Goal: Task Accomplishment & Management: Manage account settings

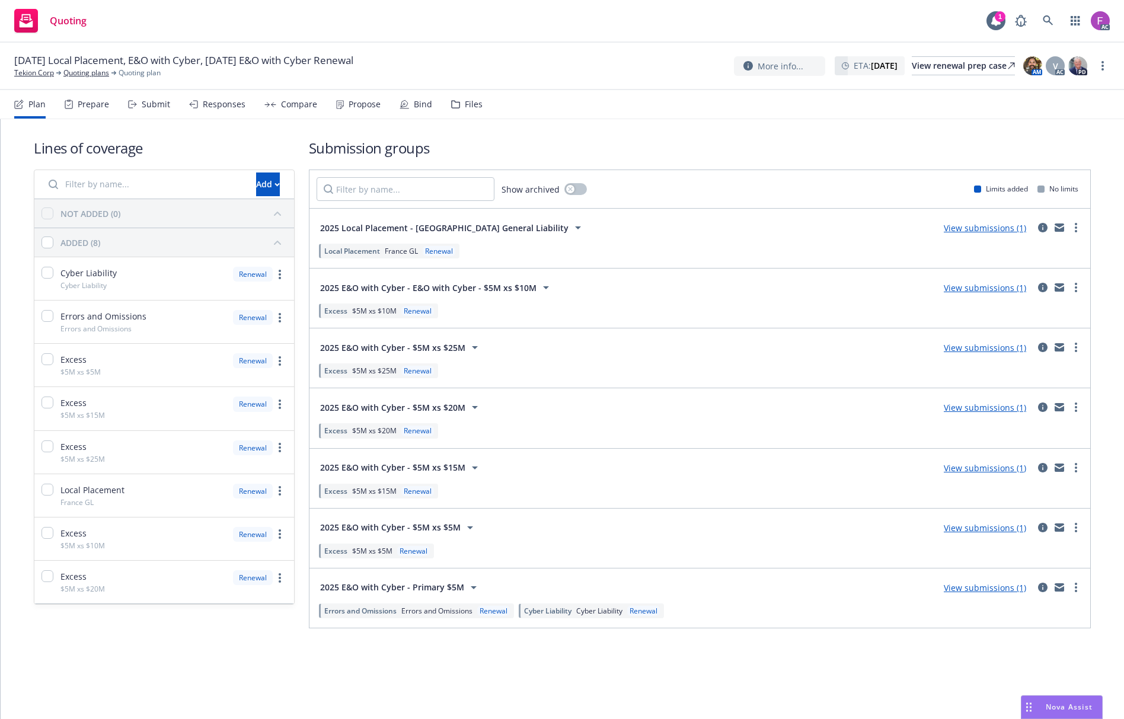
click at [465, 105] on div "Files" at bounding box center [474, 104] width 18 height 9
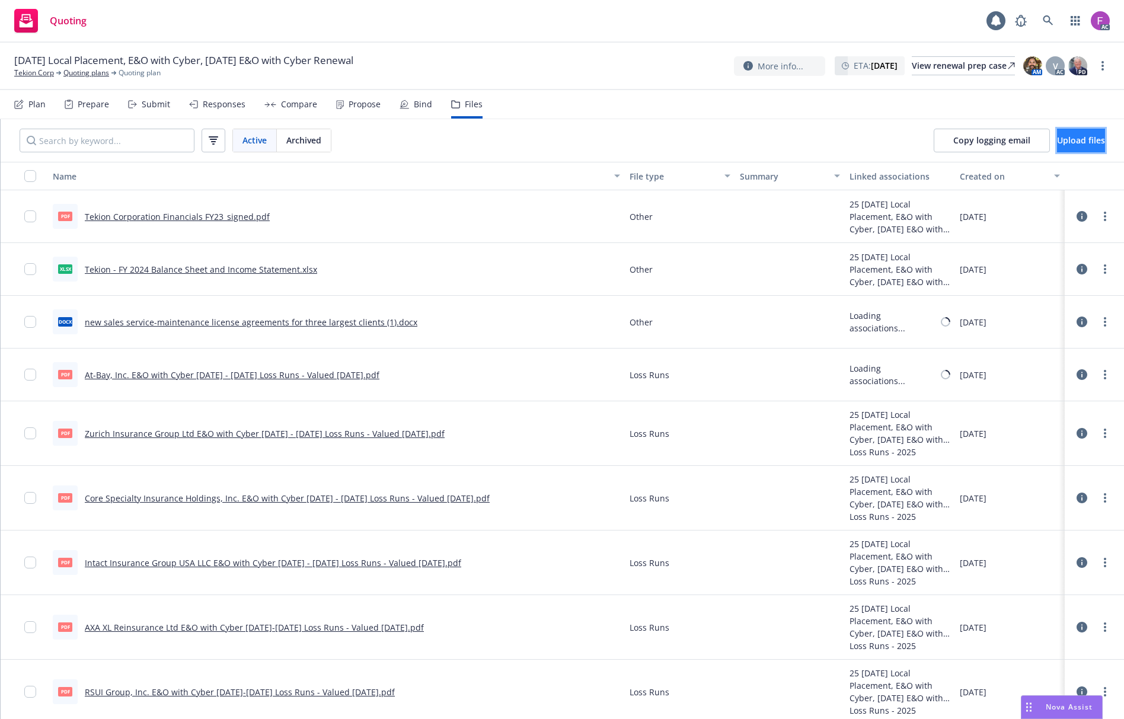
click at [1067, 129] on button "Upload files" at bounding box center [1081, 141] width 48 height 24
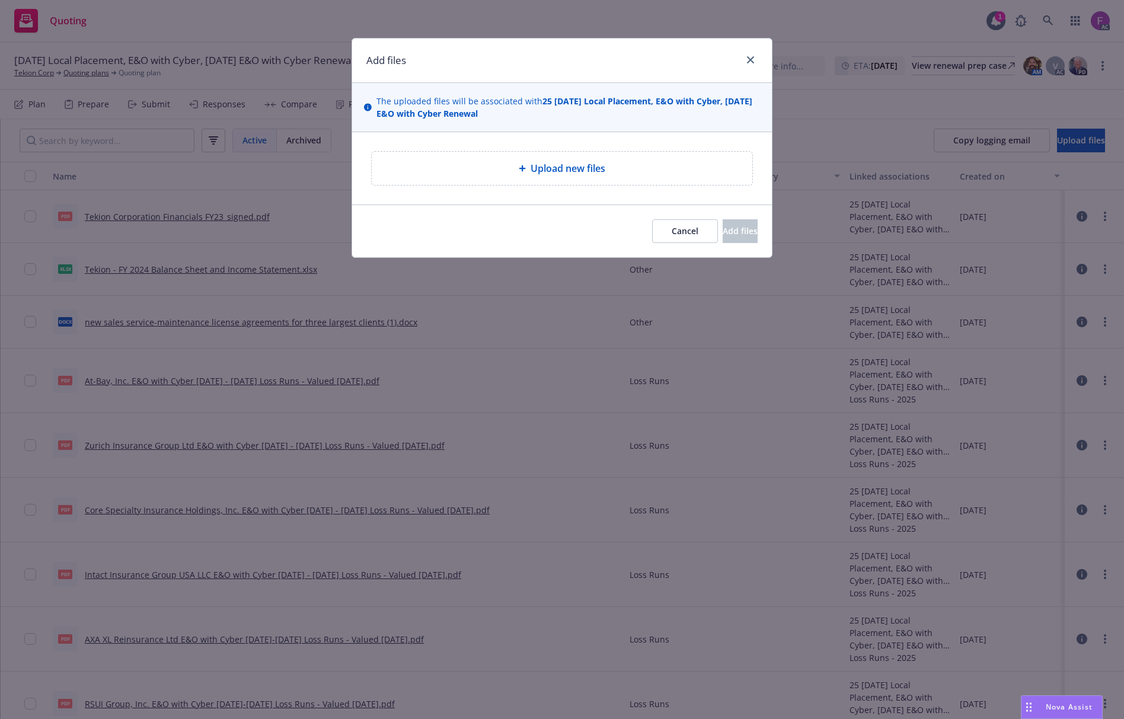
click at [500, 171] on div "Upload new files" at bounding box center [562, 168] width 362 height 14
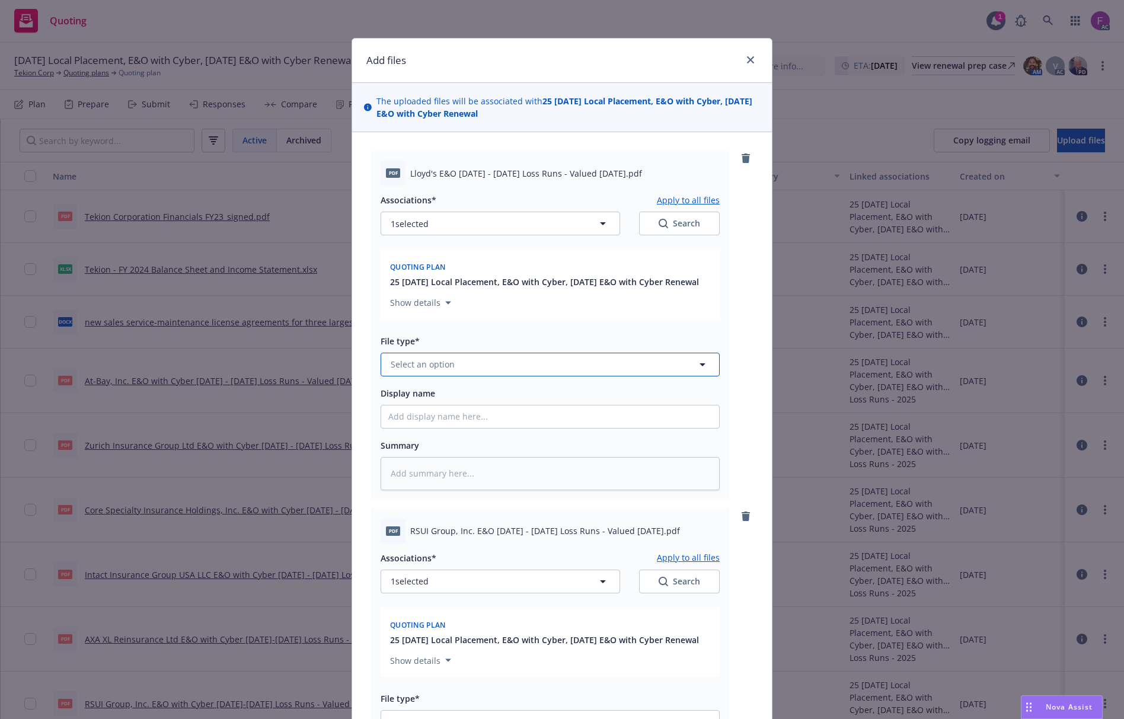
click at [430, 370] on span "Select an option" at bounding box center [423, 364] width 64 height 12
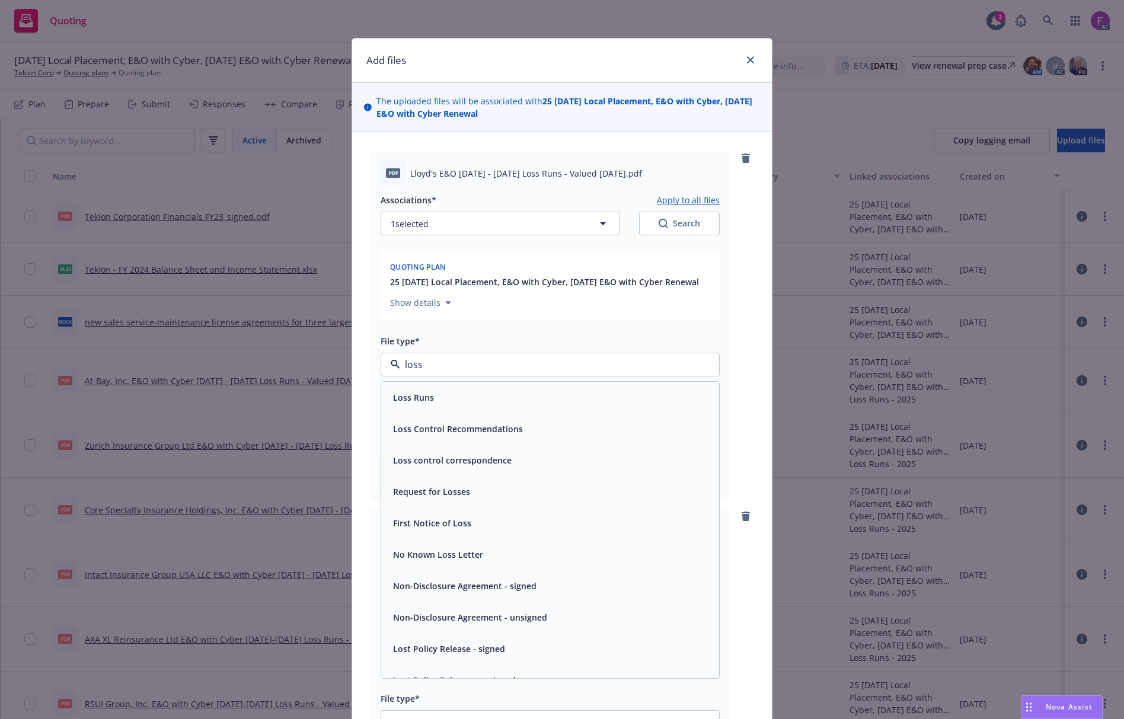
paste input "Loss Run"
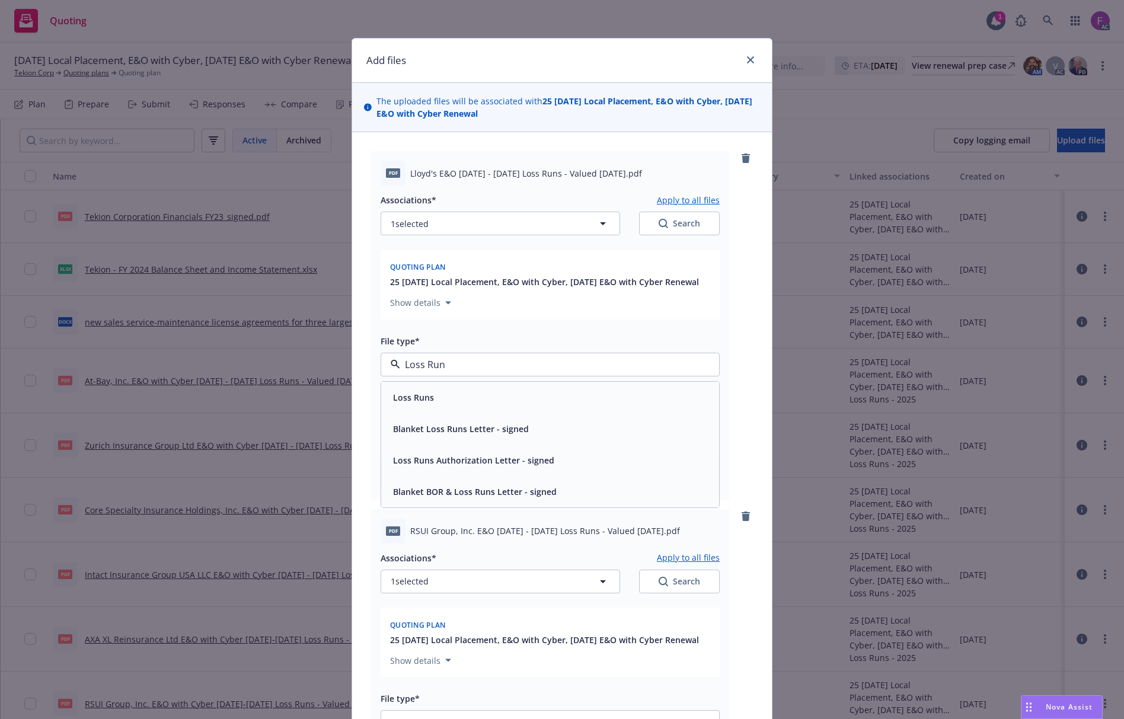
type input "Loss Run"
drag, startPoint x: 454, startPoint y: 354, endPoint x: 397, endPoint y: 392, distance: 68.4
click at [322, 351] on div "Add files The uploaded files will be associated with 25 10/01/25 Local Placemen…" at bounding box center [562, 359] width 1124 height 719
click at [415, 366] on span "Select an option" at bounding box center [423, 364] width 64 height 12
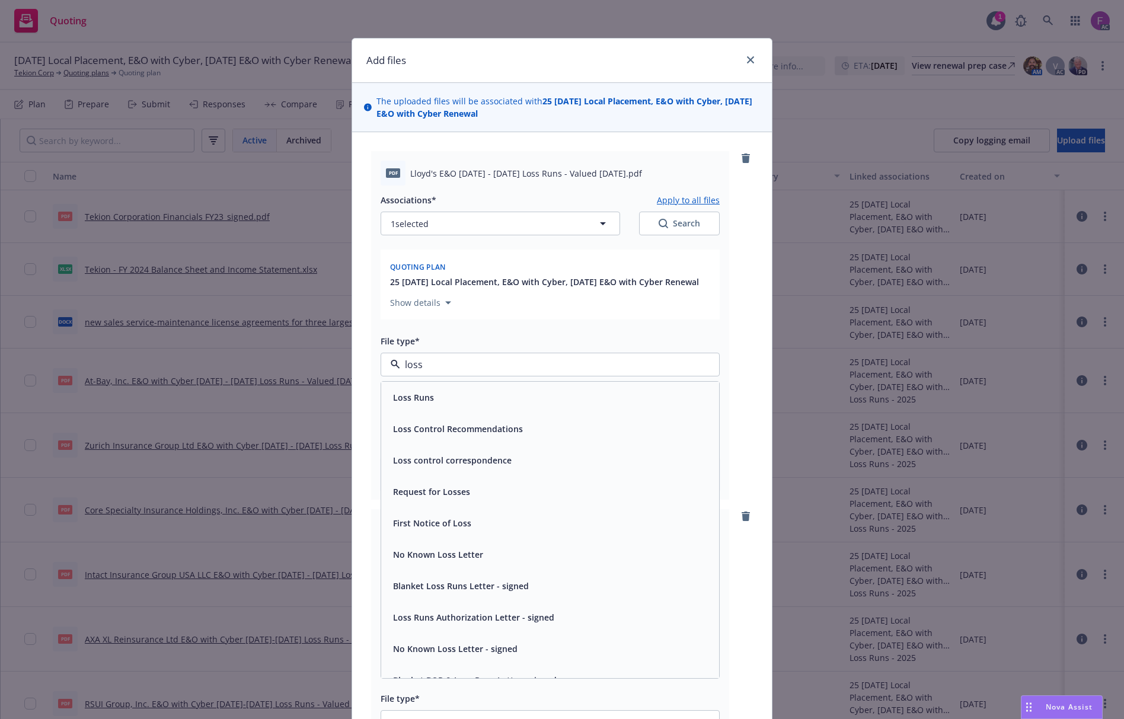
paste input "Loss Run"
type input "Loss Run"
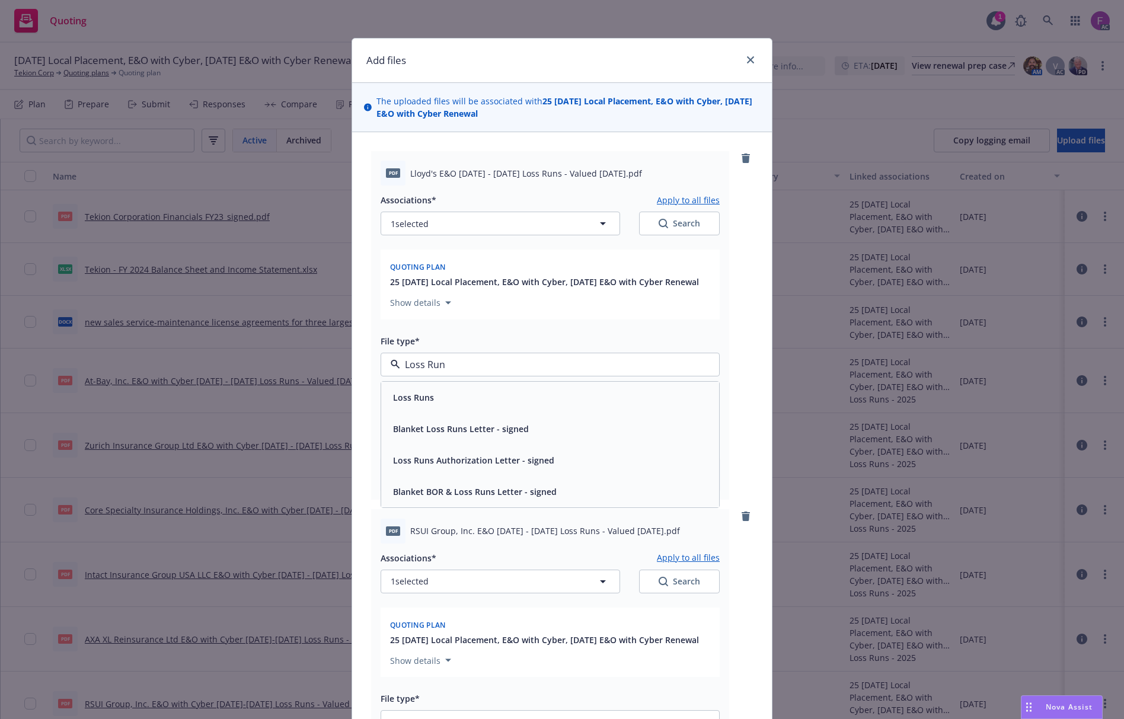
click at [423, 394] on span "Loss Runs" at bounding box center [413, 397] width 41 height 12
type textarea "x"
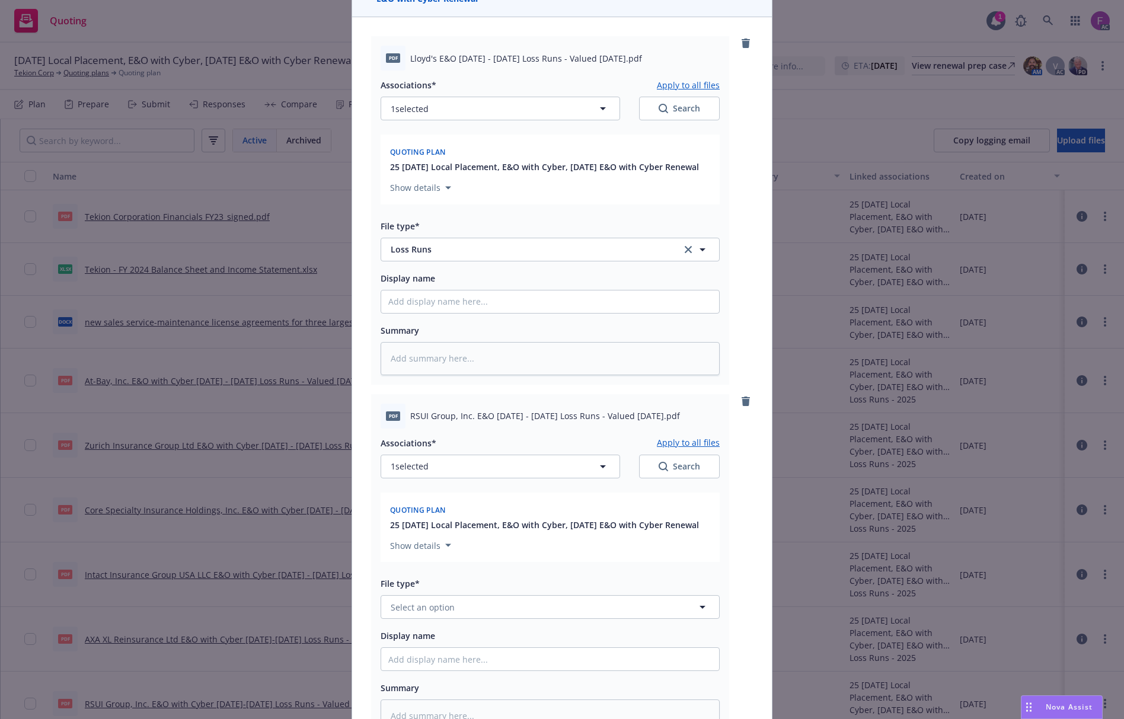
scroll to position [237, 0]
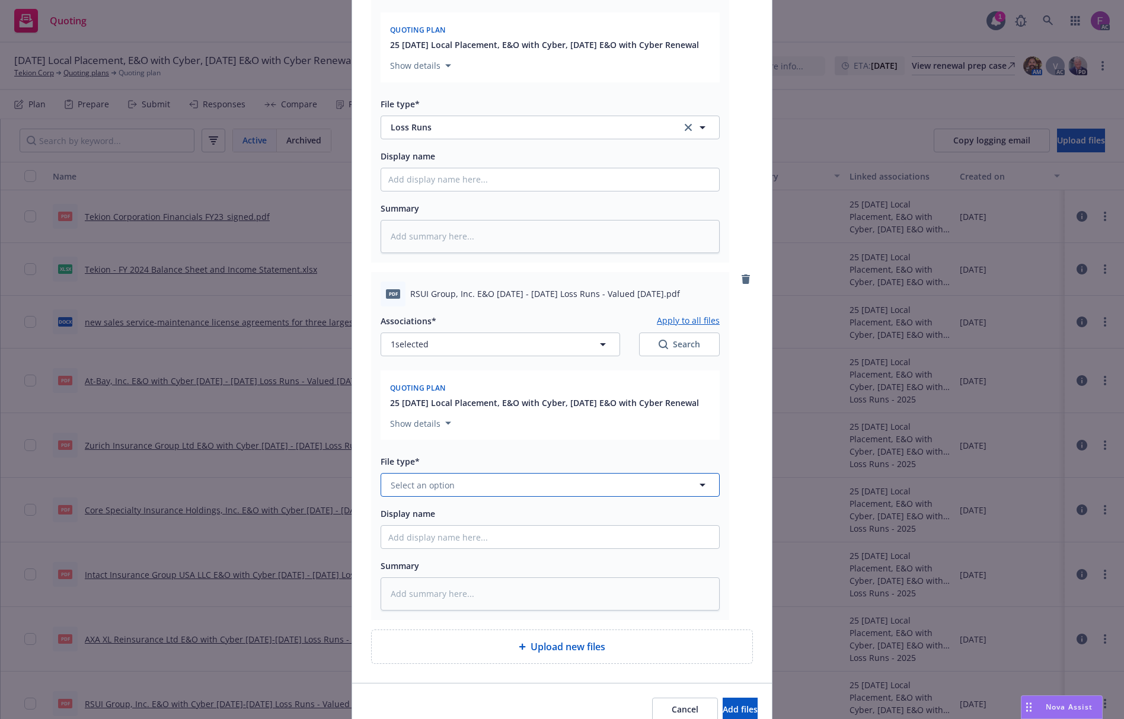
click at [426, 478] on button "Select an option" at bounding box center [550, 485] width 339 height 24
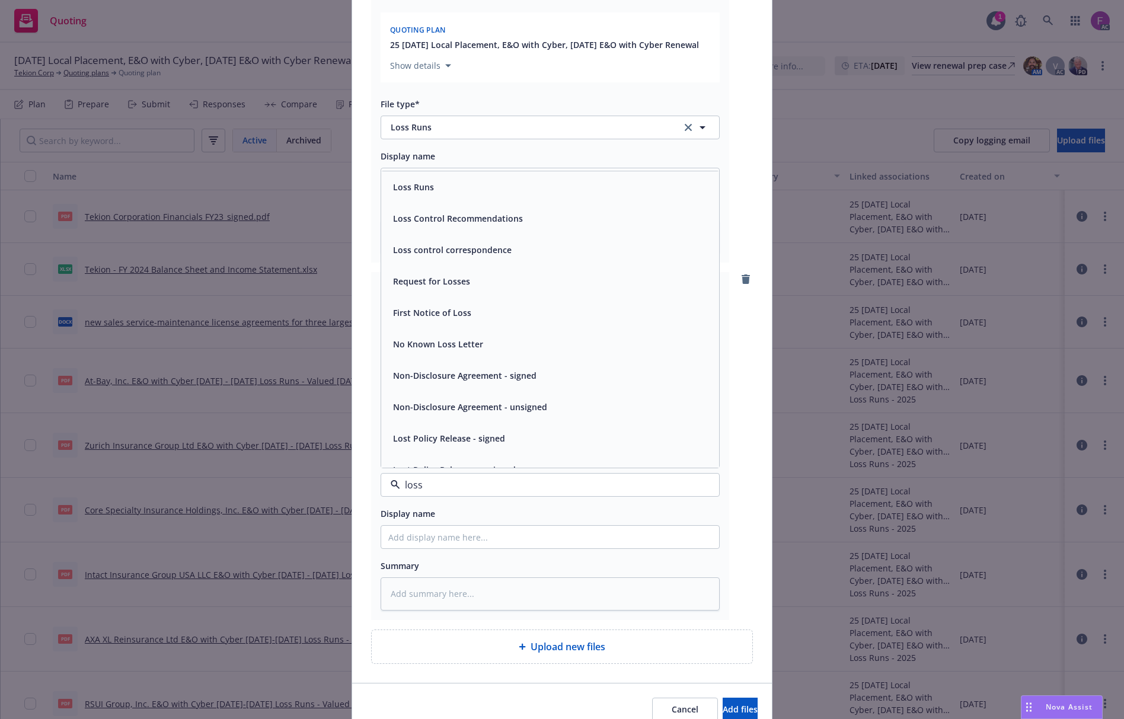
paste input "Loss Run"
type input "Loss Run"
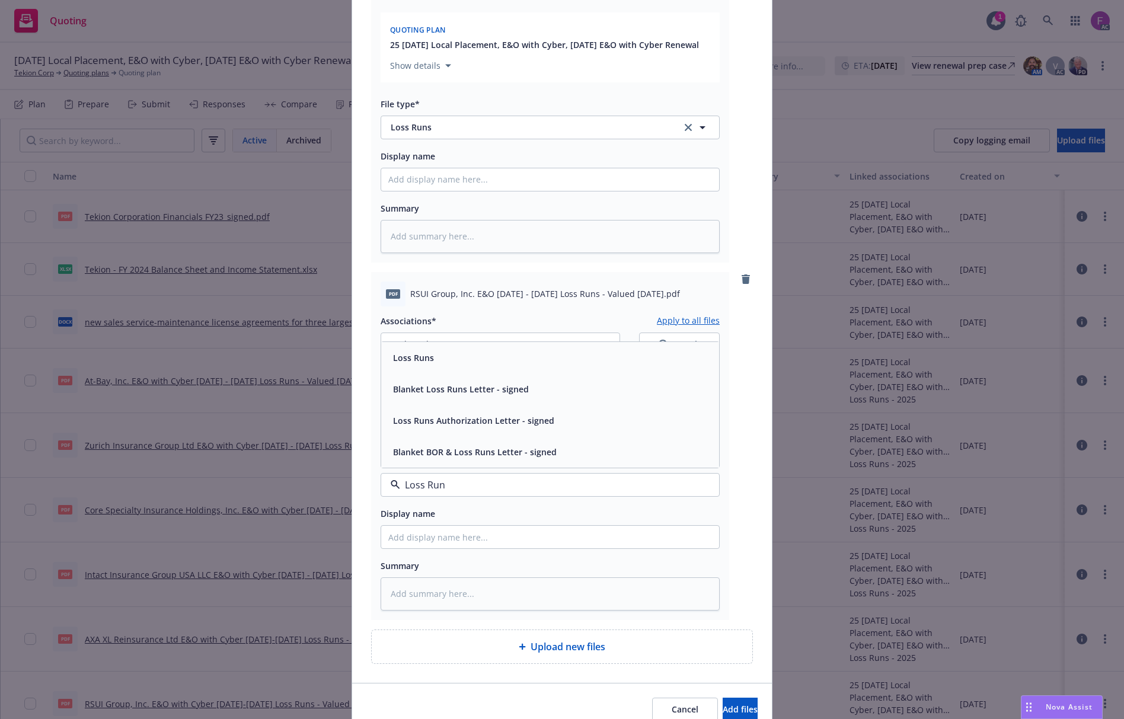
click at [446, 356] on div "Loss Runs" at bounding box center [550, 357] width 324 height 17
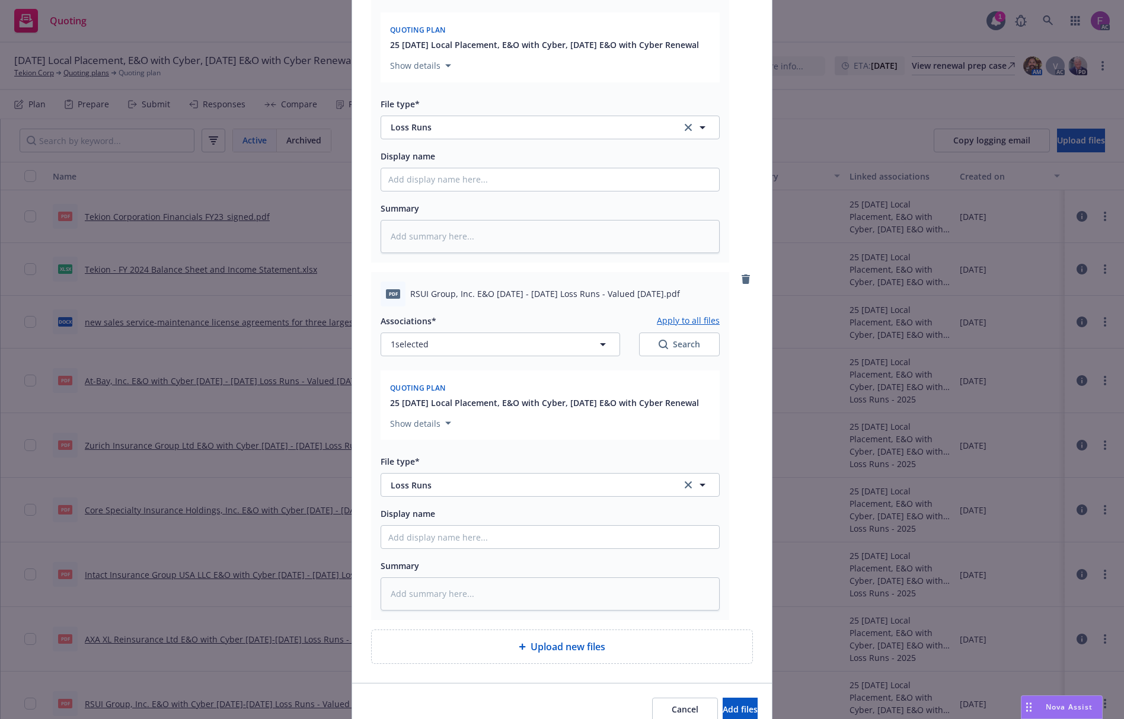
click at [504, 323] on div "Associations* Apply to all files" at bounding box center [550, 321] width 339 height 14
click at [503, 331] on div "Associations* Apply to all files 1 selected Search" at bounding box center [550, 335] width 339 height 43
click at [494, 341] on button "1 selected" at bounding box center [500, 344] width 239 height 24
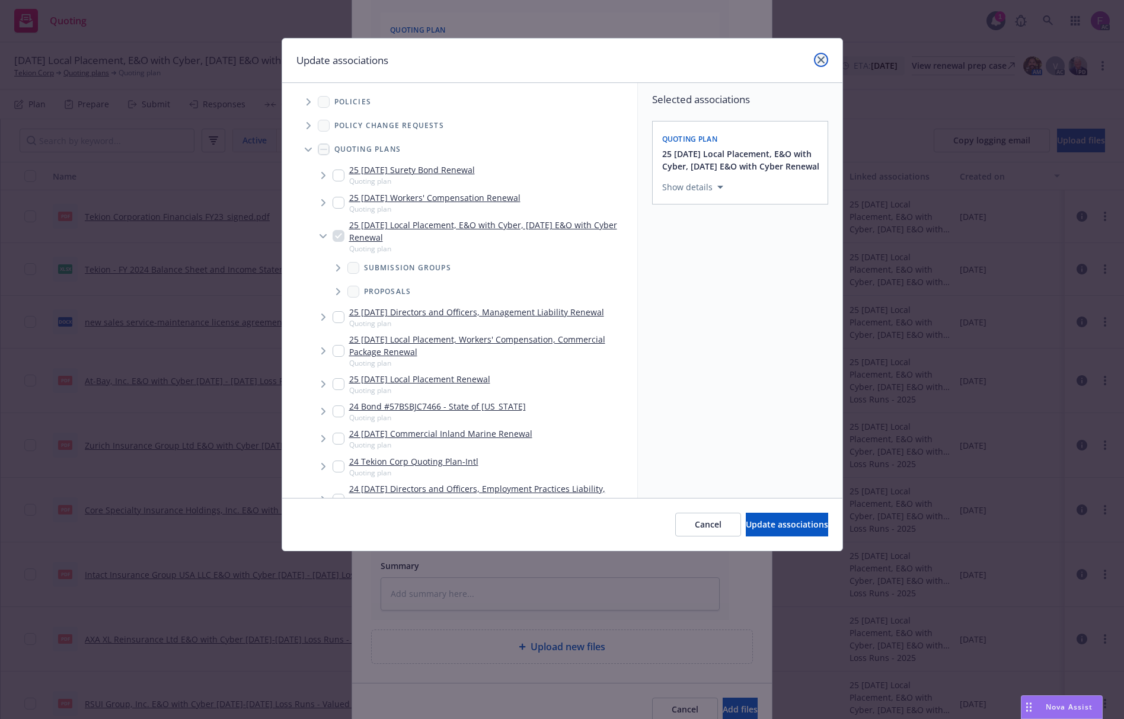
click at [824, 57] on link "close" at bounding box center [821, 60] width 14 height 14
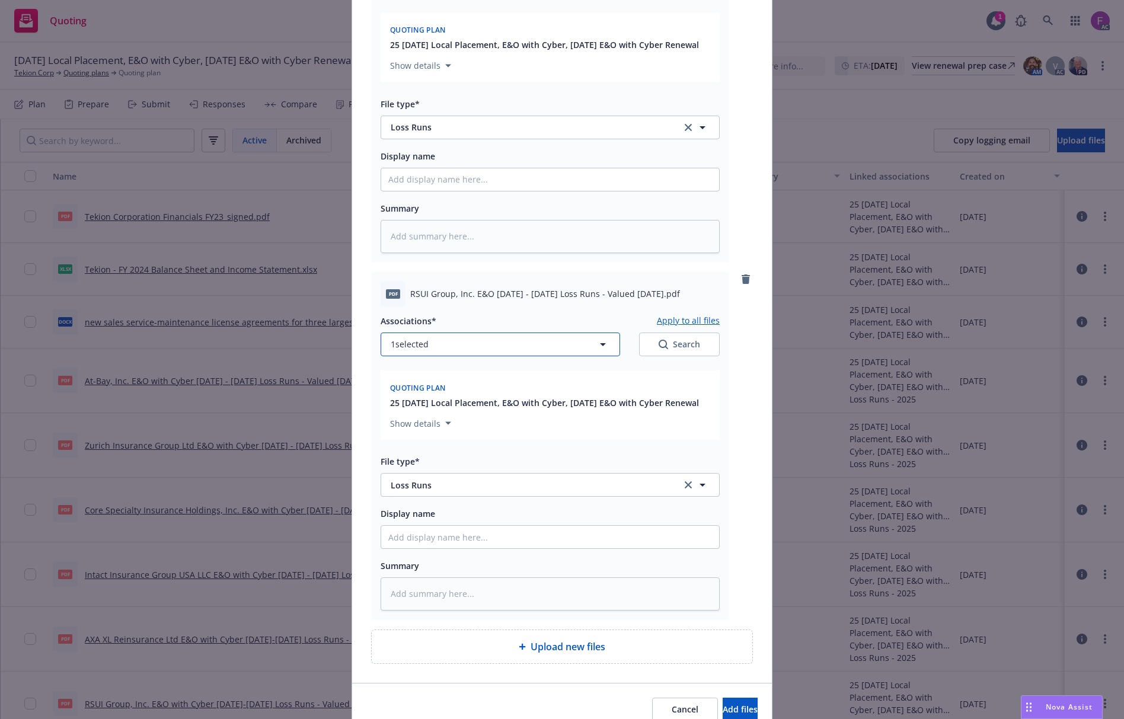
click at [439, 334] on button "1 selected" at bounding box center [500, 344] width 239 height 24
type textarea "x"
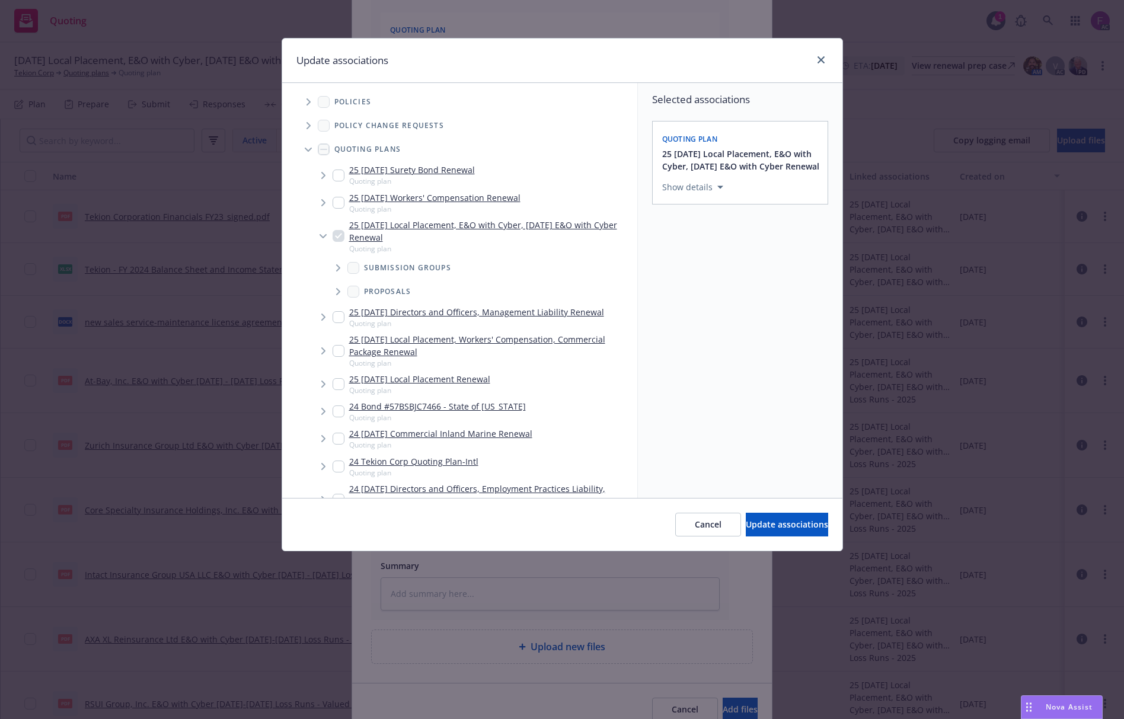
click at [304, 102] on span "Tree Example" at bounding box center [308, 101] width 19 height 19
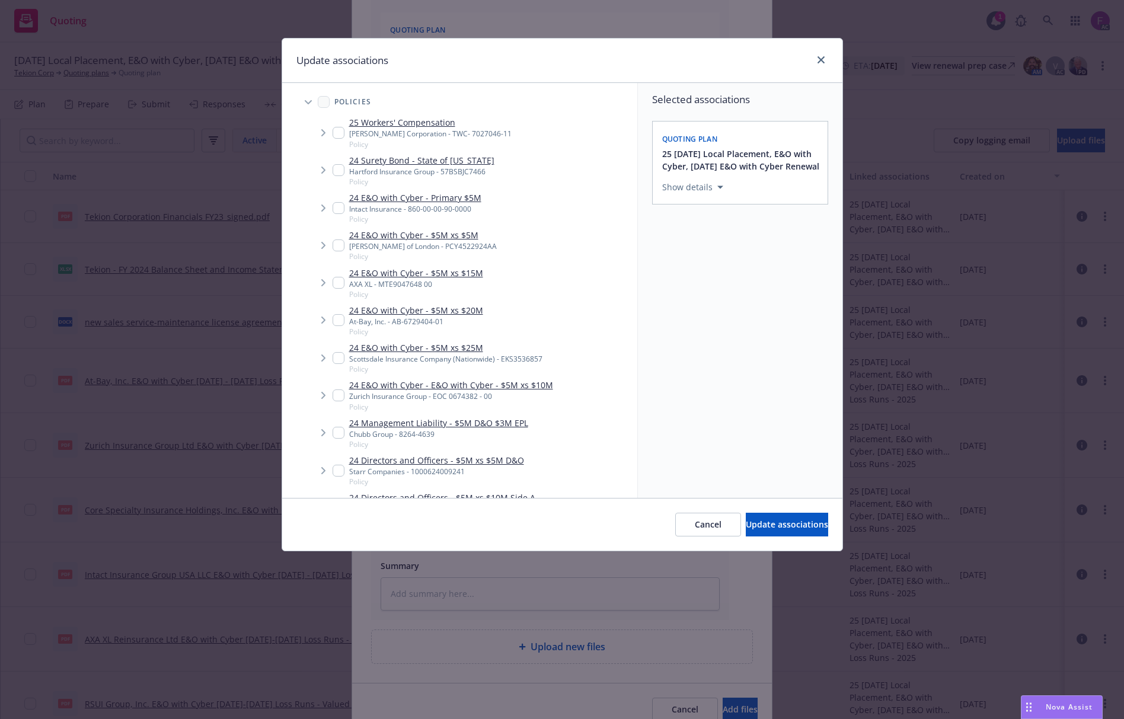
scroll to position [752, 0]
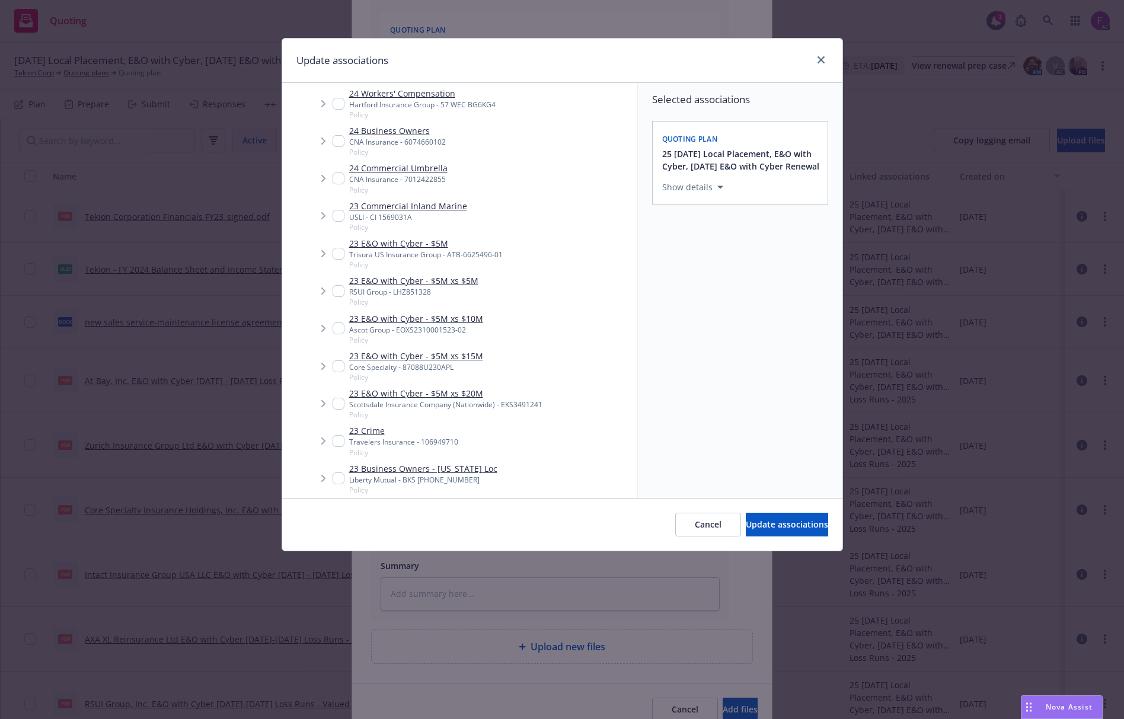
click at [337, 287] on input "Tree Example" at bounding box center [338, 291] width 12 height 12
checkbox input "true"
click at [768, 529] on span "Update associations" at bounding box center [787, 524] width 82 height 11
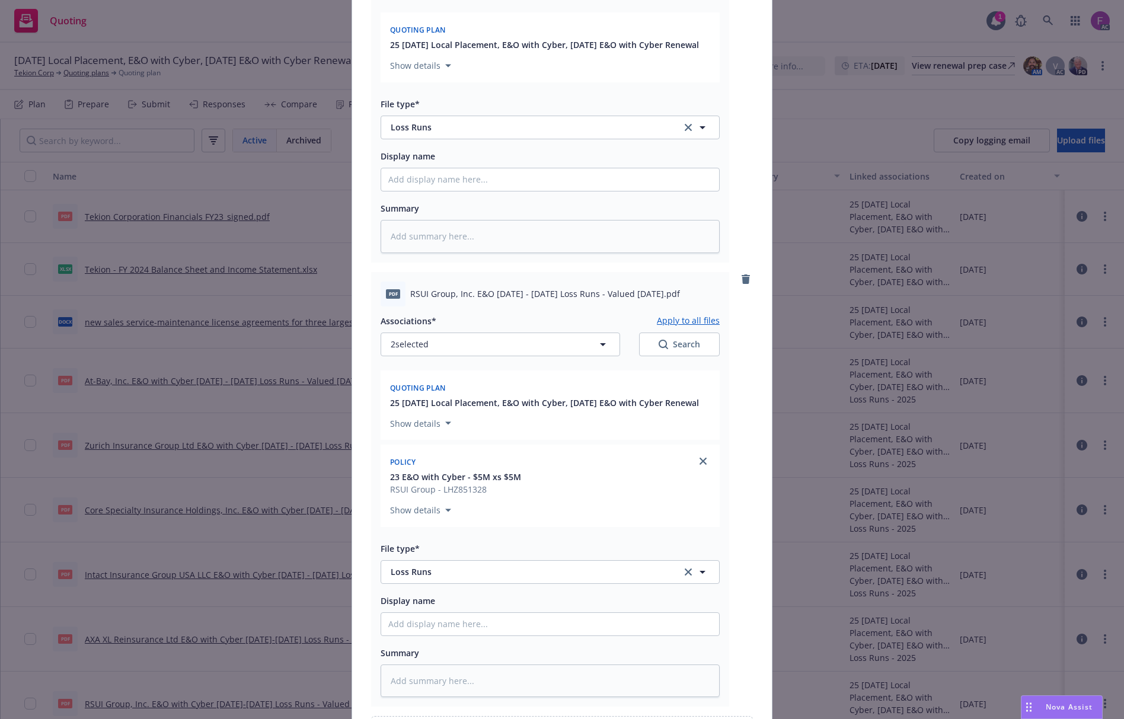
scroll to position [0, 0]
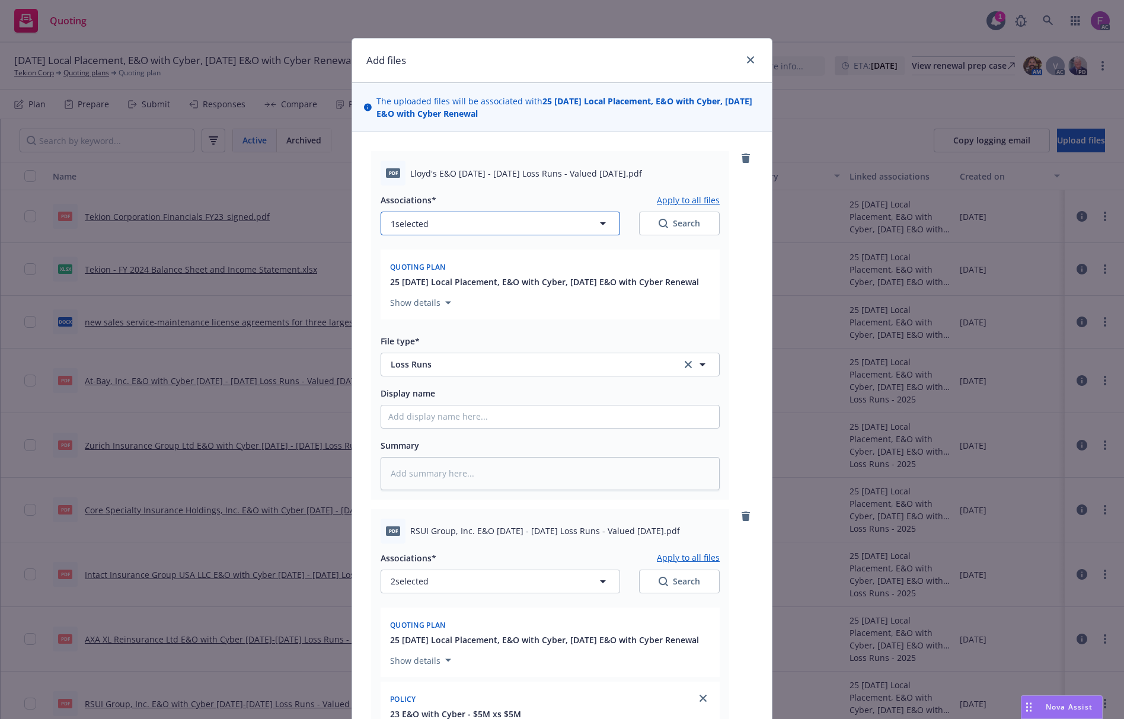
click at [403, 223] on span "1 selected" at bounding box center [410, 224] width 38 height 12
type textarea "x"
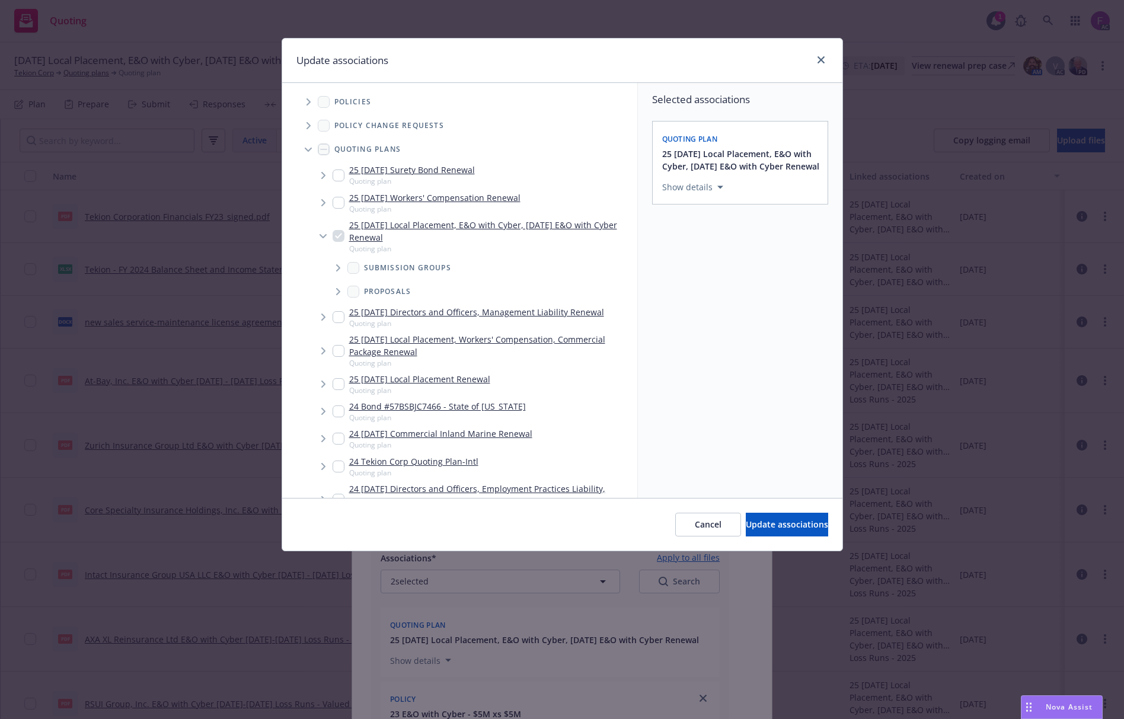
click at [309, 107] on span "Tree Example" at bounding box center [308, 101] width 19 height 19
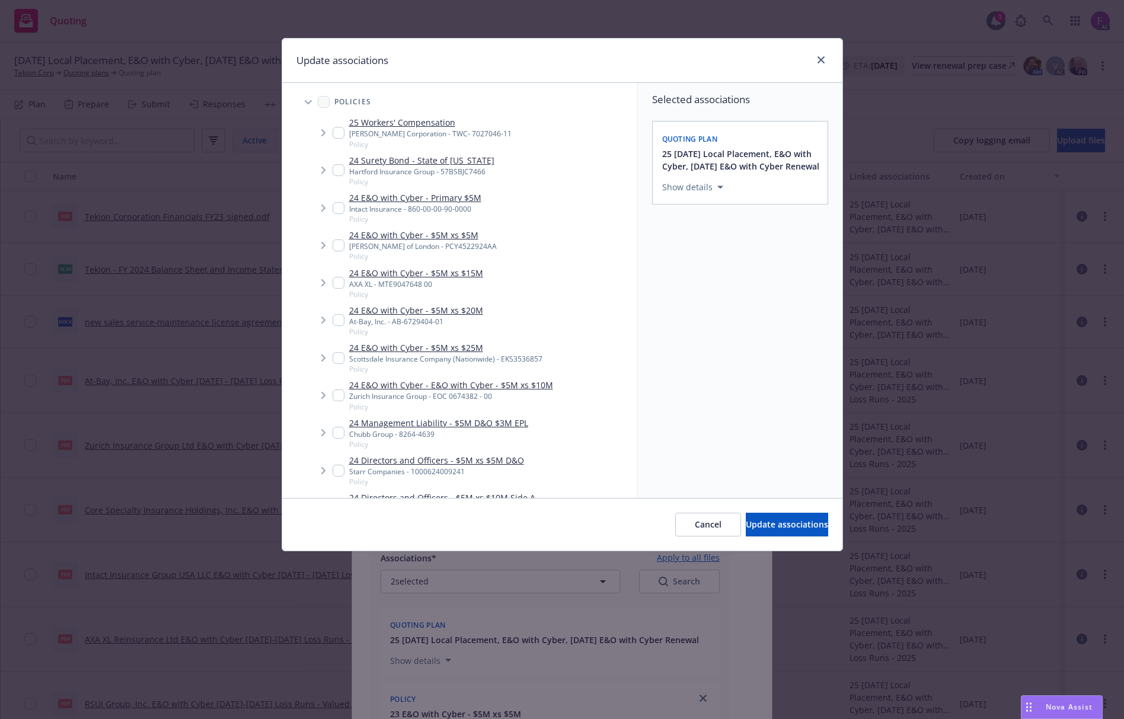
click at [340, 248] on input "Tree Example" at bounding box center [338, 245] width 12 height 12
checkbox input "true"
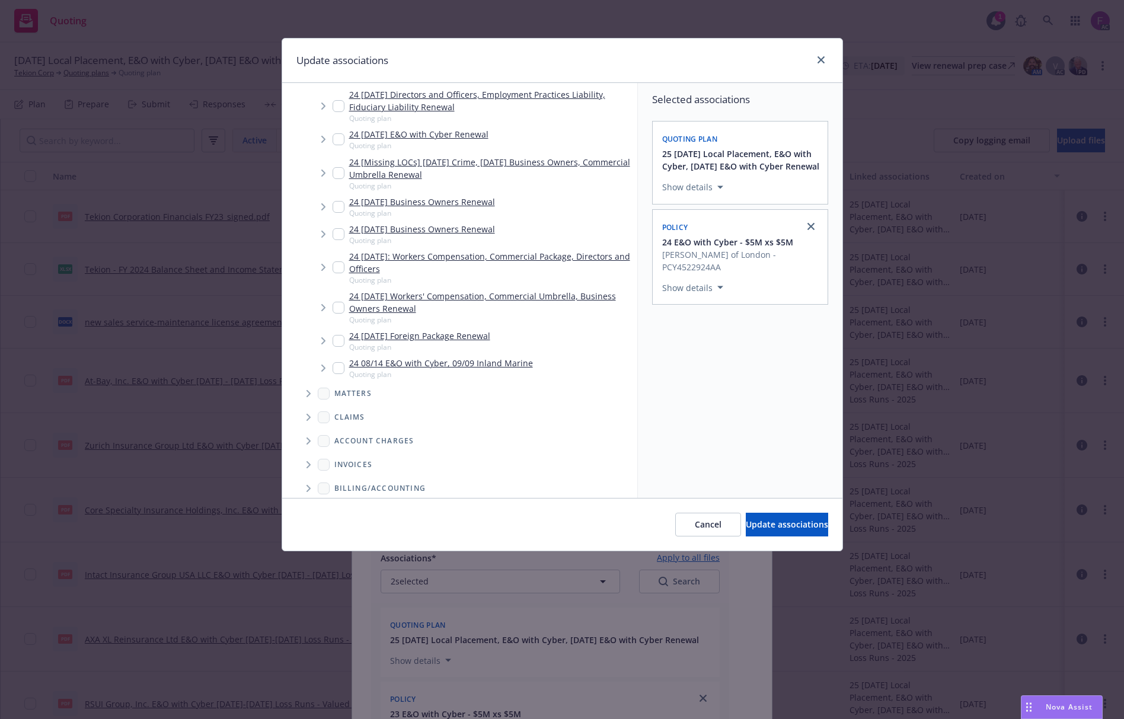
scroll to position [2205, 0]
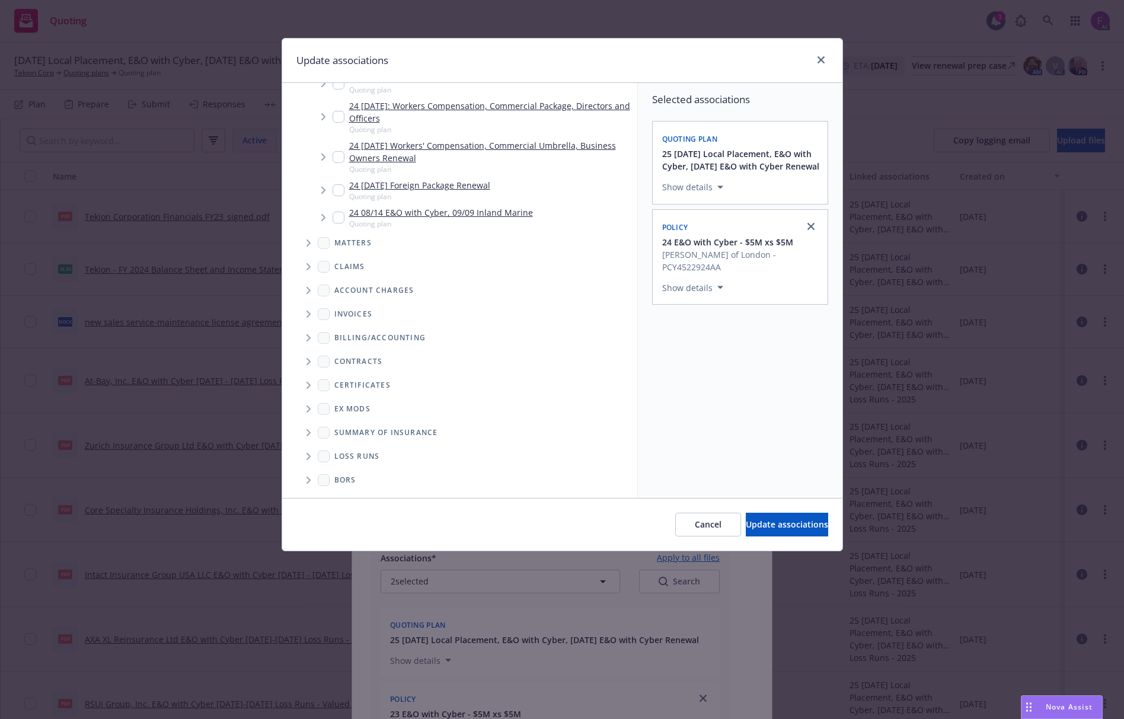
click at [309, 445] on div "Loss Runs" at bounding box center [468, 457] width 338 height 24
click at [309, 453] on icon "Folder Tree Example" at bounding box center [308, 456] width 5 height 7
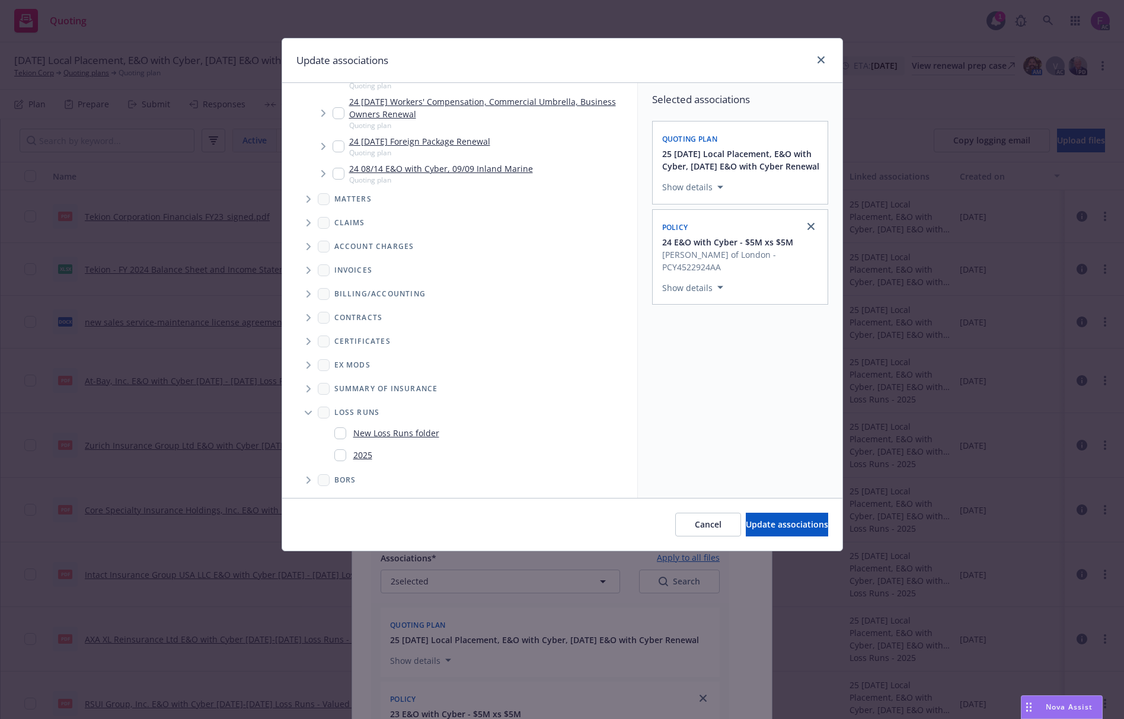
click at [339, 453] on input "Folder Tree Example" at bounding box center [340, 455] width 12 height 12
checkbox input "true"
drag, startPoint x: 782, startPoint y: 447, endPoint x: 776, endPoint y: 504, distance: 57.3
click at [782, 446] on div "Selected associations Quoting plan 25 10/01/25 Local Placement, E&O with Cyber,…" at bounding box center [740, 290] width 204 height 415
click at [770, 527] on span "Update associations" at bounding box center [787, 524] width 82 height 11
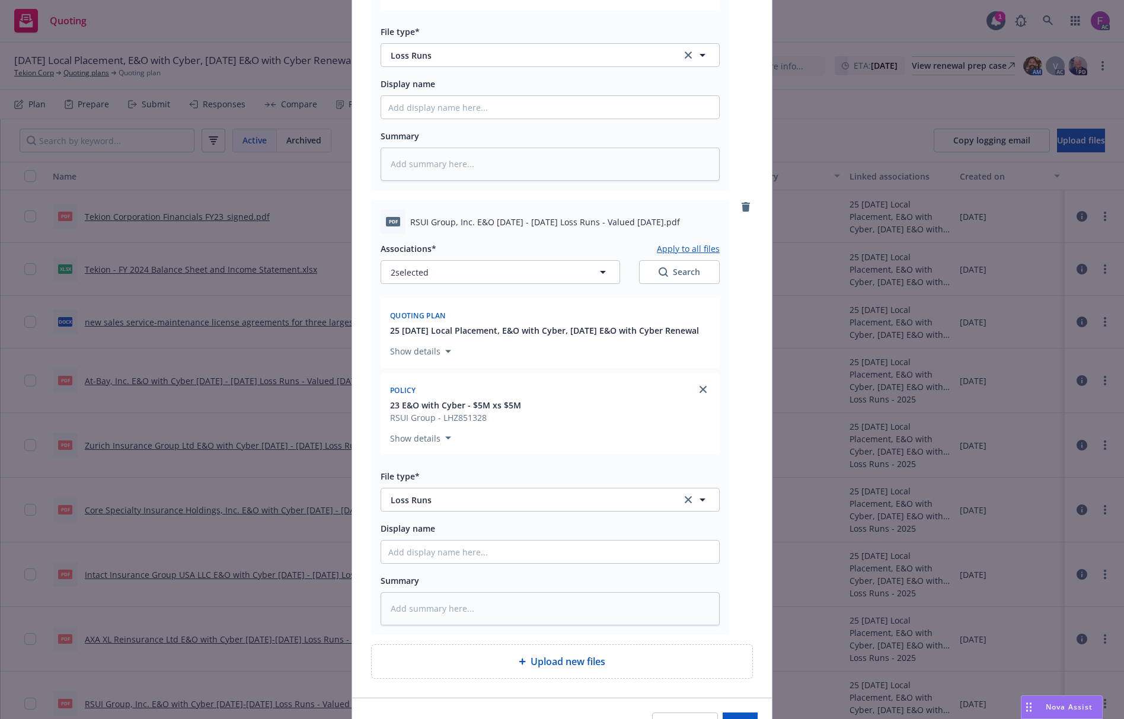
scroll to position [474, 0]
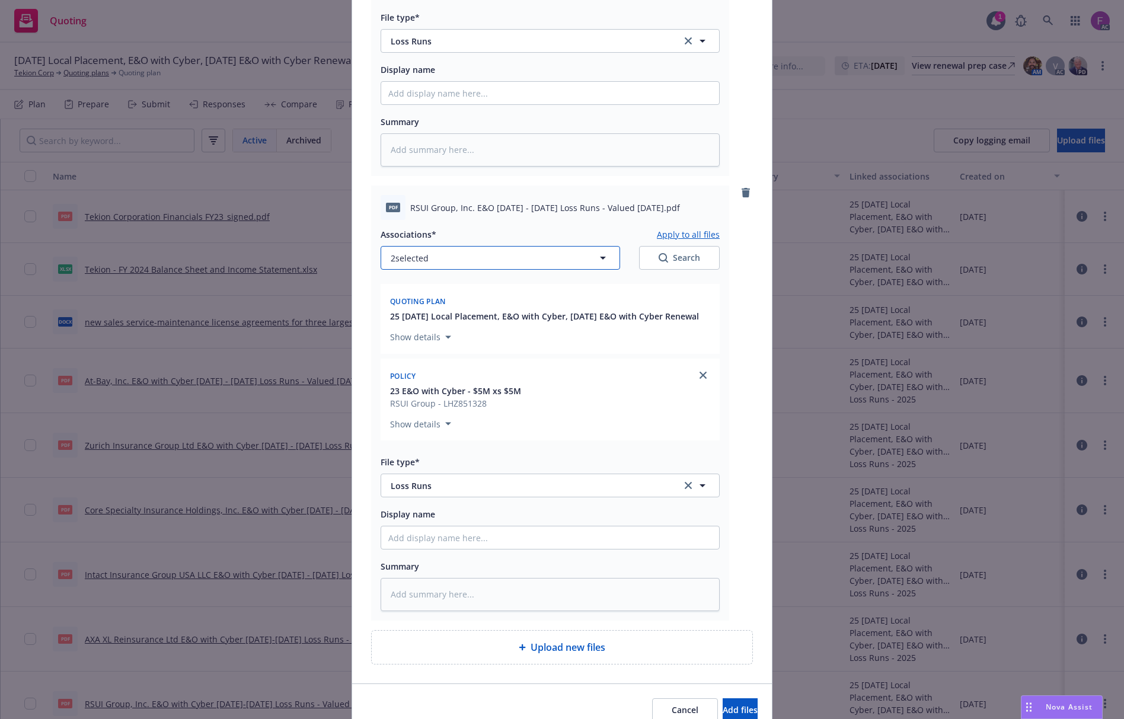
click at [401, 255] on span "2 selected" at bounding box center [410, 258] width 38 height 12
type textarea "x"
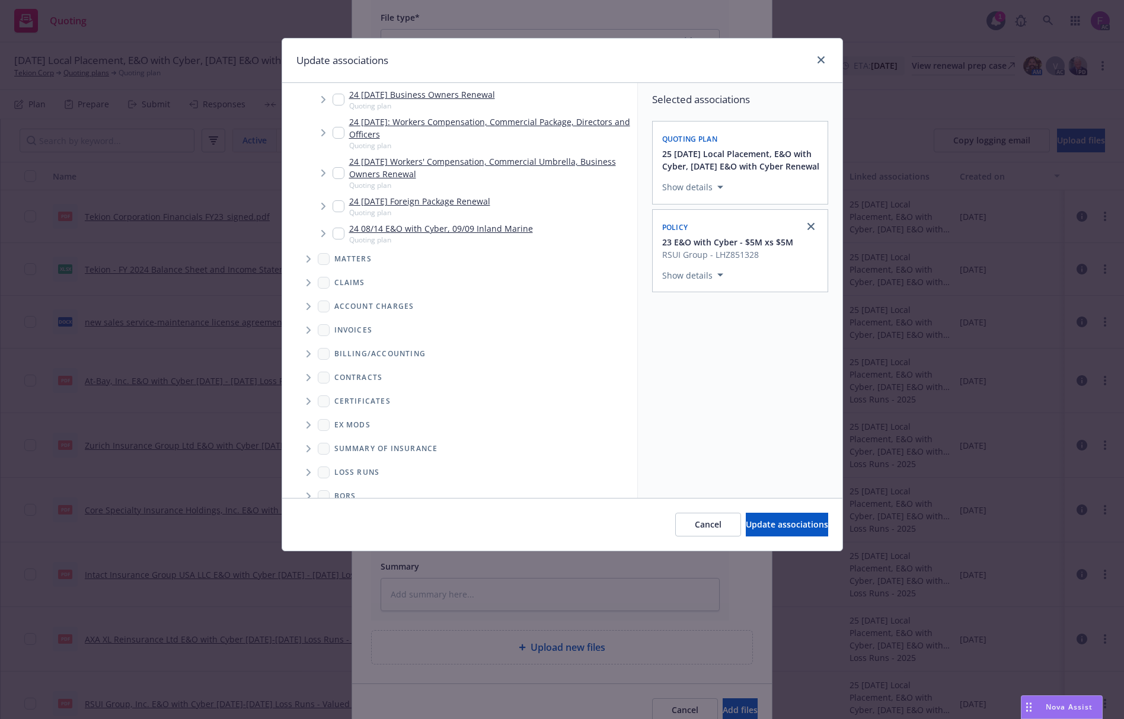
scroll to position [2229, 0]
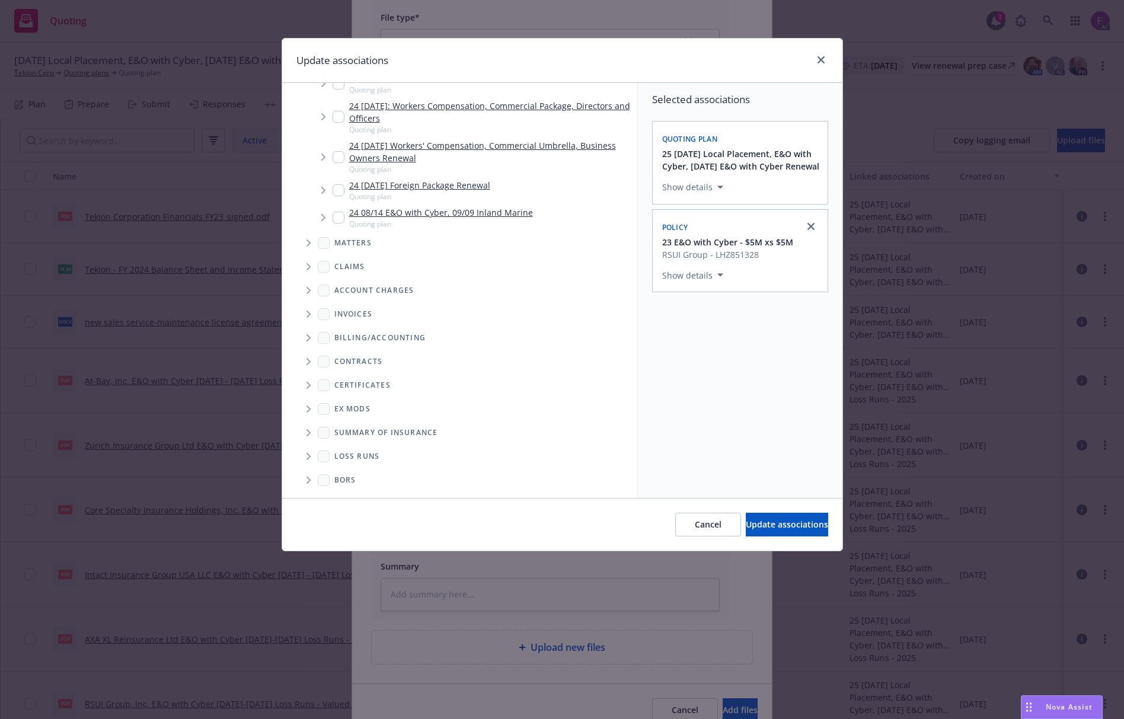
click at [311, 449] on span "Folder Tree Example" at bounding box center [308, 456] width 19 height 19
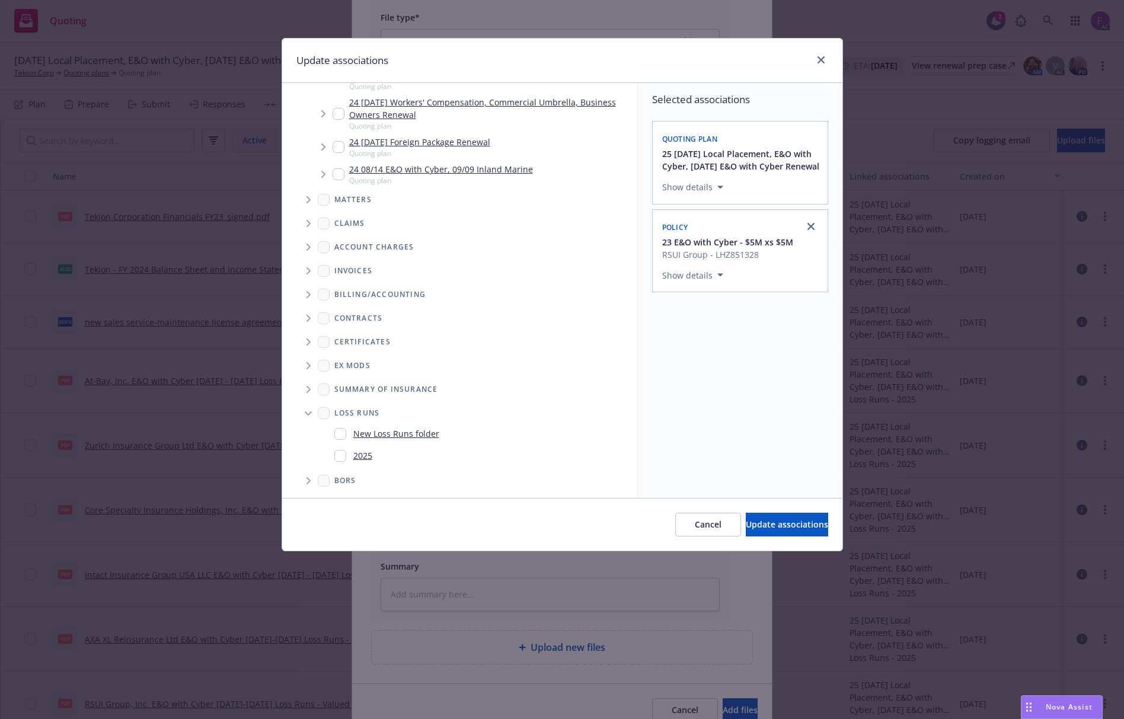
scroll to position [2272, 0]
click at [340, 449] on input "Folder Tree Example" at bounding box center [340, 455] width 12 height 12
checkbox input "true"
click at [718, 461] on div "Selected associations Quoting plan 25 10/01/25 Local Placement, E&O with Cyber,…" at bounding box center [740, 290] width 204 height 415
click at [746, 519] on span "Update associations" at bounding box center [787, 524] width 82 height 11
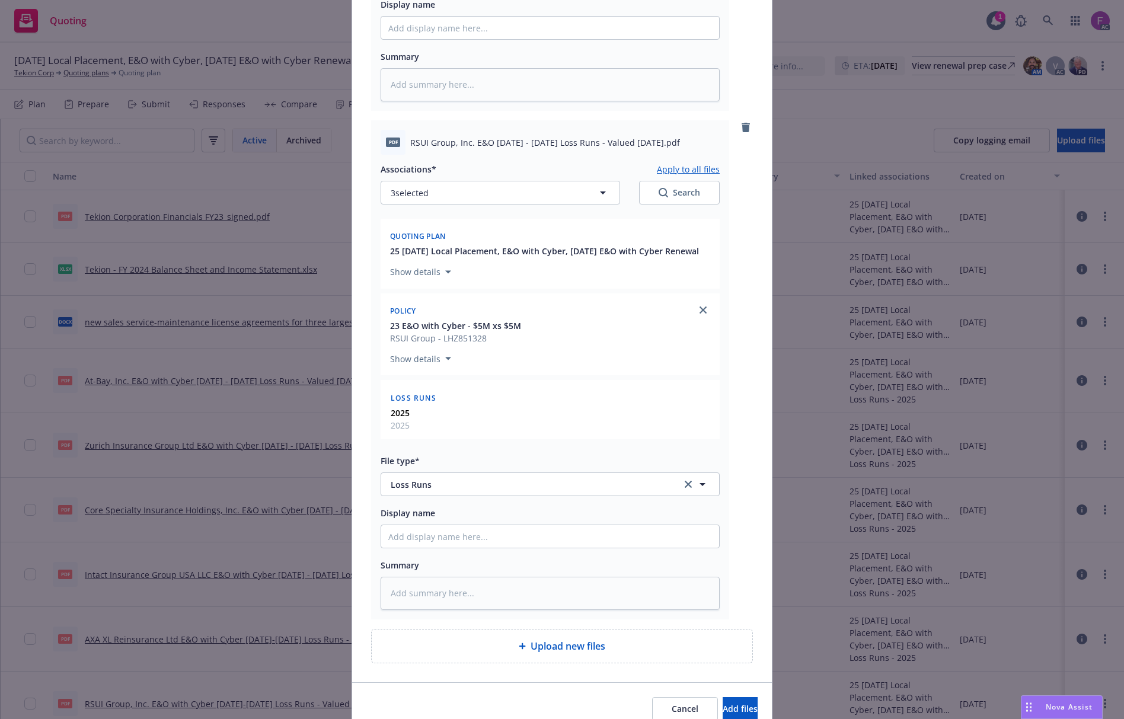
scroll to position [597, 0]
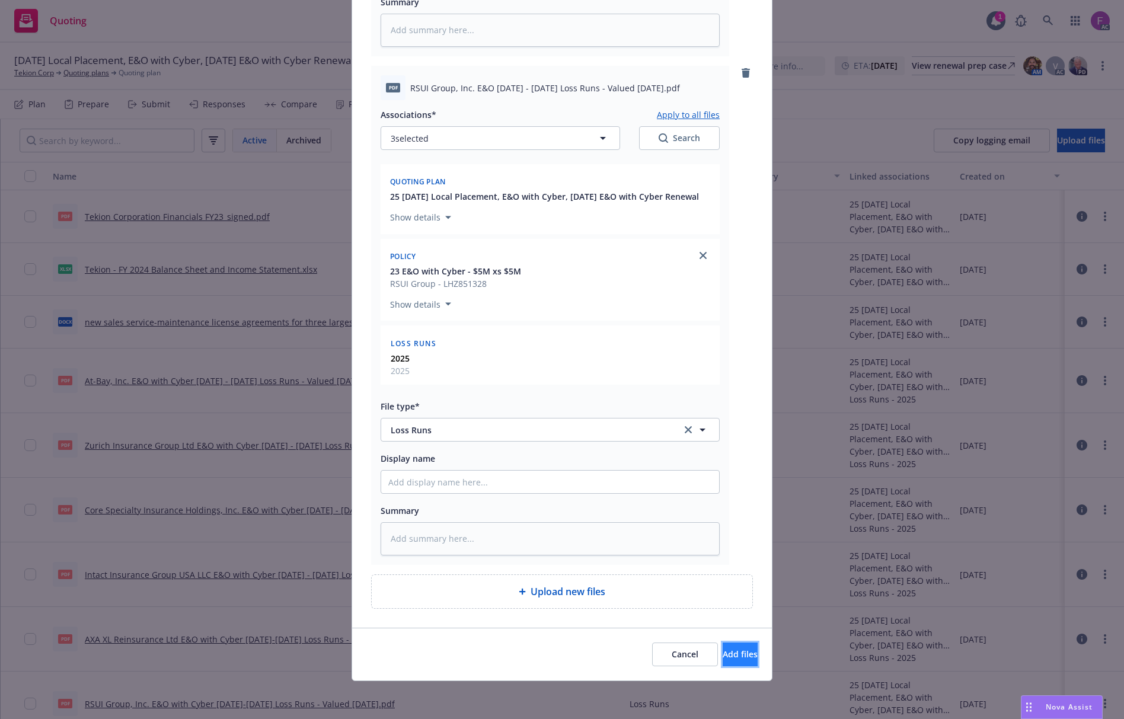
click at [722, 648] on span "Add files" at bounding box center [739, 653] width 35 height 11
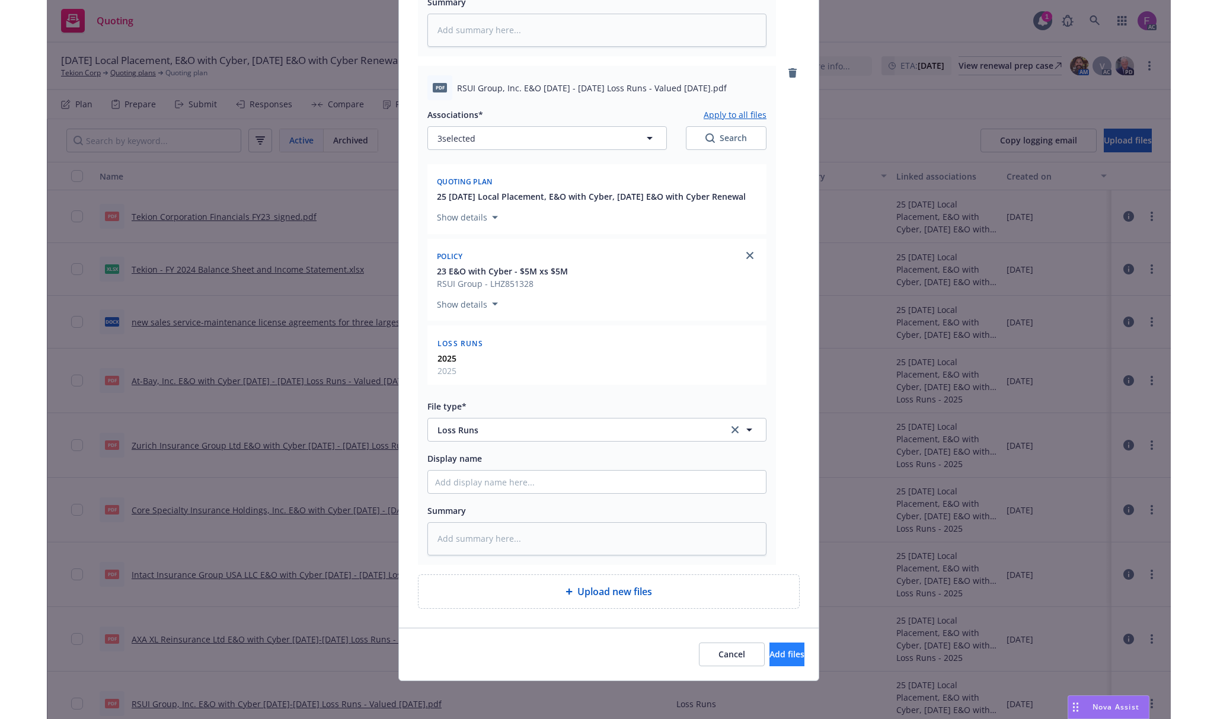
scroll to position [553, 0]
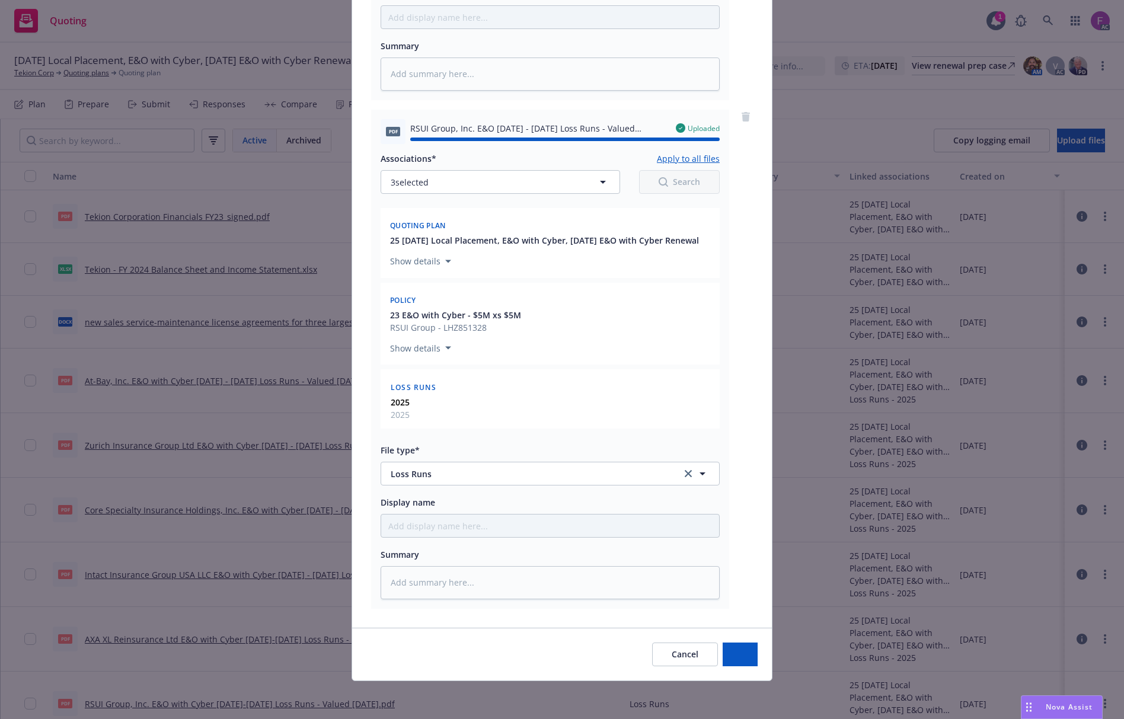
type textarea "x"
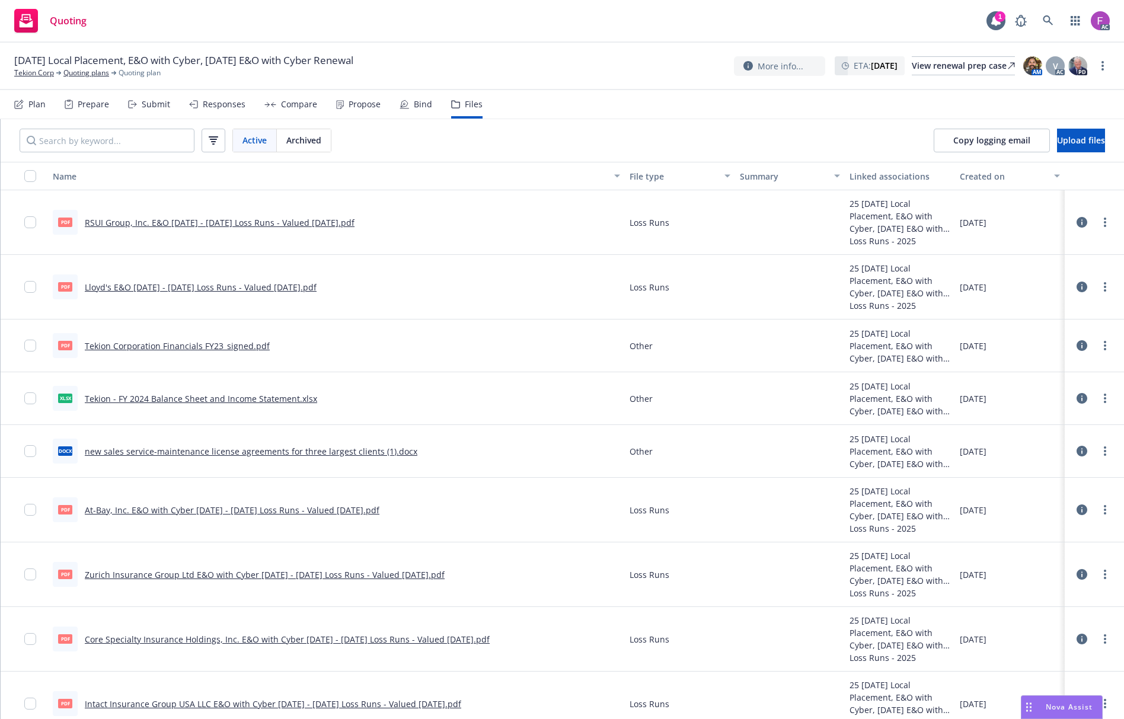
click at [192, 288] on link "Lloyd's E&O 2024 - 2025 Loss Runs - Valued 2025-07-10.pdf" at bounding box center [201, 287] width 232 height 11
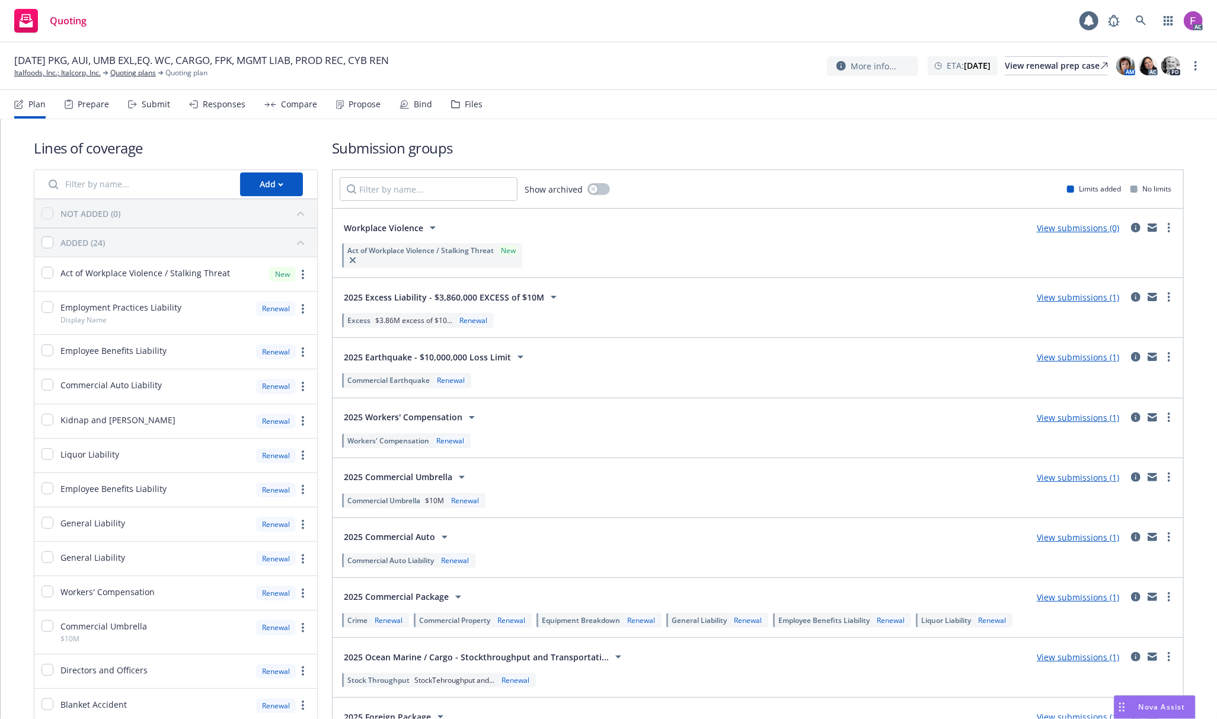
click at [472, 104] on div "Files" at bounding box center [474, 104] width 18 height 9
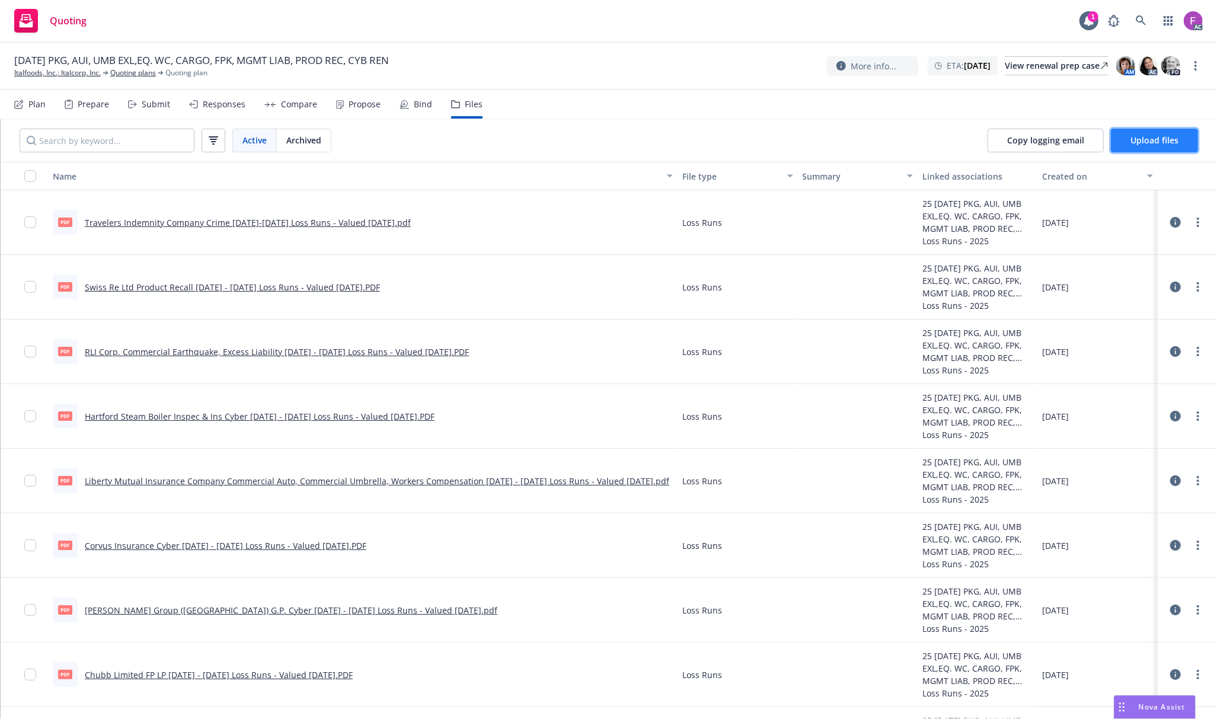
click at [1120, 135] on button "Upload files" at bounding box center [1154, 141] width 87 height 24
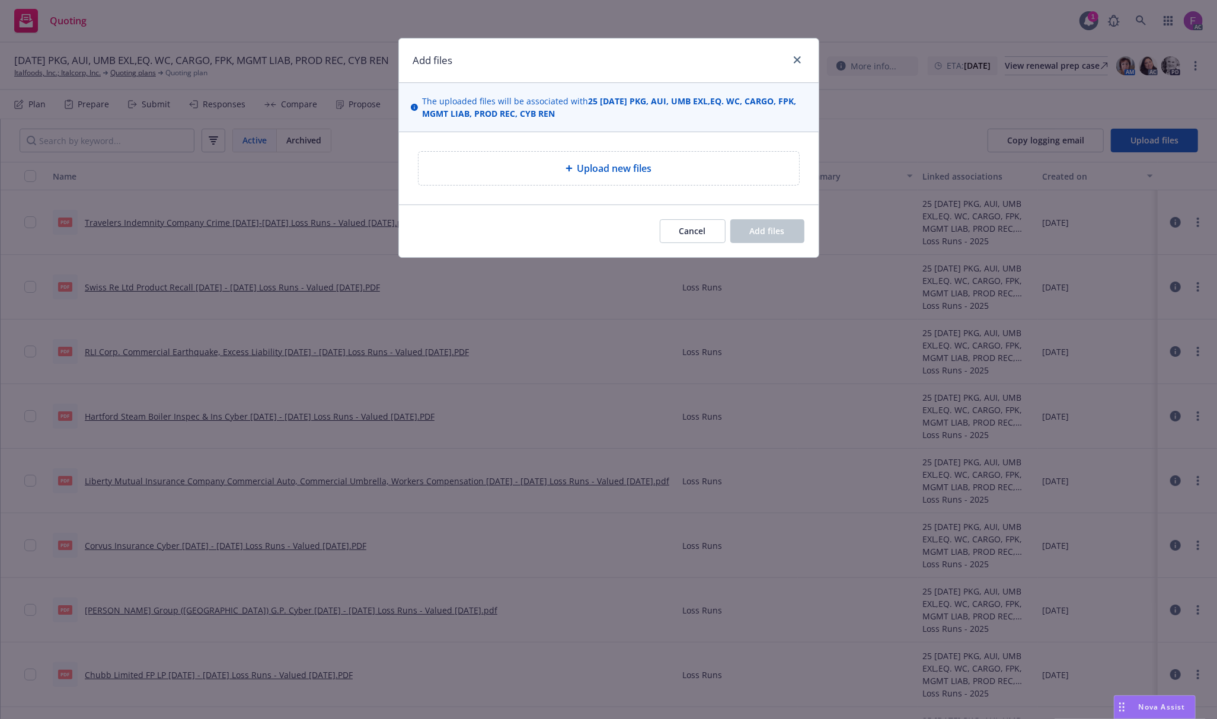
click at [647, 168] on span "Upload new files" at bounding box center [614, 168] width 75 height 14
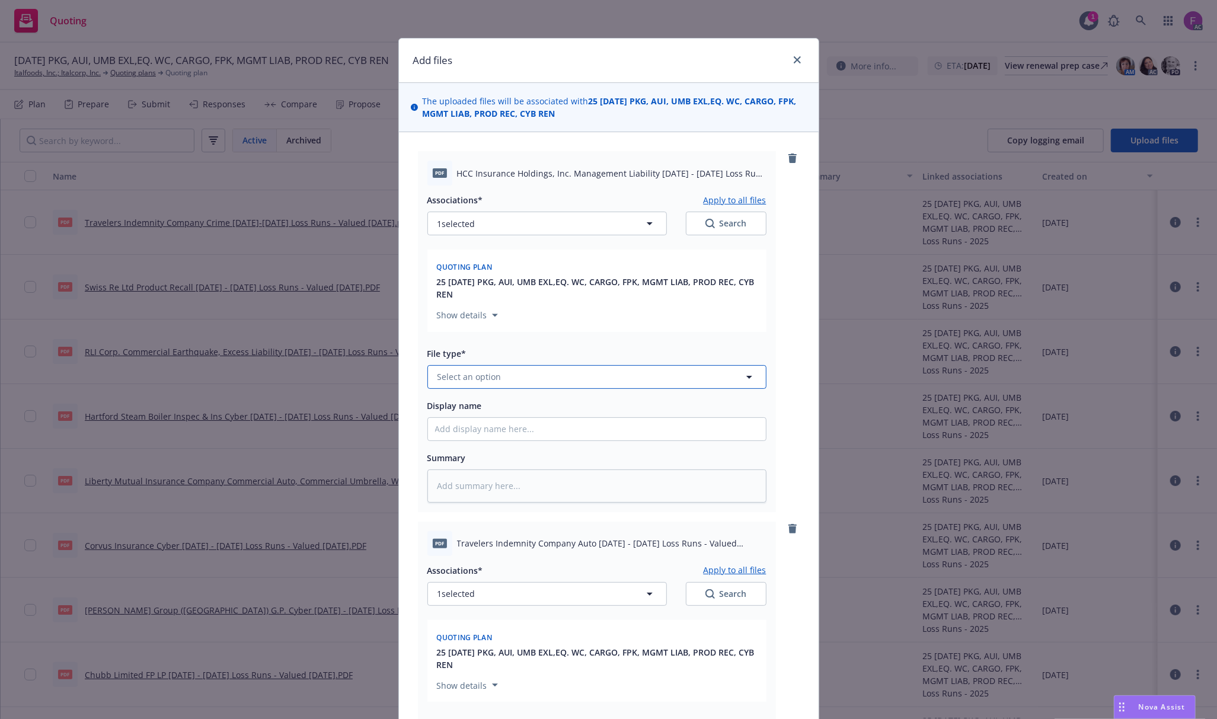
click at [529, 378] on button "Select an option" at bounding box center [596, 377] width 339 height 24
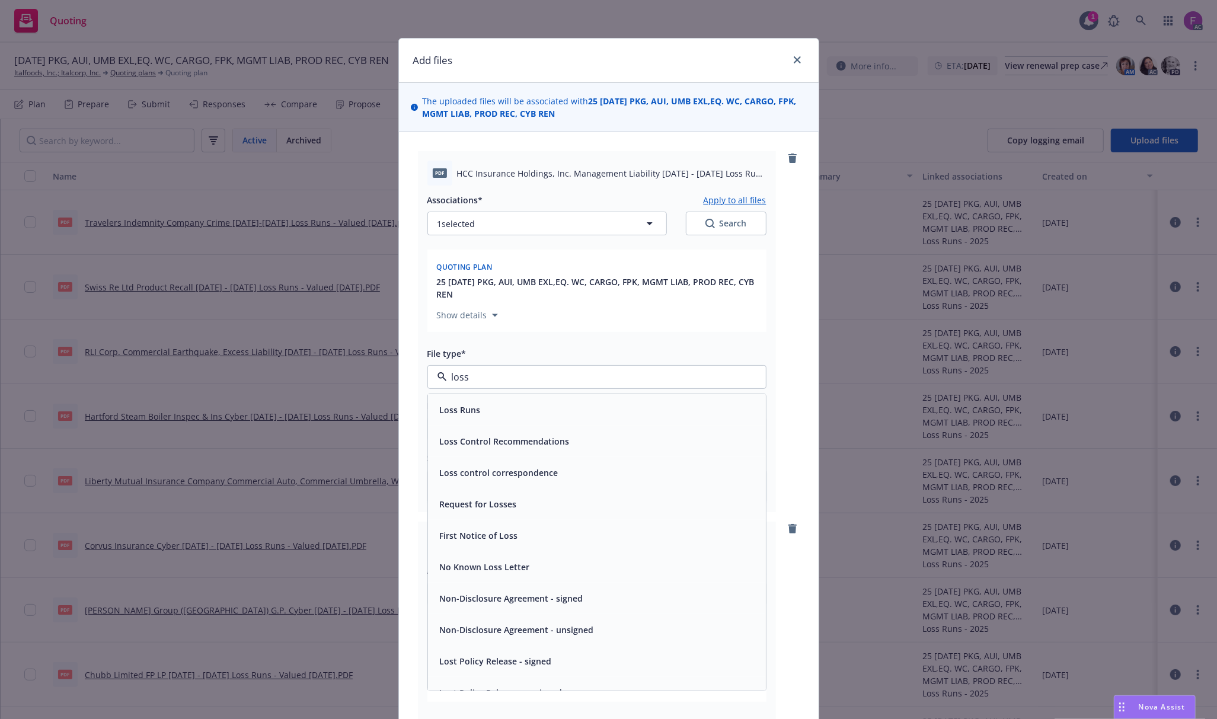
paste input "Loss Run"
type input "Loss Run"
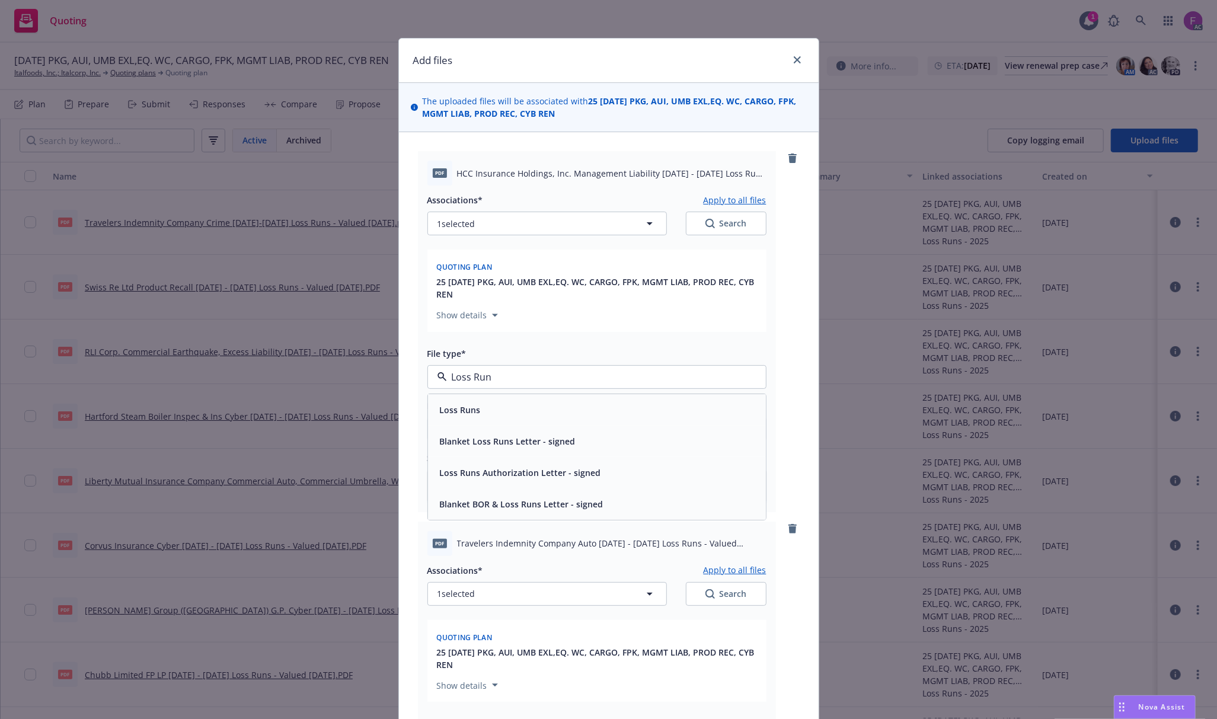
drag, startPoint x: 524, startPoint y: 376, endPoint x: 423, endPoint y: 384, distance: 101.1
click at [366, 375] on div "Add files The uploaded files will be associated with 25 11/01/25 PKG, AUI, UMB …" at bounding box center [608, 359] width 1217 height 719
click at [477, 410] on div "Loss Runs" at bounding box center [597, 409] width 324 height 17
type textarea "x"
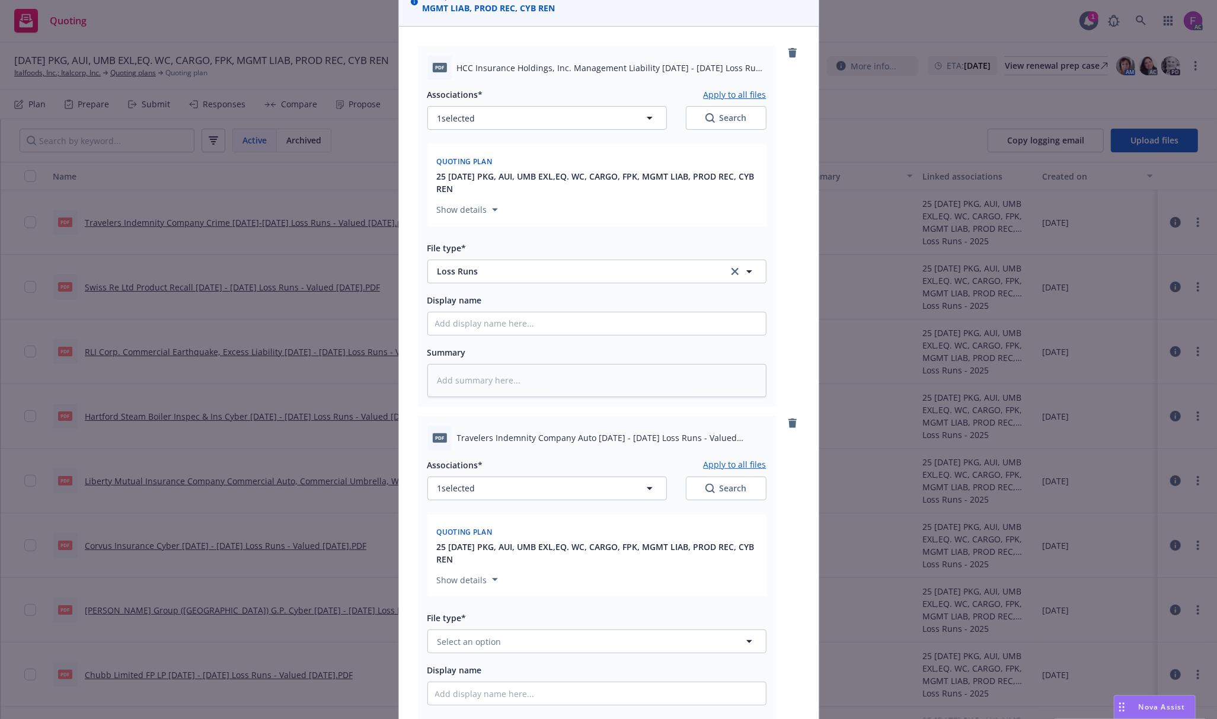
scroll to position [237, 0]
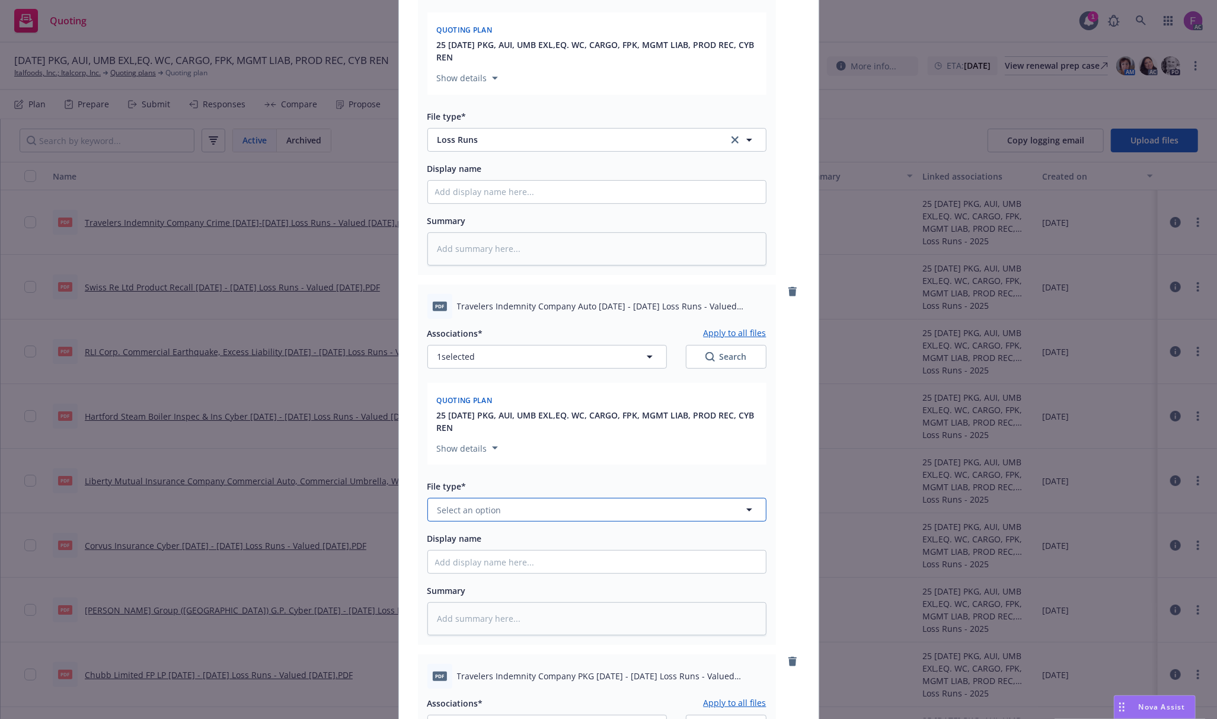
click at [480, 513] on span "Select an option" at bounding box center [469, 510] width 64 height 12
paste input "Loss Run"
type input "Loss Run"
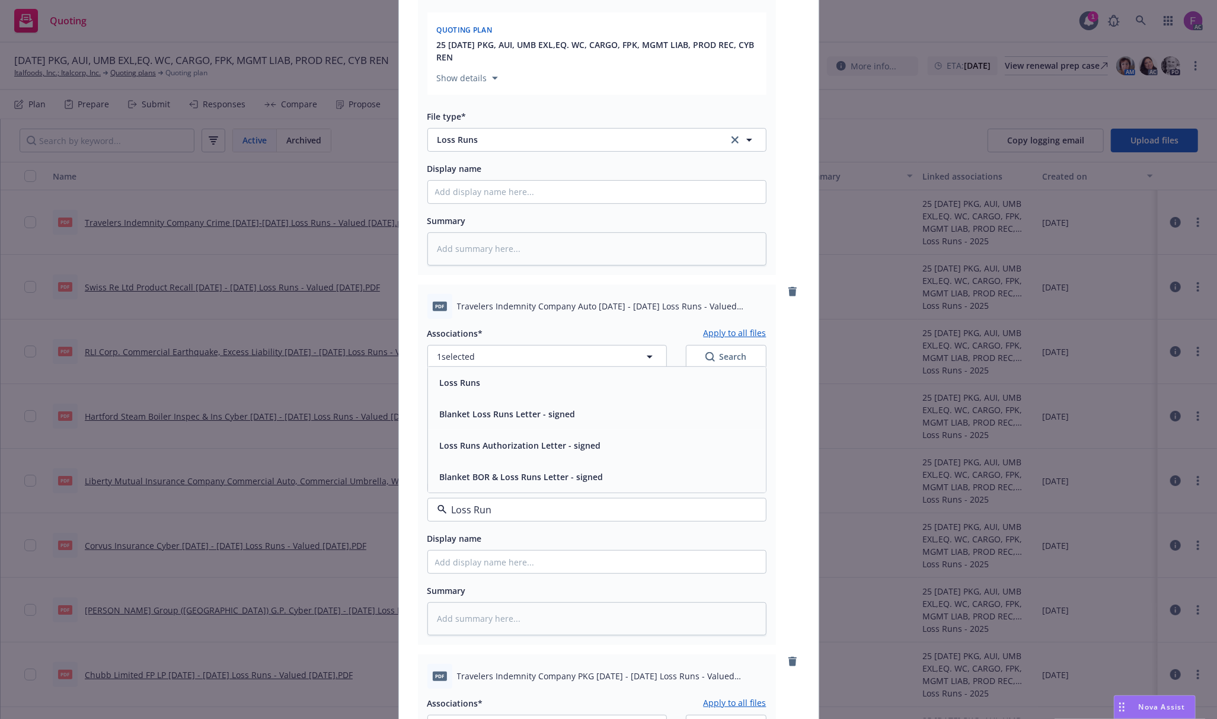
click at [504, 386] on div "Loss Runs" at bounding box center [597, 382] width 324 height 17
type textarea "x"
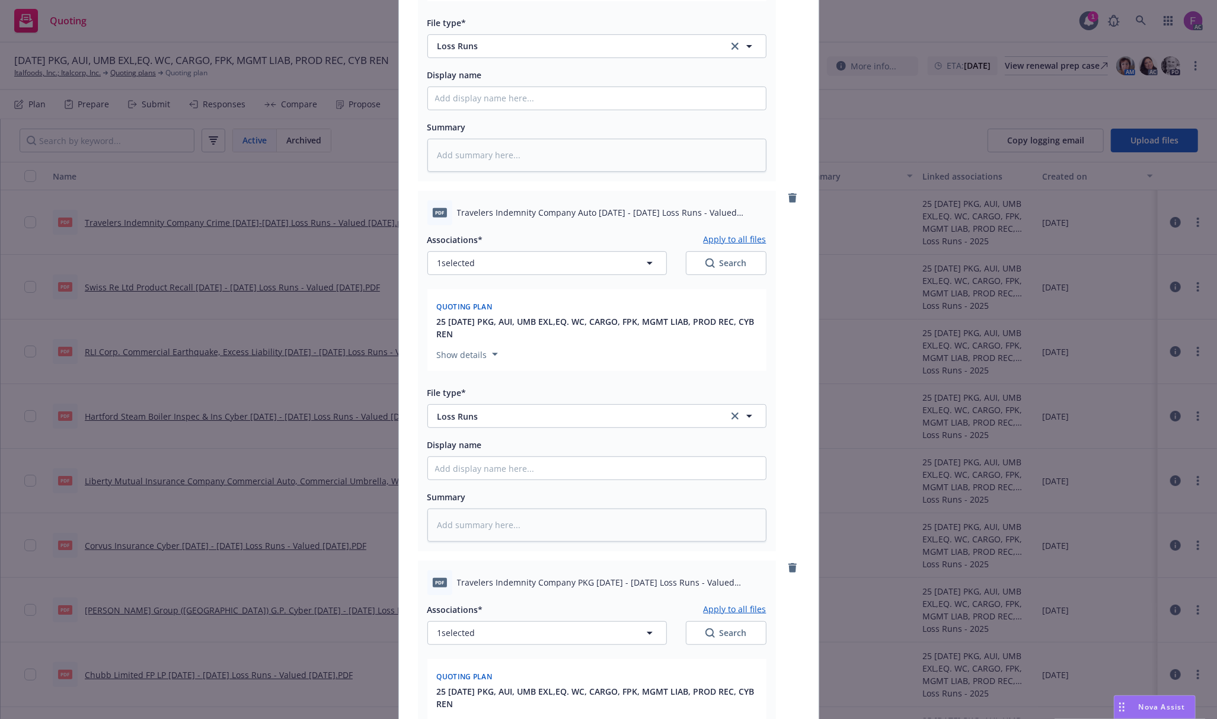
scroll to position [553, 0]
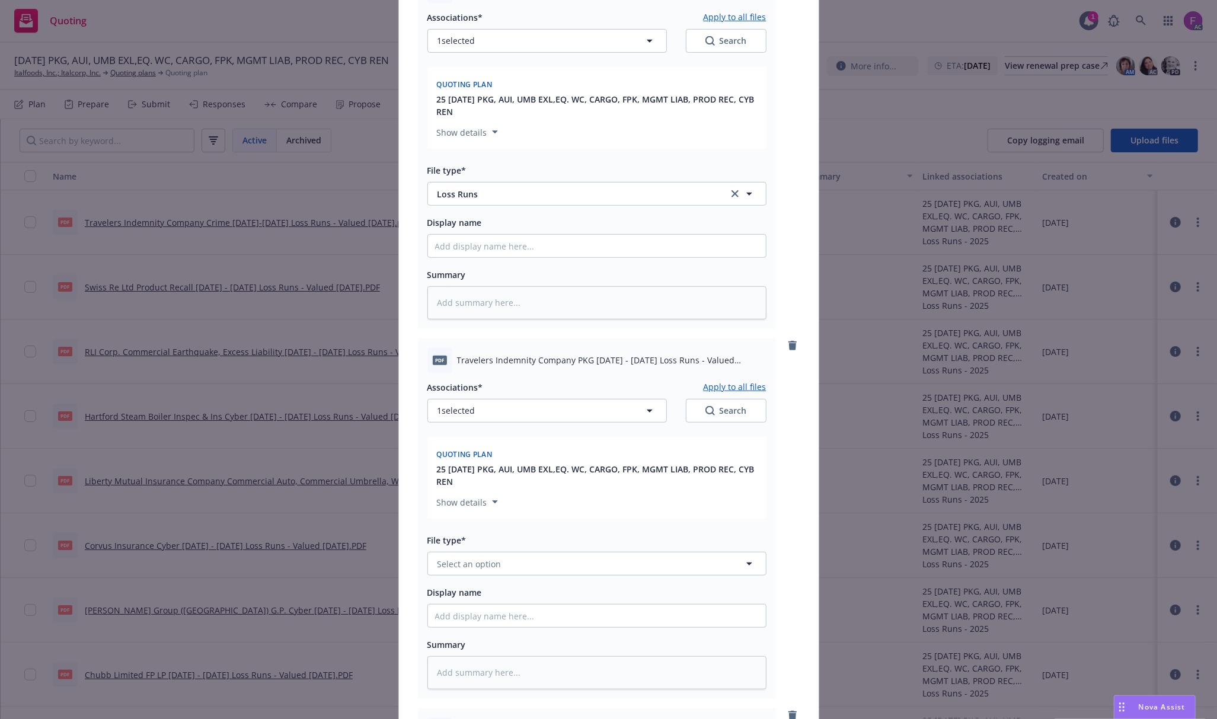
click at [490, 552] on div "File type* Select an option" at bounding box center [596, 554] width 339 height 43
click at [499, 567] on button "Select an option" at bounding box center [596, 564] width 339 height 24
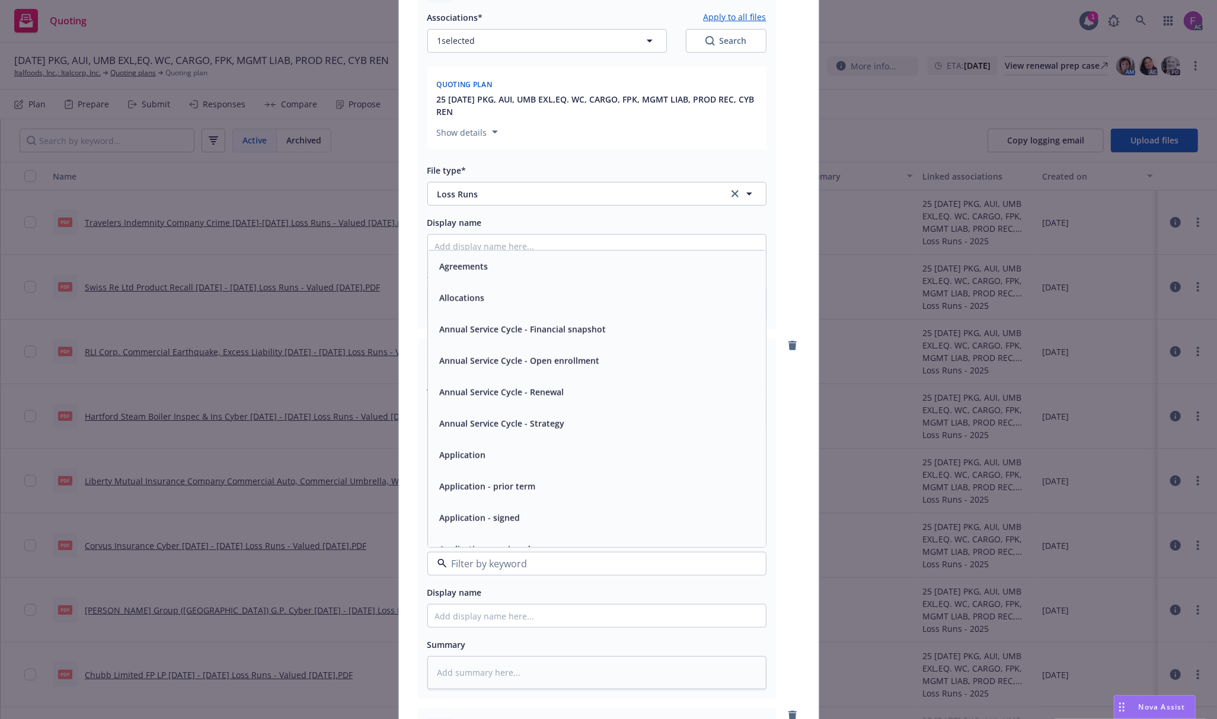
paste input "Loss Run"
type input "Loss Run"
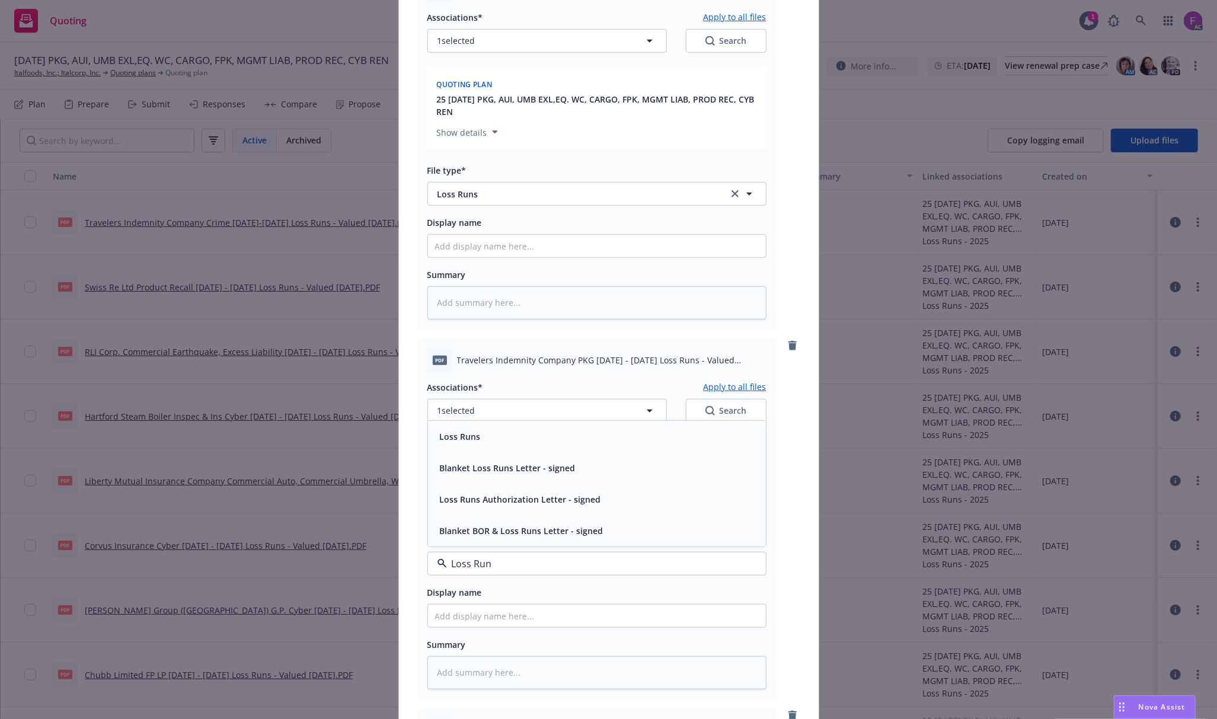
click at [467, 433] on span "Loss Runs" at bounding box center [460, 436] width 41 height 12
type textarea "x"
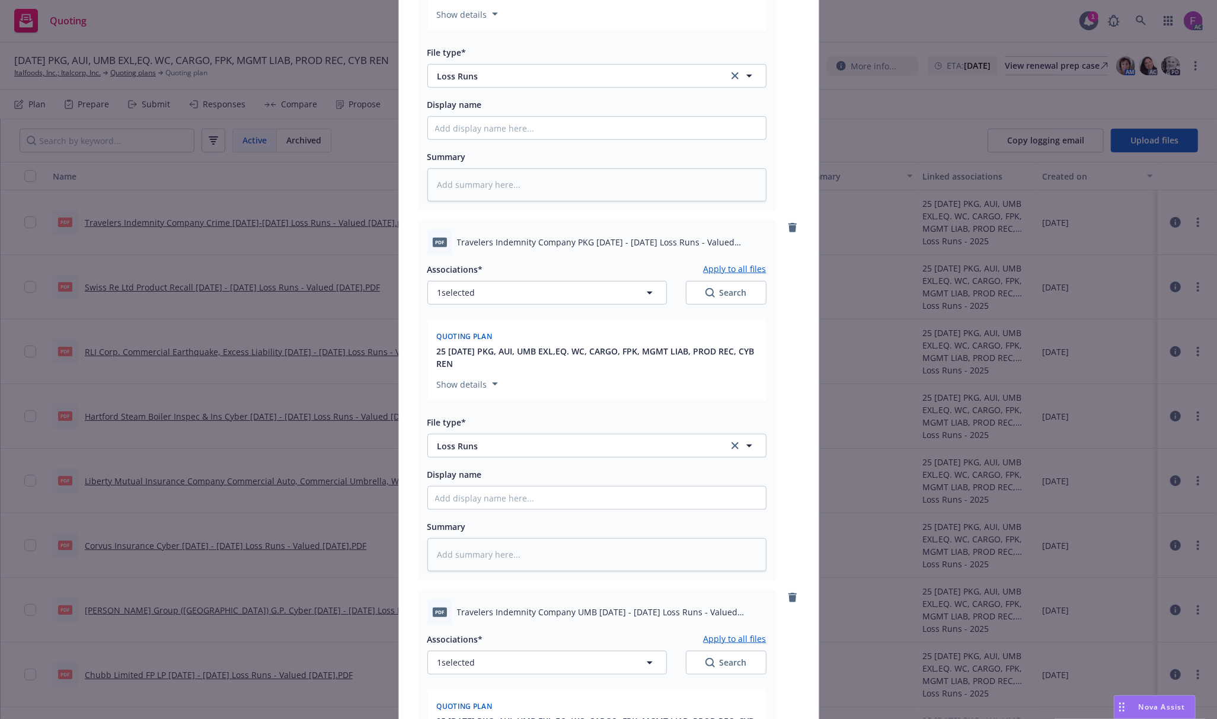
scroll to position [869, 0]
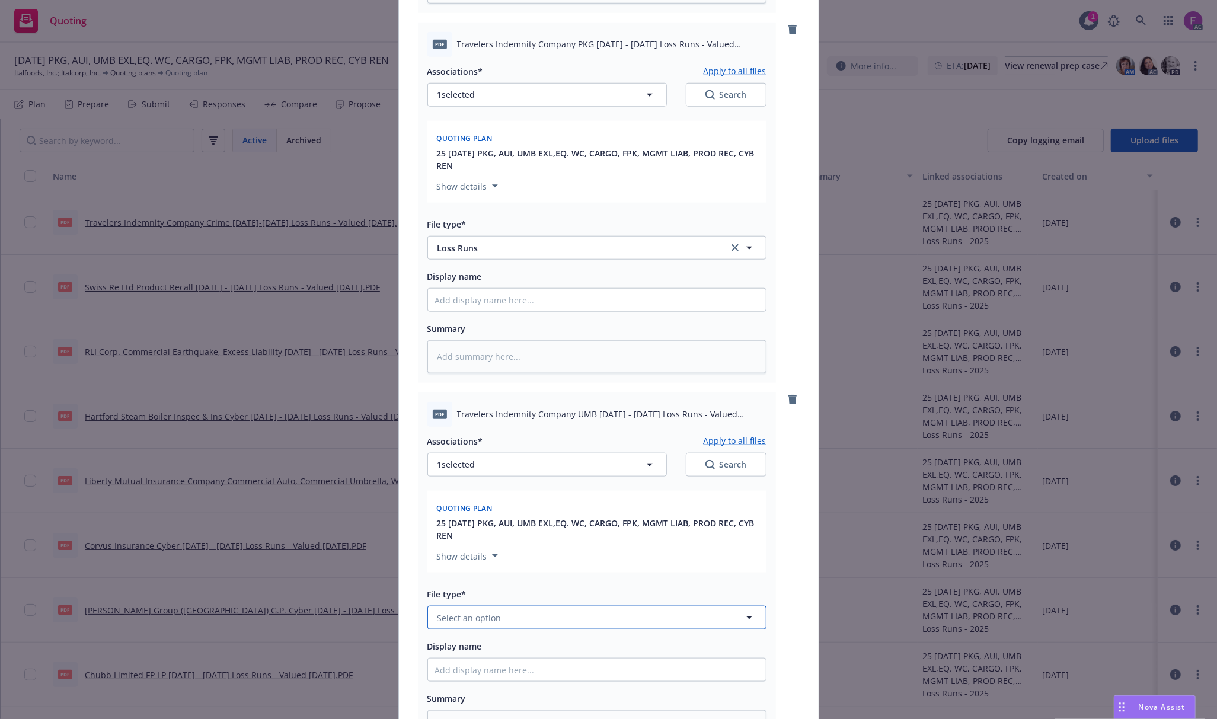
click at [486, 617] on span "Select an option" at bounding box center [469, 618] width 64 height 12
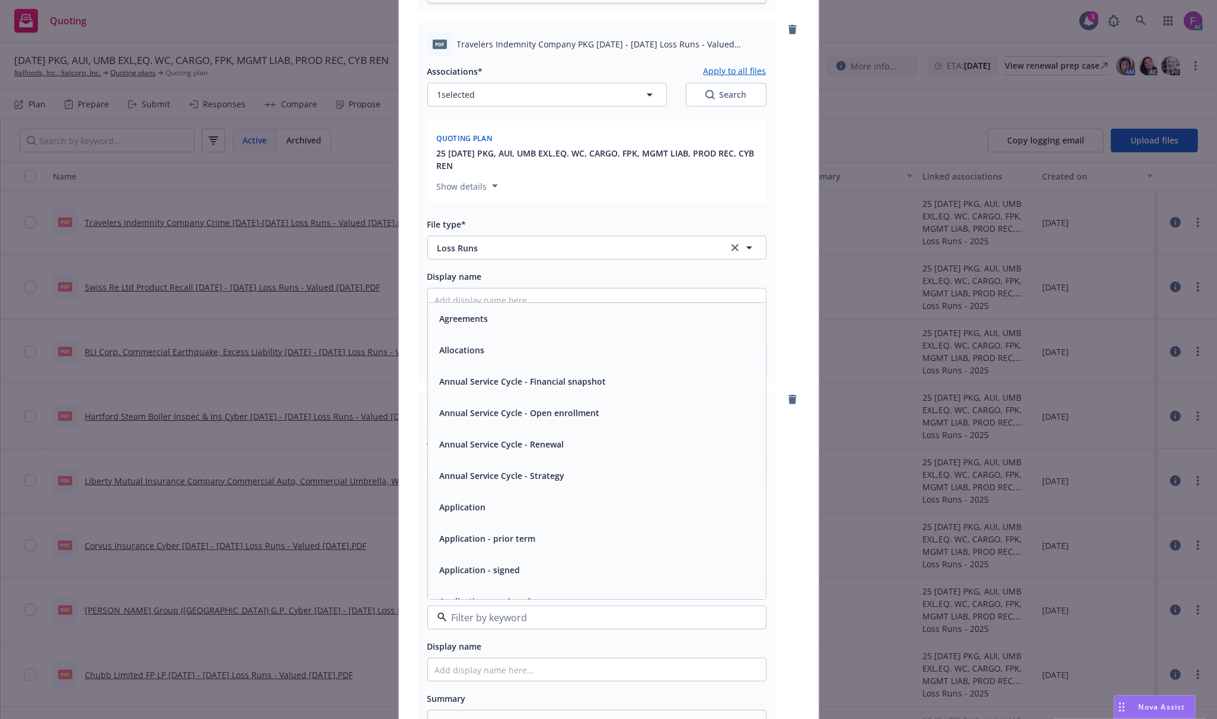
paste input "Loss Run"
type input "Loss Run"
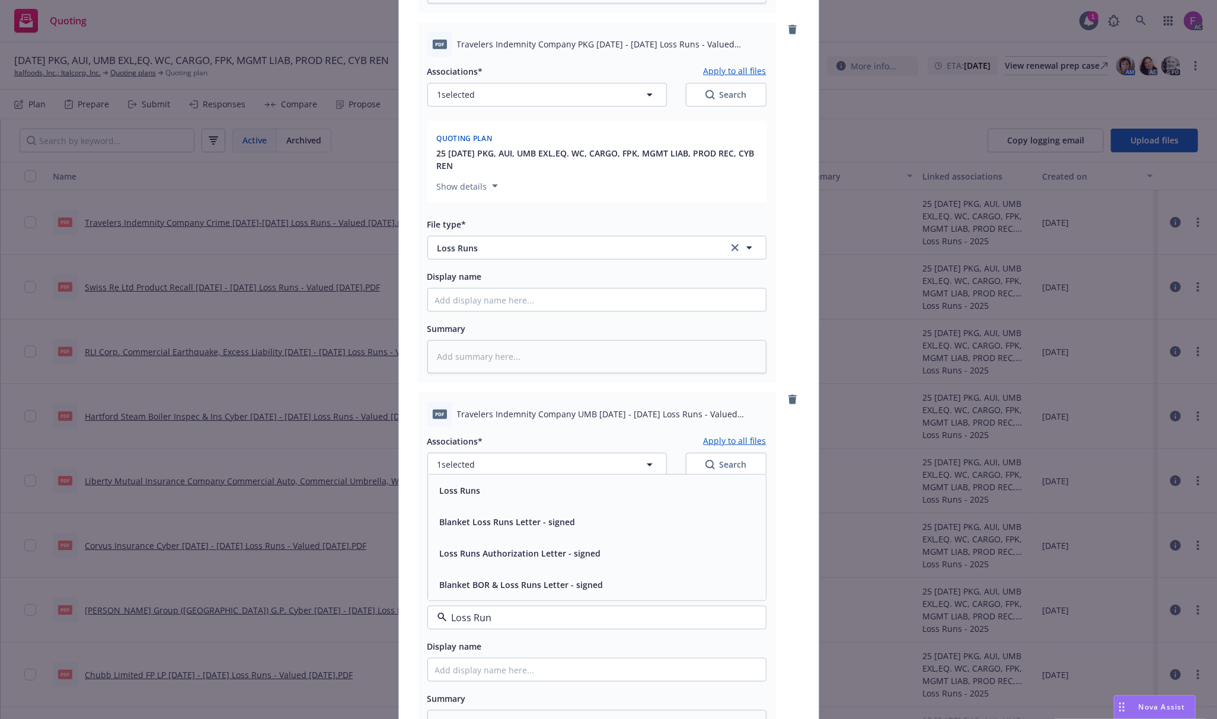
click at [468, 490] on span "Loss Runs" at bounding box center [460, 490] width 41 height 12
type textarea "x"
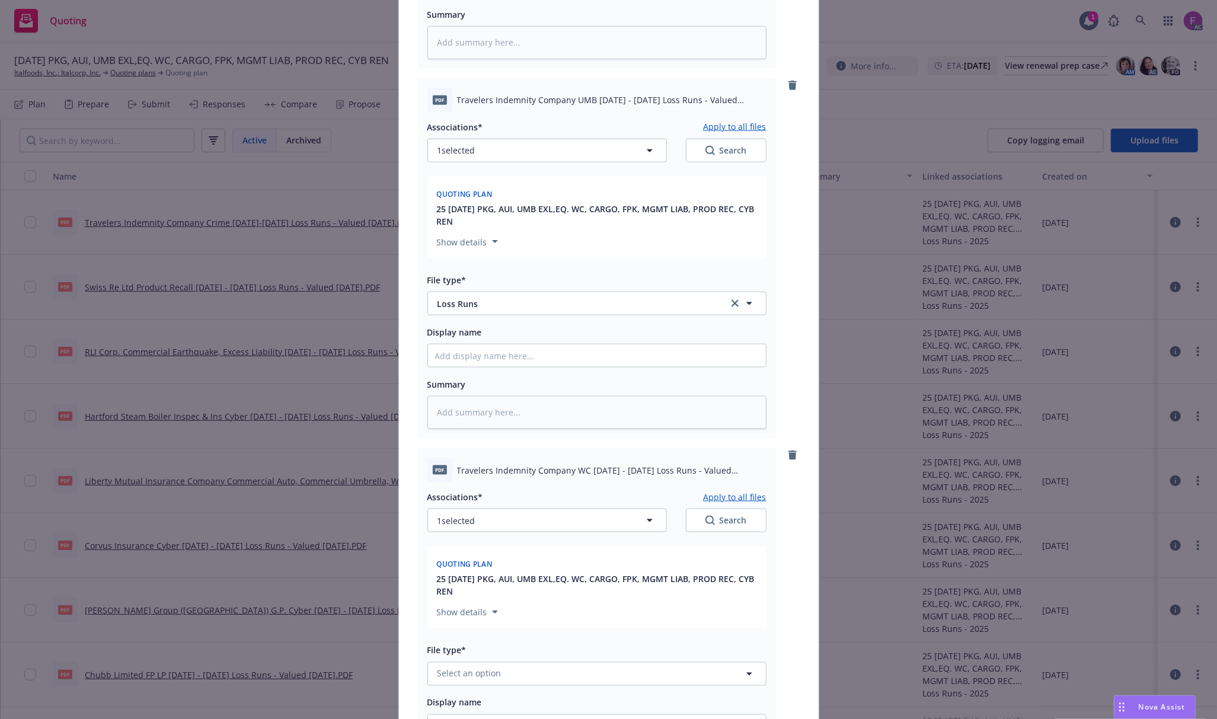
scroll to position [1264, 0]
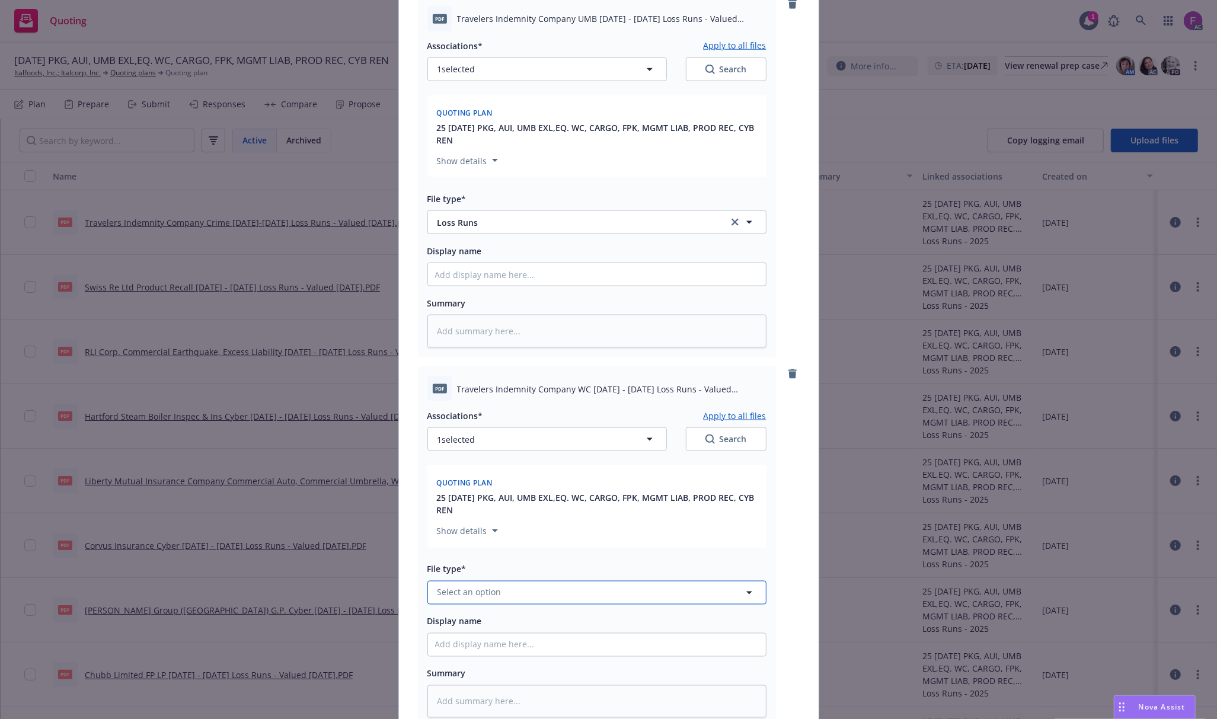
click at [461, 594] on span "Select an option" at bounding box center [469, 592] width 64 height 12
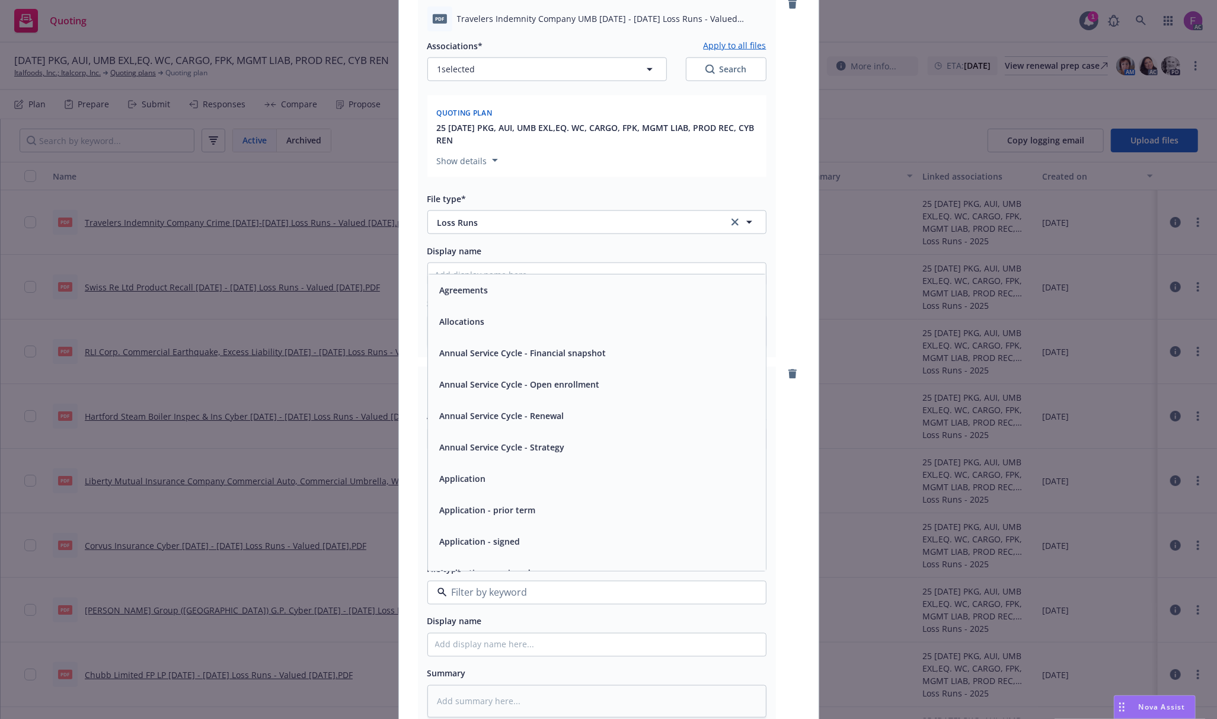
paste input "Loss Run"
type input "Loss Run"
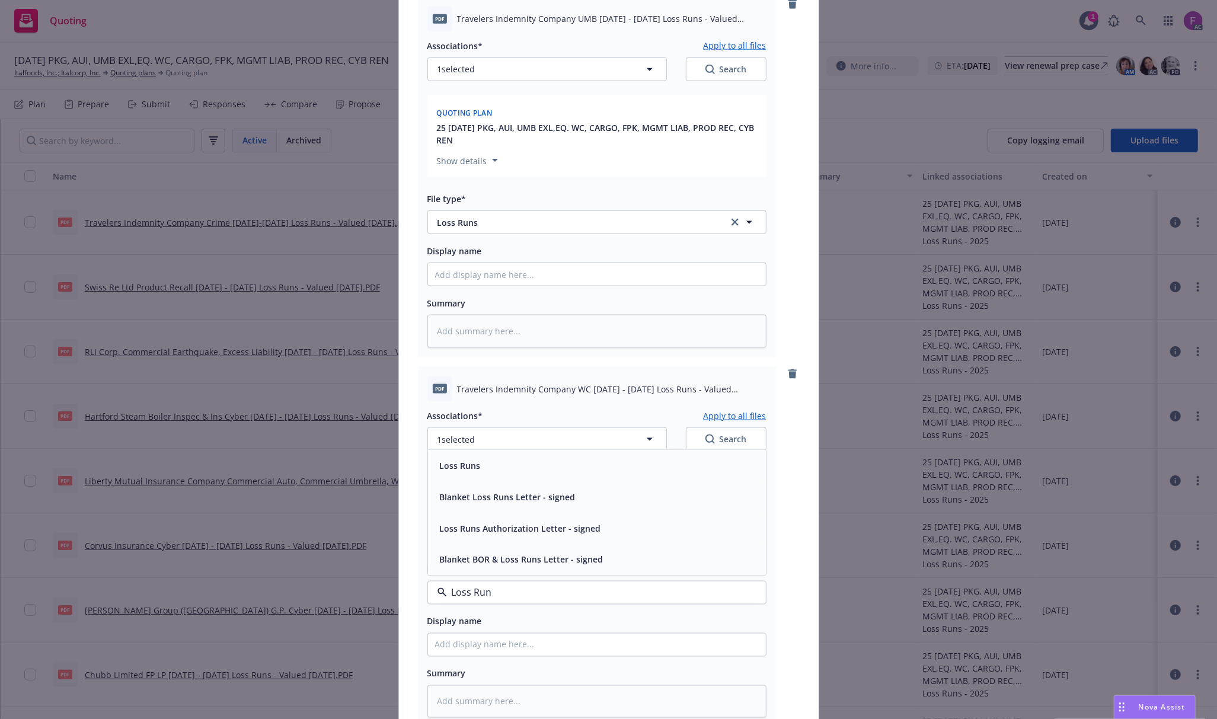
click at [456, 465] on span "Loss Runs" at bounding box center [460, 465] width 41 height 12
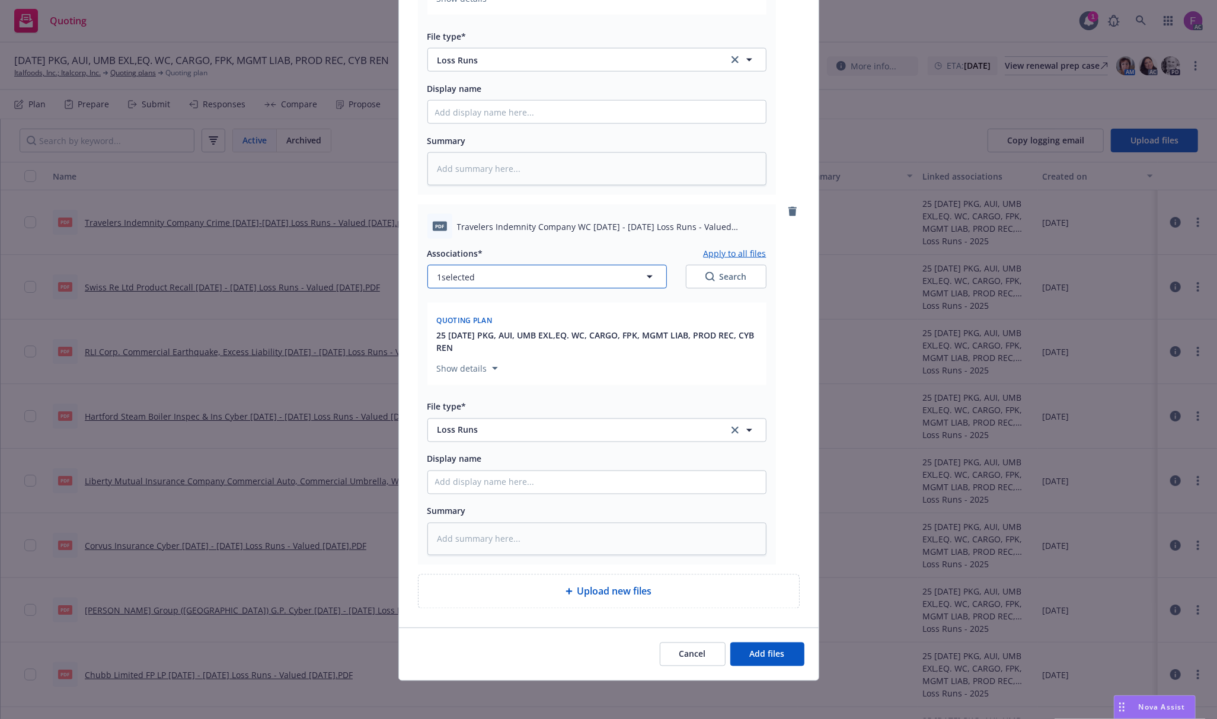
click at [463, 279] on span "1 selected" at bounding box center [456, 277] width 38 height 12
type textarea "x"
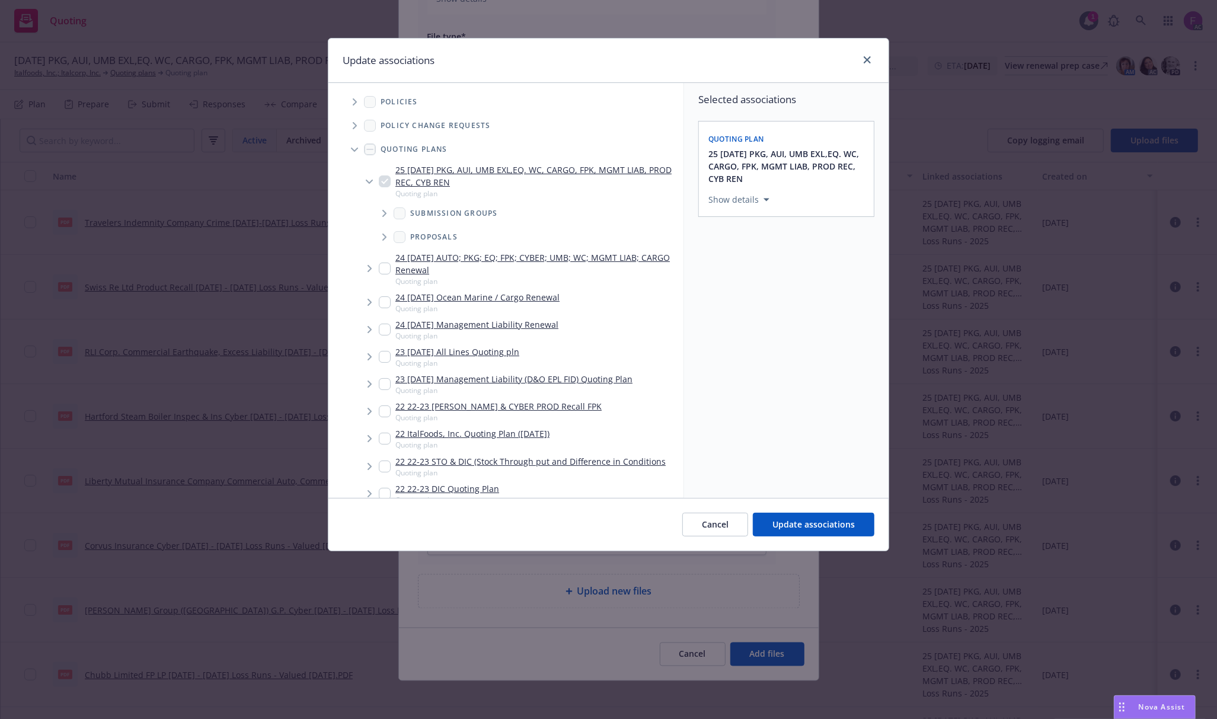
click at [356, 101] on icon "Tree Example" at bounding box center [355, 101] width 4 height 7
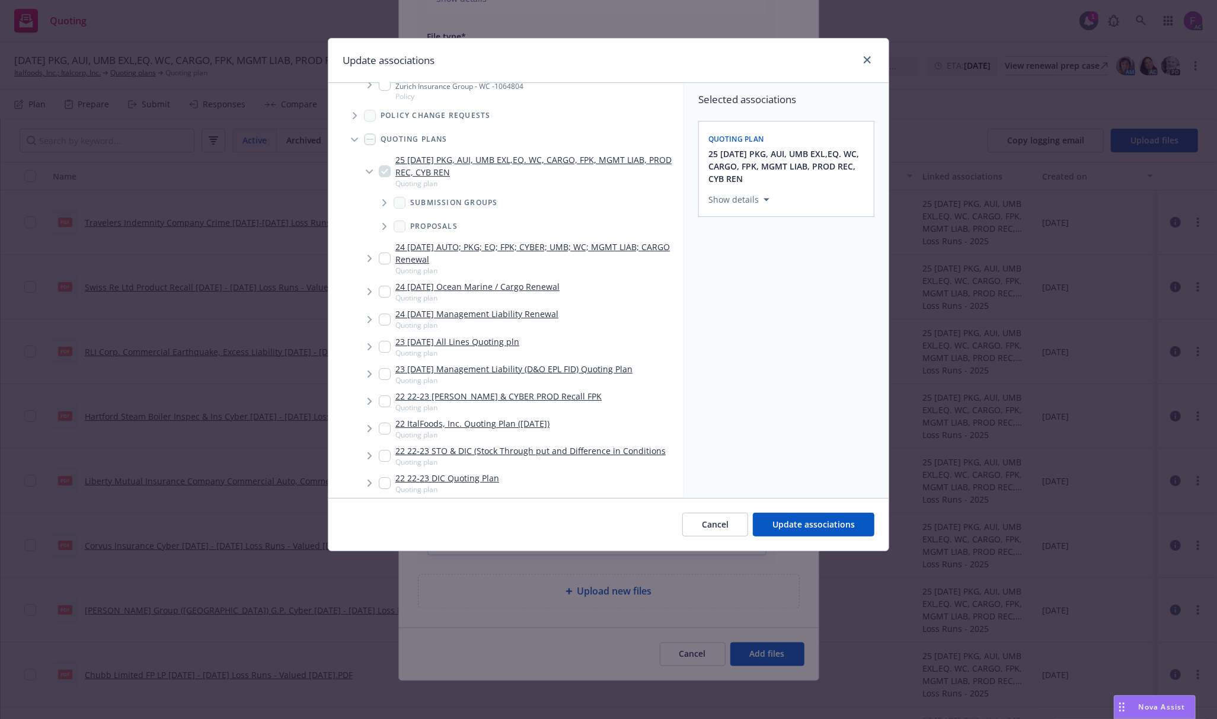
scroll to position [3535, 0]
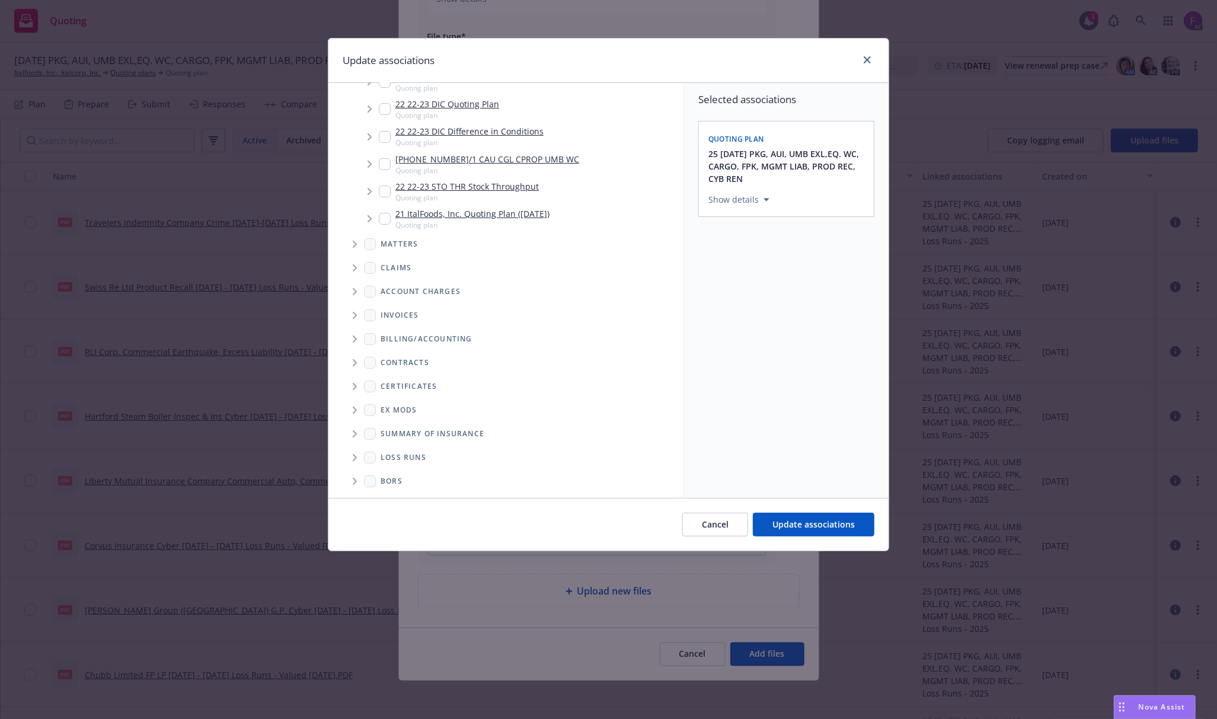
click at [357, 454] on icon "Folder Tree Example" at bounding box center [355, 457] width 5 height 7
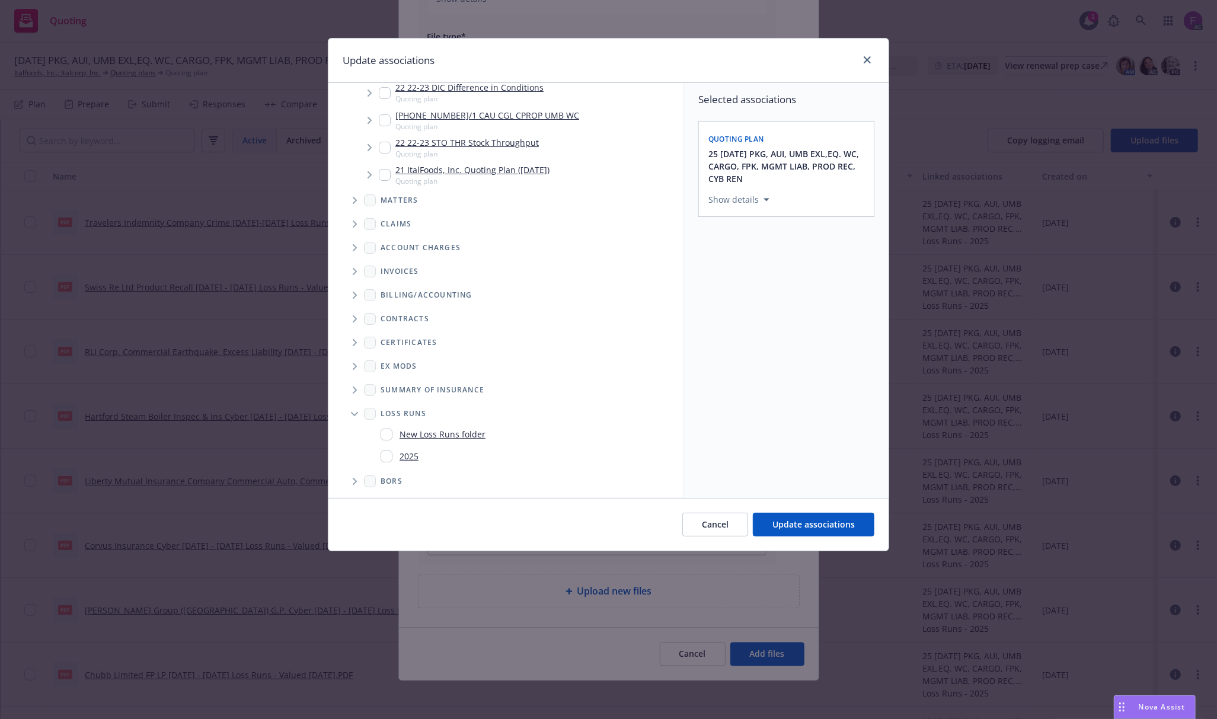
click at [381, 453] on input "Folder Tree Example" at bounding box center [387, 456] width 12 height 12
checkbox input "true"
click at [861, 409] on div "Selected associations Quoting plan 25 11/01/25 PKG, AUI, UMB EXL,EQ. WC, CARGO,…" at bounding box center [786, 290] width 204 height 415
click at [808, 529] on span "Update associations" at bounding box center [813, 524] width 82 height 11
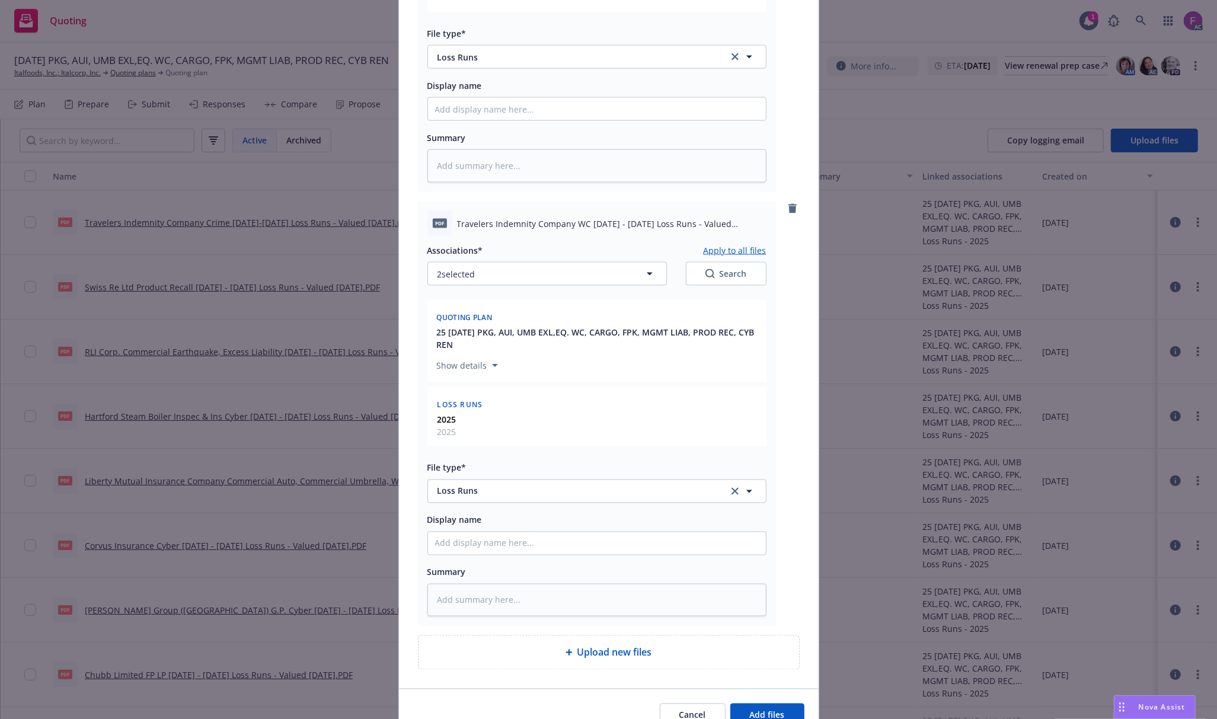
click at [721, 250] on button "Apply to all files" at bounding box center [735, 250] width 63 height 14
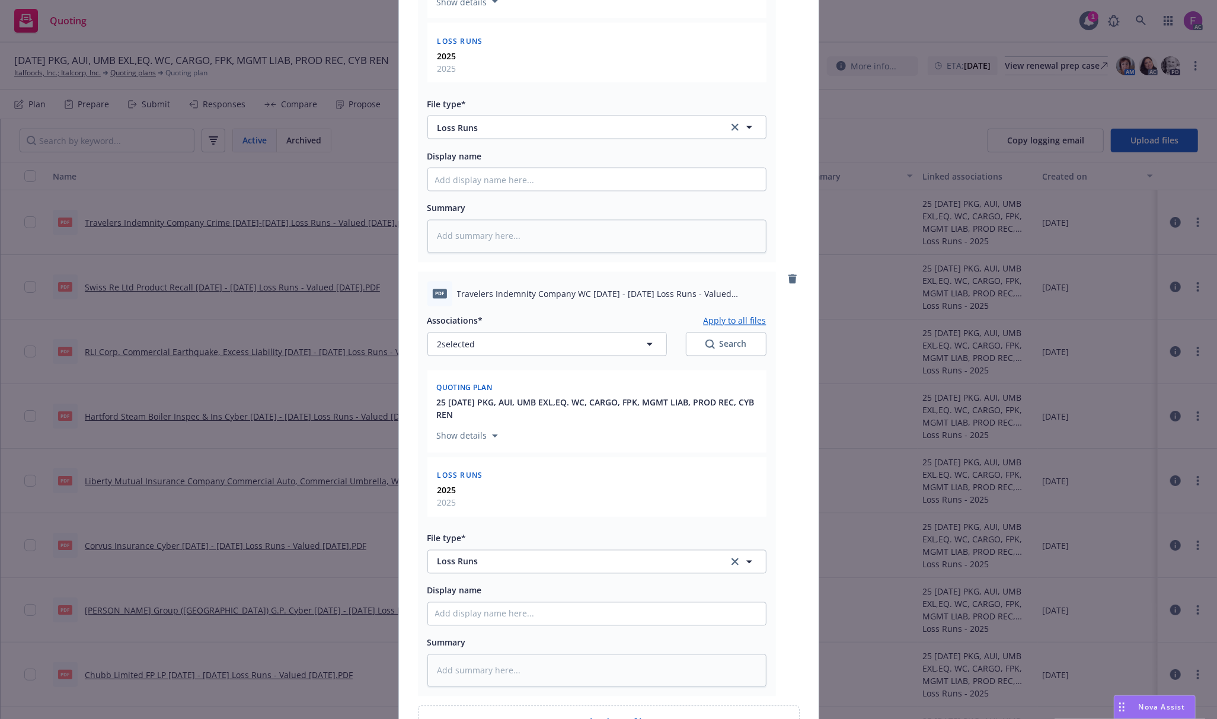
scroll to position [1752, 0]
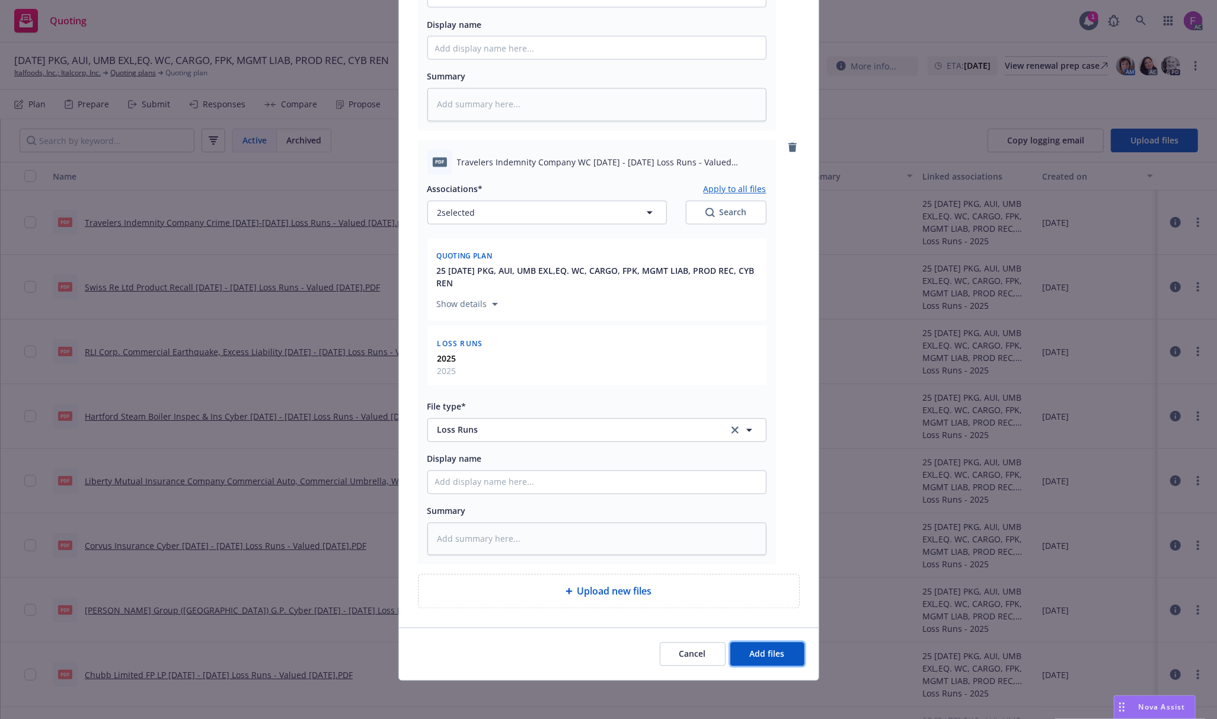
drag, startPoint x: 778, startPoint y: 646, endPoint x: 631, endPoint y: 576, distance: 162.8
click at [778, 645] on button "Add files" at bounding box center [767, 654] width 74 height 24
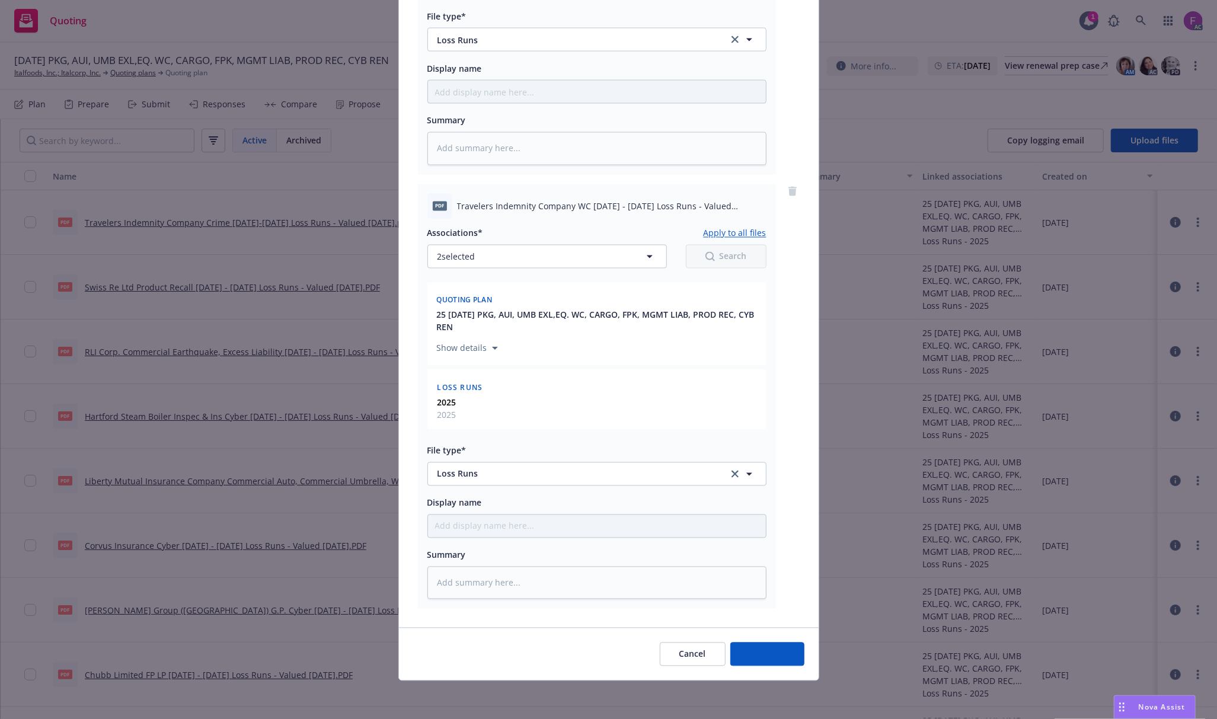
scroll to position [1708, 0]
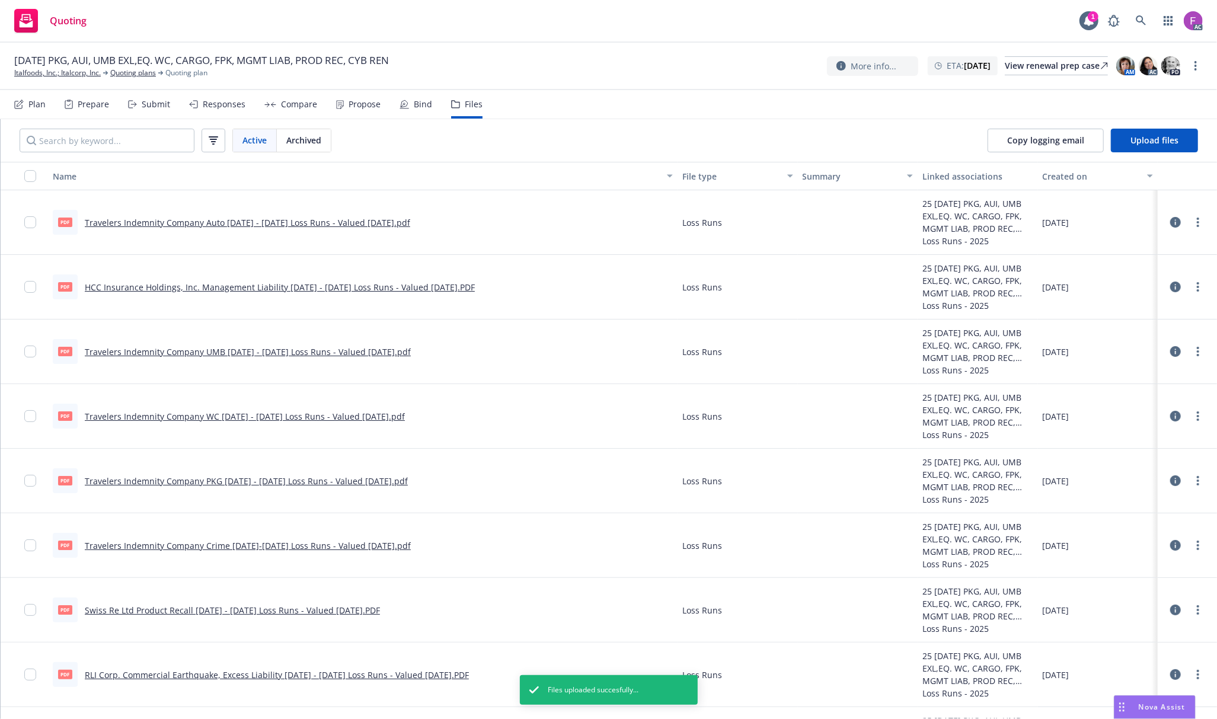
click at [368, 545] on link "Travelers Indemnity Company Crime 2018-2027 Loss Runs - Valued 08-08-2025.pdf" at bounding box center [248, 545] width 326 height 11
click at [316, 482] on link "Travelers Indemnity Company PKG 2023 - 2025 Loss Runs - Valued 2025-08-09.pdf" at bounding box center [246, 480] width 323 height 11
click at [244, 477] on link "Travelers Indemnity Company PKG 2023 - 2025 Loss Runs - Valued 2025-08-09.pdf" at bounding box center [246, 480] width 323 height 11
click at [25, 479] on input "checkbox" at bounding box center [30, 481] width 12 height 12
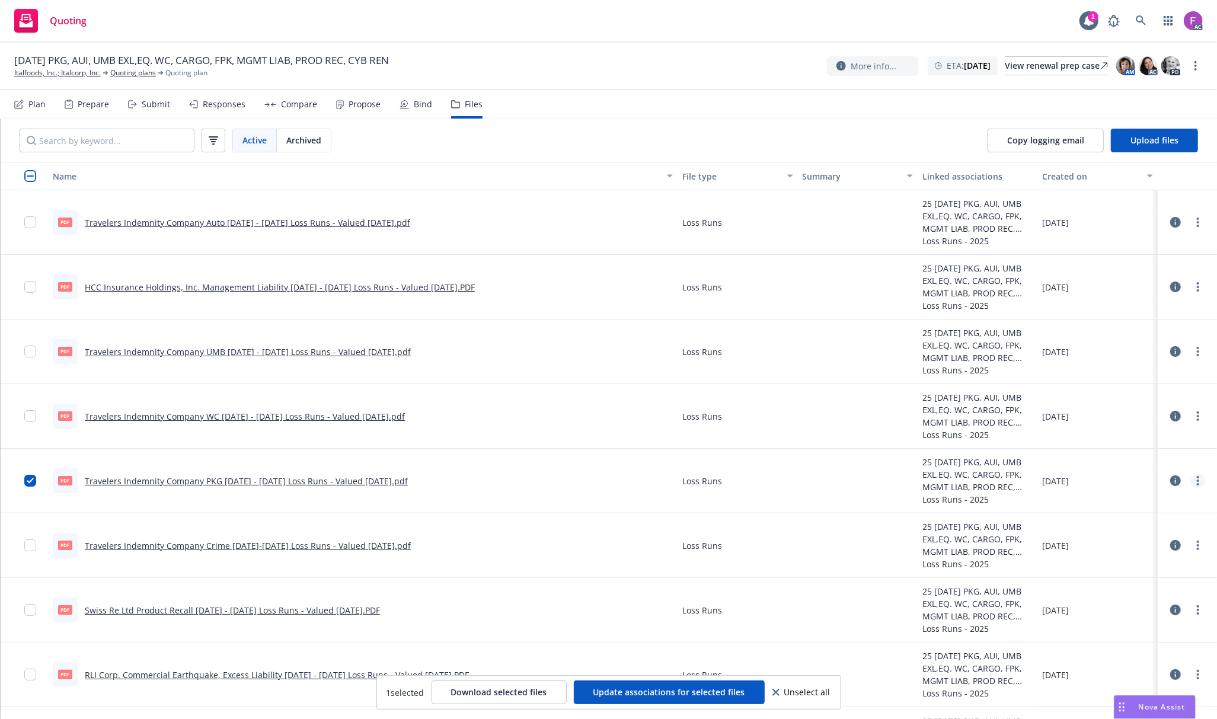
click at [1191, 478] on link "more" at bounding box center [1198, 481] width 14 height 14
click at [1129, 565] on link "Edit" at bounding box center [1134, 554] width 118 height 24
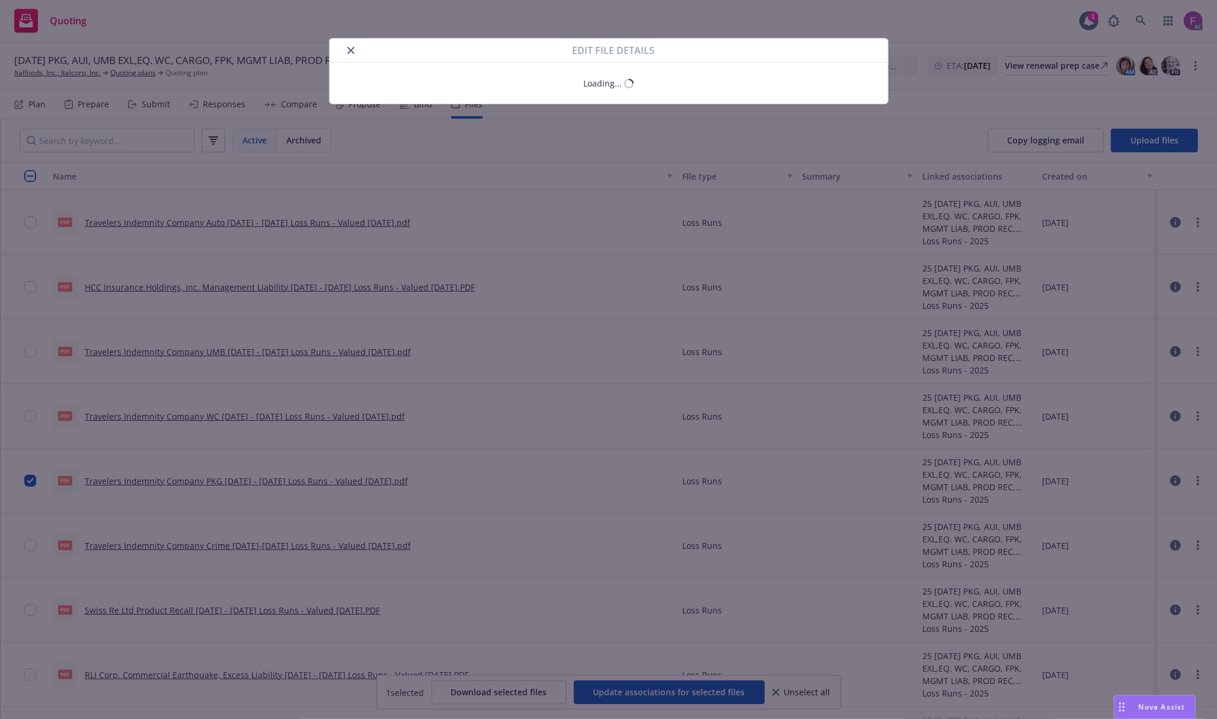
type textarea "x"
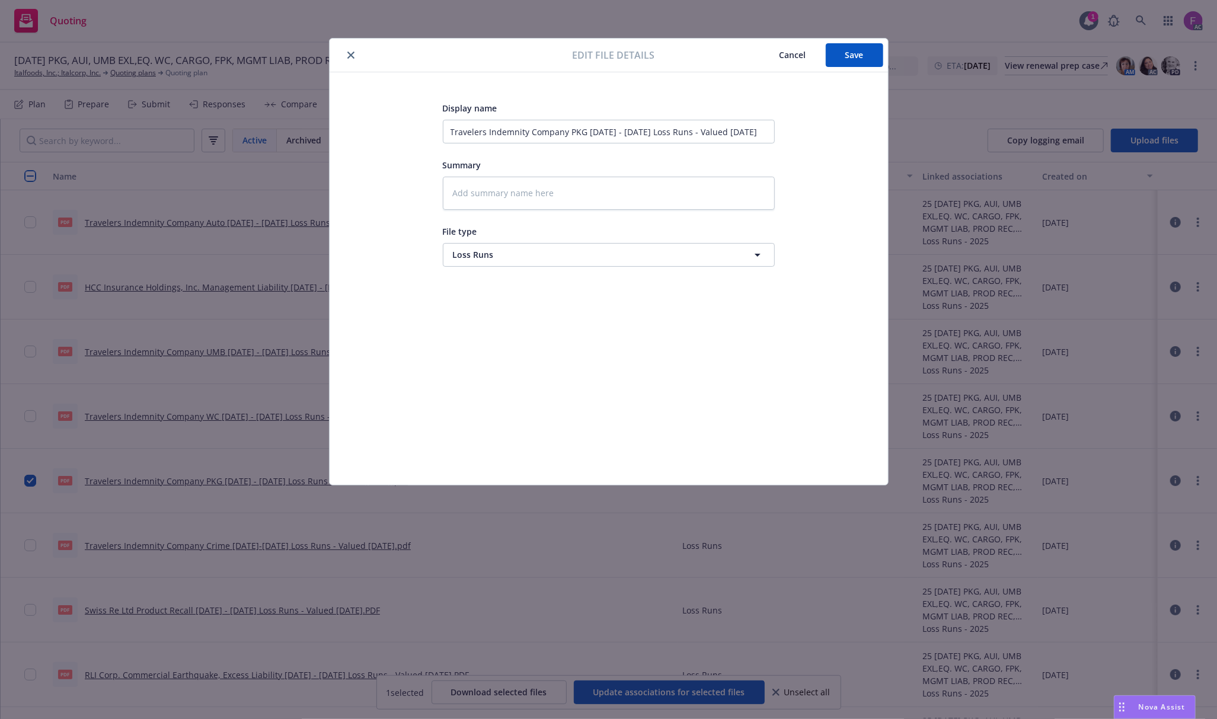
click at [349, 53] on icon "close" at bounding box center [350, 55] width 7 height 7
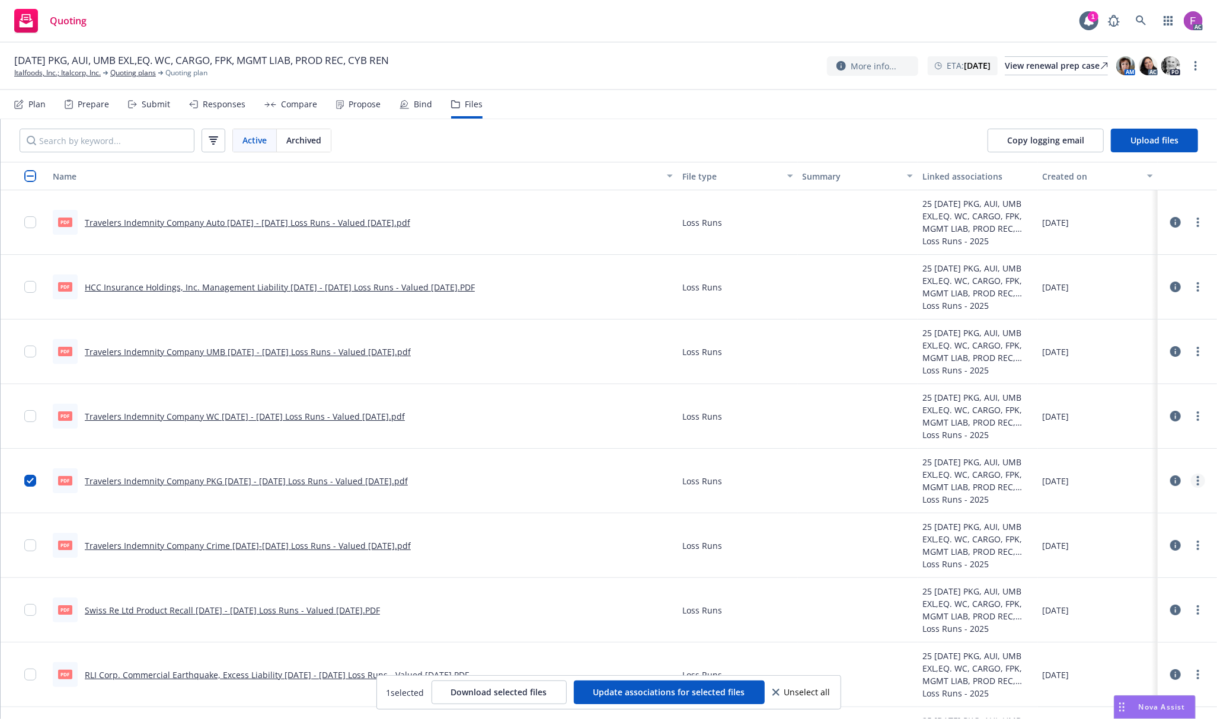
click at [1197, 478] on circle "more" at bounding box center [1198, 477] width 2 height 2
click at [1150, 576] on link "Update associations" at bounding box center [1134, 577] width 118 height 24
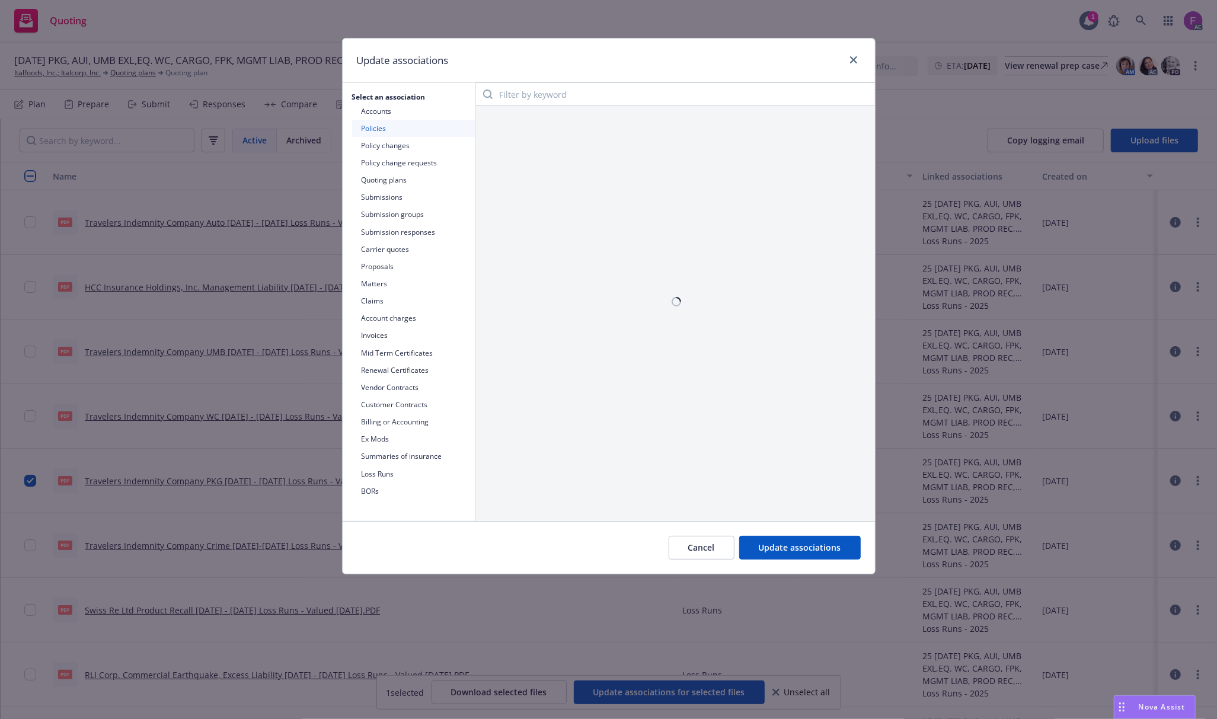
click at [727, 68] on div "Update associations" at bounding box center [609, 61] width 532 height 44
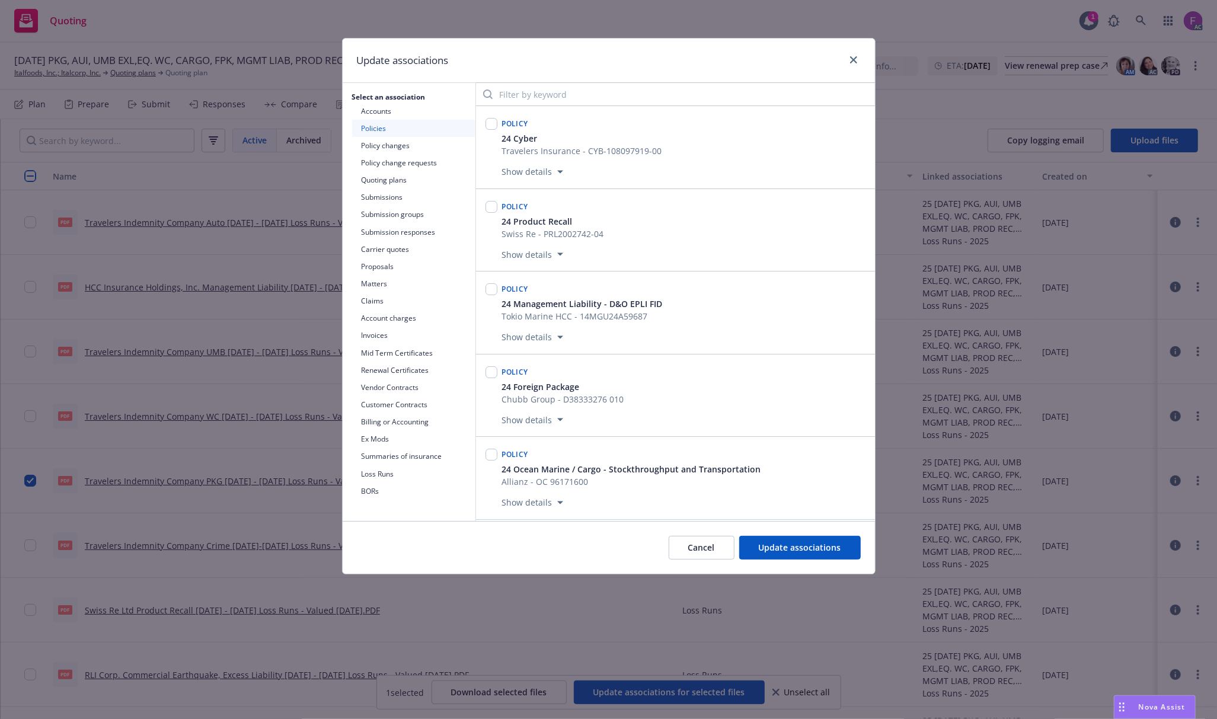
scroll to position [337, 0]
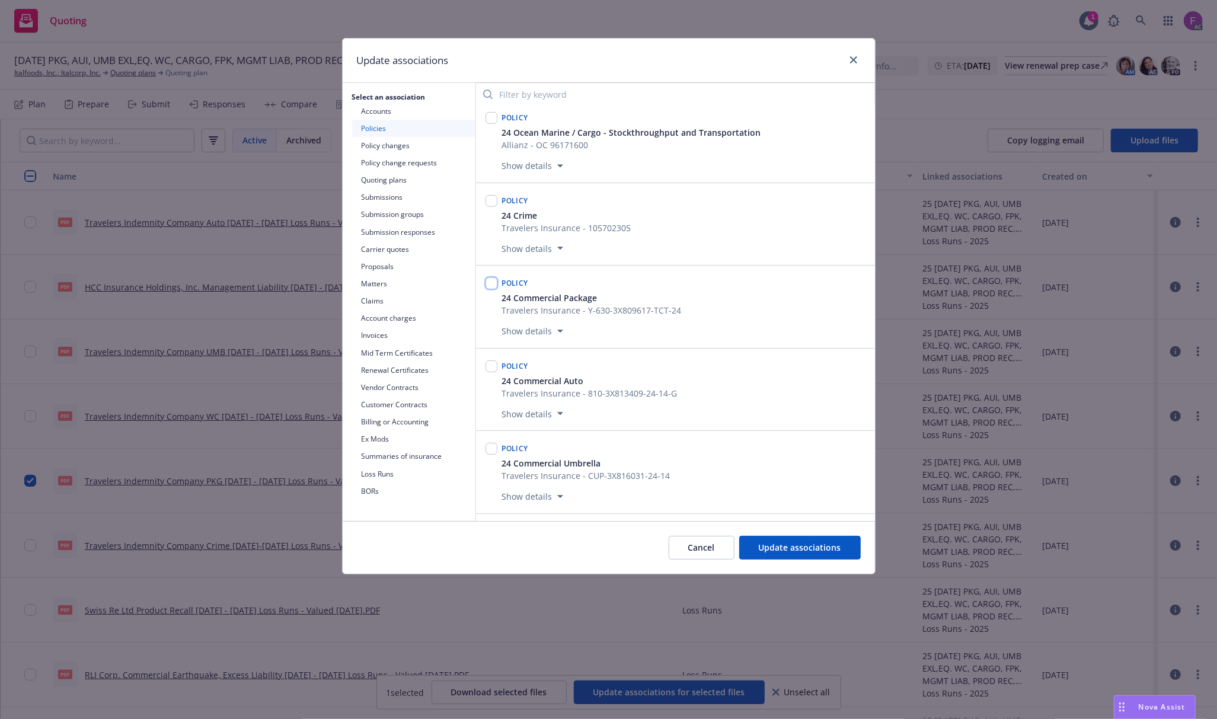
click at [491, 287] on input "checkbox" at bounding box center [491, 283] width 12 height 12
checkbox input "true"
click at [813, 552] on span "Update associations" at bounding box center [800, 547] width 82 height 11
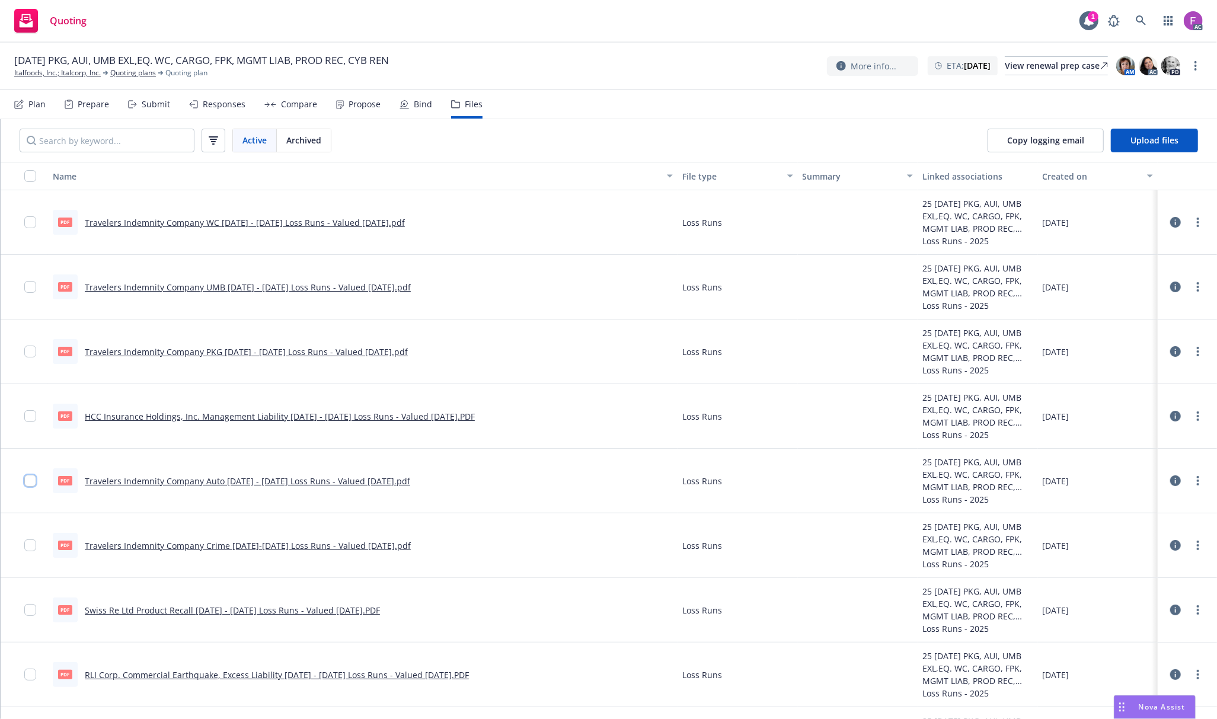
click at [31, 482] on input "checkbox" at bounding box center [30, 481] width 12 height 12
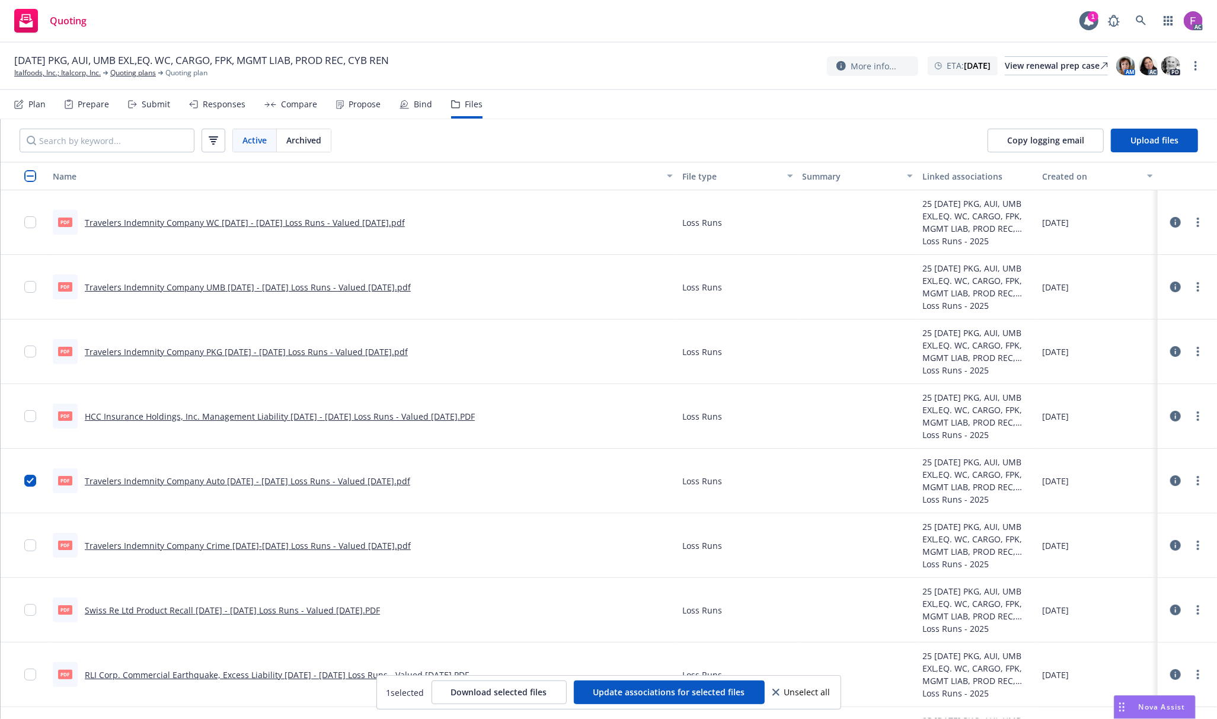
click at [229, 481] on link "Travelers Indemnity Company Auto 2023 - 2025 Loss Runs - Valued 2025-08-09.pdf" at bounding box center [247, 480] width 325 height 11
click at [1197, 480] on icon "more" at bounding box center [1198, 480] width 2 height 9
click at [1112, 578] on link "Update associations" at bounding box center [1134, 577] width 118 height 24
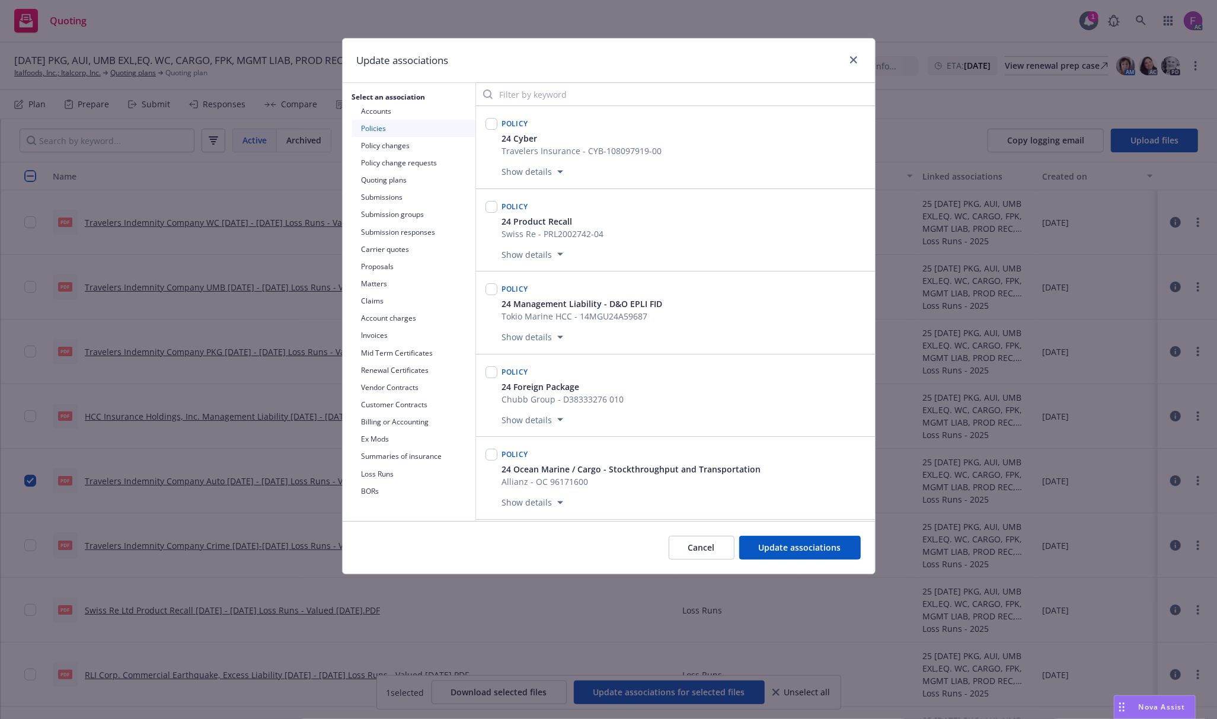
scroll to position [420, 0]
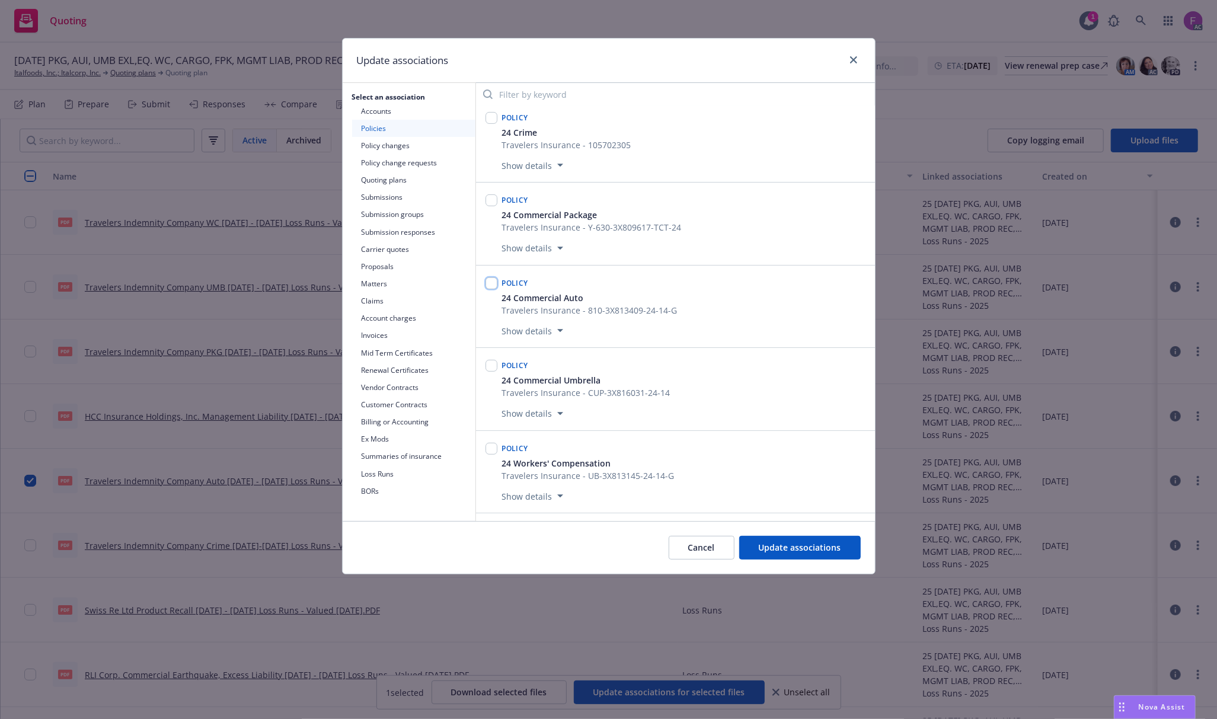
click at [491, 287] on input "checkbox" at bounding box center [491, 283] width 12 height 12
checkbox input "true"
click at [489, 286] on input "checkbox" at bounding box center [491, 280] width 12 height 12
checkbox input "true"
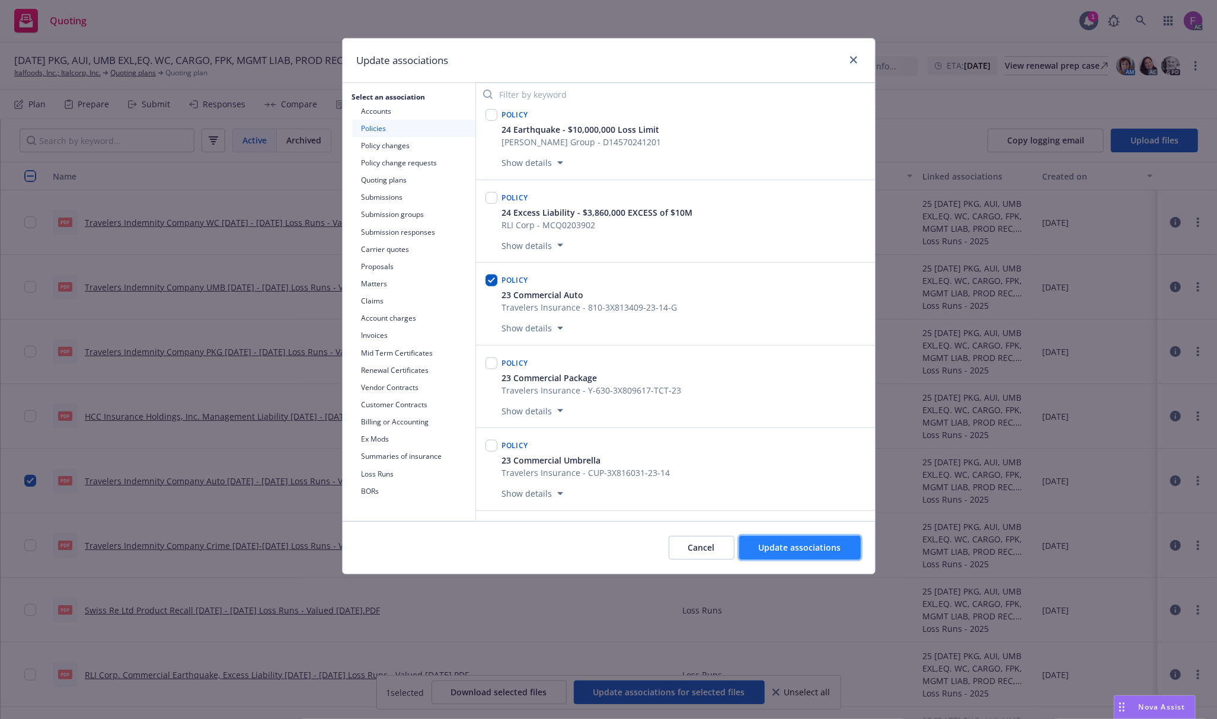
click at [794, 558] on button "Update associations" at bounding box center [800, 548] width 122 height 24
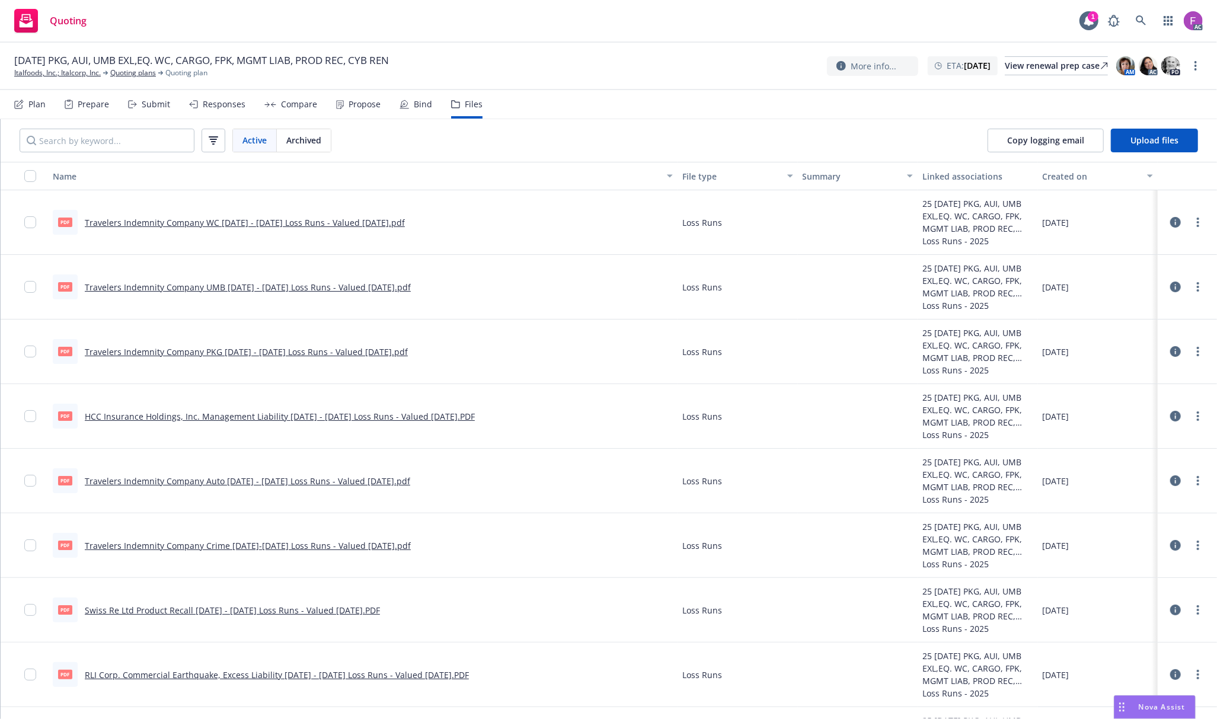
click at [112, 478] on link "Travelers Indemnity Company Auto 2023 - 2025 Loss Runs - Valued 2025-08-09.pdf" at bounding box center [247, 480] width 325 height 11
click at [135, 482] on link "Travelers Indemnity Company Auto 2023 - 2025 Loss Runs - Valued 2025-08-09.pdf" at bounding box center [247, 480] width 325 height 11
click at [1191, 479] on link "more" at bounding box center [1198, 481] width 14 height 14
click at [1197, 480] on icon "more" at bounding box center [1198, 480] width 2 height 9
drag, startPoint x: 1129, startPoint y: 579, endPoint x: 1100, endPoint y: 551, distance: 40.2
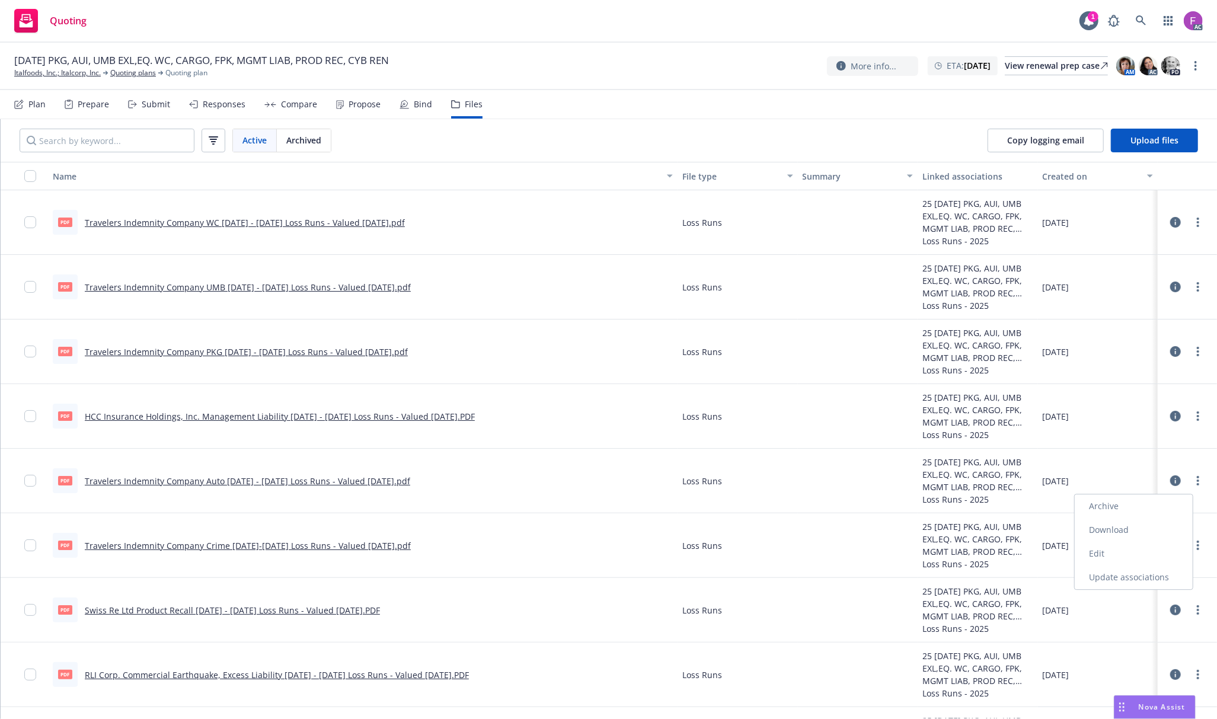
click at [1129, 579] on link "Update associations" at bounding box center [1134, 577] width 118 height 24
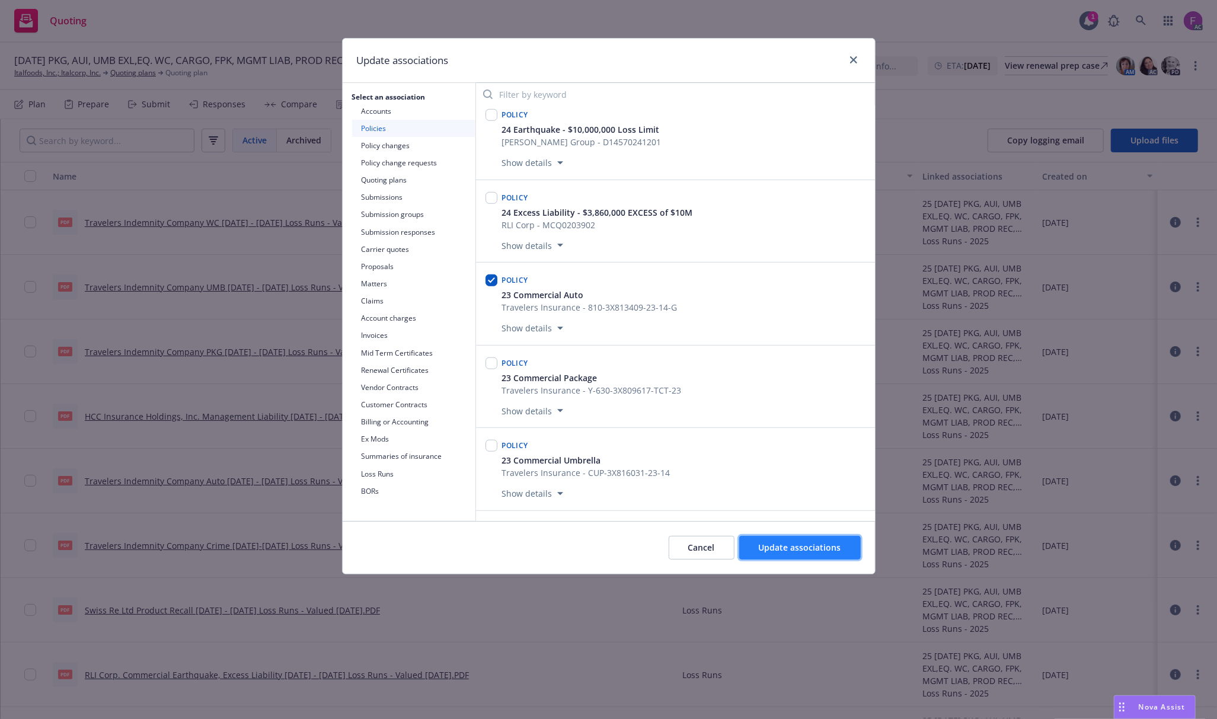
click at [813, 551] on span "Update associations" at bounding box center [800, 547] width 82 height 11
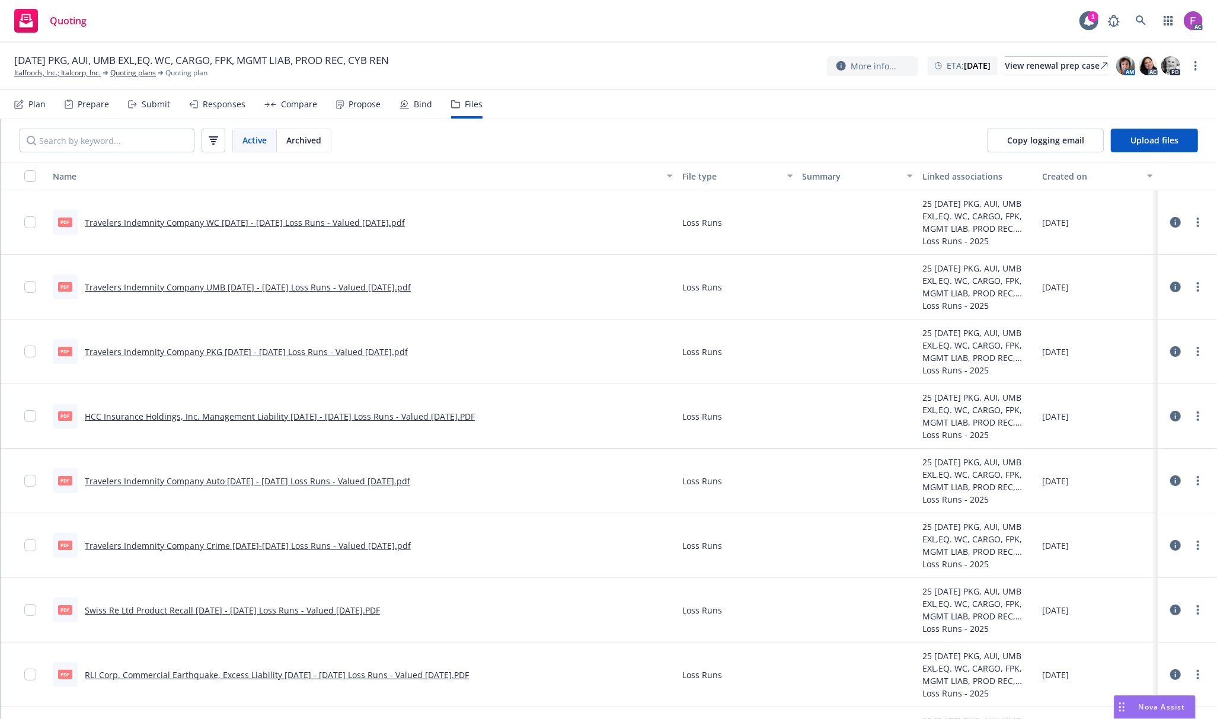
click at [140, 415] on link "HCC Insurance Holdings, Inc. Management Liability 2017 - 2025 Loss Runs - Value…" at bounding box center [280, 416] width 390 height 11
click at [174, 416] on link "HCC Insurance Holdings, Inc. Management Liability 2017 - 2025 Loss Runs - Value…" at bounding box center [280, 416] width 390 height 11
click at [1197, 415] on icon "more" at bounding box center [1198, 415] width 2 height 9
drag, startPoint x: 1136, startPoint y: 514, endPoint x: 1105, endPoint y: 458, distance: 64.4
click at [1136, 514] on link "Update associations" at bounding box center [1134, 513] width 118 height 24
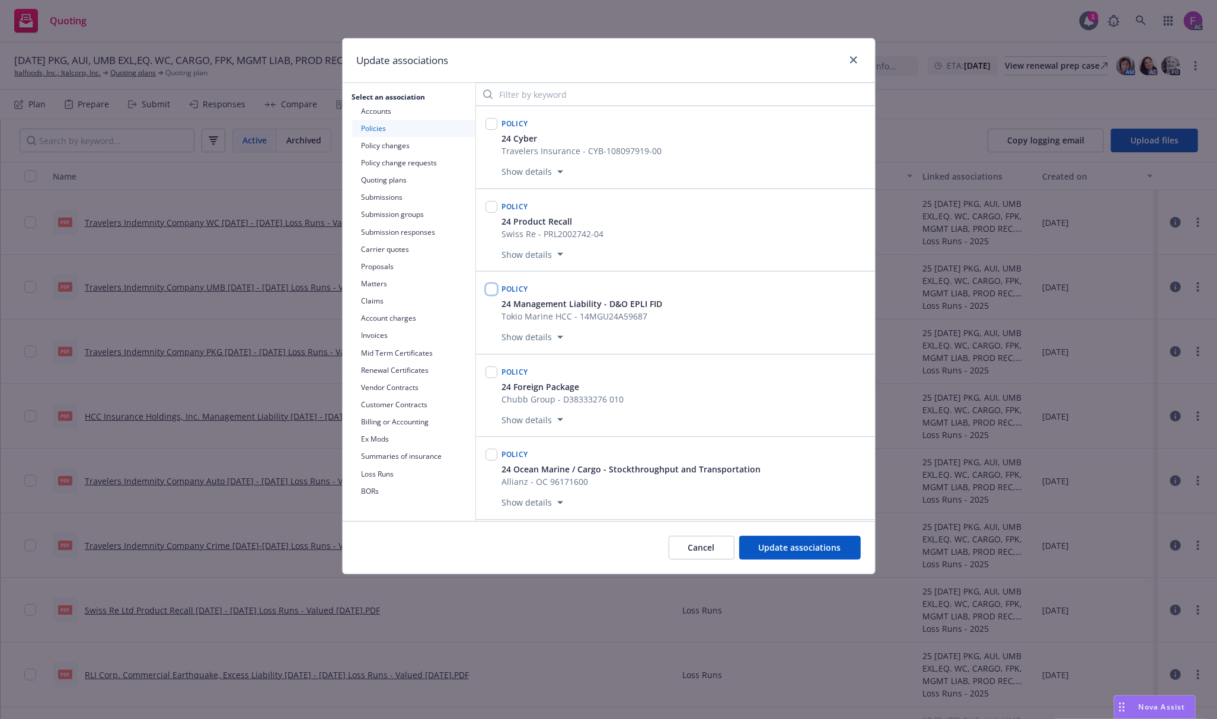
click at [491, 294] on input "checkbox" at bounding box center [491, 289] width 12 height 12
checkbox input "true"
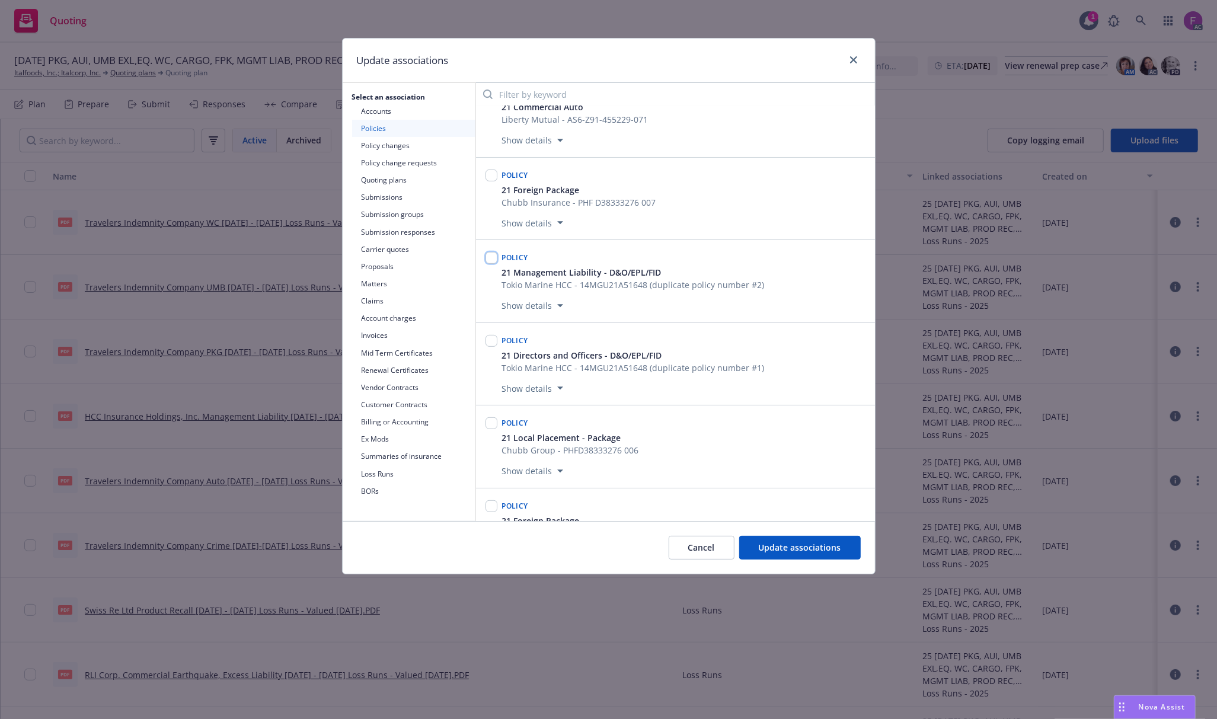
click at [492, 264] on input "checkbox" at bounding box center [491, 258] width 12 height 12
checkbox input "true"
click at [491, 347] on input "checkbox" at bounding box center [491, 341] width 12 height 12
checkbox input "true"
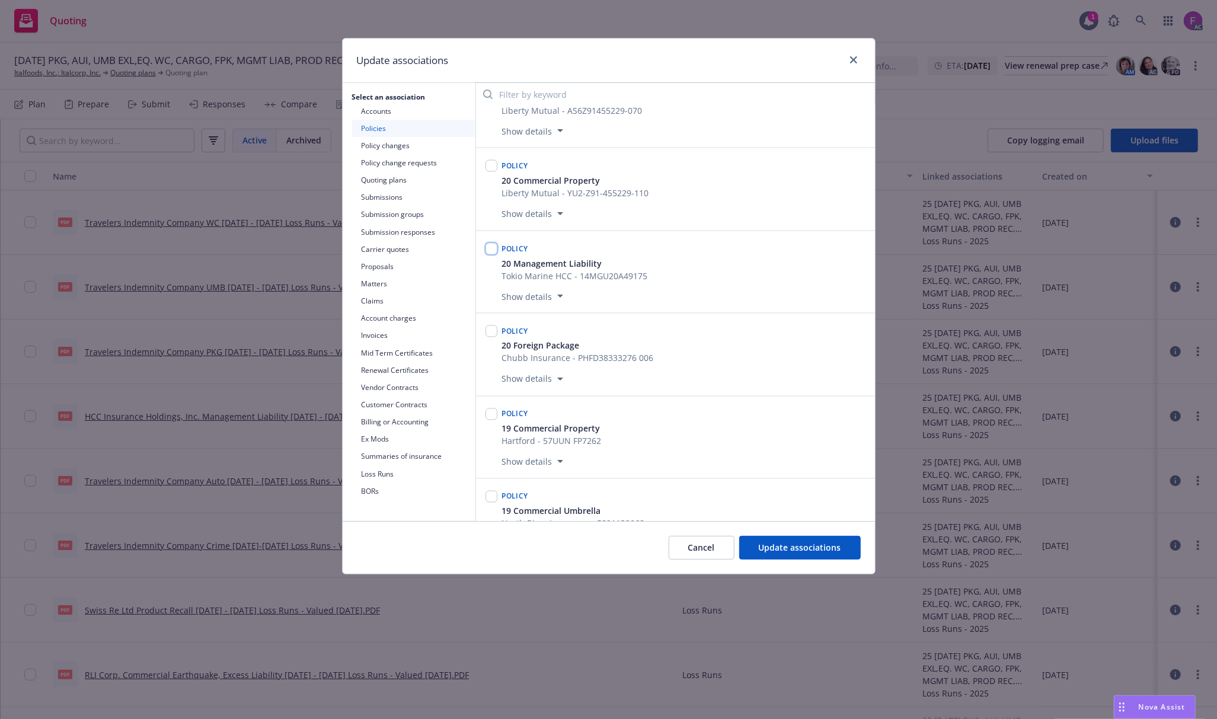
click at [489, 255] on input "checkbox" at bounding box center [491, 249] width 12 height 12
checkbox input "true"
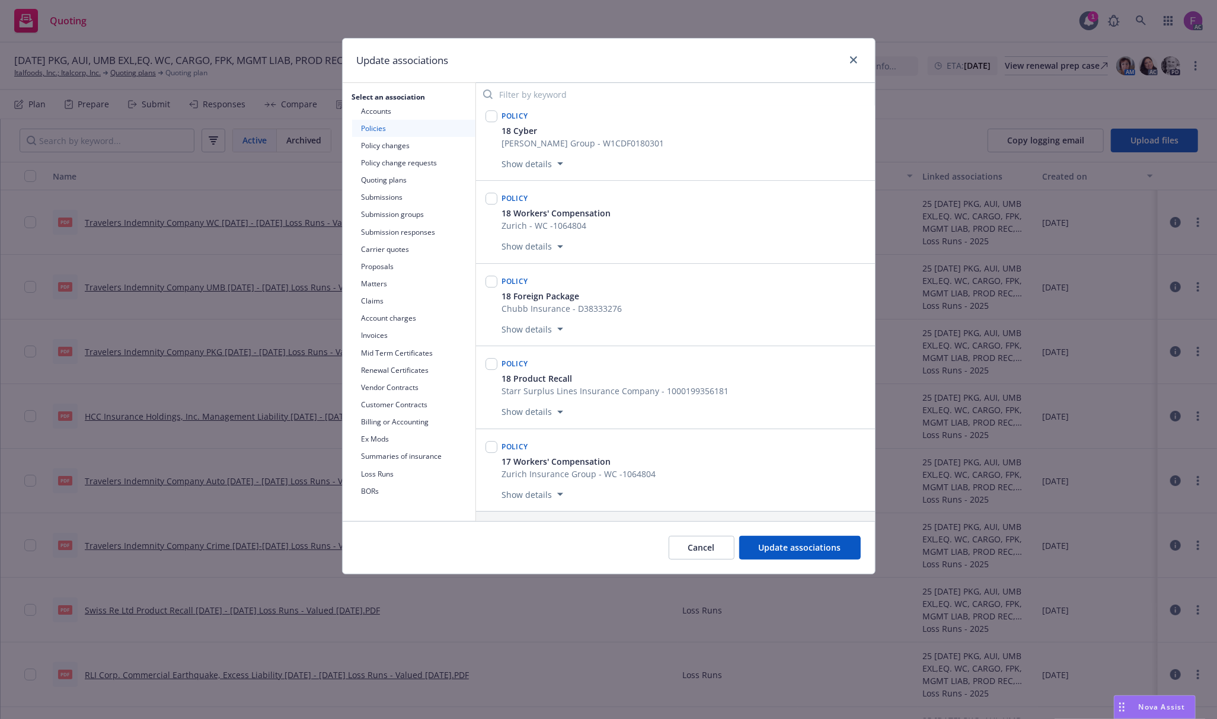
scroll to position [6590, 0]
click at [792, 543] on span "Update associations" at bounding box center [800, 547] width 82 height 11
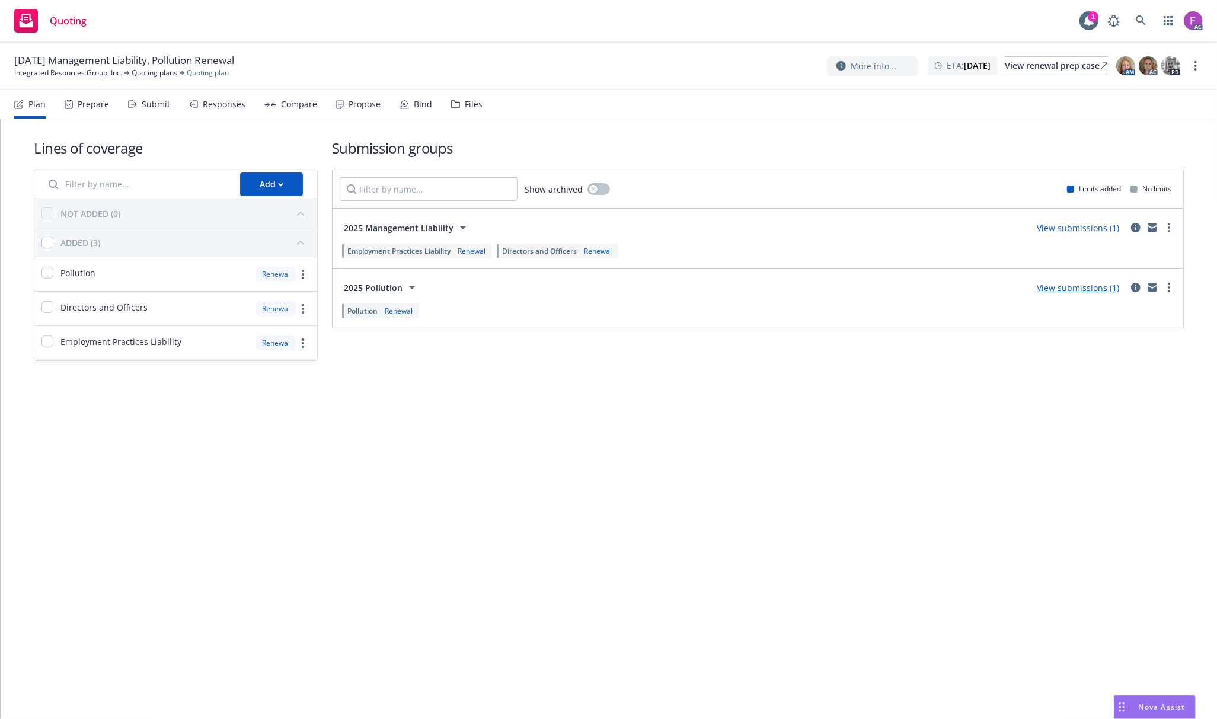
click at [467, 102] on div "Files" at bounding box center [474, 104] width 18 height 9
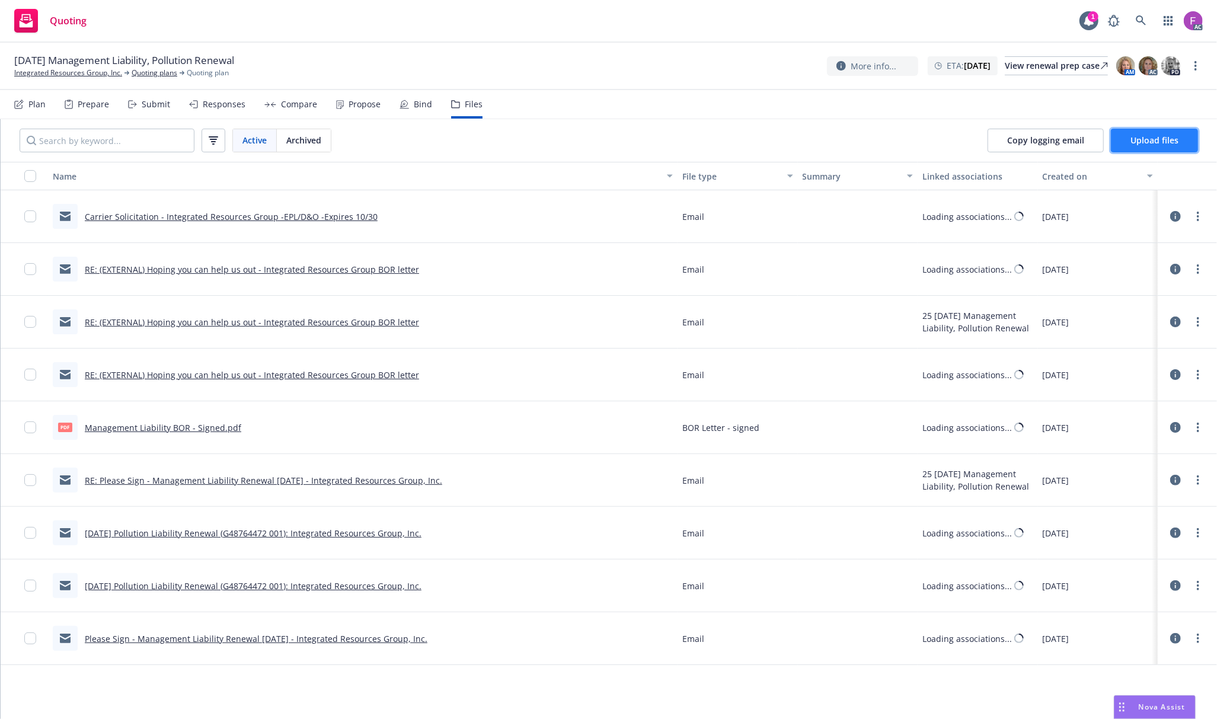
click at [1124, 138] on button "Upload files" at bounding box center [1154, 141] width 87 height 24
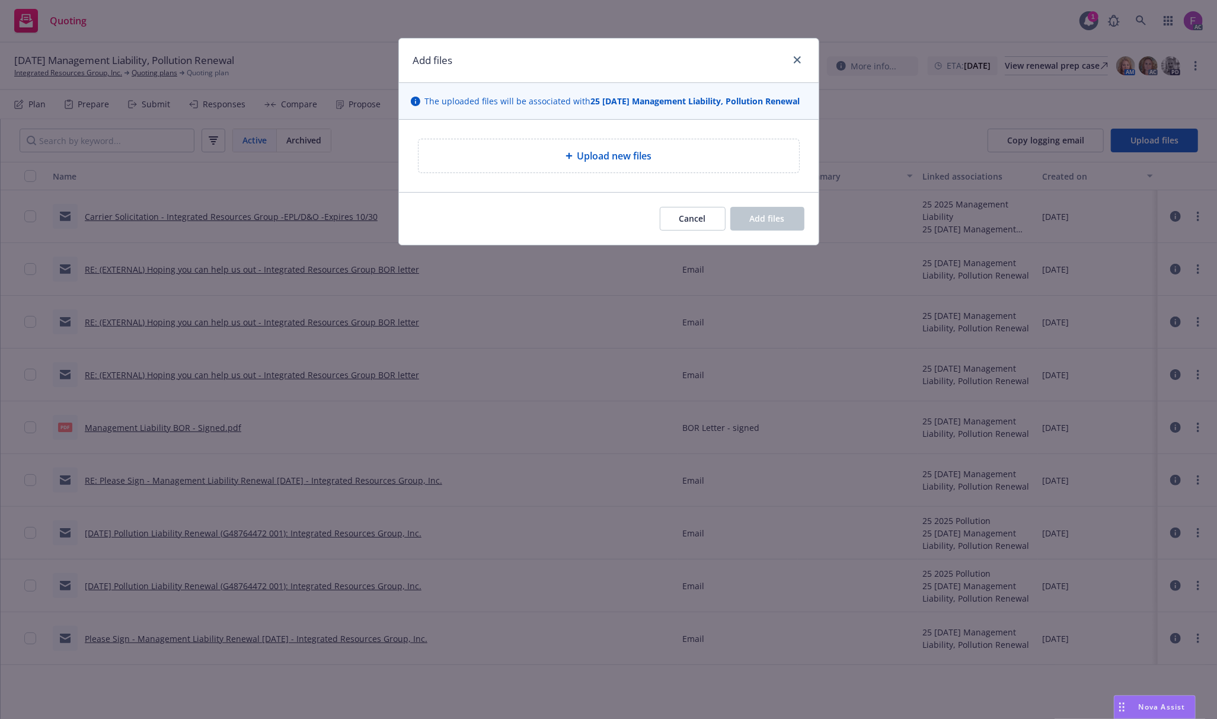
click at [550, 146] on div "Upload new files" at bounding box center [608, 155] width 381 height 33
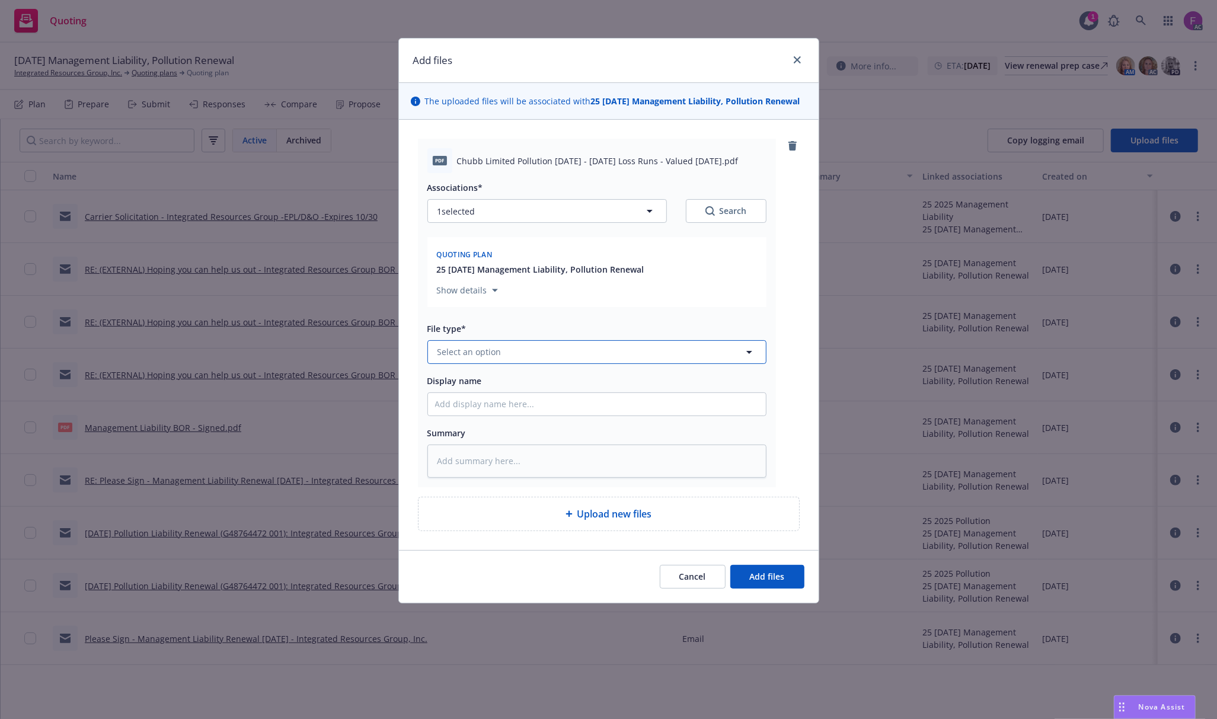
click at [546, 352] on button "Select an option" at bounding box center [596, 352] width 339 height 24
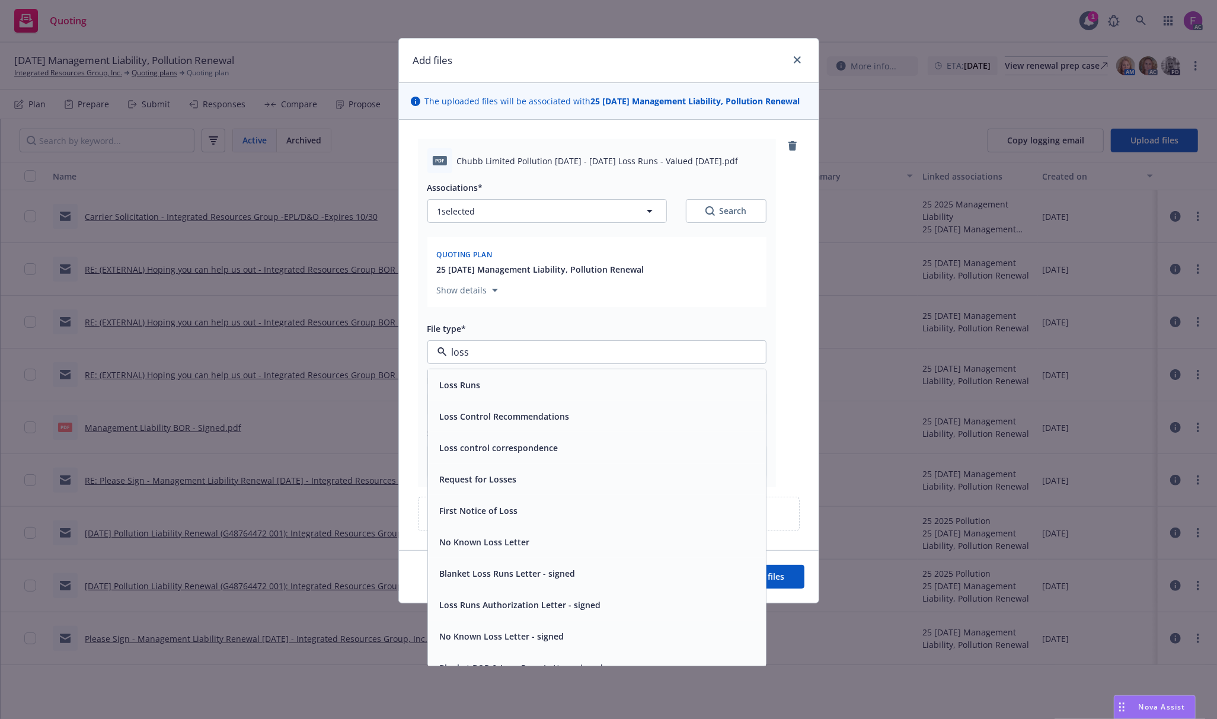
paste input "Loss Run"
type input "Loss Run"
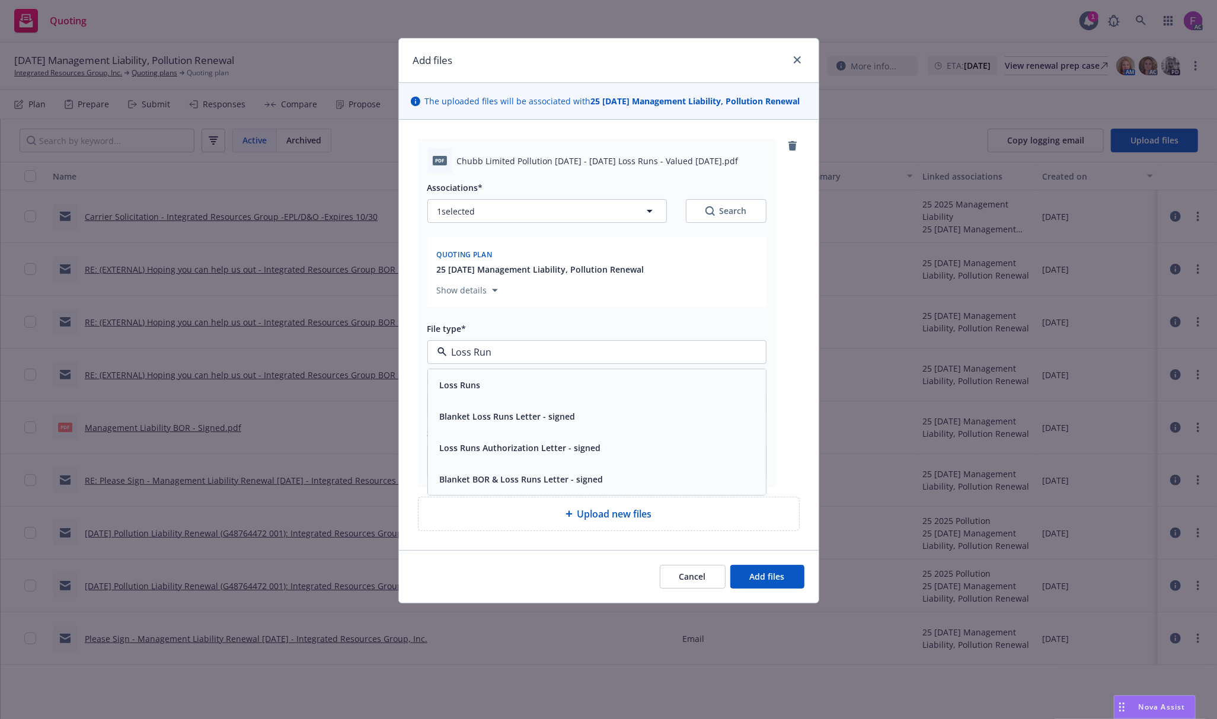
click at [519, 376] on div "Loss Runs" at bounding box center [597, 384] width 338 height 31
click at [482, 209] on button "1 selected" at bounding box center [546, 211] width 239 height 24
type textarea "x"
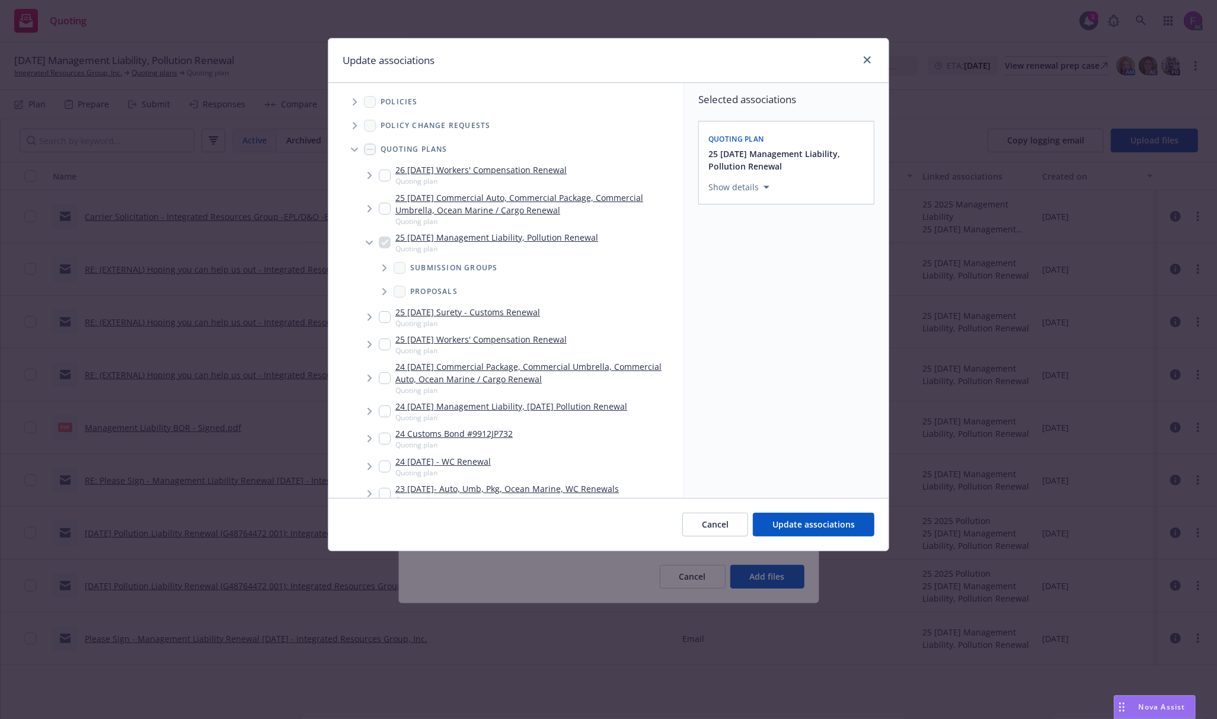
click at [356, 104] on icon "Tree Example" at bounding box center [355, 101] width 4 height 7
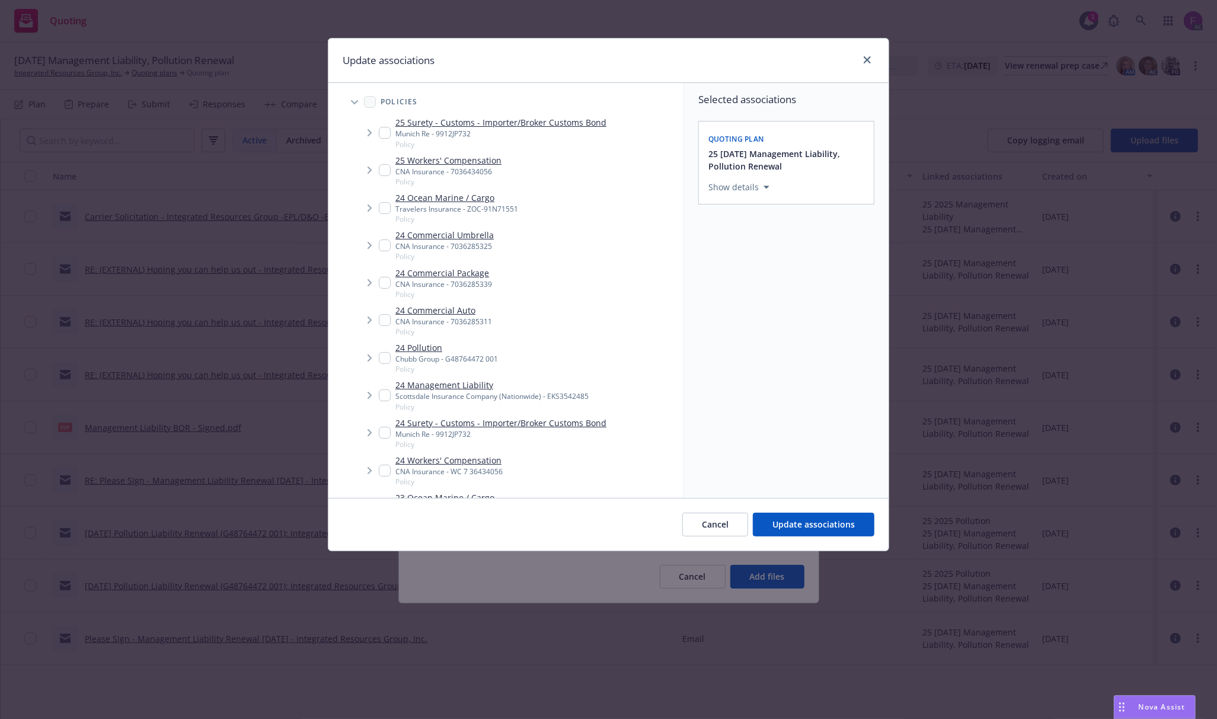
click at [386, 353] on input "Tree Example" at bounding box center [385, 358] width 12 height 12
checkbox input "true"
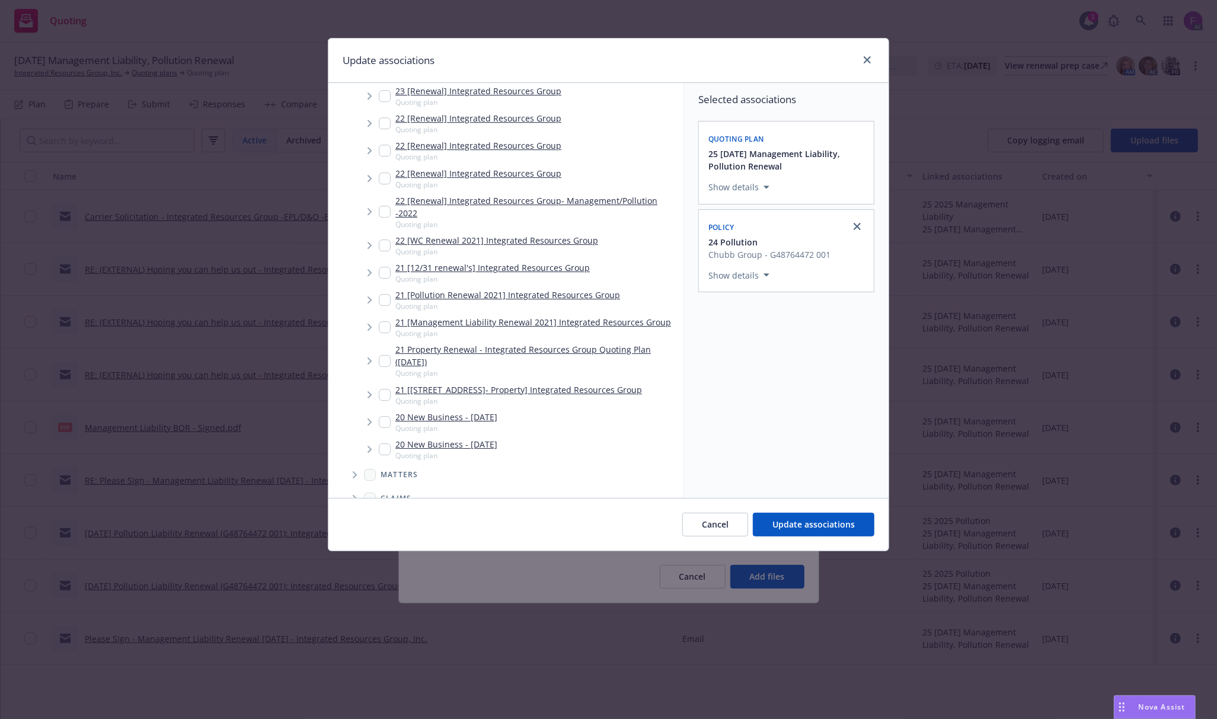
scroll to position [3308, 0]
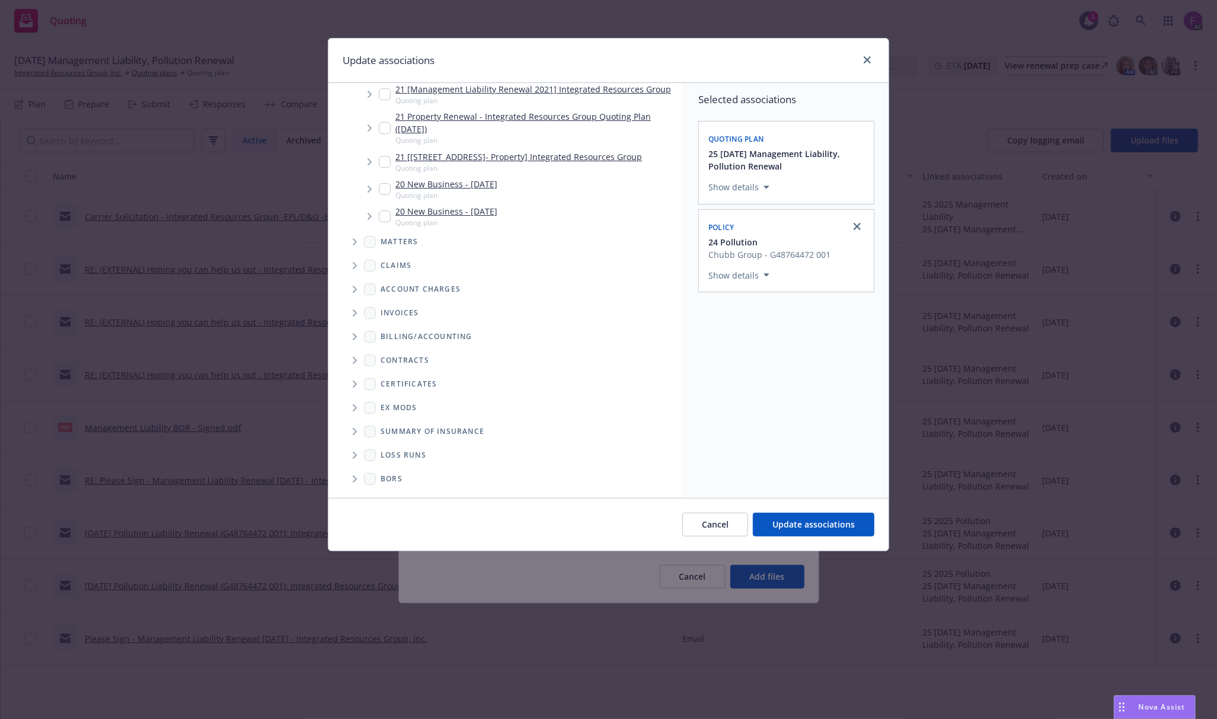
click at [357, 454] on icon "Folder Tree Example" at bounding box center [355, 455] width 5 height 7
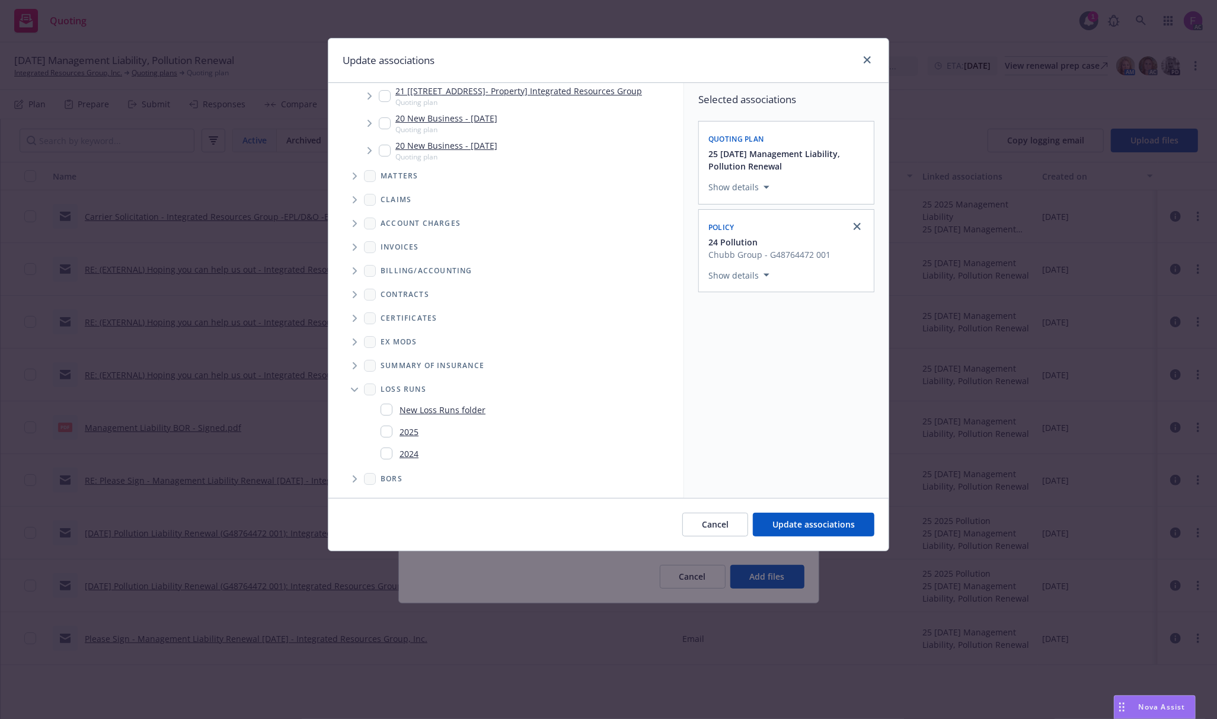
scroll to position [3374, 0]
click at [384, 433] on input "Folder Tree Example" at bounding box center [387, 432] width 12 height 12
checkbox input "true"
click at [747, 429] on div "Selected associations Quoting plan 25 10/30/25 Management Liability, Pollution …" at bounding box center [786, 290] width 204 height 415
click at [810, 525] on span "Update associations" at bounding box center [813, 524] width 82 height 11
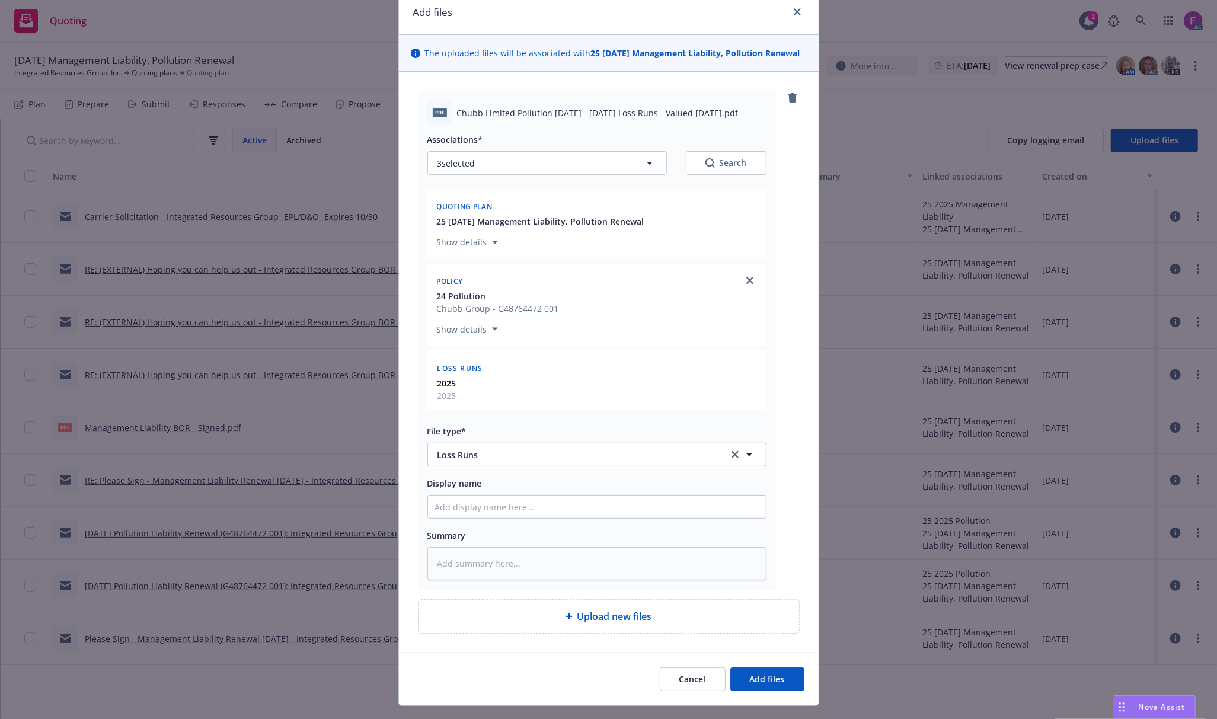
scroll to position [75, 0]
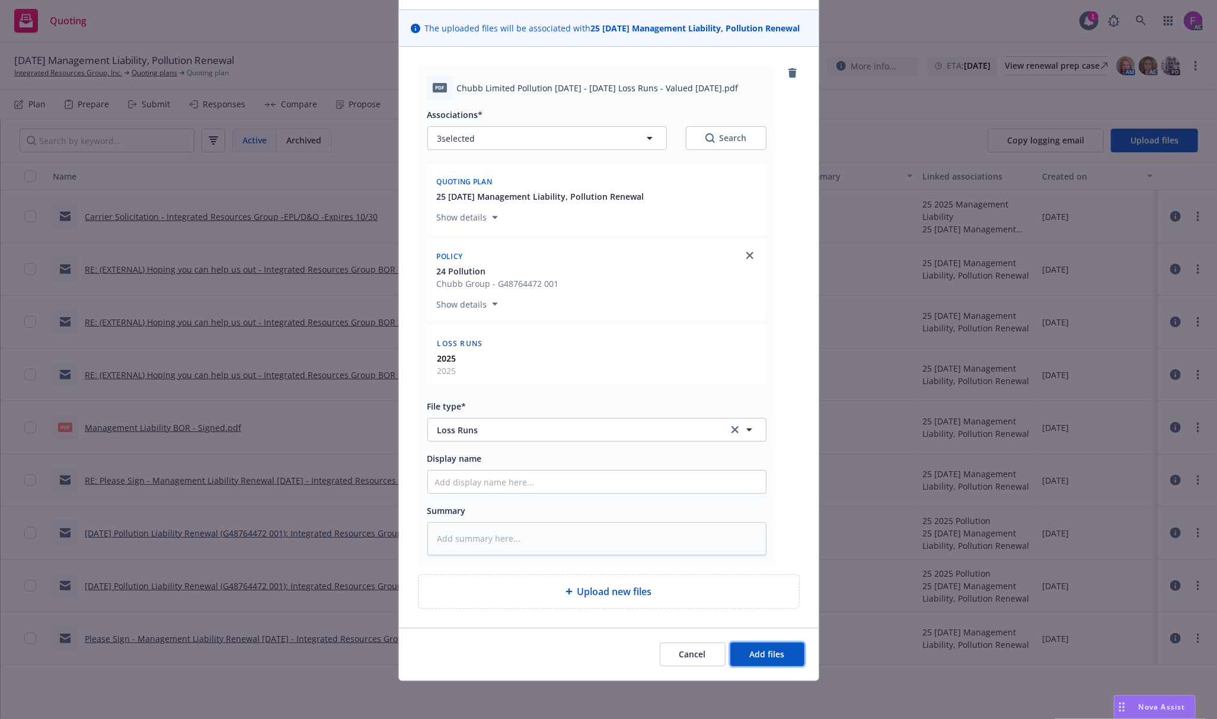
drag, startPoint x: 744, startPoint y: 650, endPoint x: 731, endPoint y: 631, distance: 22.5
click at [750, 650] on span "Add files" at bounding box center [767, 653] width 35 height 11
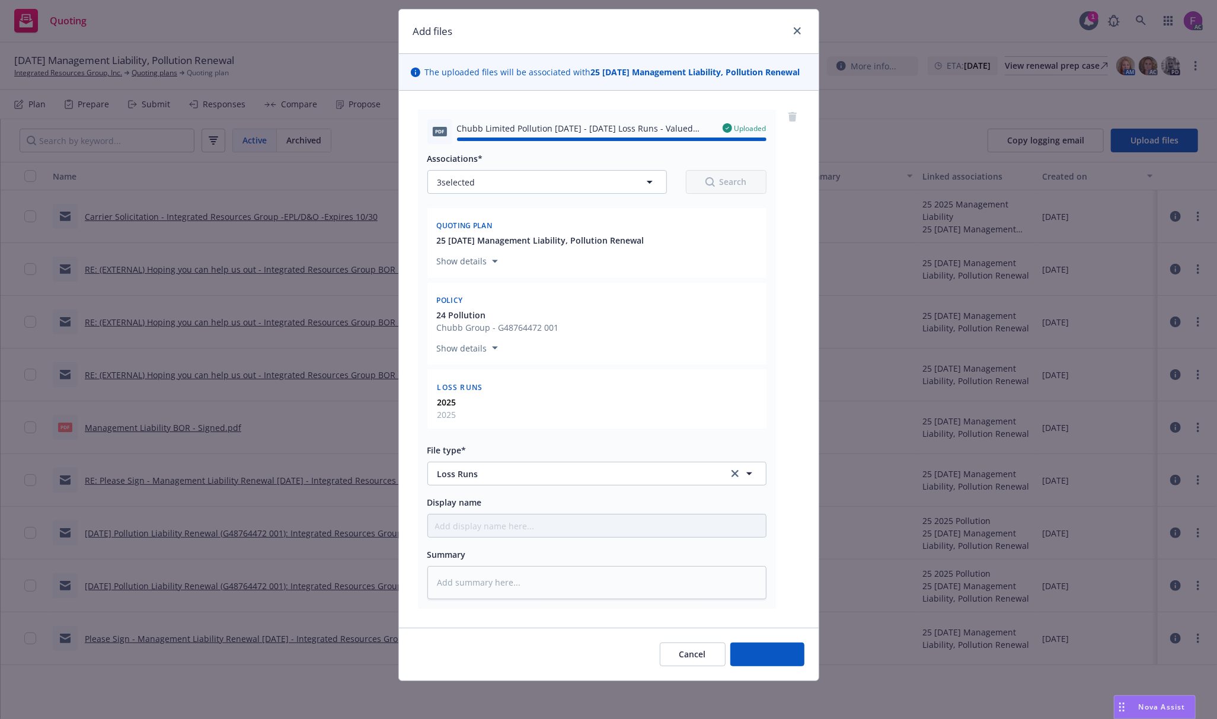
type textarea "x"
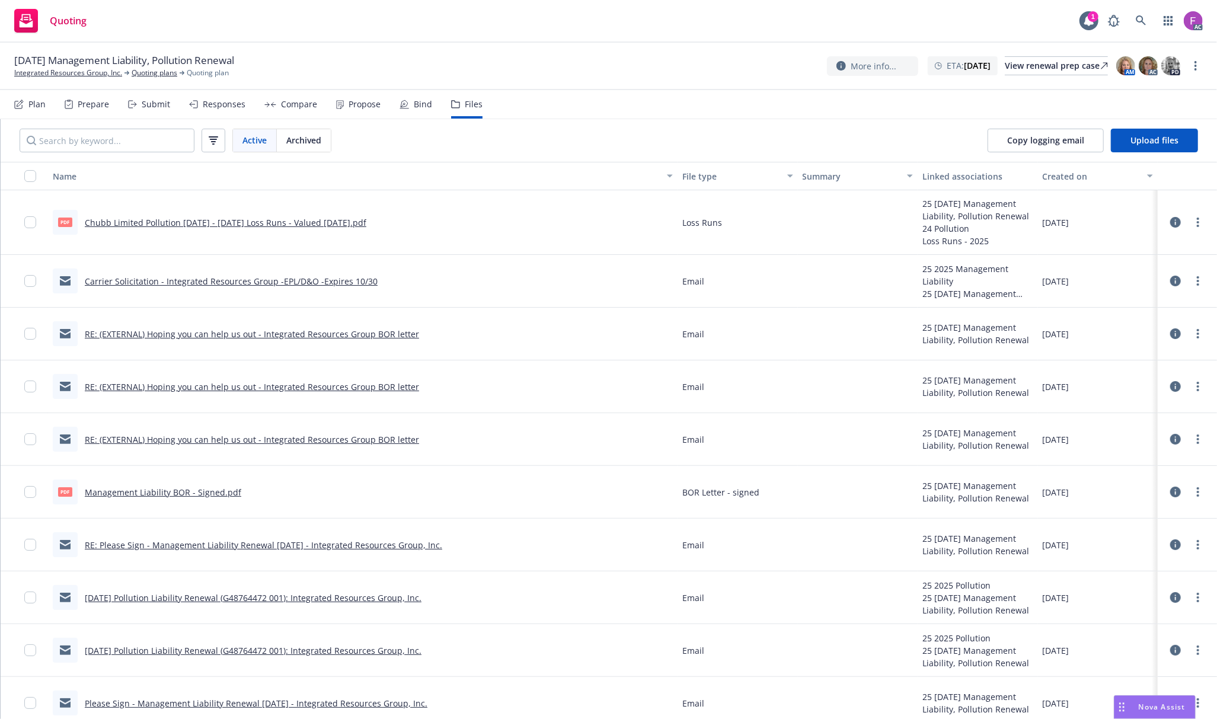
click at [1170, 223] on icon at bounding box center [1175, 222] width 11 height 11
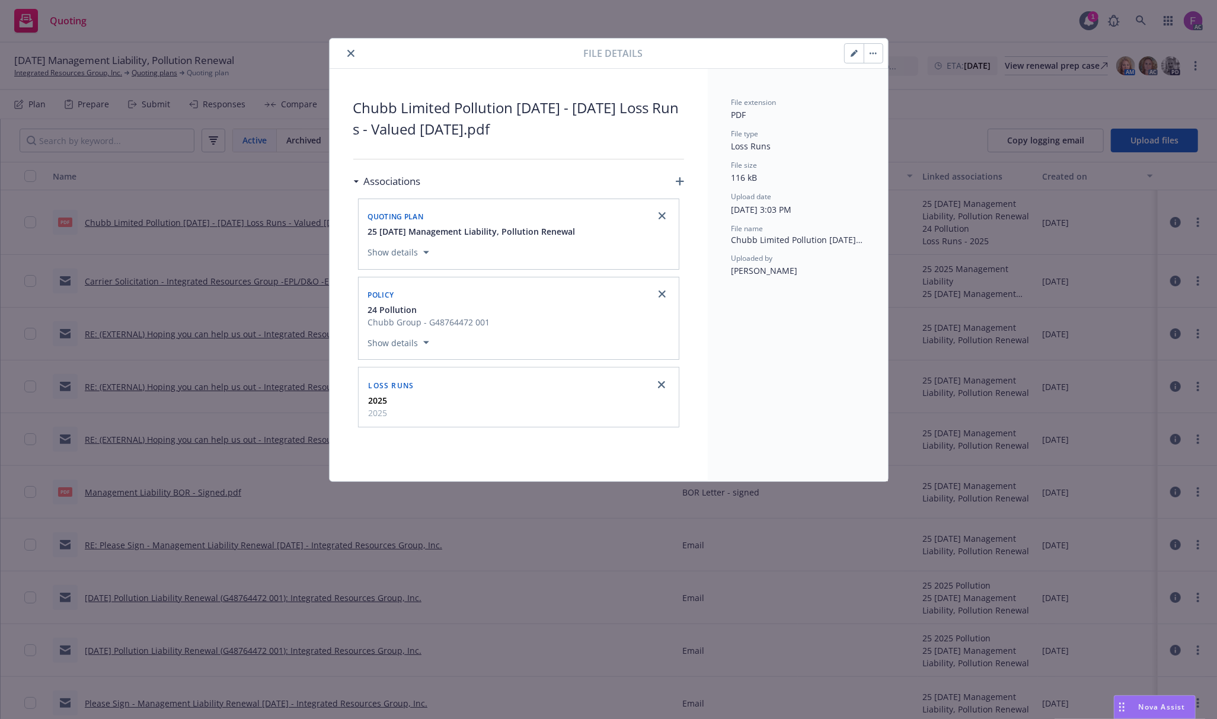
click at [343, 44] on div "File details" at bounding box center [609, 54] width 558 height 30
drag, startPoint x: 351, startPoint y: 53, endPoint x: 358, endPoint y: 53, distance: 6.5
click at [354, 53] on icon "close" at bounding box center [350, 53] width 7 height 7
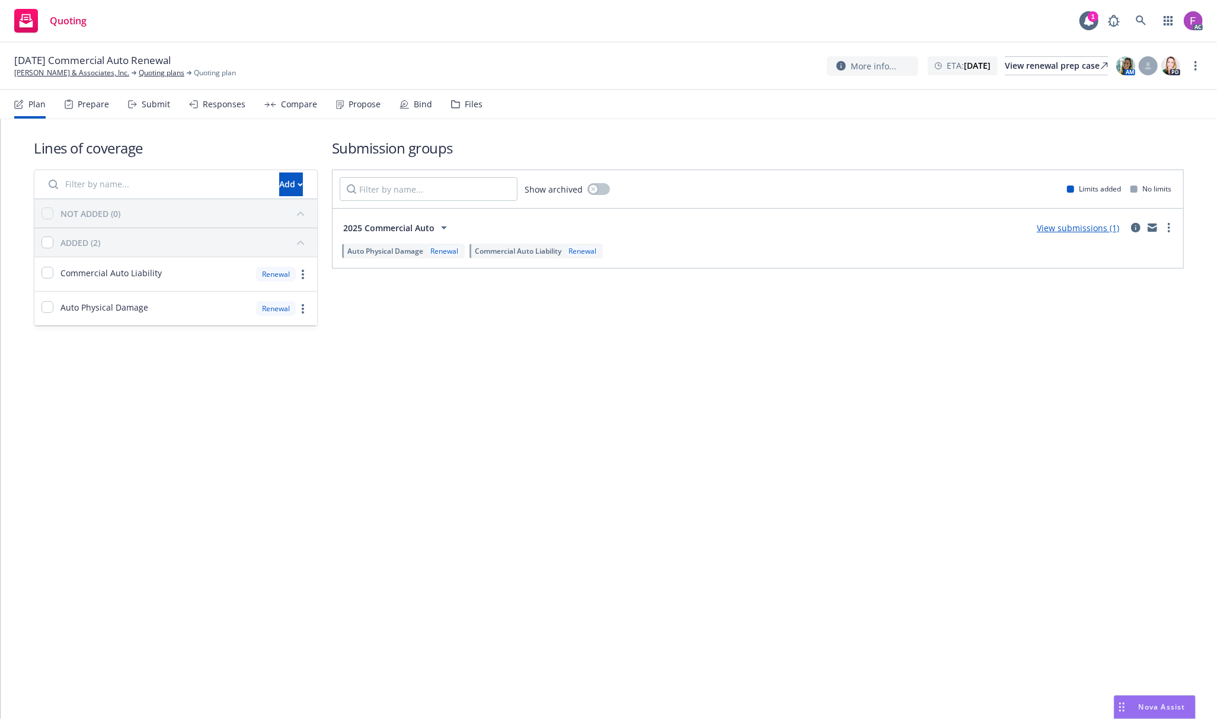
click at [471, 109] on div "Files" at bounding box center [474, 104] width 18 height 9
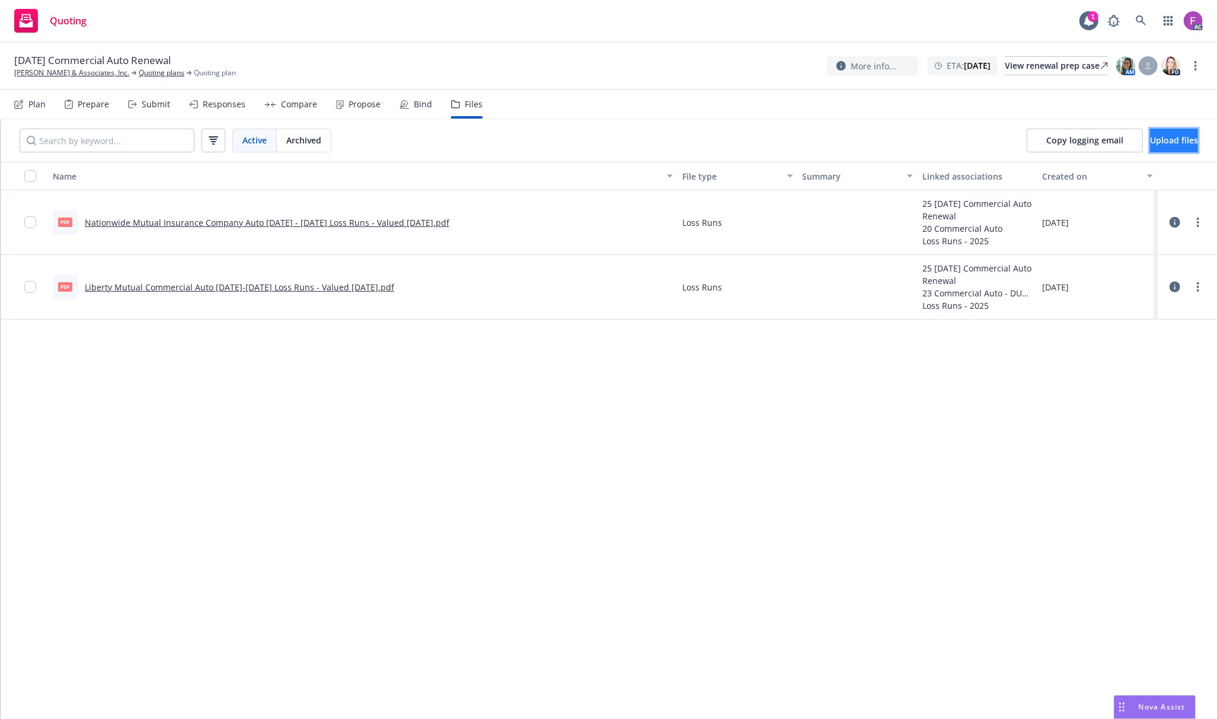
click at [1150, 133] on button "Upload files" at bounding box center [1174, 141] width 48 height 24
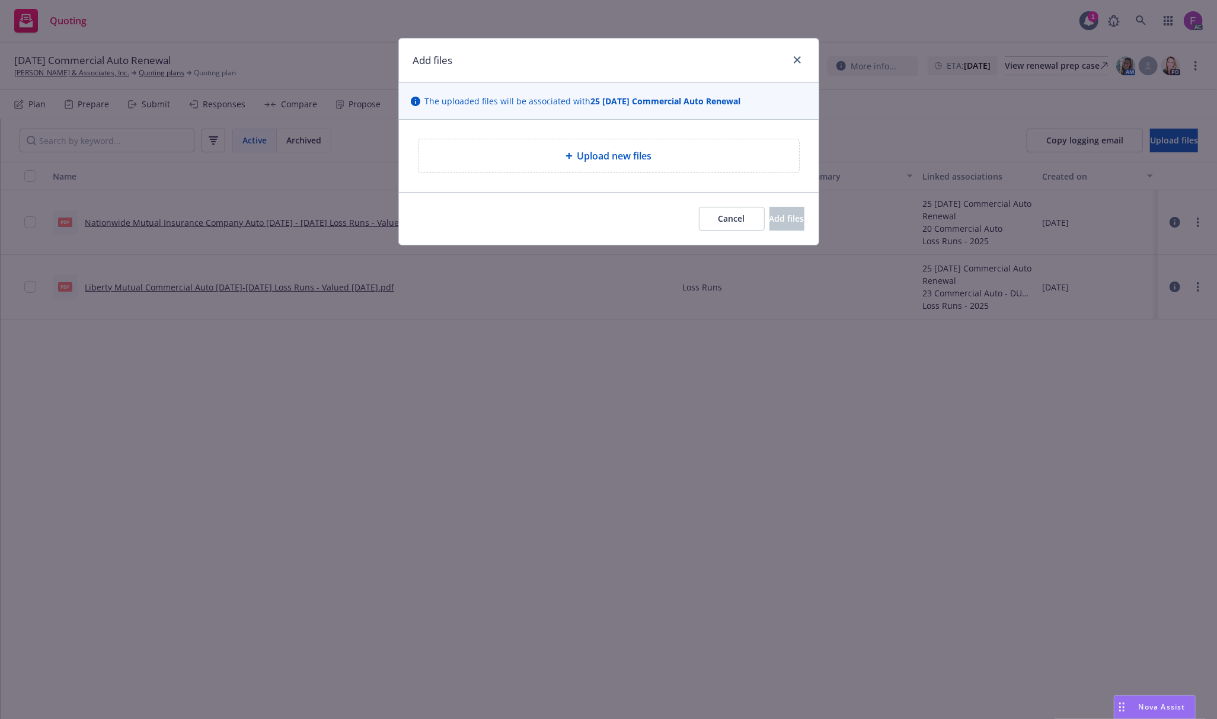
click at [549, 150] on div "Upload new files" at bounding box center [609, 156] width 362 height 14
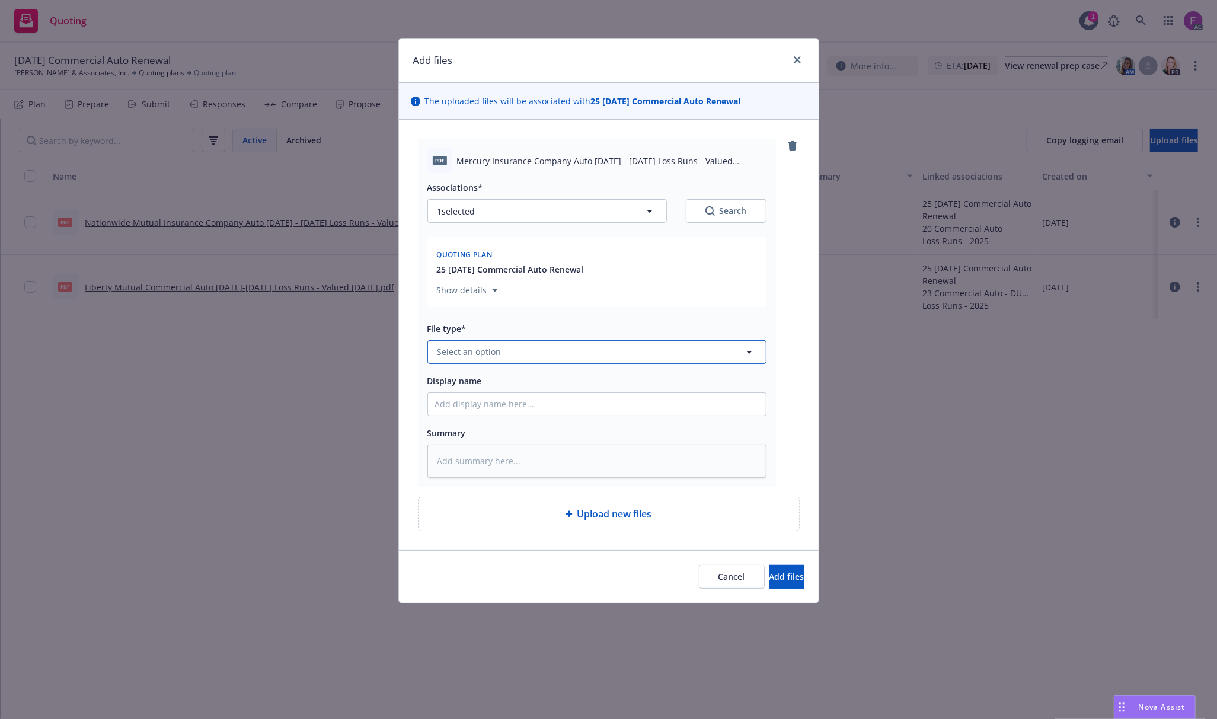
click at [570, 347] on button "Select an option" at bounding box center [596, 352] width 339 height 24
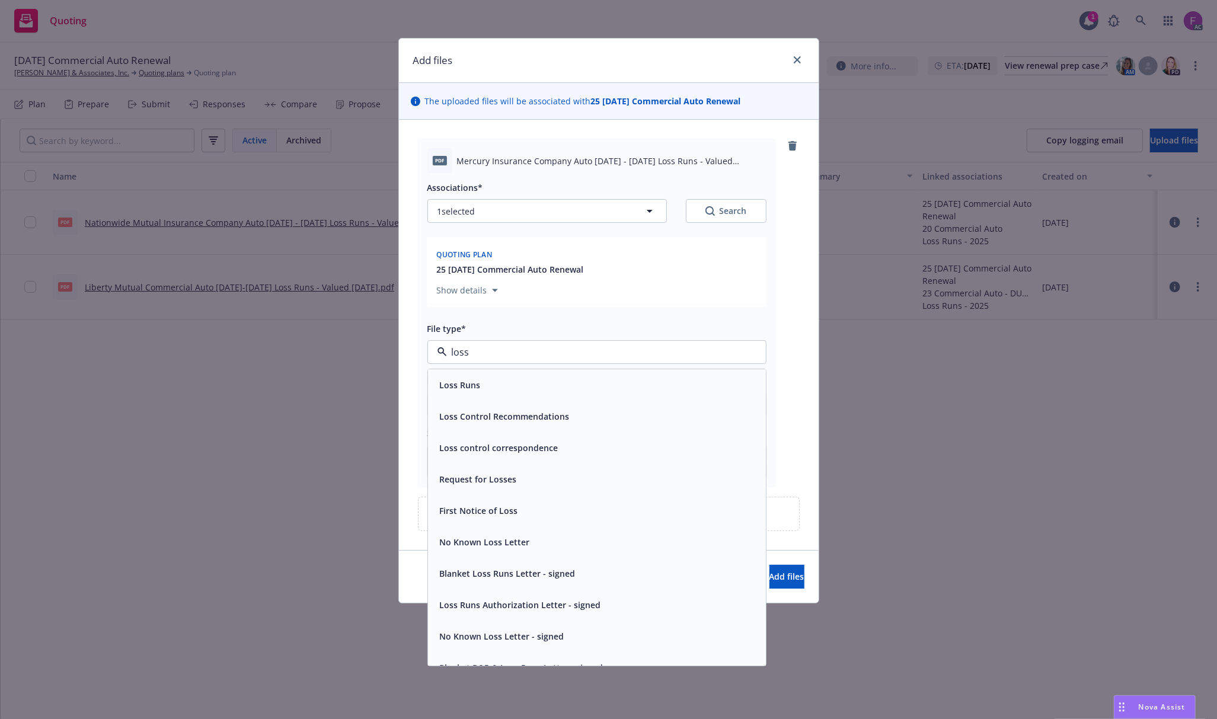
paste input "Loss Run"
type input "Loss Run"
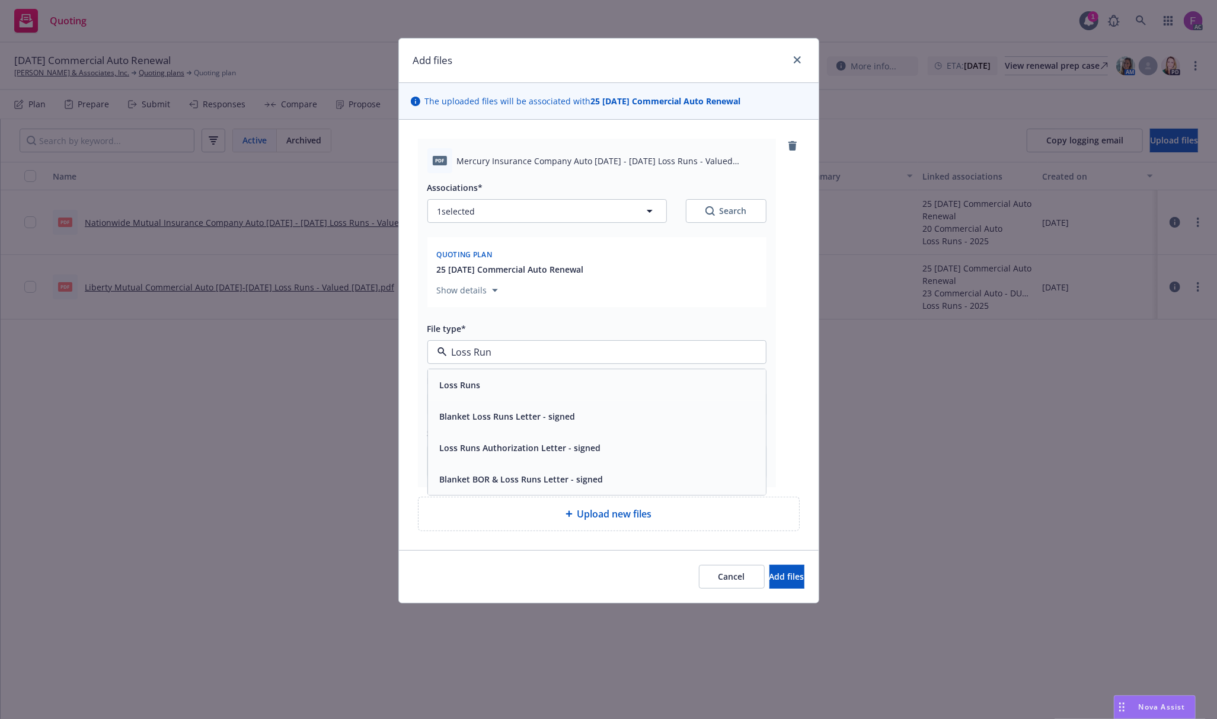
click at [488, 388] on div "Loss Runs" at bounding box center [597, 384] width 324 height 17
click at [508, 212] on button "1 selected" at bounding box center [546, 211] width 239 height 24
type textarea "x"
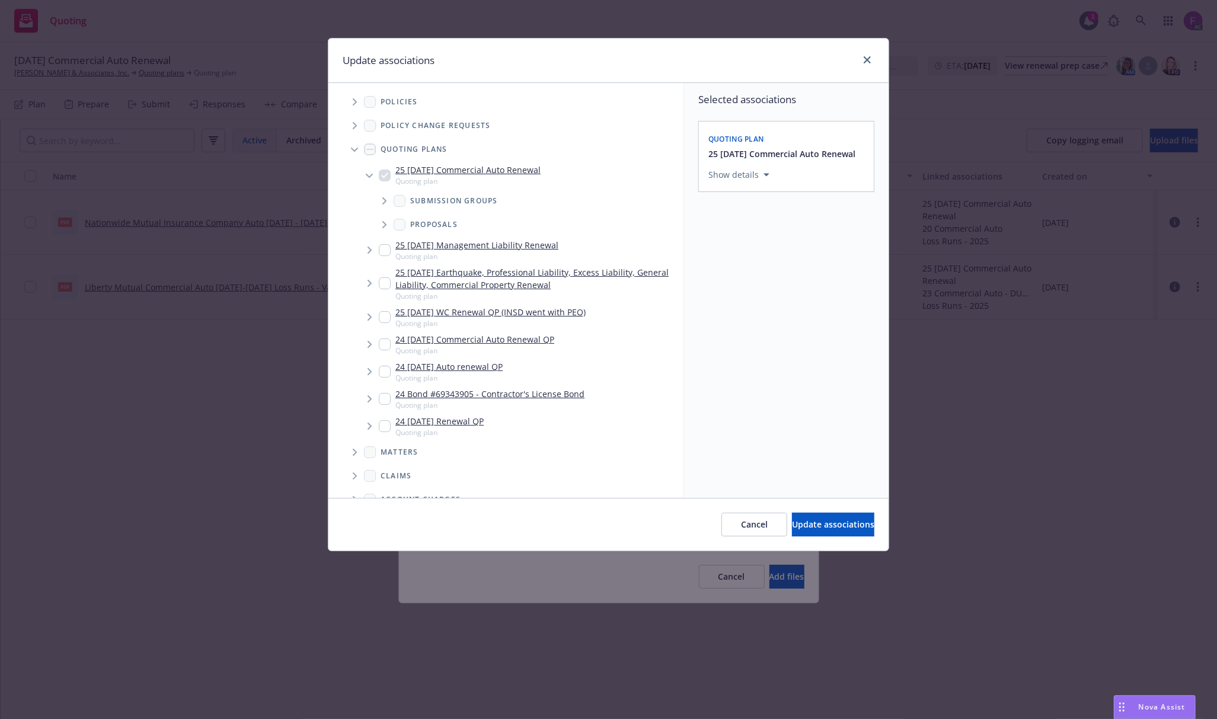
click at [356, 103] on icon "Tree Example" at bounding box center [355, 101] width 4 height 7
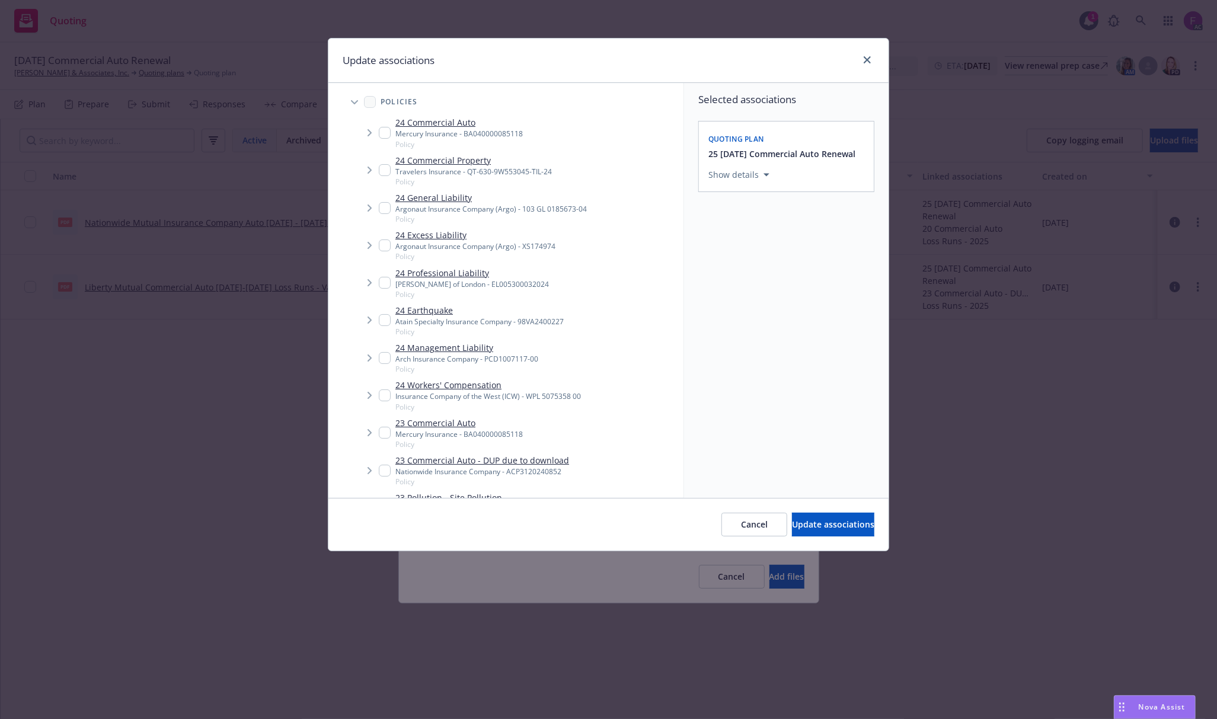
click at [381, 132] on input "Tree Example" at bounding box center [385, 133] width 12 height 12
checkbox input "true"
click at [385, 430] on input "Tree Example" at bounding box center [385, 433] width 12 height 12
checkbox input "true"
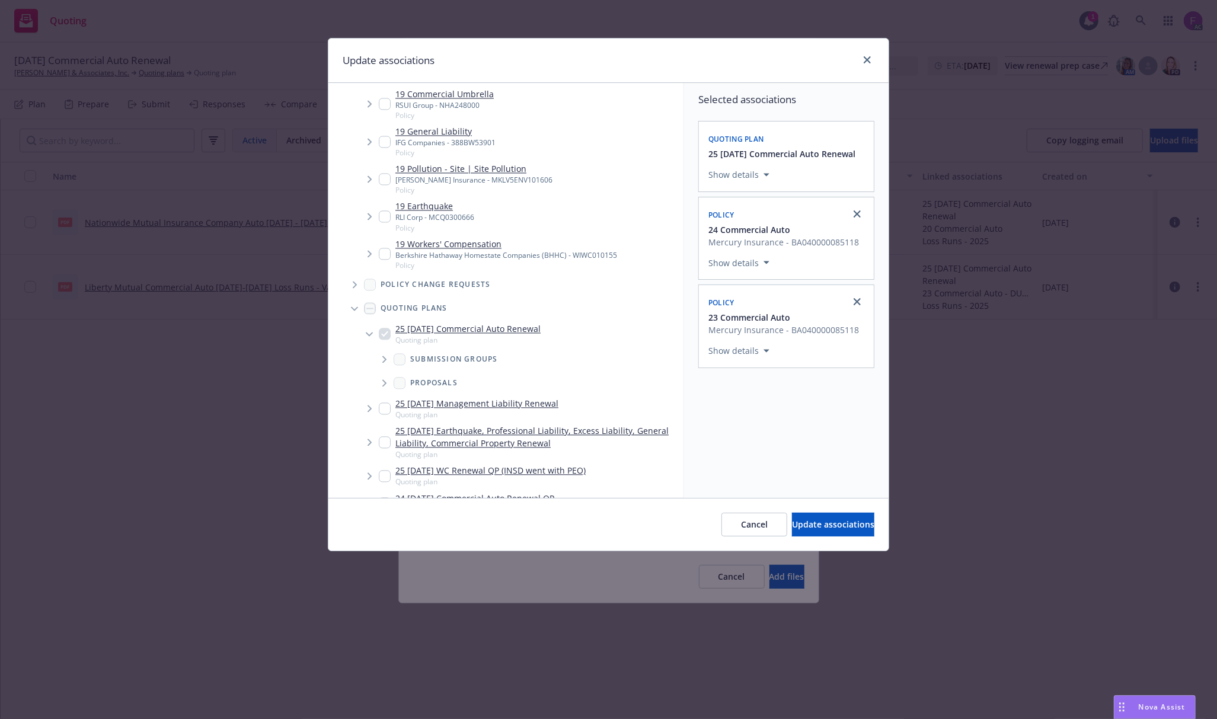
scroll to position [2421, 0]
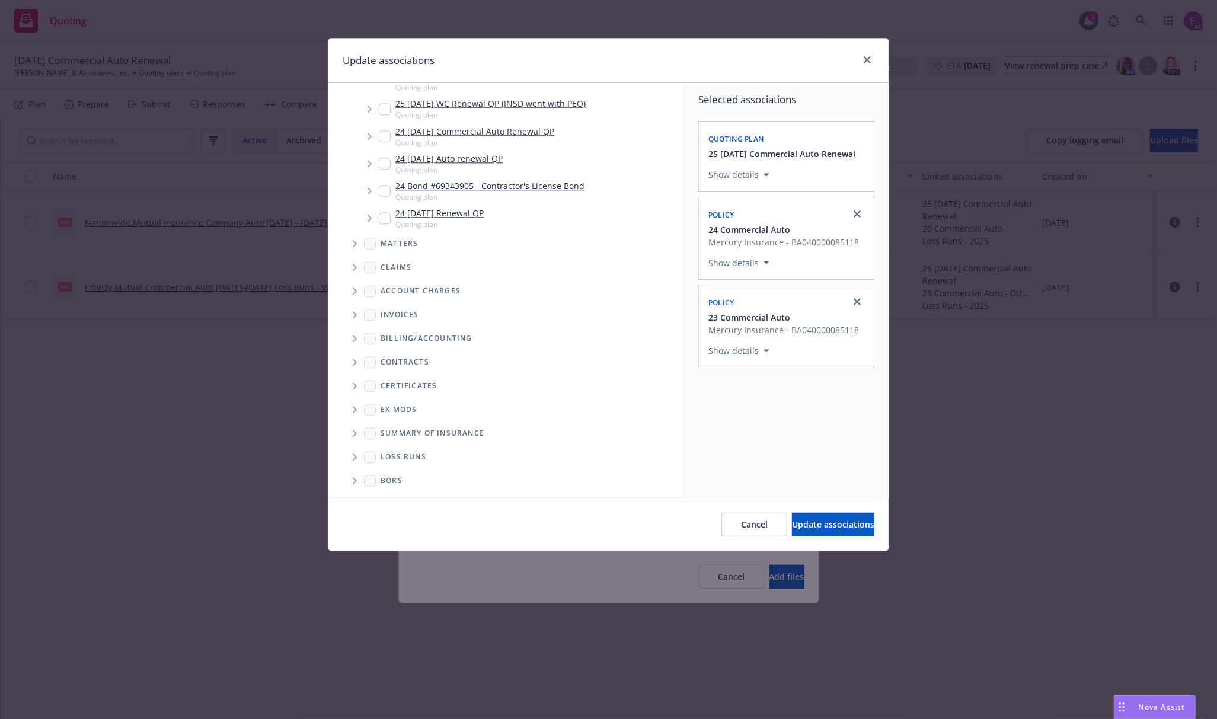
click at [362, 458] on span "Folder Tree Example" at bounding box center [354, 456] width 19 height 19
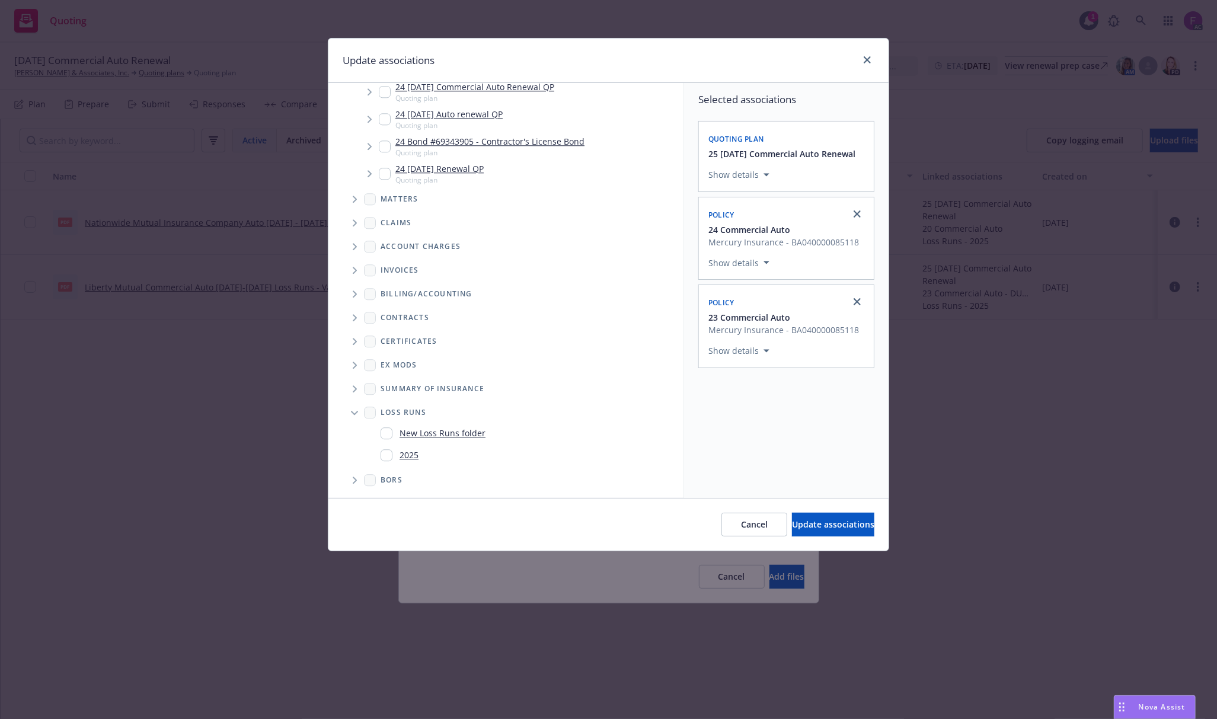
click at [389, 456] on input "Folder Tree Example" at bounding box center [387, 455] width 12 height 12
checkbox input "true"
click at [840, 456] on div "Selected associations Quoting plan 25 11/07/25 Commercial Auto Renewal Show det…" at bounding box center [786, 290] width 204 height 415
click at [828, 525] on span "Update associations" at bounding box center [833, 524] width 82 height 11
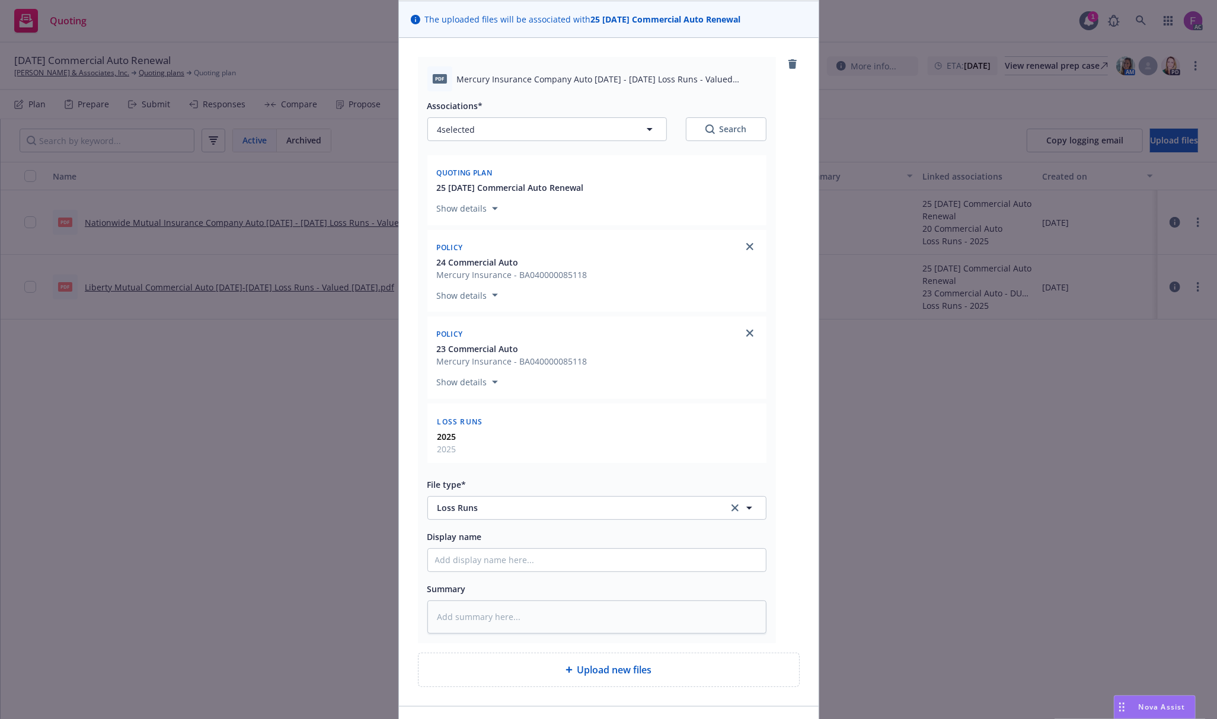
scroll to position [162, 0]
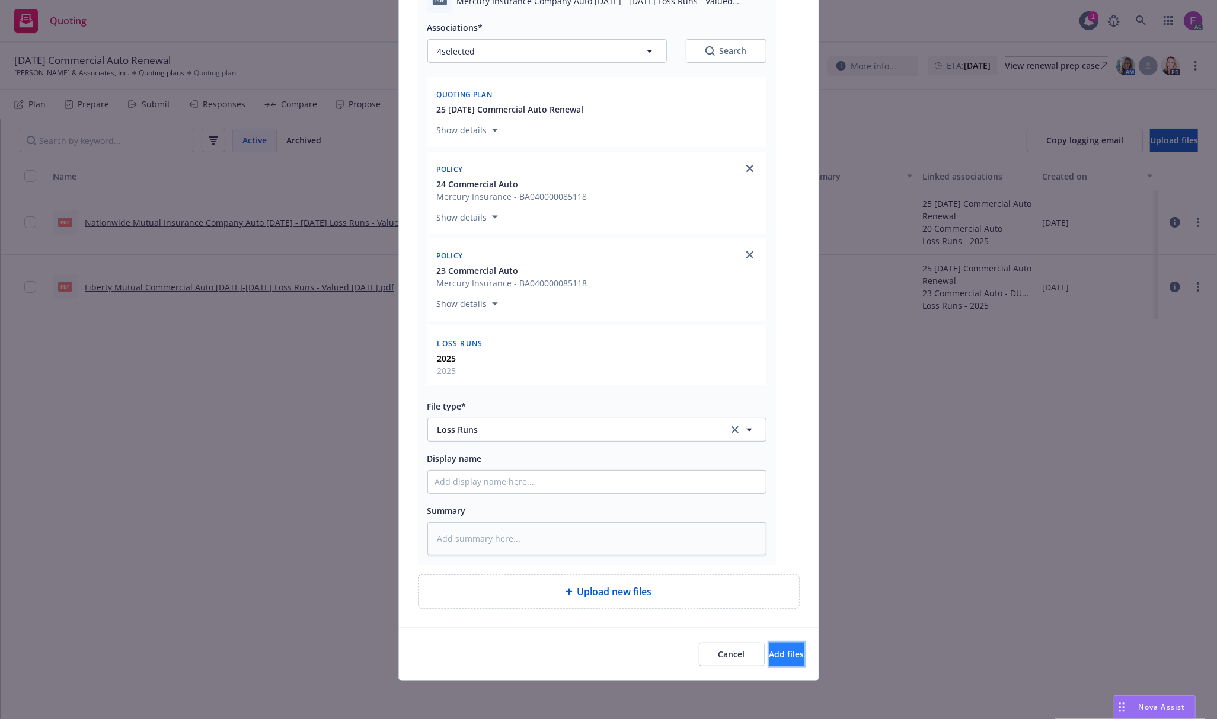
click at [769, 654] on span "Add files" at bounding box center [786, 653] width 35 height 11
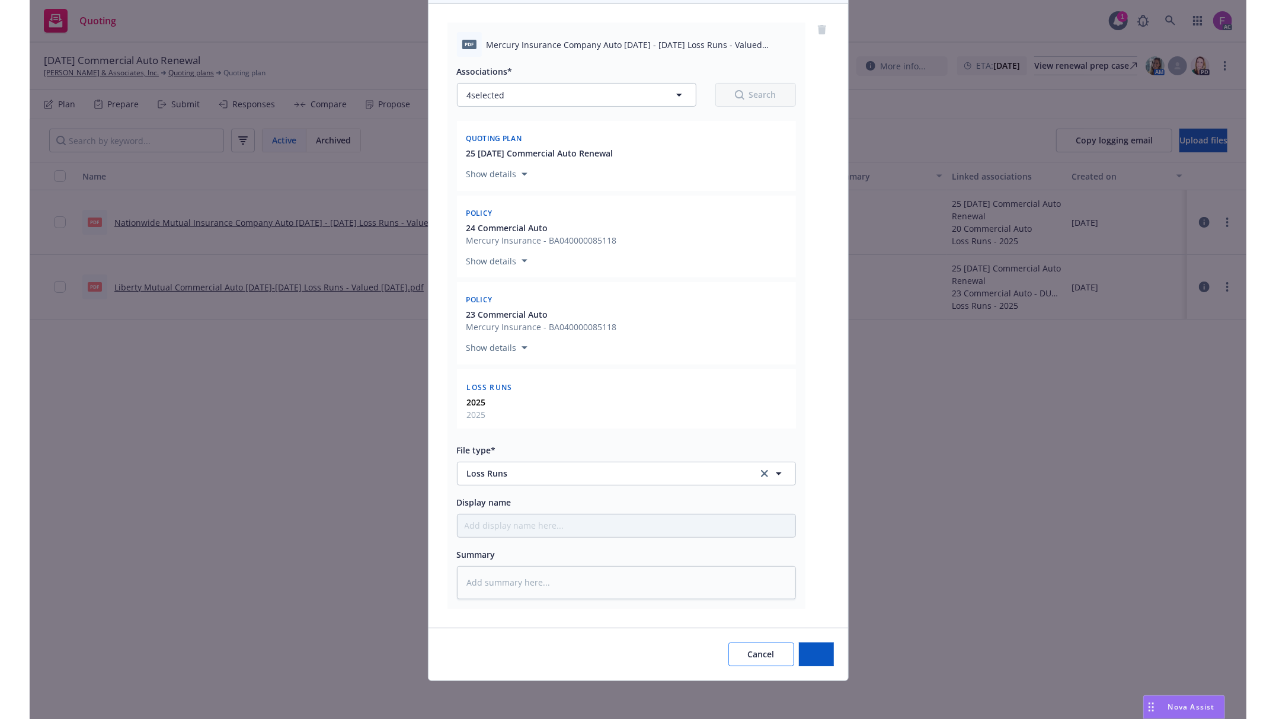
scroll to position [119, 0]
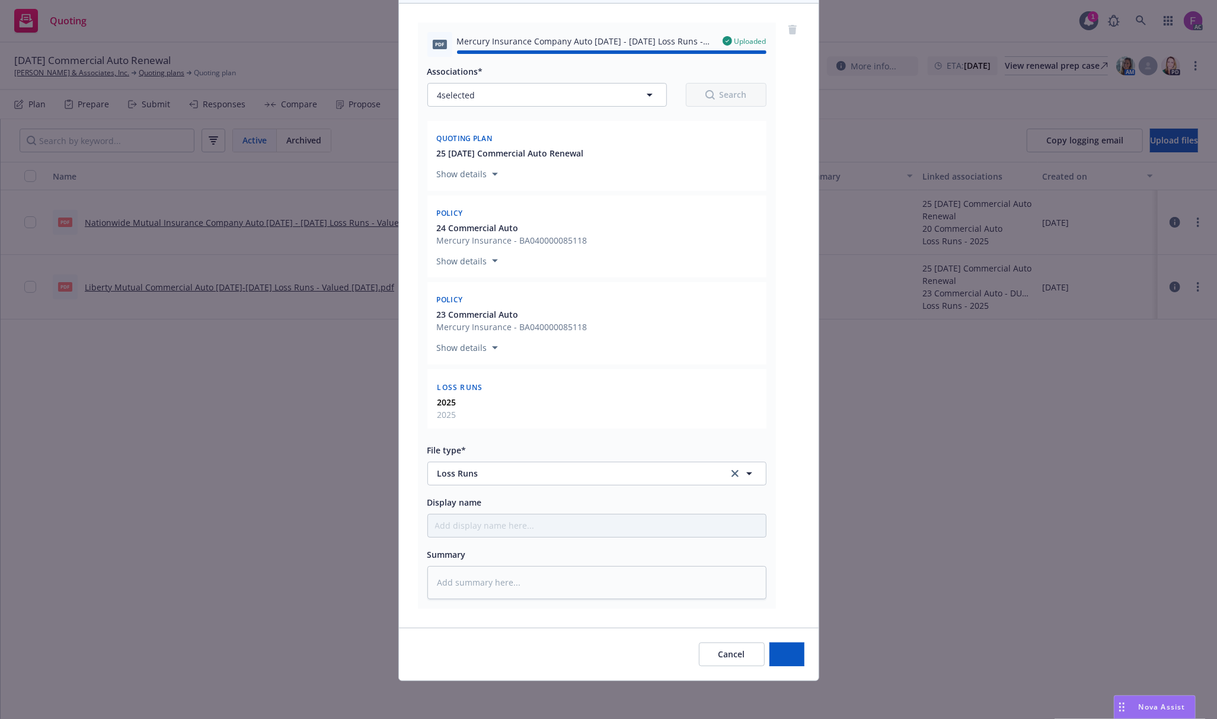
type textarea "x"
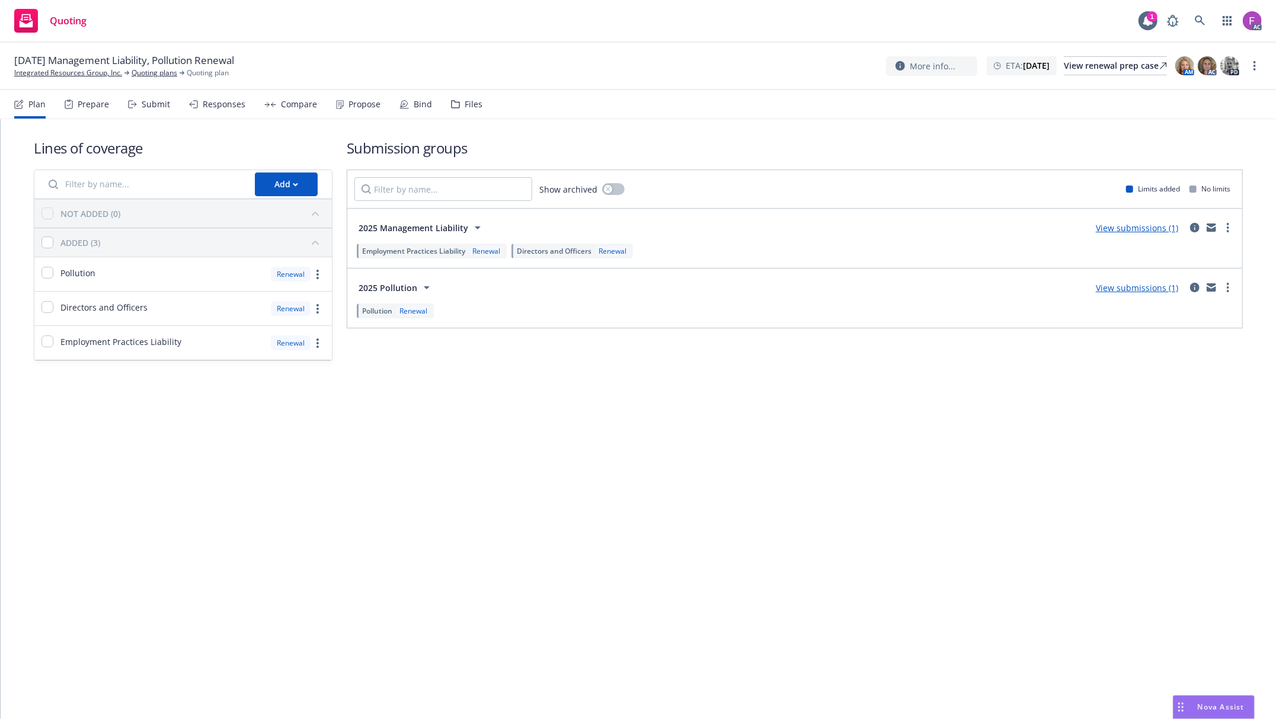
click at [458, 108] on div "Files" at bounding box center [466, 104] width 31 height 28
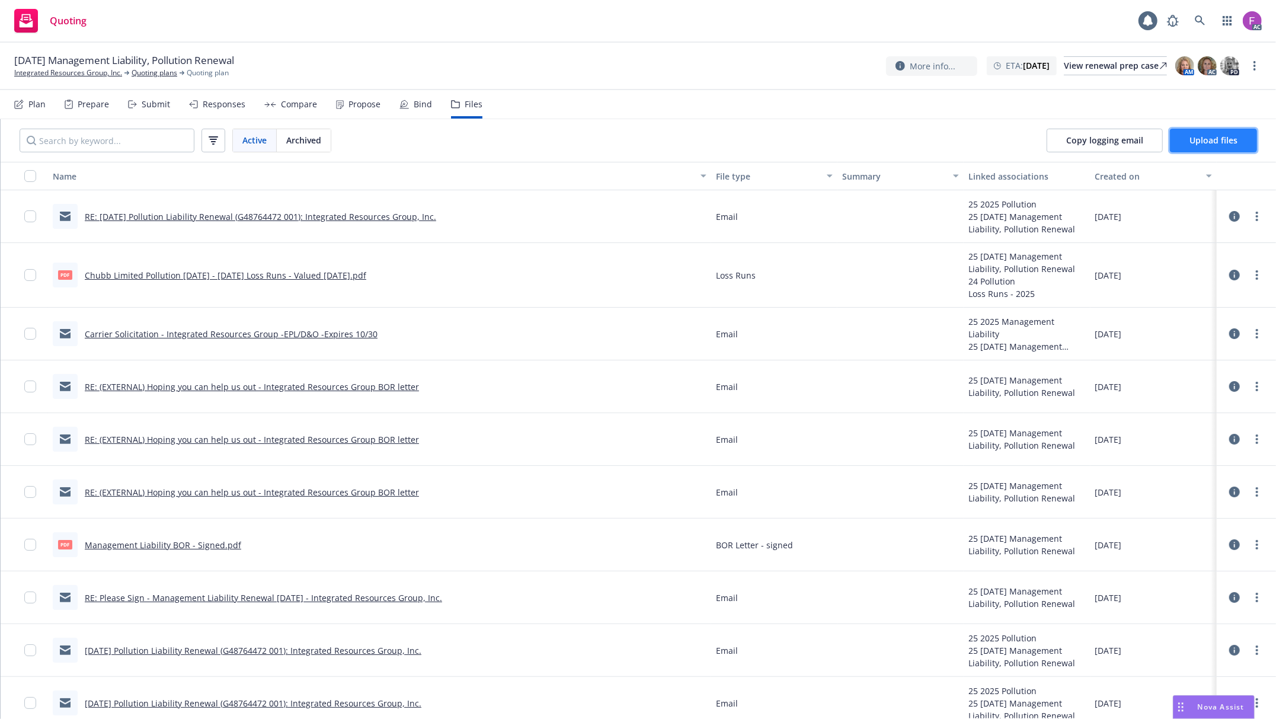
click at [1212, 140] on span "Upload files" at bounding box center [1214, 140] width 48 height 11
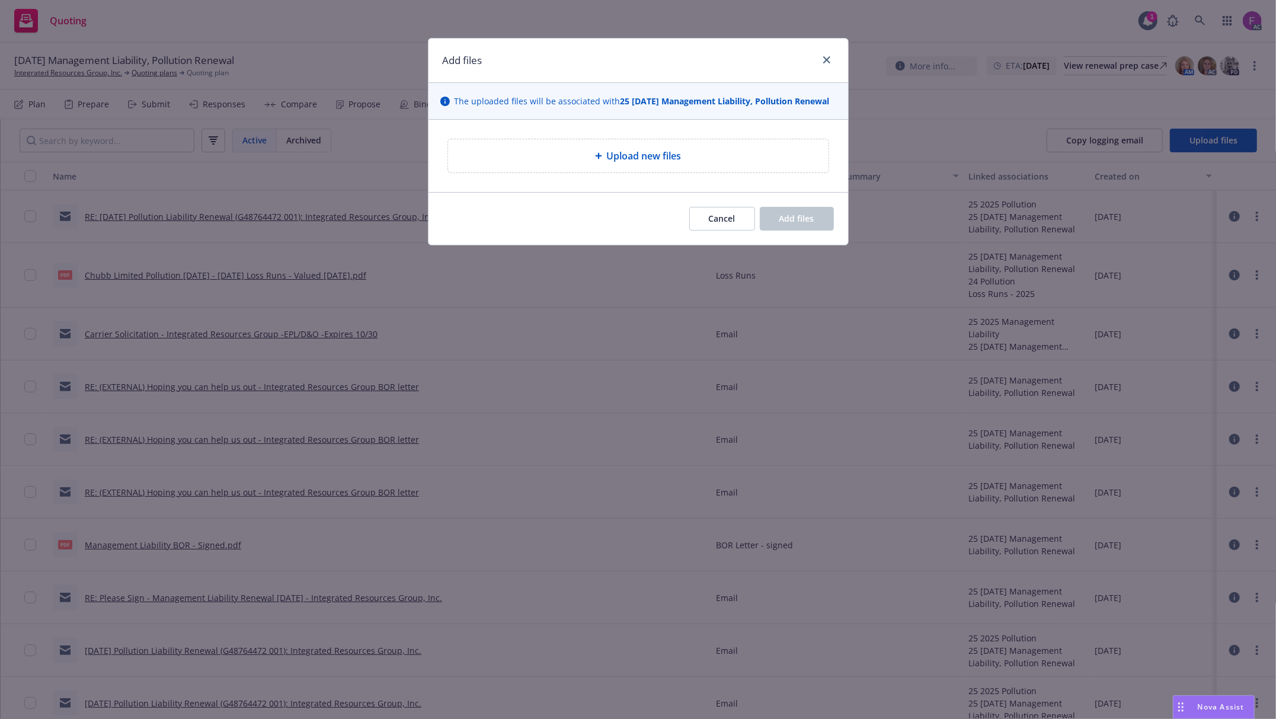
click at [589, 176] on div "Upload new files" at bounding box center [639, 156] width 420 height 72
click at [598, 159] on icon at bounding box center [598, 155] width 7 height 7
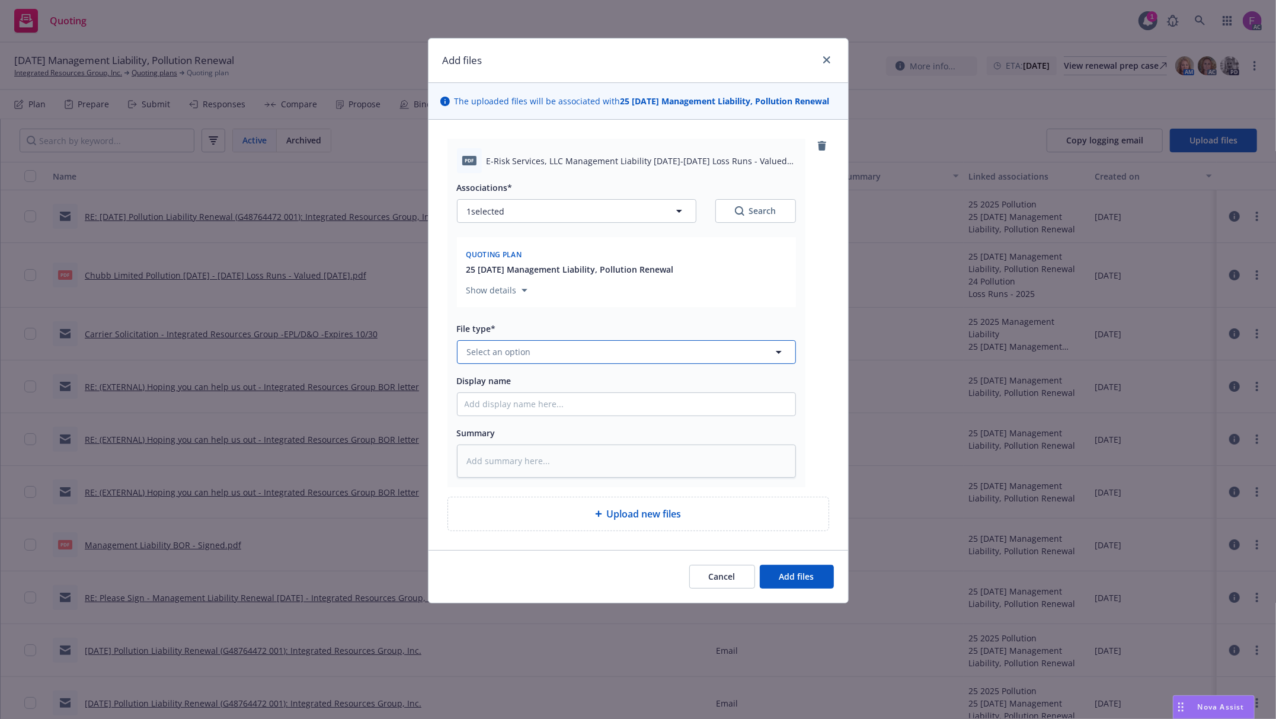
click at [561, 347] on button "Select an option" at bounding box center [626, 352] width 339 height 24
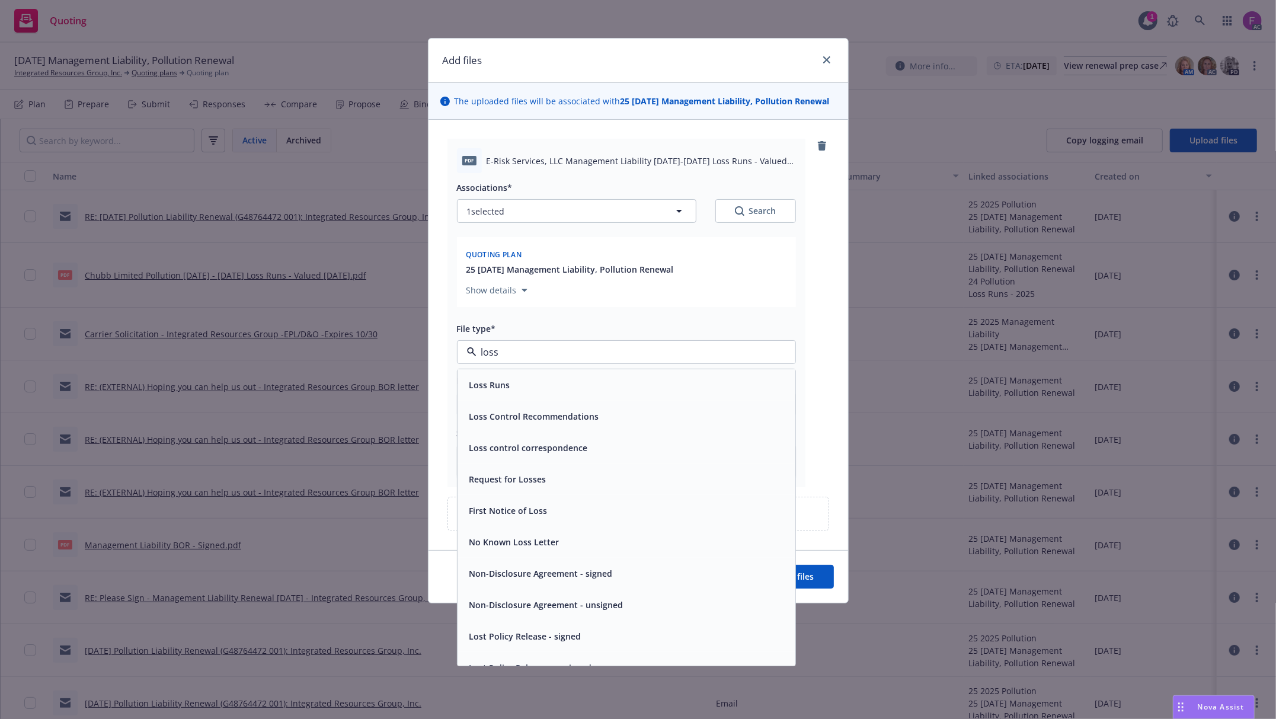
paste input "Loss Run"
type input "Loss Run"
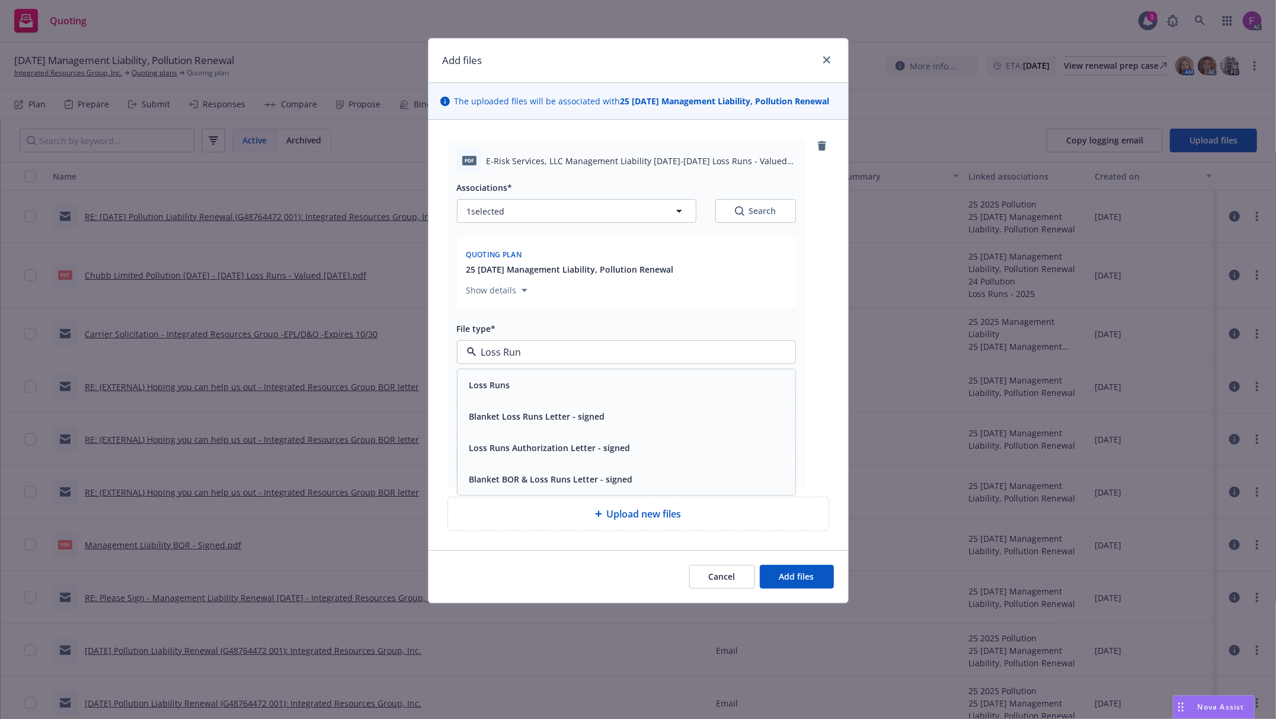
click at [533, 383] on div "Loss Runs" at bounding box center [627, 384] width 324 height 17
click at [529, 203] on button "1 selected" at bounding box center [576, 211] width 239 height 24
type textarea "x"
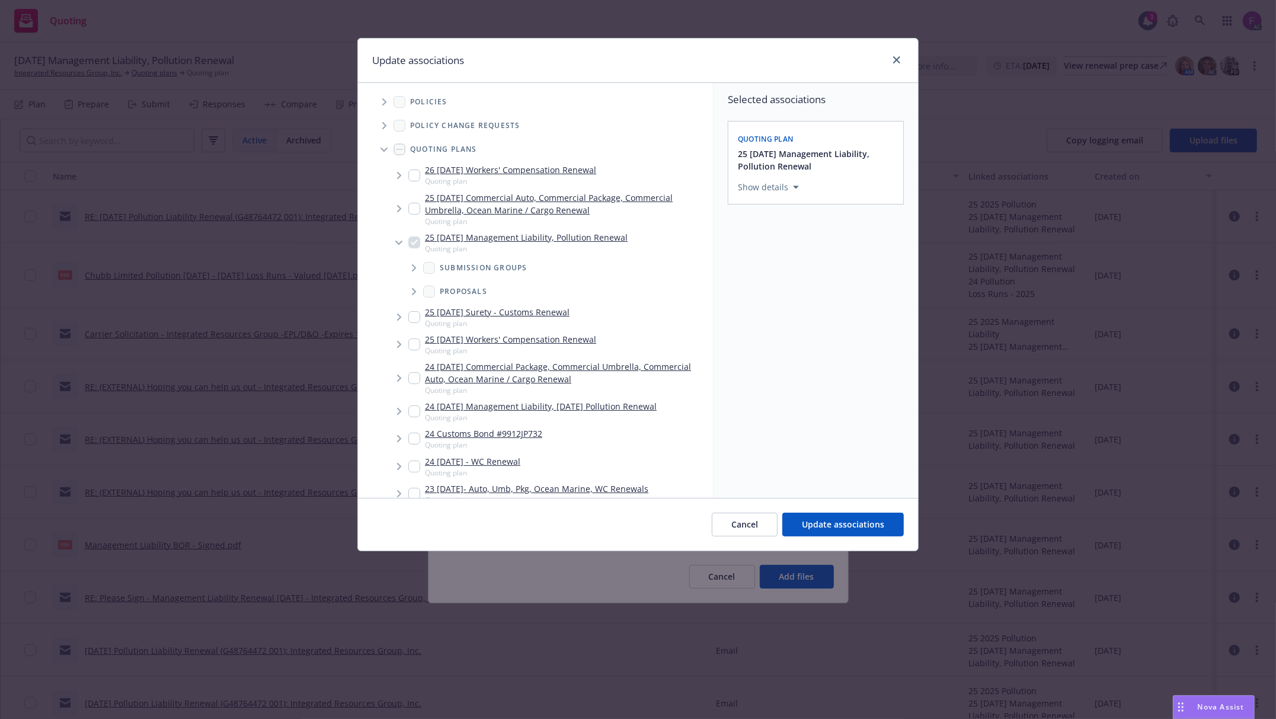
click at [385, 101] on icon "Tree Example" at bounding box center [384, 101] width 5 height 7
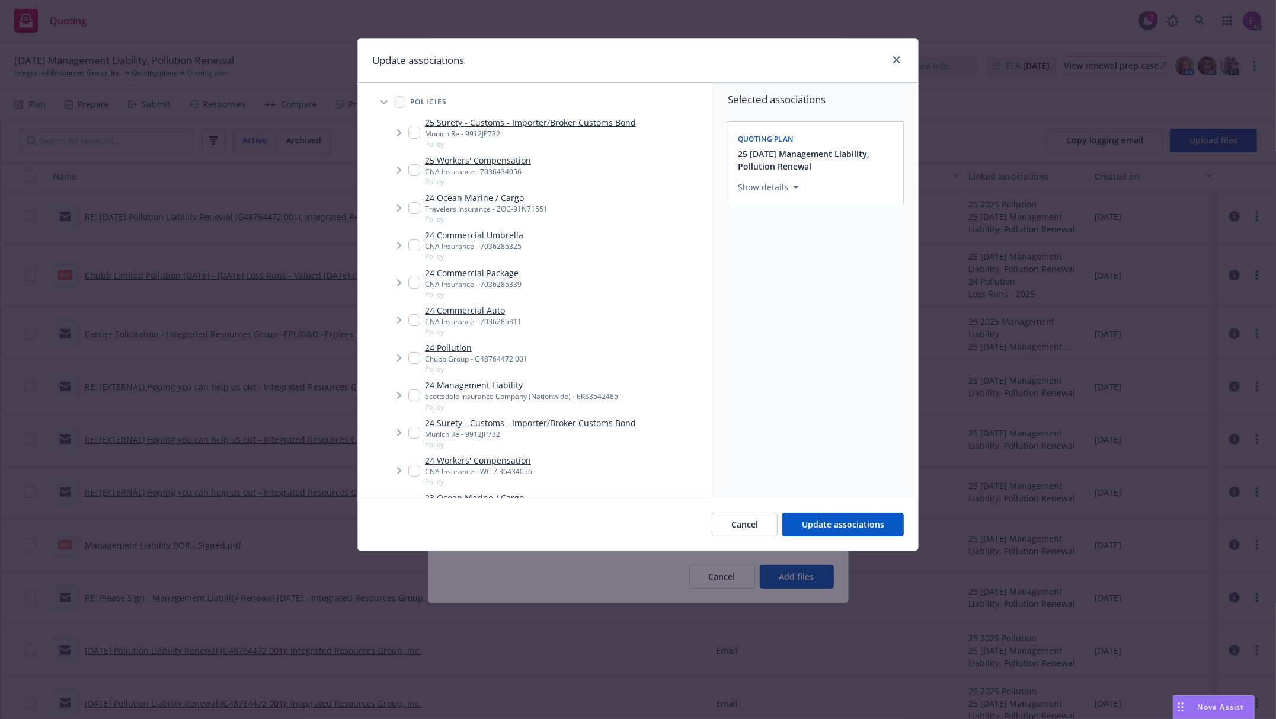
click at [415, 401] on input "Tree Example" at bounding box center [414, 395] width 12 height 12
checkbox input "true"
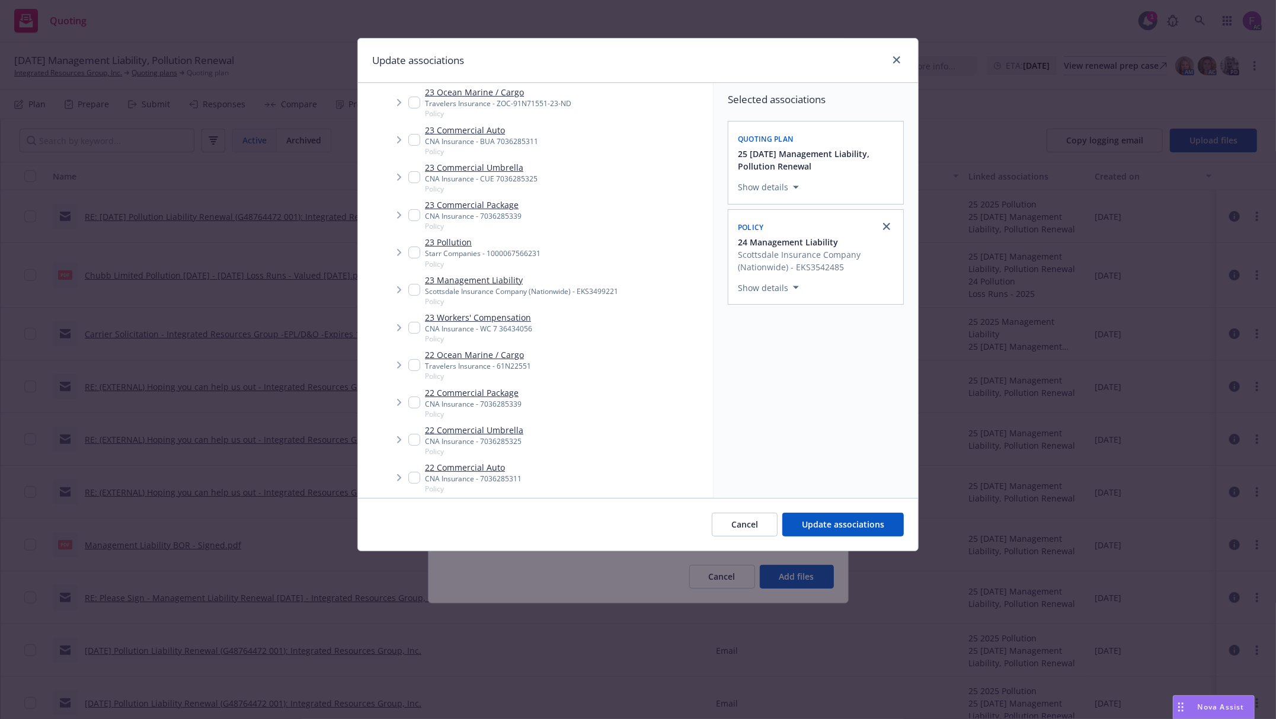
click at [411, 294] on input "Tree Example" at bounding box center [414, 290] width 12 height 12
checkbox input "true"
click at [417, 292] on input "Tree Example" at bounding box center [414, 290] width 12 height 12
checkbox input "true"
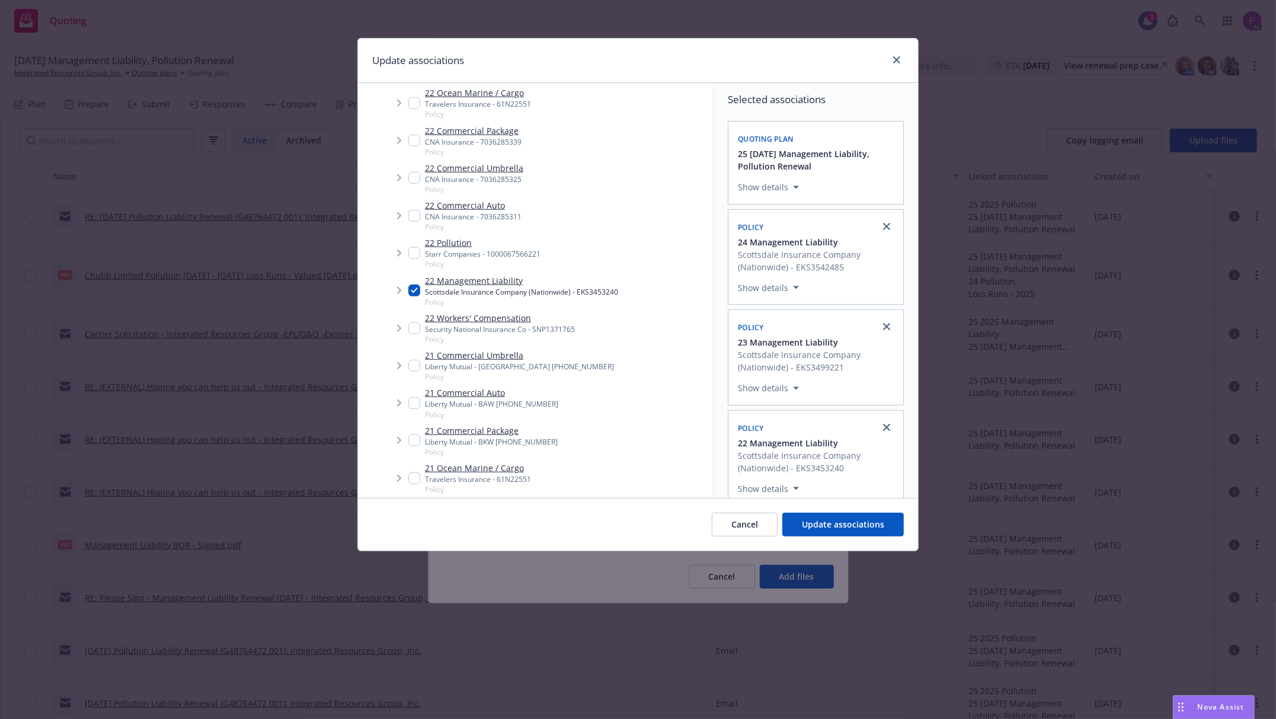
scroll to position [930, 0]
click at [417, 292] on input "Tree Example" at bounding box center [414, 290] width 12 height 12
checkbox input "true"
click at [411, 294] on input "Tree Example" at bounding box center [414, 291] width 12 height 12
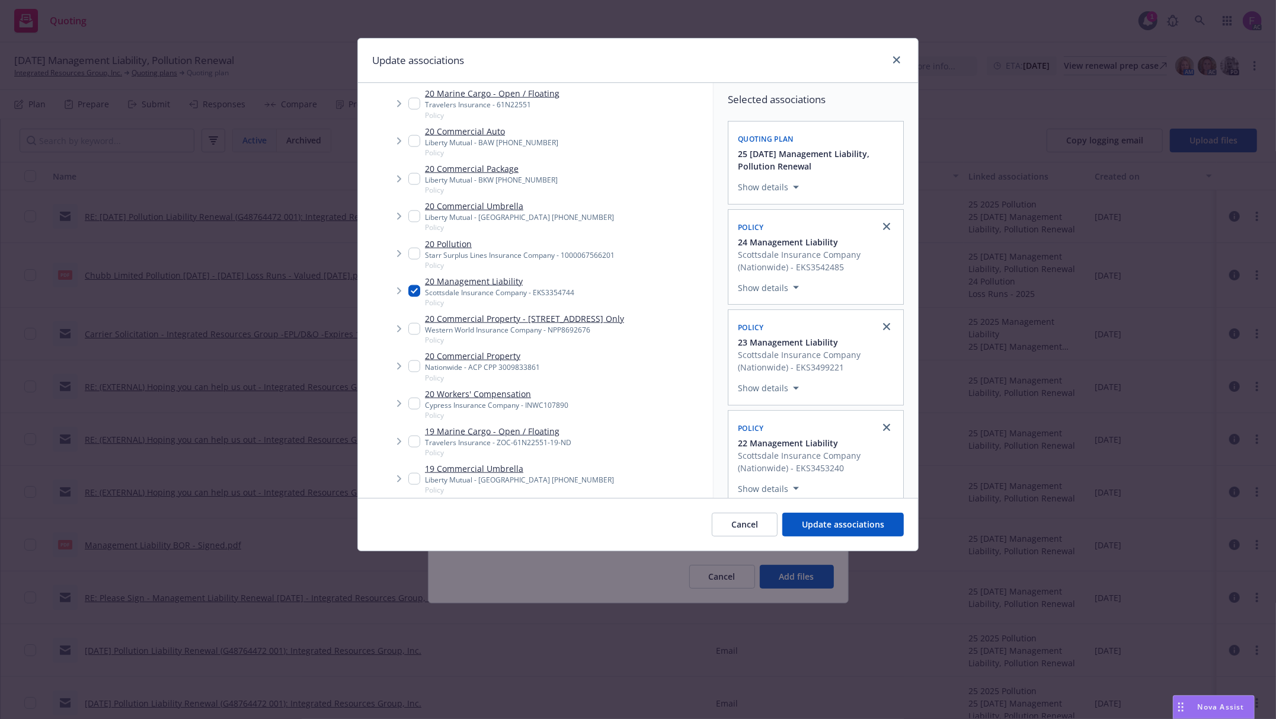
checkbox input "true"
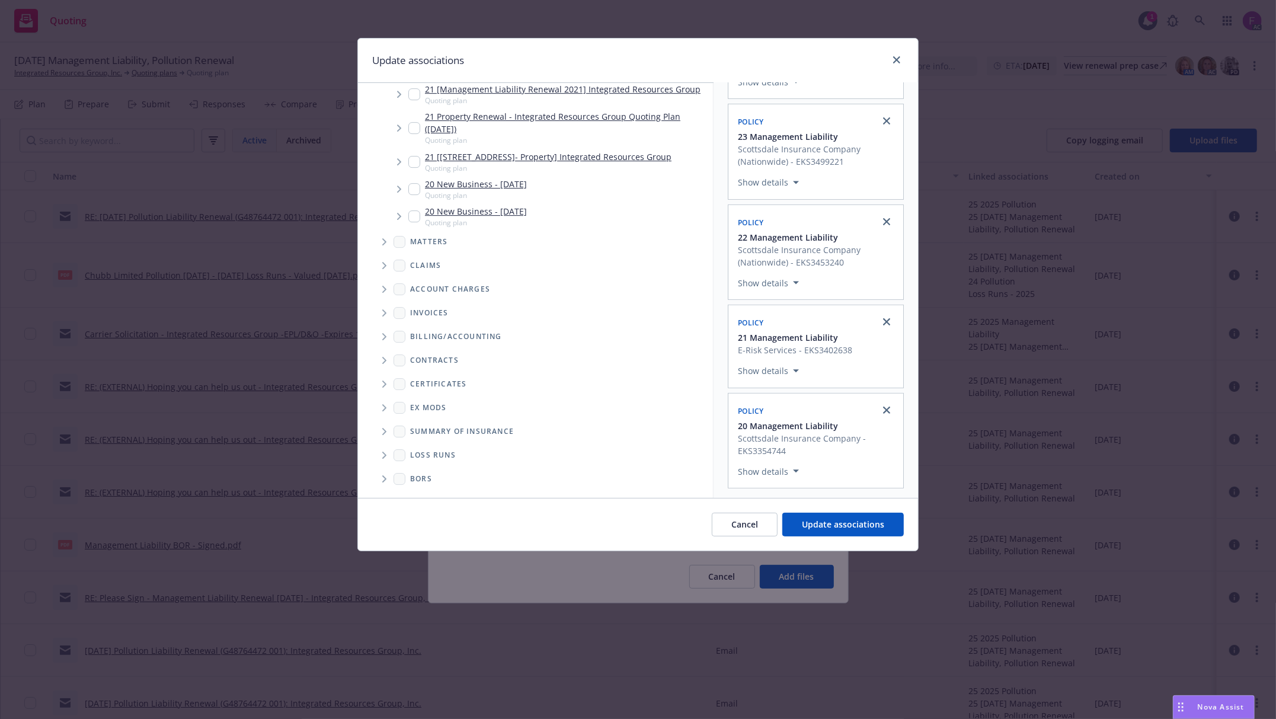
scroll to position [3308, 0]
click at [385, 452] on icon "Folder Tree Example" at bounding box center [384, 455] width 5 height 7
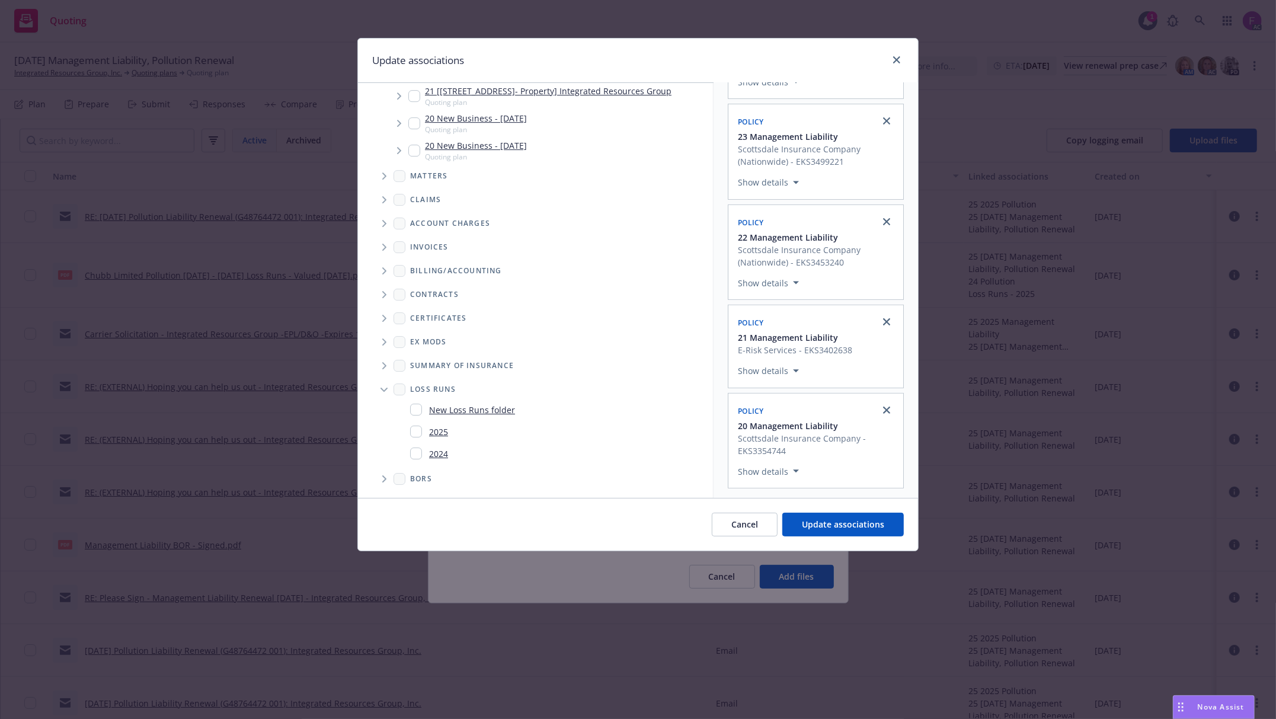
scroll to position [3374, 0]
click at [420, 432] on input "Folder Tree Example" at bounding box center [416, 432] width 12 height 12
checkbox input "true"
click at [829, 515] on button "Update associations" at bounding box center [843, 525] width 122 height 24
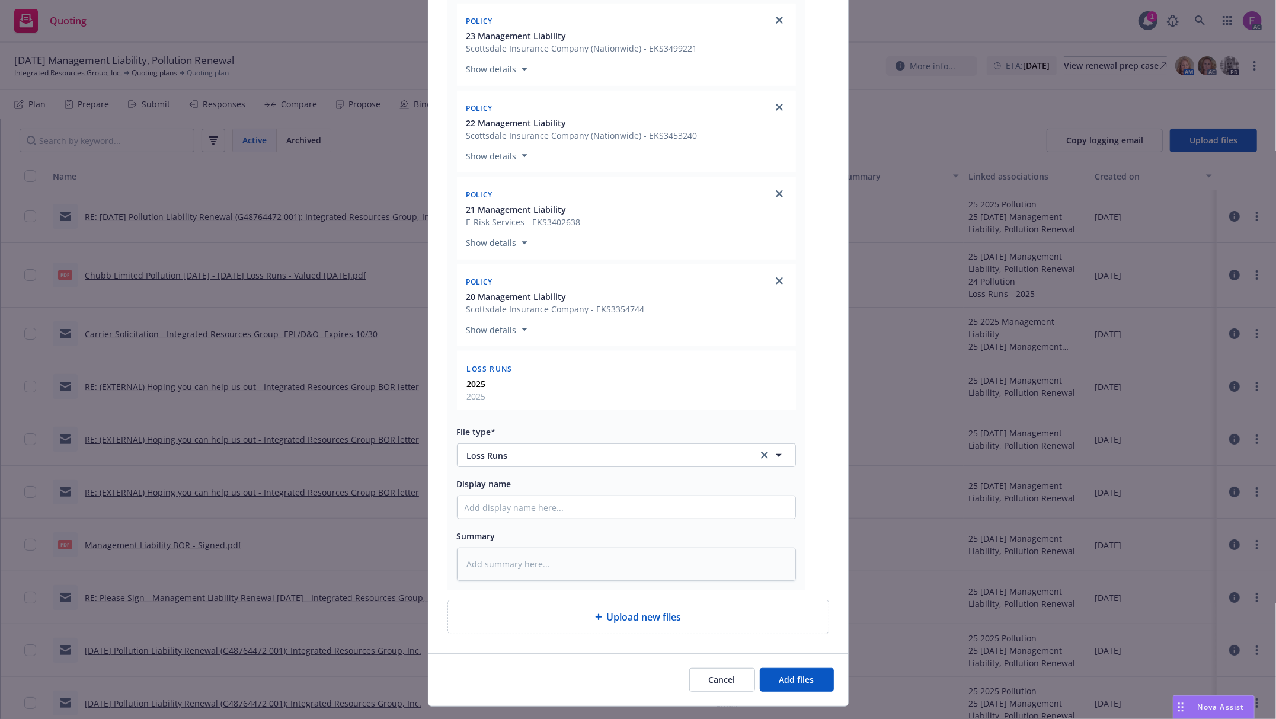
scroll to position [424, 0]
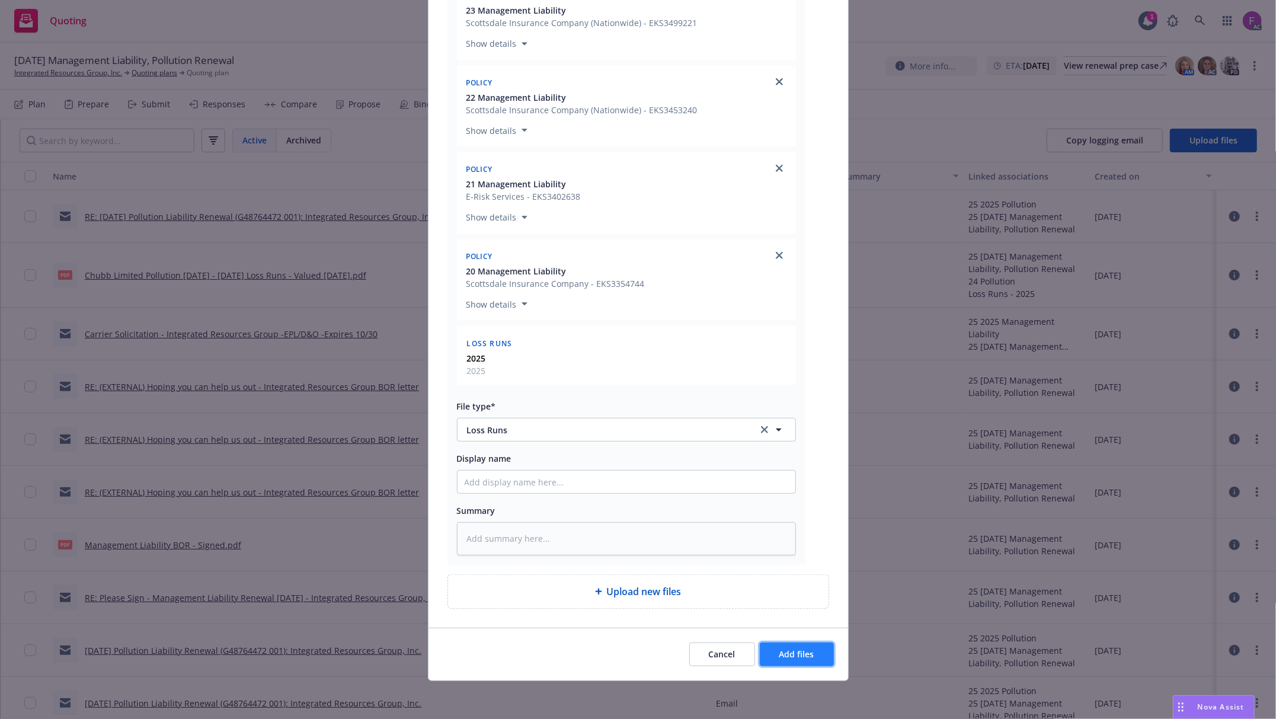
click at [779, 657] on span "Add files" at bounding box center [796, 653] width 35 height 11
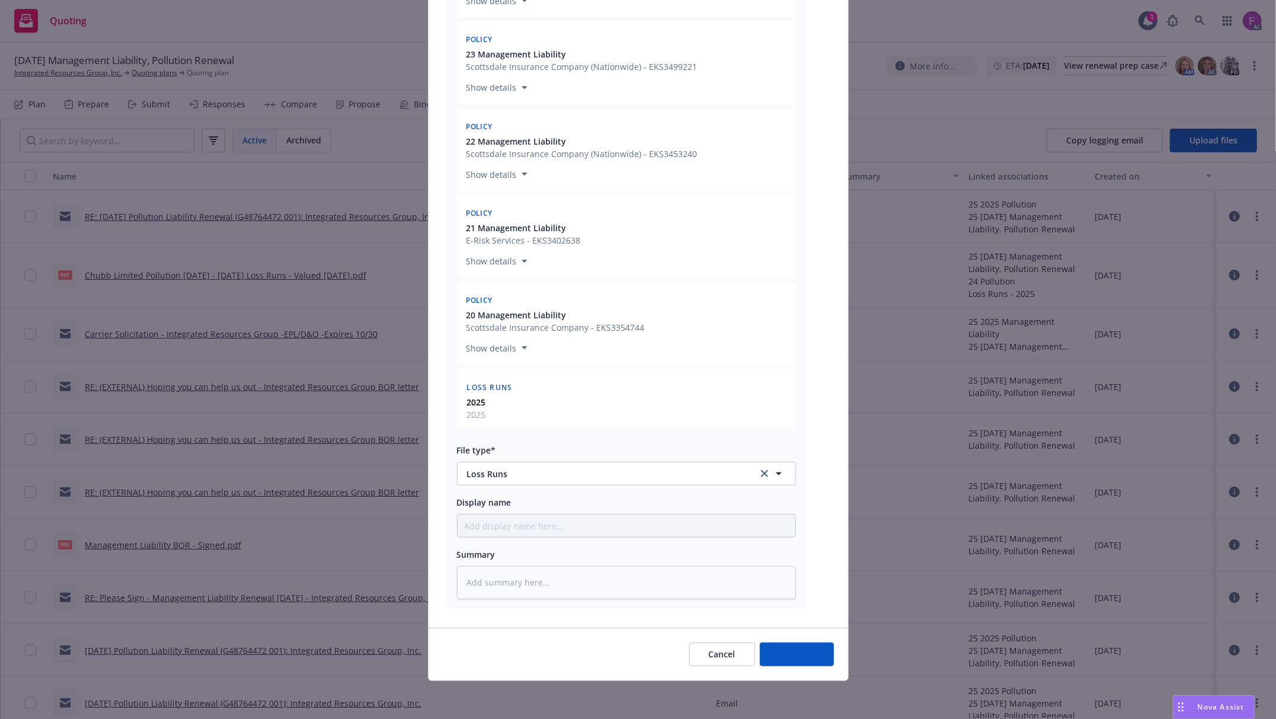
scroll to position [380, 0]
type textarea "x"
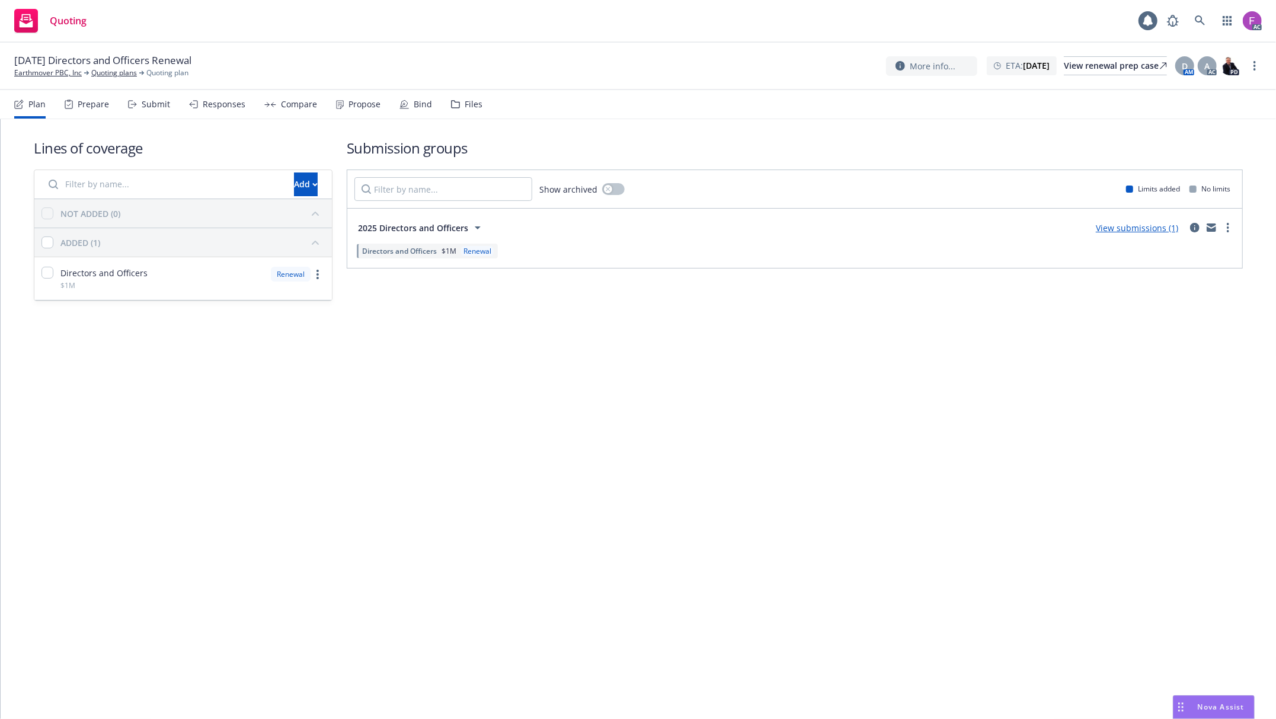
click at [466, 108] on div "Files" at bounding box center [474, 104] width 18 height 9
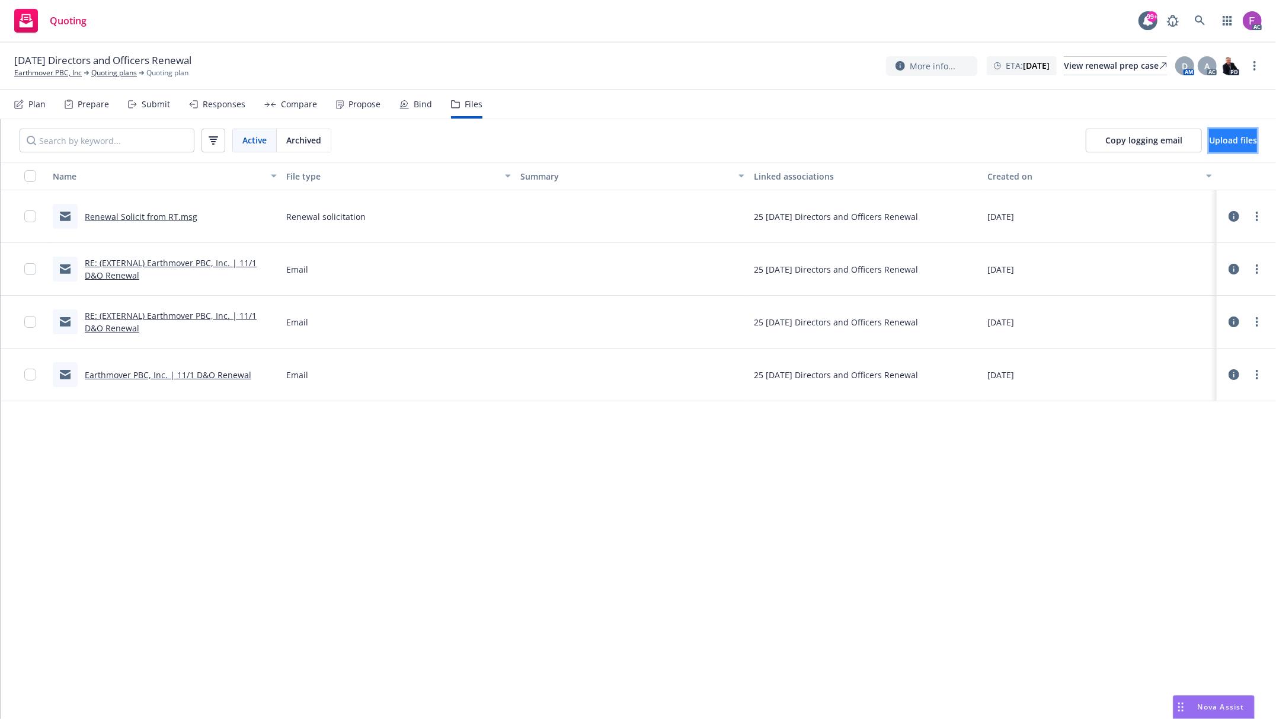
click at [1209, 143] on button "Upload files" at bounding box center [1233, 141] width 48 height 24
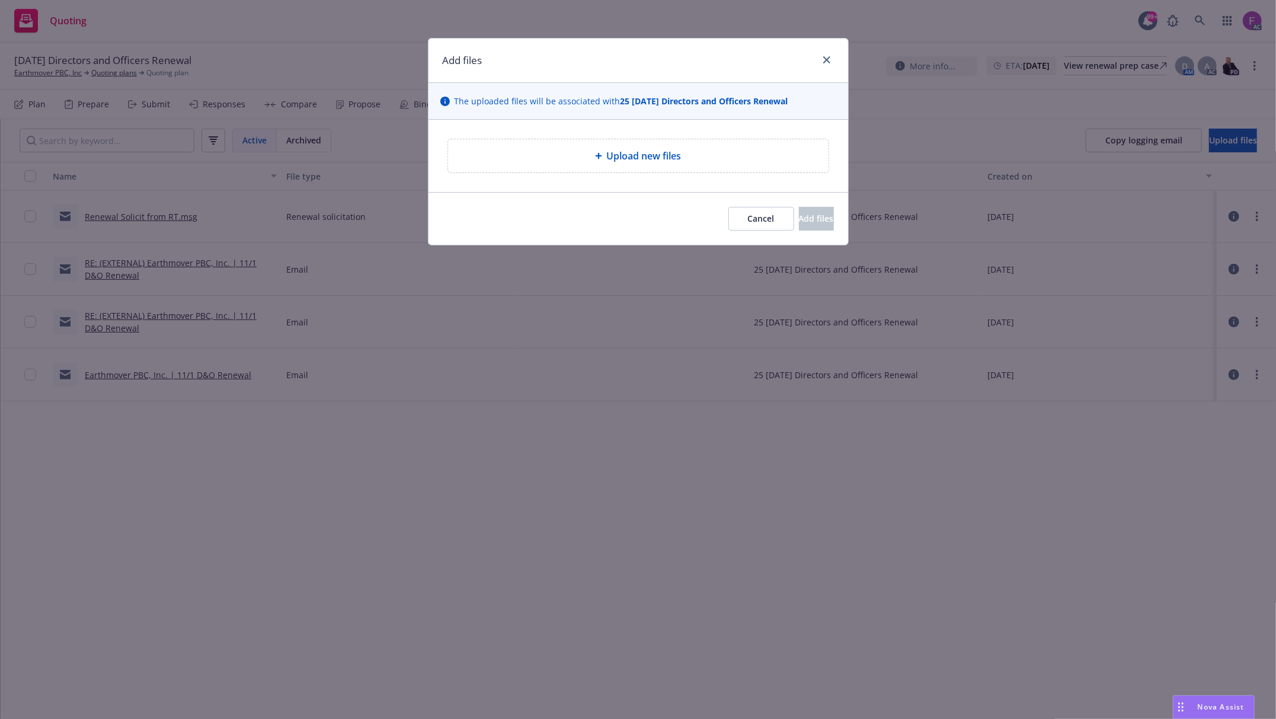
click at [589, 169] on div "Upload new files" at bounding box center [638, 155] width 381 height 33
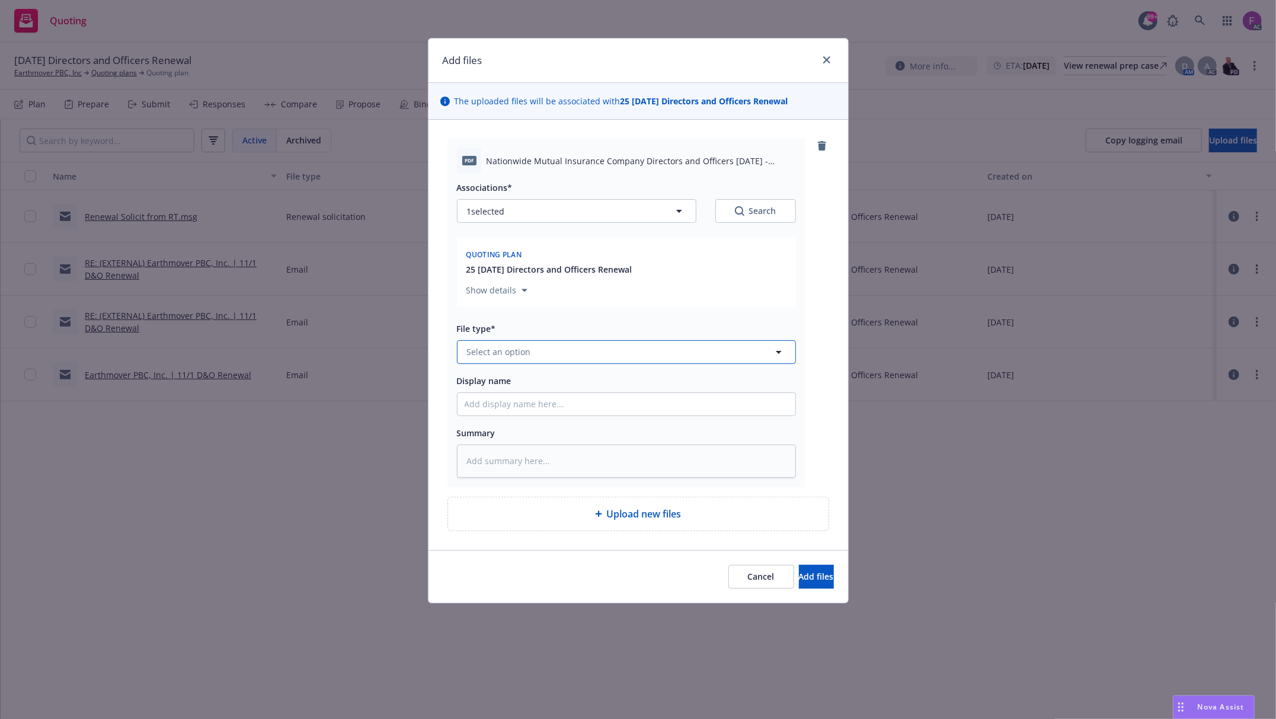
click at [679, 363] on button "Select an option" at bounding box center [626, 352] width 339 height 24
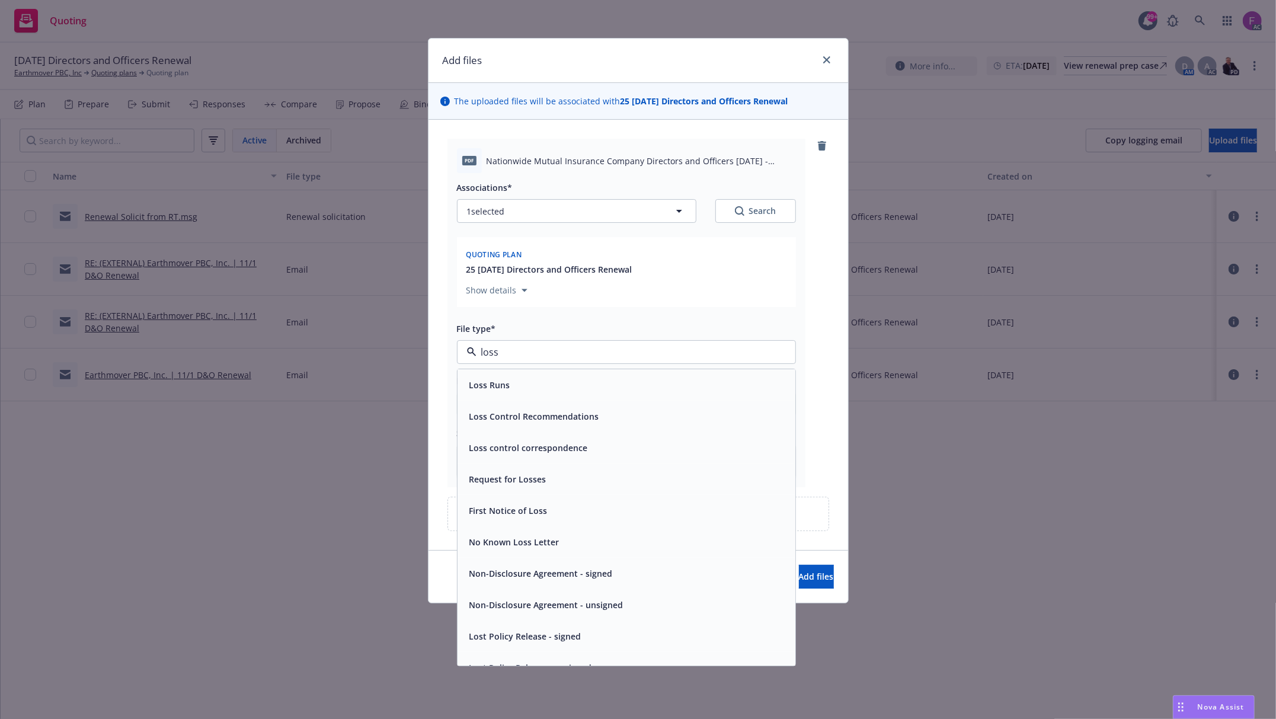
paste input "Loss Run"
type input "Loss Run"
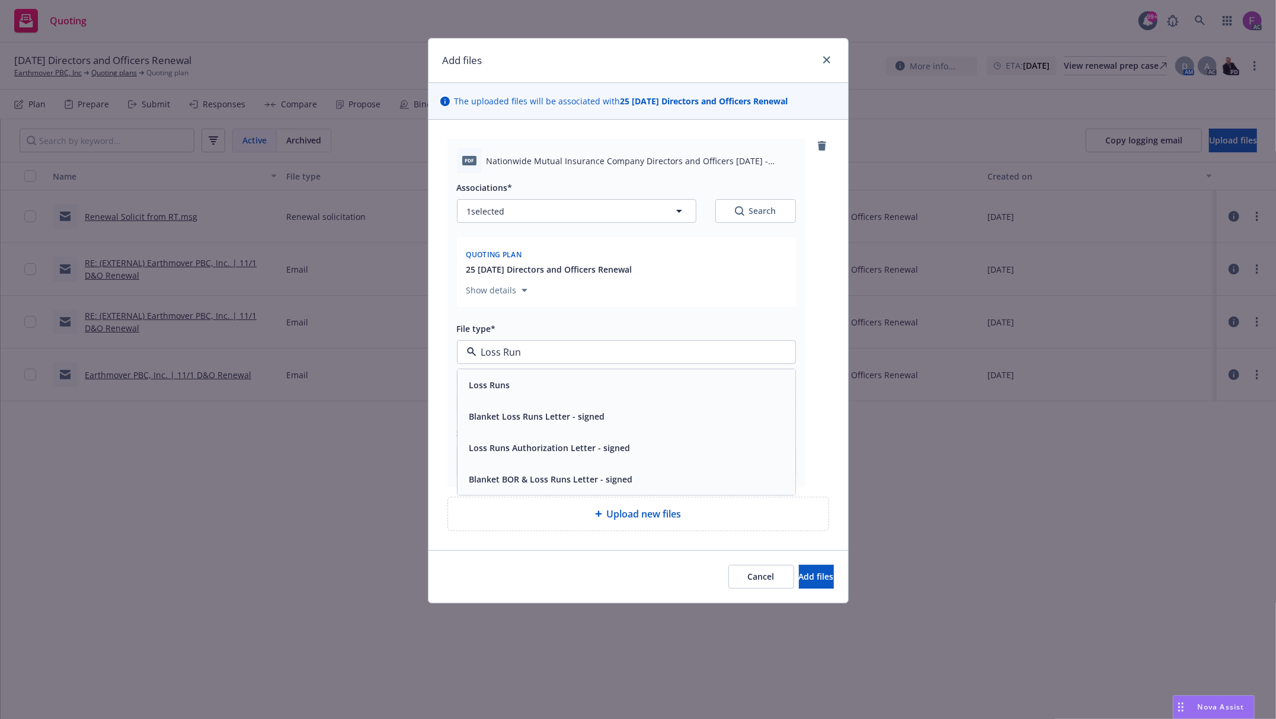
click at [520, 388] on div "Loss Runs" at bounding box center [627, 384] width 324 height 17
click at [539, 207] on button "1 selected" at bounding box center [576, 211] width 239 height 24
type textarea "x"
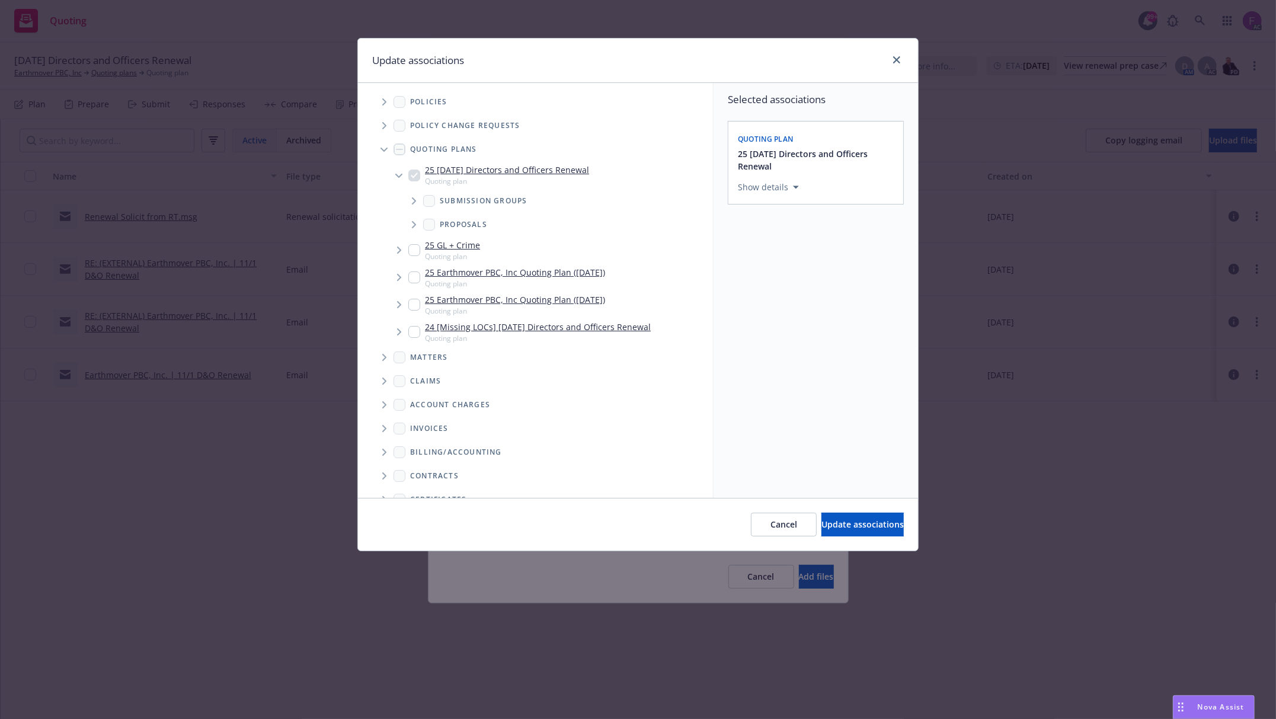
click at [382, 107] on span "Tree Example" at bounding box center [384, 101] width 19 height 19
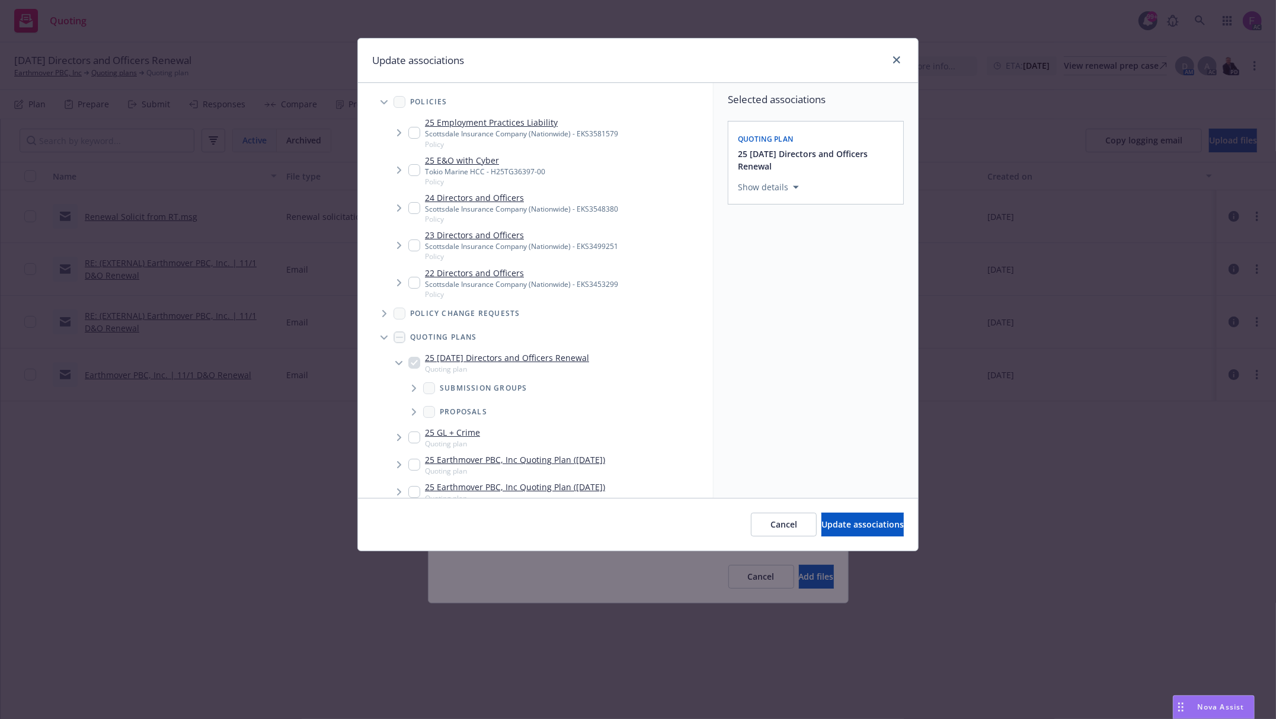
click at [411, 285] on input "Tree Example" at bounding box center [414, 283] width 12 height 12
checkbox input "true"
click at [410, 245] on input "Tree Example" at bounding box center [414, 245] width 12 height 12
checkbox input "true"
click at [415, 202] on input "Tree Example" at bounding box center [414, 208] width 12 height 12
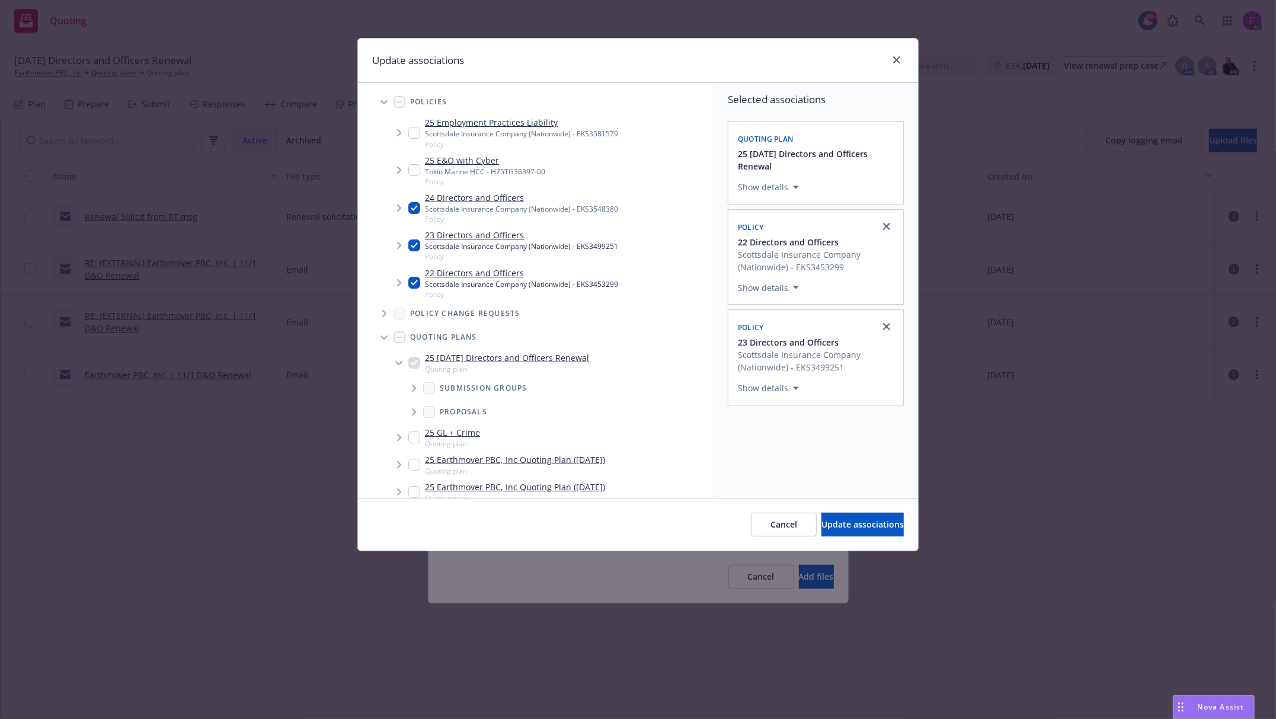
checkbox input "true"
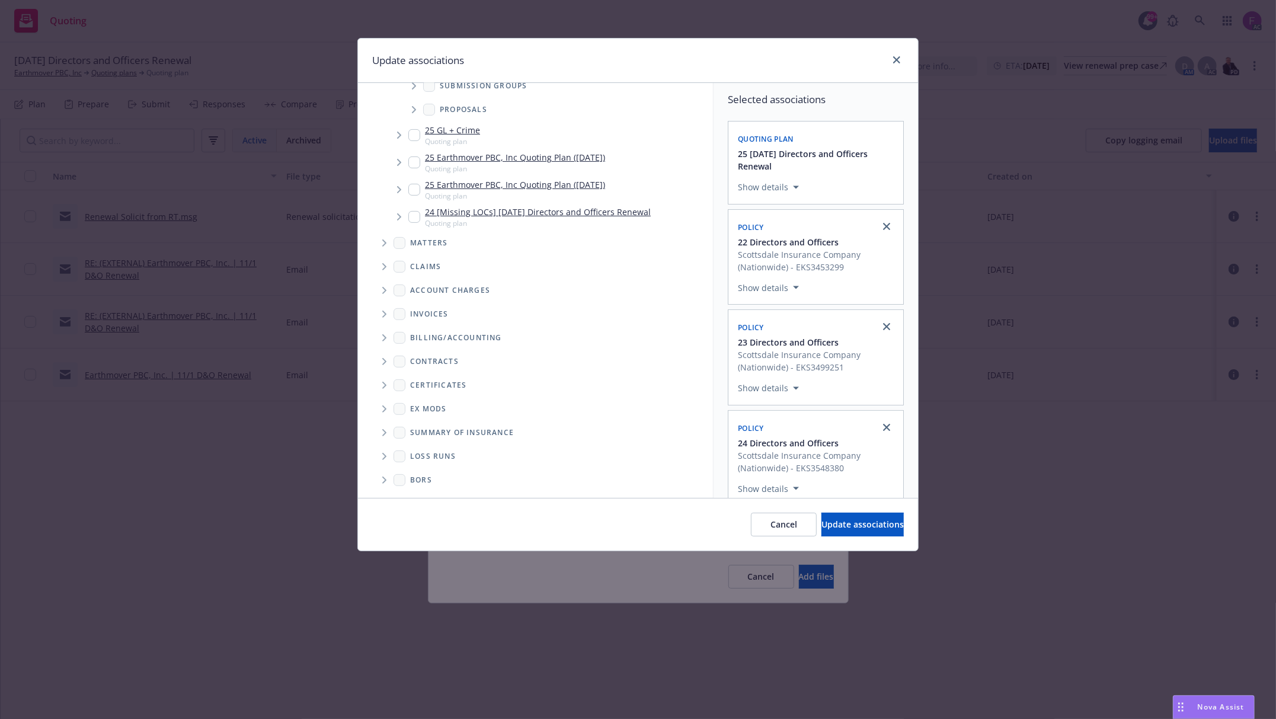
click at [383, 453] on icon "Folder Tree Example" at bounding box center [384, 456] width 4 height 7
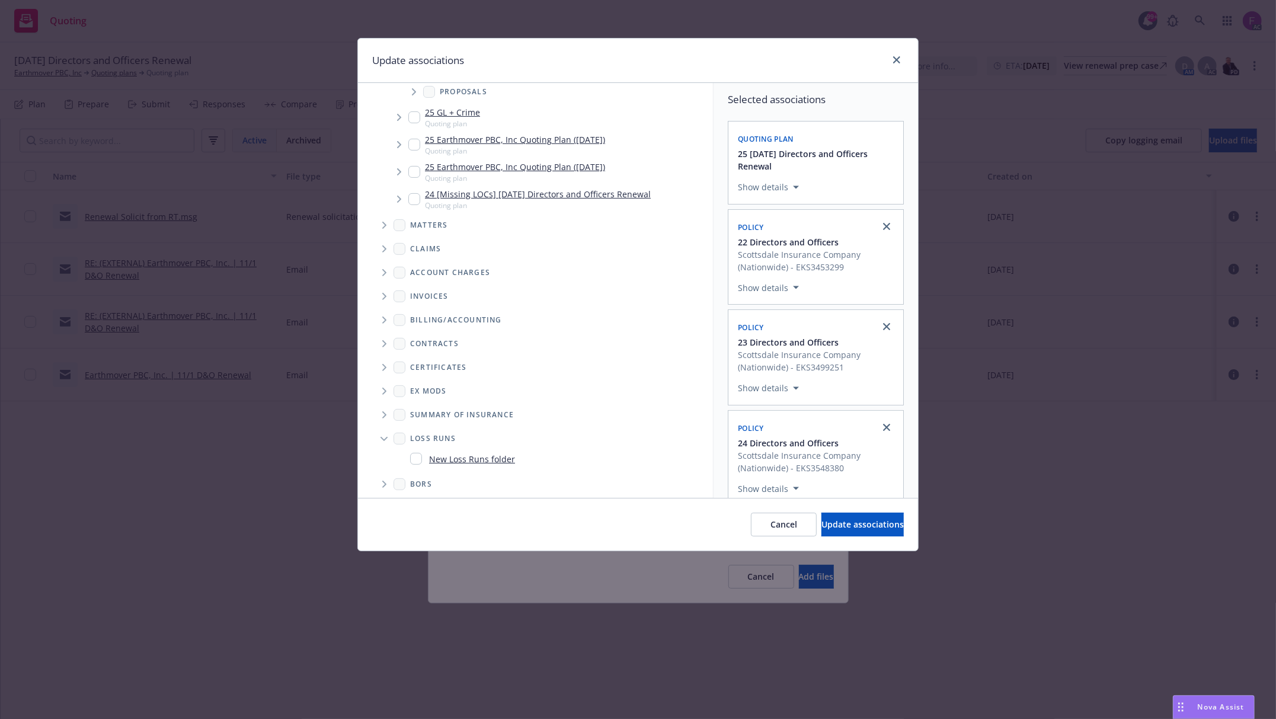
scroll to position [325, 0]
click at [413, 455] on input "Folder Tree Example" at bounding box center [416, 454] width 12 height 12
checkbox input "true"
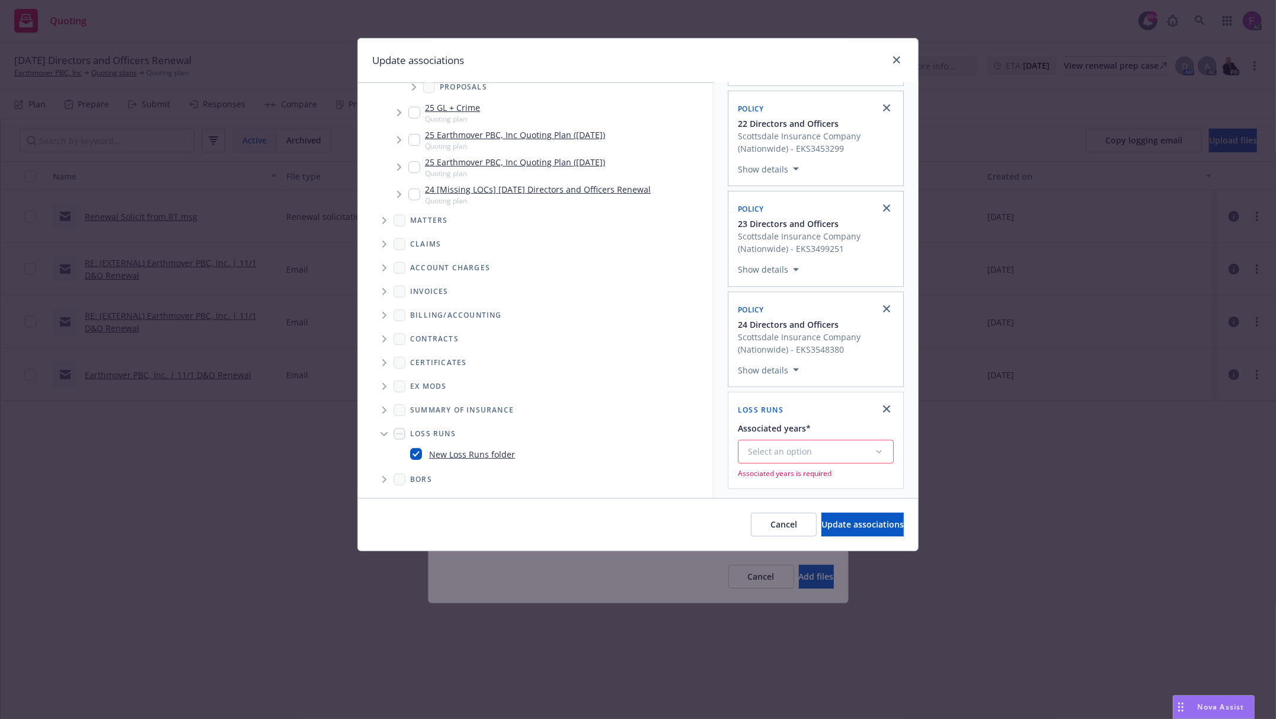
click at [798, 459] on button "Select an option" at bounding box center [816, 452] width 156 height 24
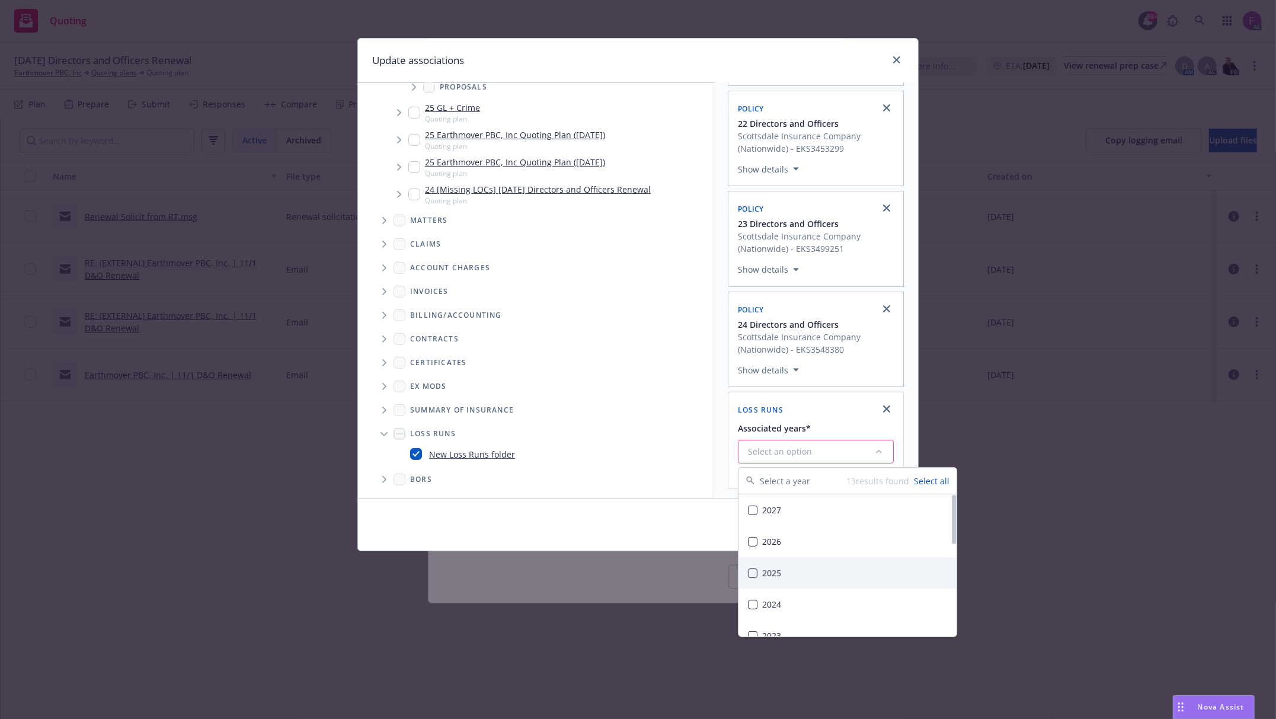
click at [778, 573] on div "2025" at bounding box center [847, 572] width 218 height 31
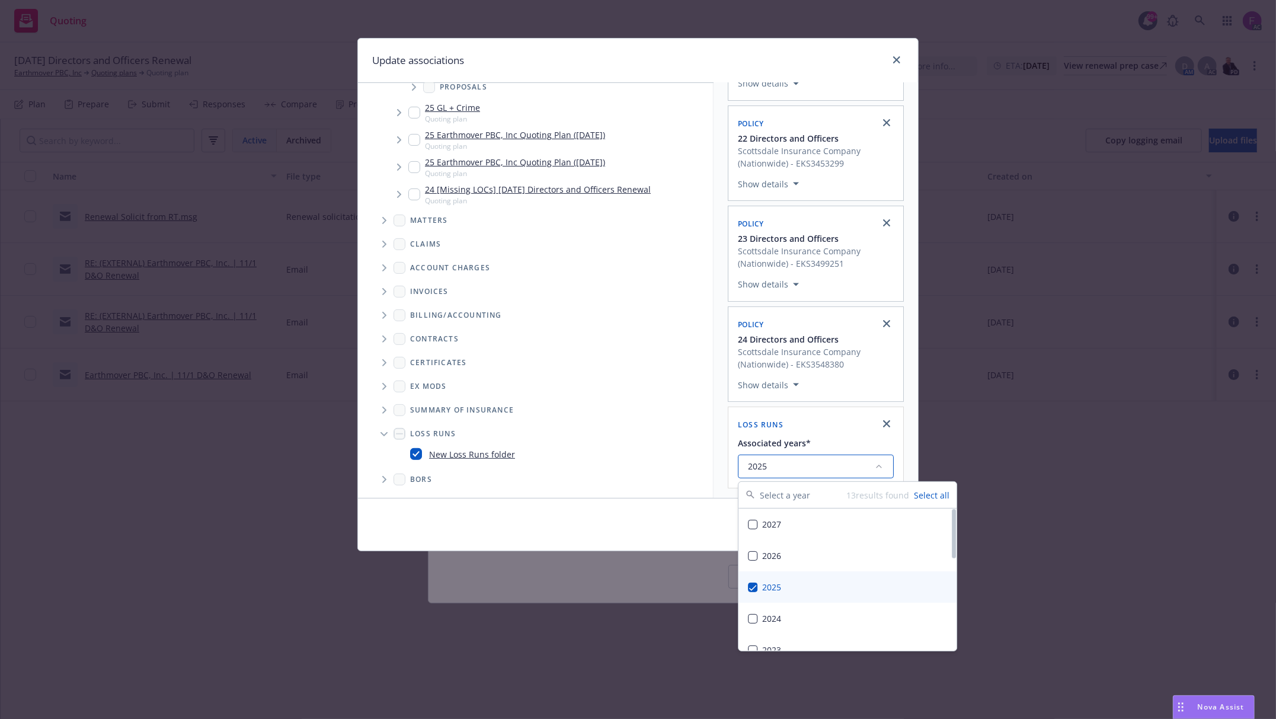
scroll to position [107, 0]
click at [723, 425] on div "Selected associations Quoting plan 25 [DATE] Directors and Officers Renewal Sho…" at bounding box center [816, 238] width 204 height 519
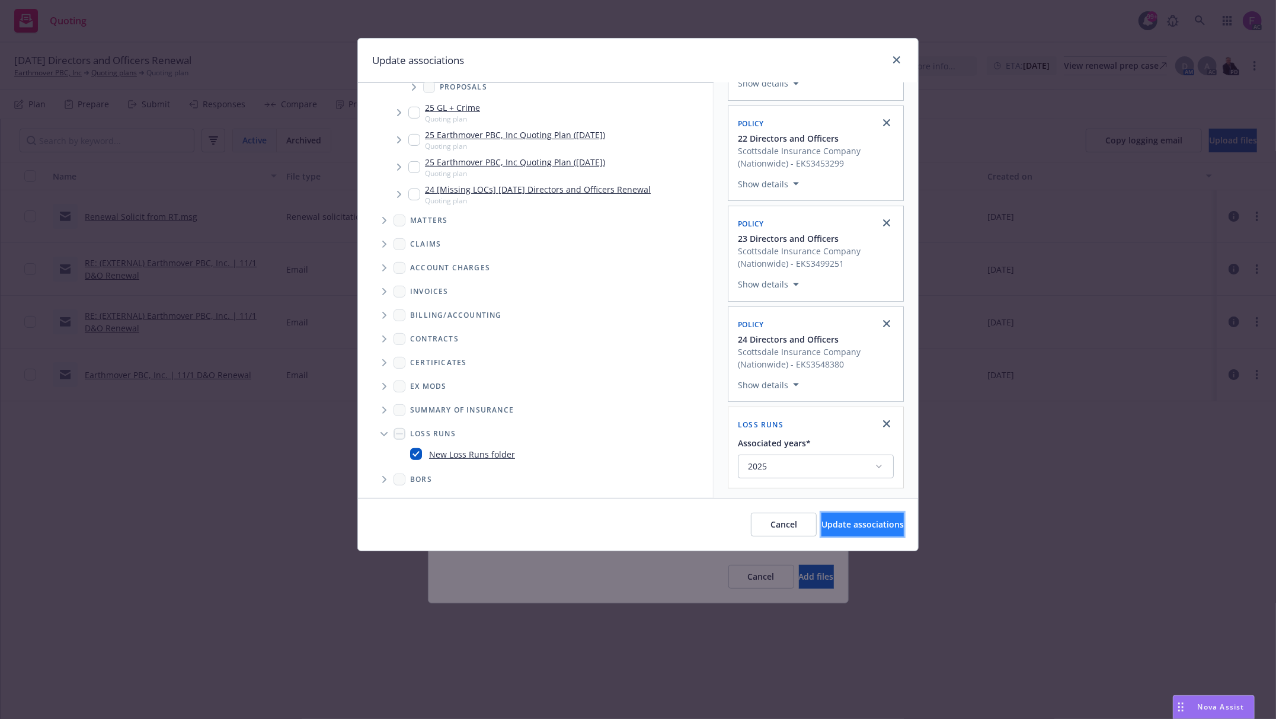
click at [821, 526] on span "Update associations" at bounding box center [862, 524] width 82 height 11
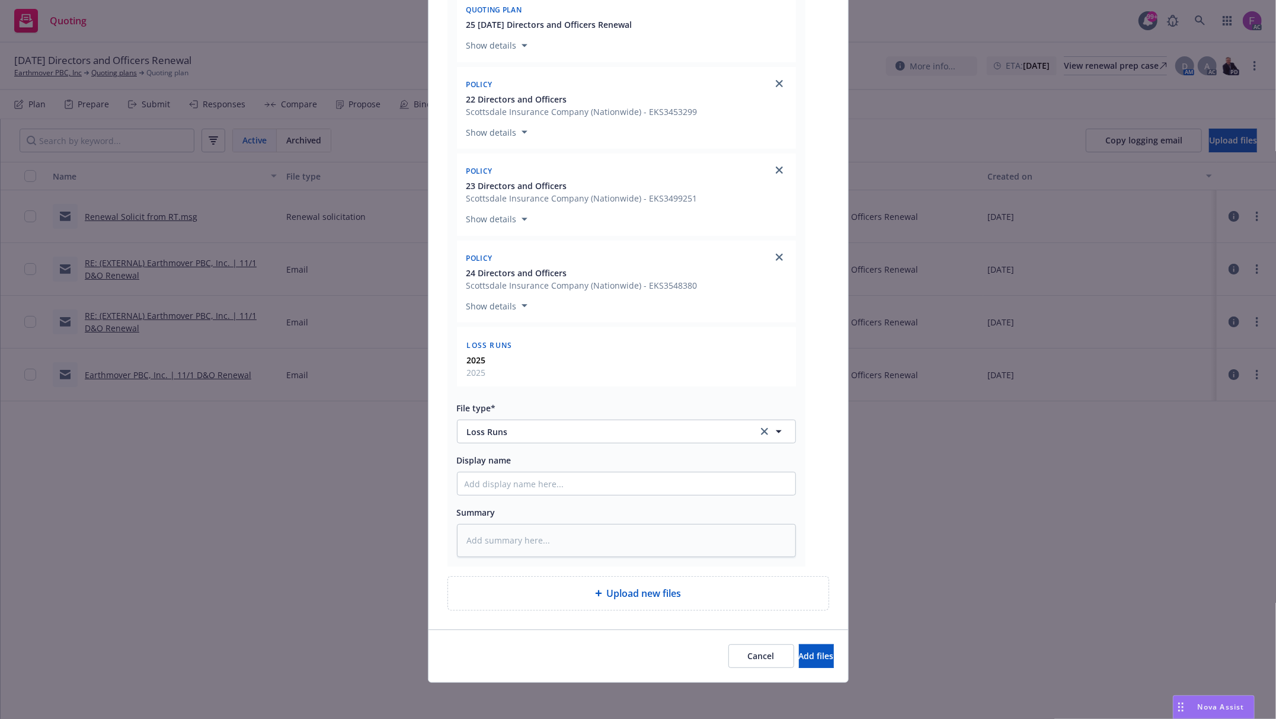
scroll to position [250, 0]
click at [799, 648] on button "Add files" at bounding box center [816, 654] width 35 height 24
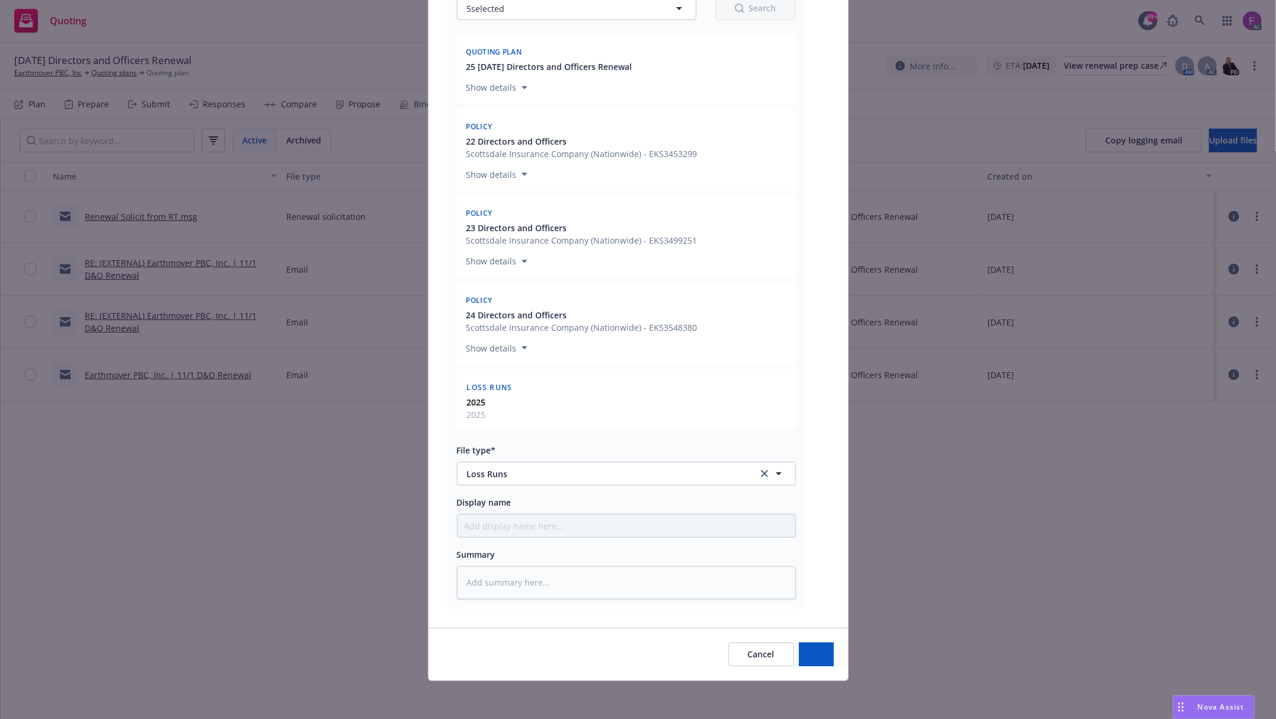
scroll to position [205, 0]
type textarea "x"
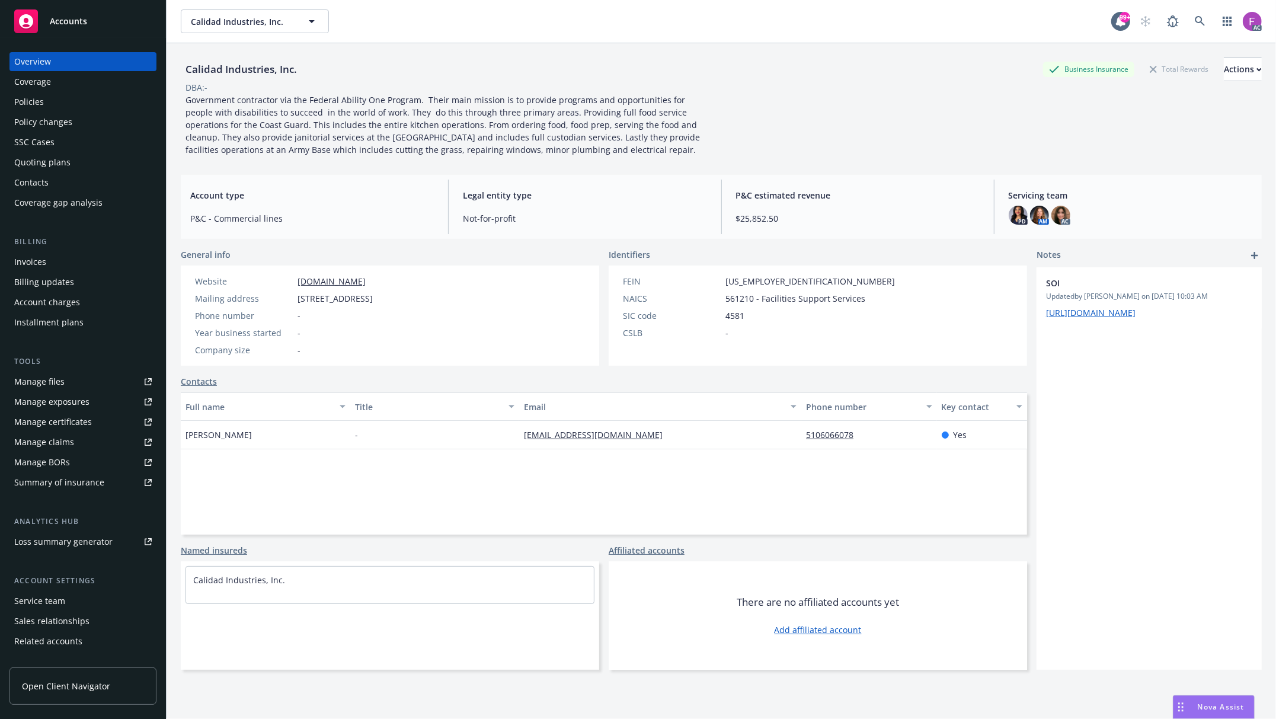
click at [45, 102] on div "Policies" at bounding box center [83, 101] width 138 height 19
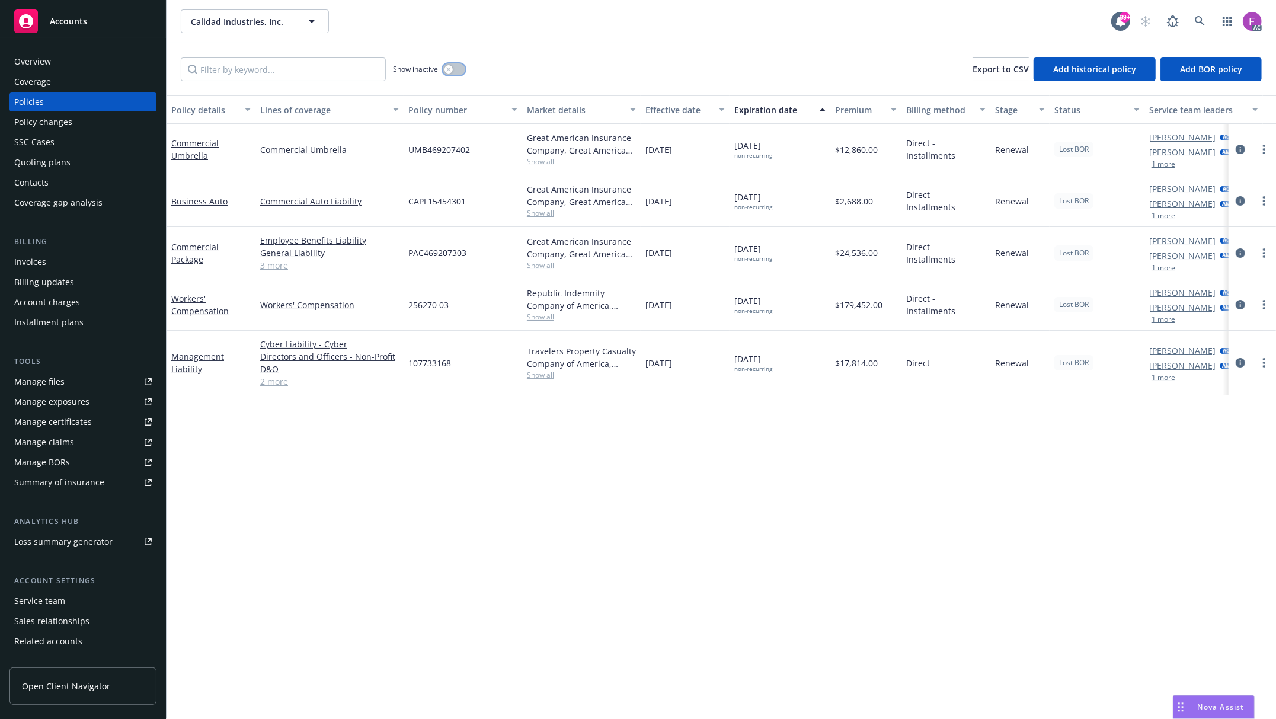
click at [449, 75] on button "button" at bounding box center [454, 69] width 23 height 12
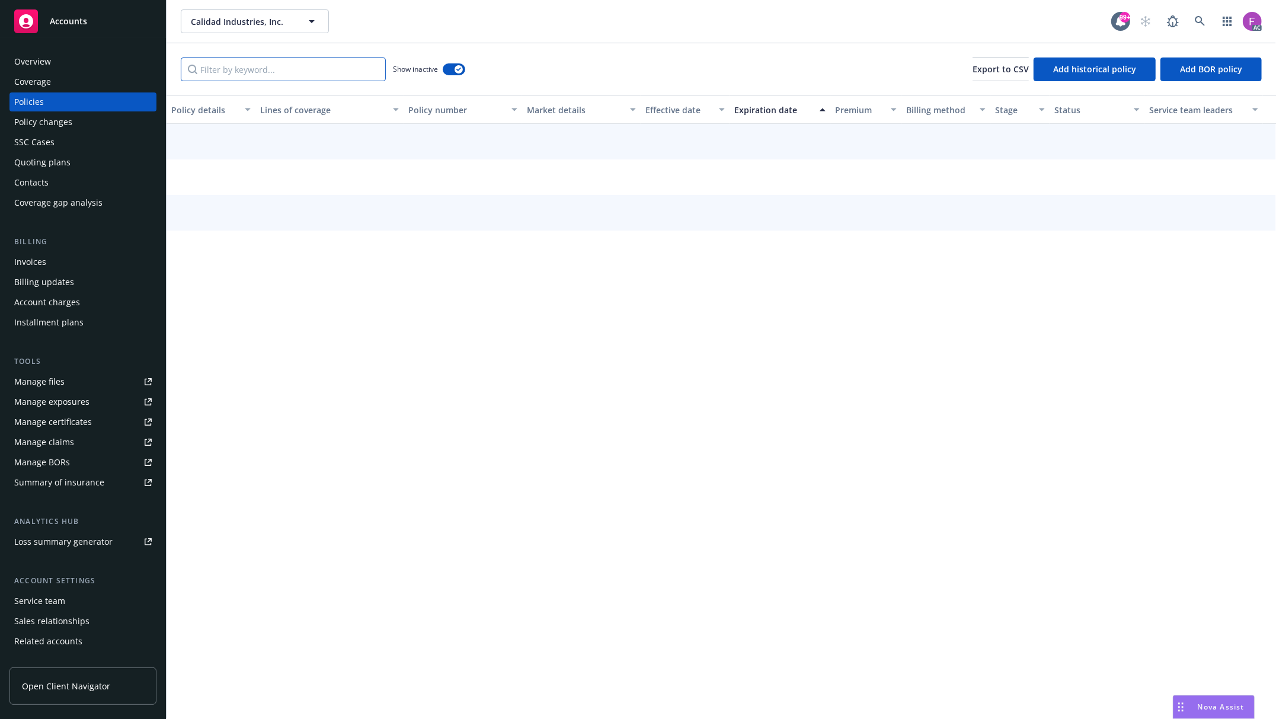
click at [325, 69] on input "Filter by keyword..." at bounding box center [283, 69] width 205 height 24
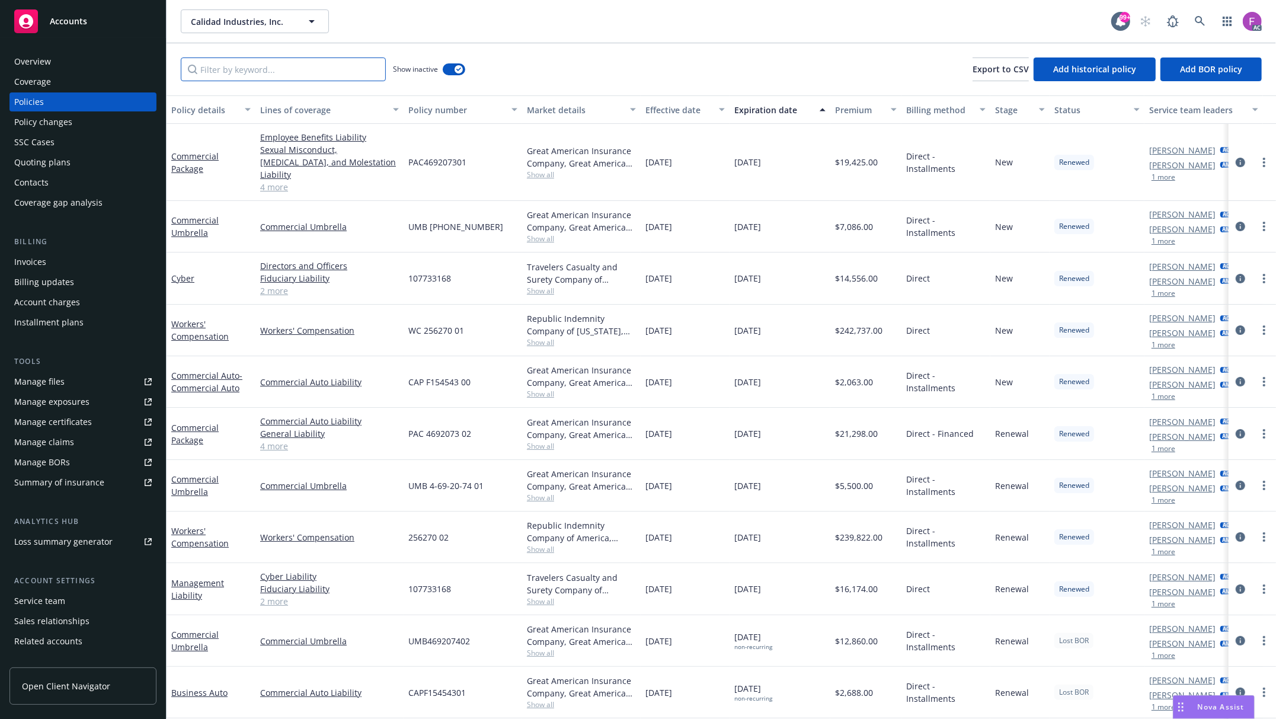
paste input "107733168"
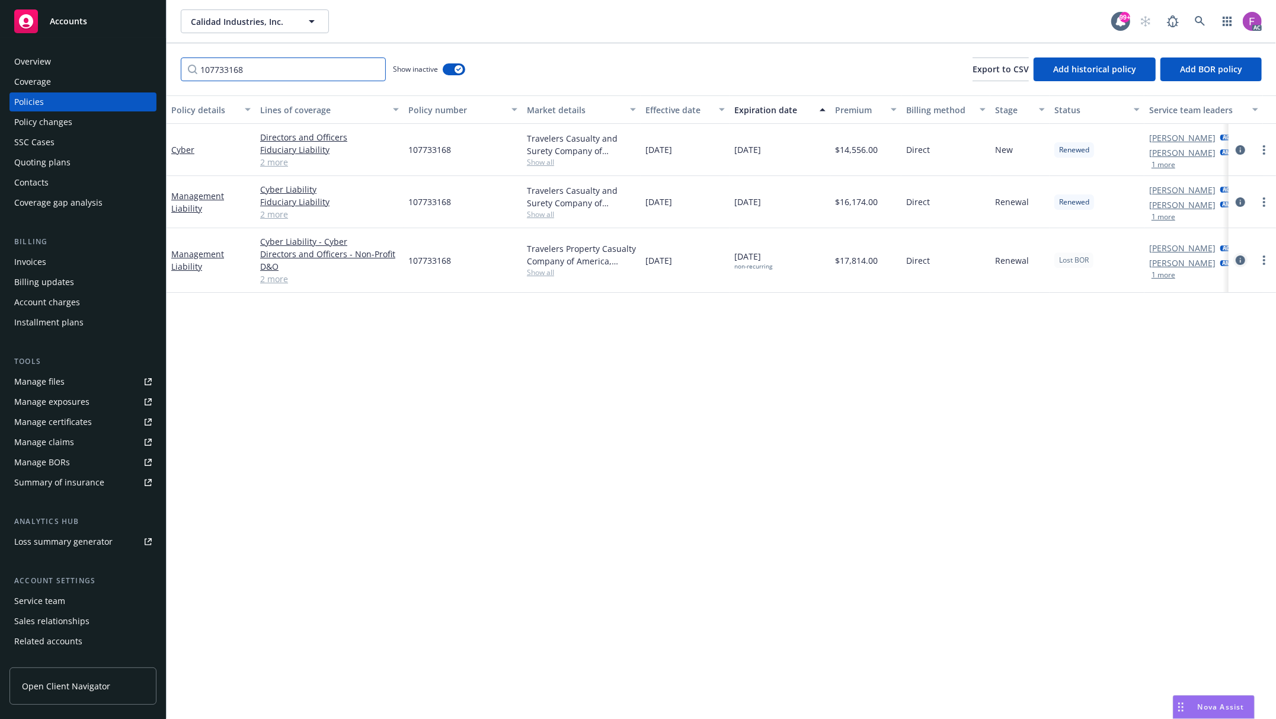
type input "107733168"
click at [1238, 257] on icon "circleInformation" at bounding box center [1240, 259] width 9 height 9
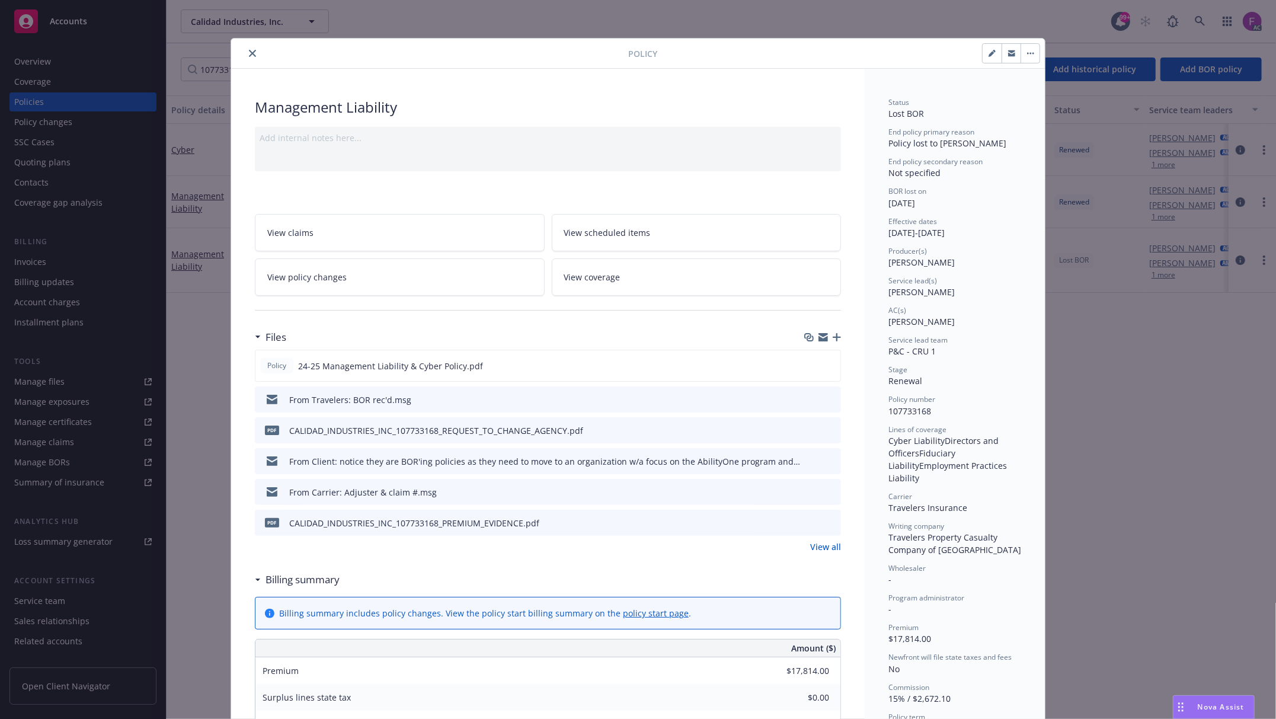
click at [824, 397] on icon "preview file" at bounding box center [829, 399] width 11 height 8
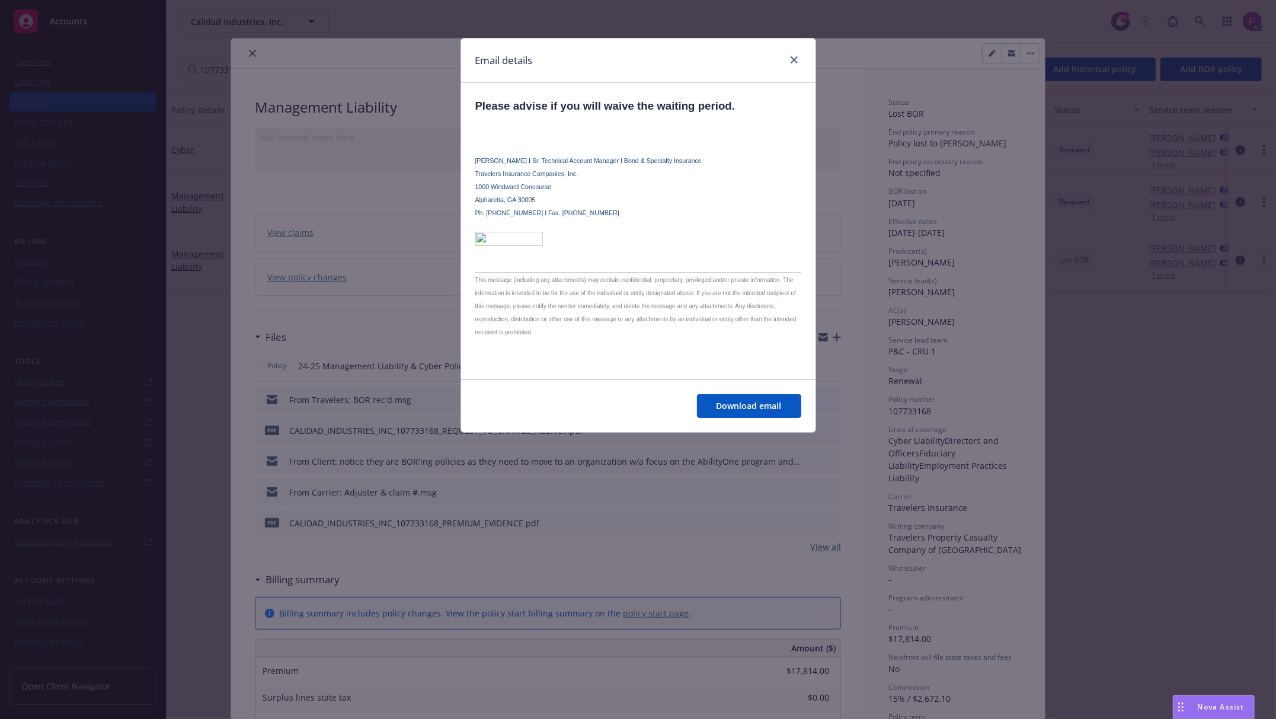
scroll to position [633, 0]
click at [794, 55] on link "close" at bounding box center [794, 60] width 14 height 14
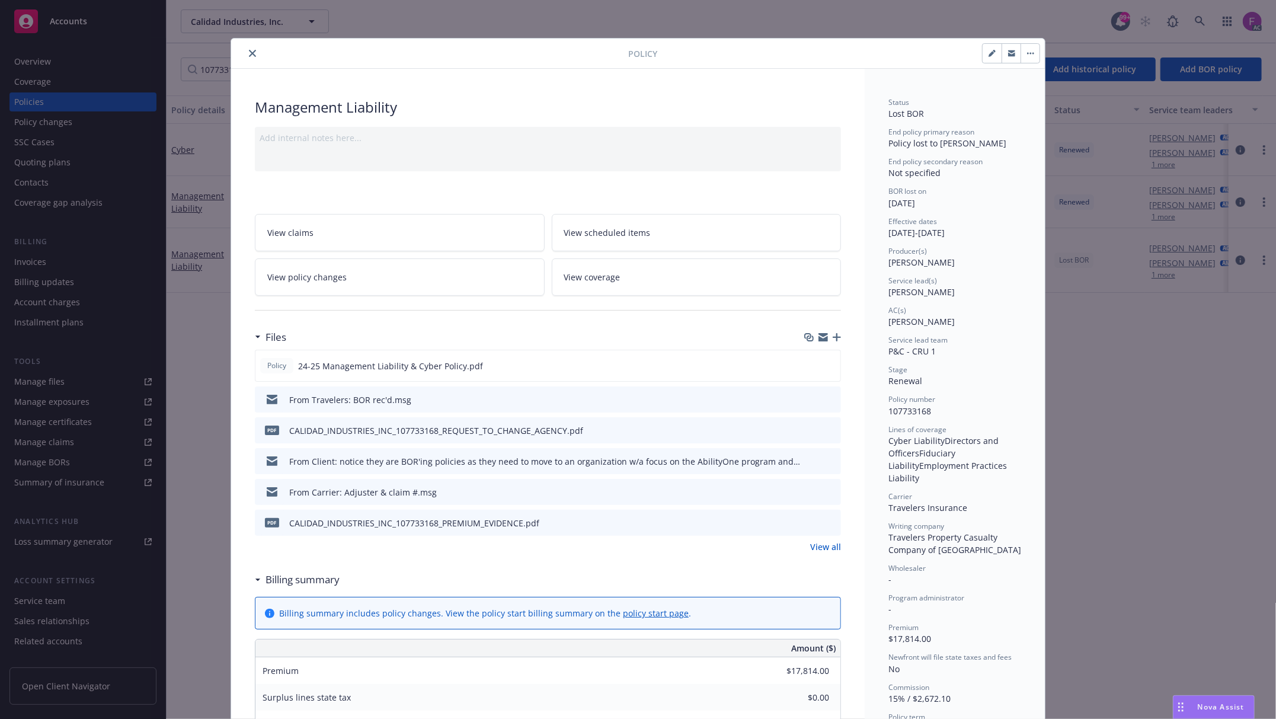
click at [825, 494] on icon "preview file" at bounding box center [829, 491] width 11 height 8
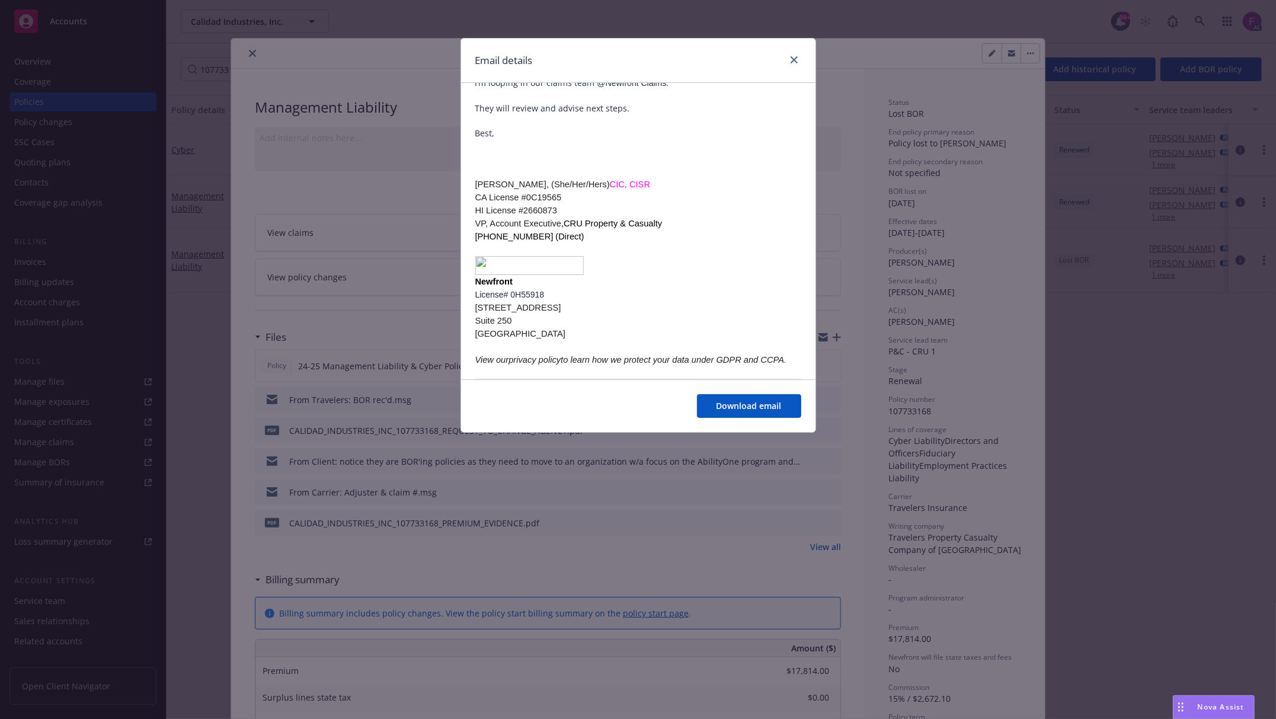
scroll to position [2528, 0]
drag, startPoint x: 797, startPoint y: 60, endPoint x: 794, endPoint y: 79, distance: 19.2
click at [798, 60] on link "close" at bounding box center [794, 60] width 14 height 14
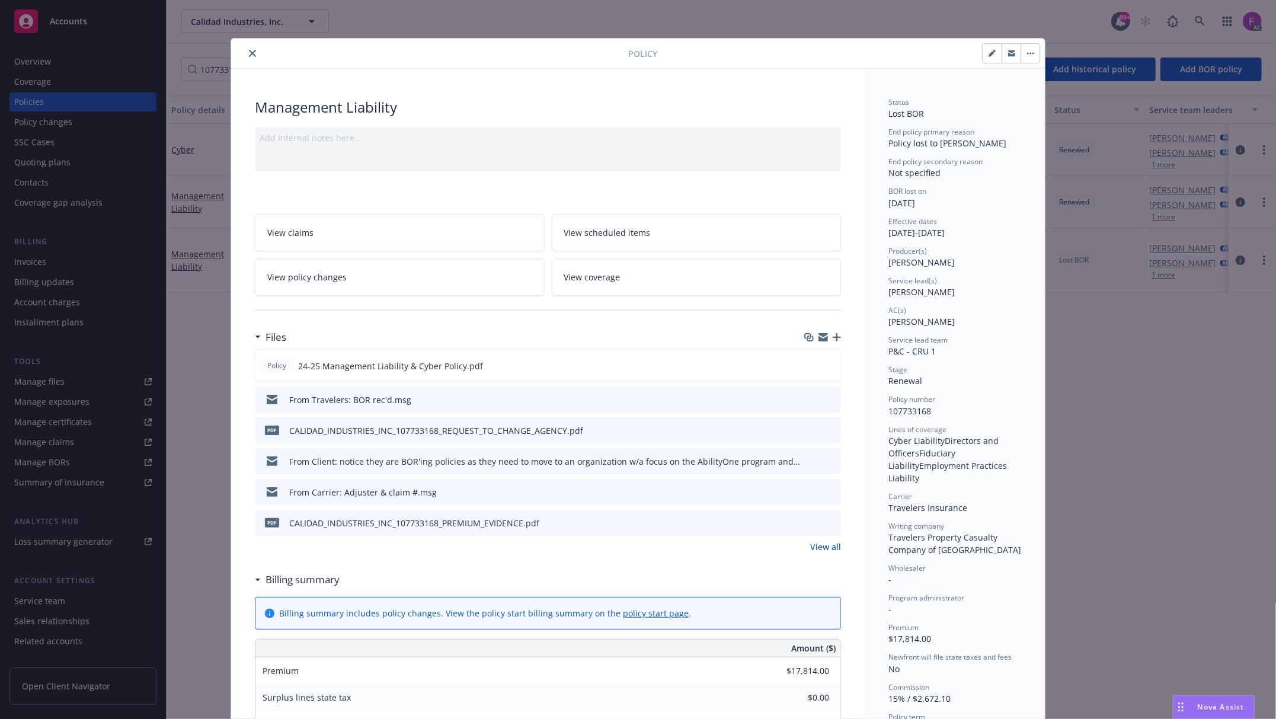
click at [824, 491] on icon "preview file" at bounding box center [829, 491] width 11 height 8
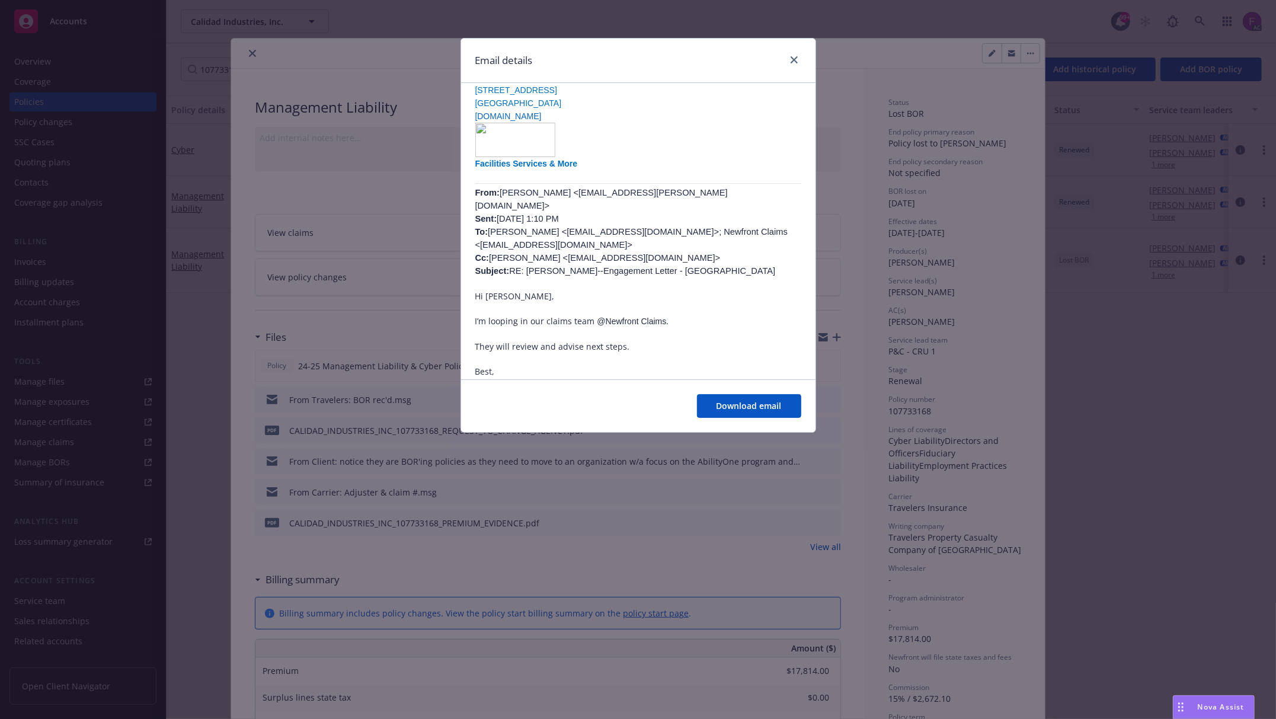
scroll to position [2608, 0]
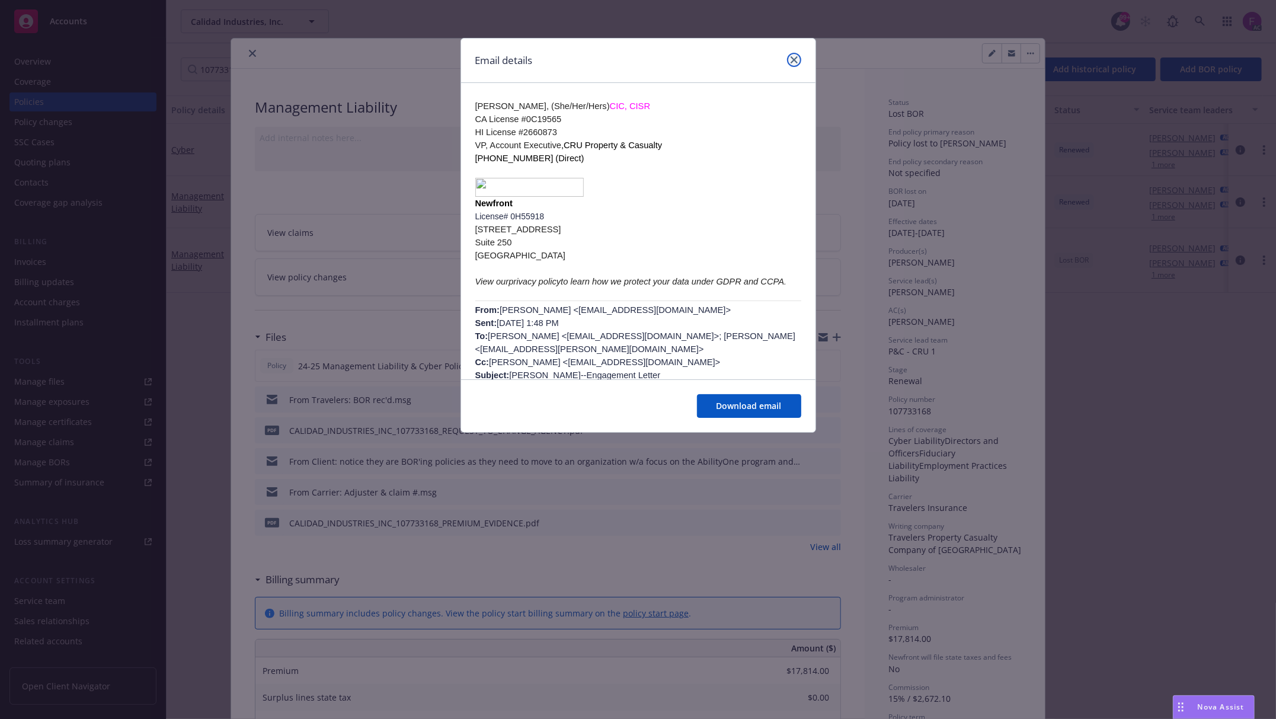
click at [795, 53] on link "close" at bounding box center [794, 60] width 14 height 14
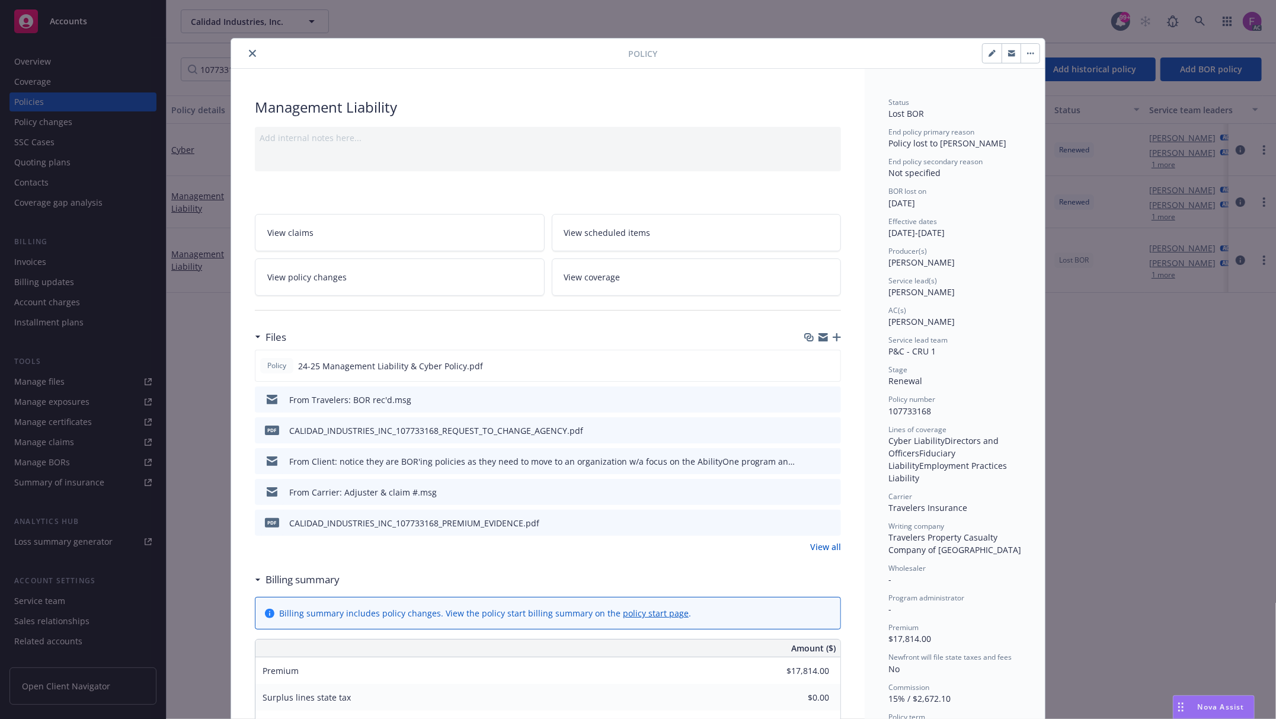
click at [824, 461] on icon "preview file" at bounding box center [829, 460] width 11 height 8
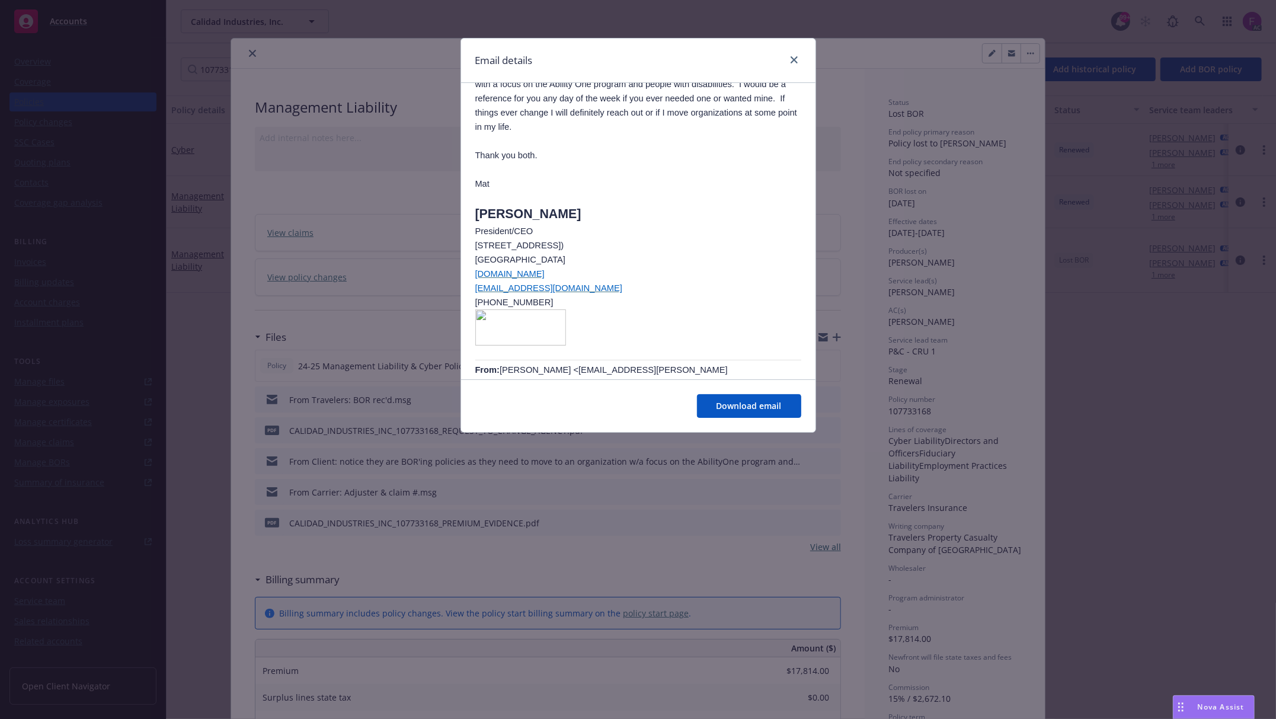
scroll to position [0, 0]
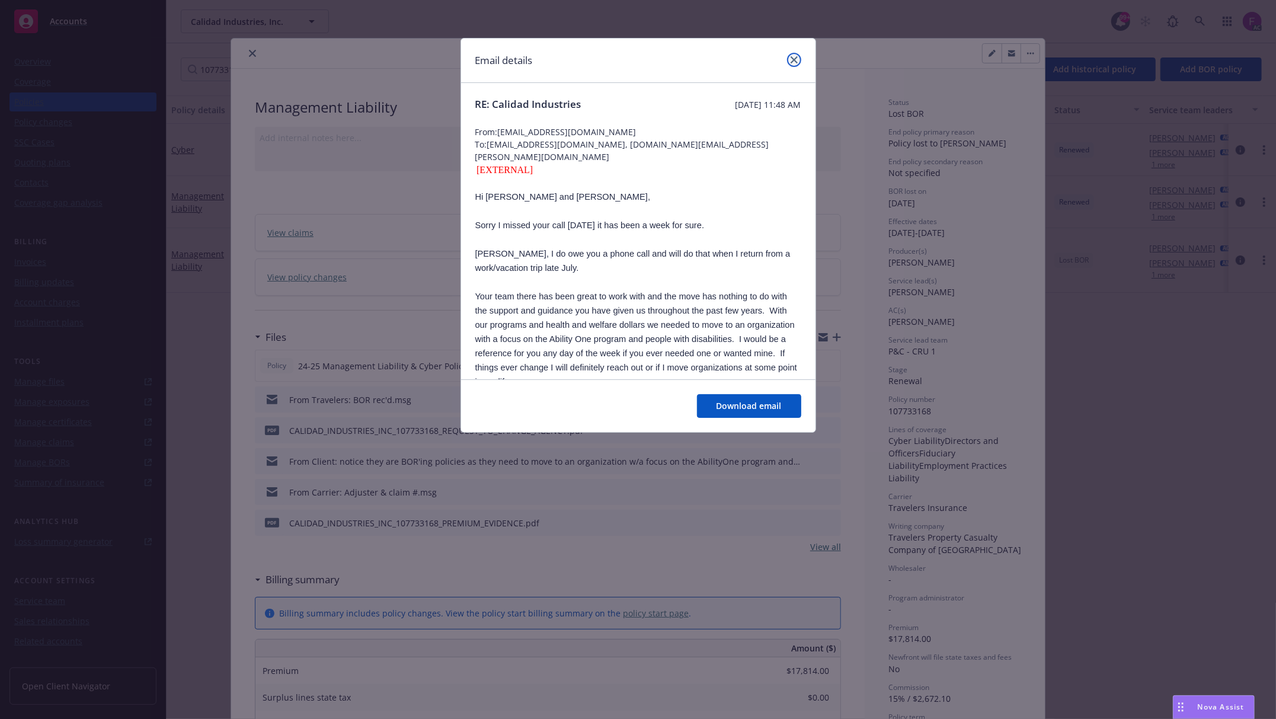
click at [792, 63] on icon "close" at bounding box center [794, 59] width 7 height 7
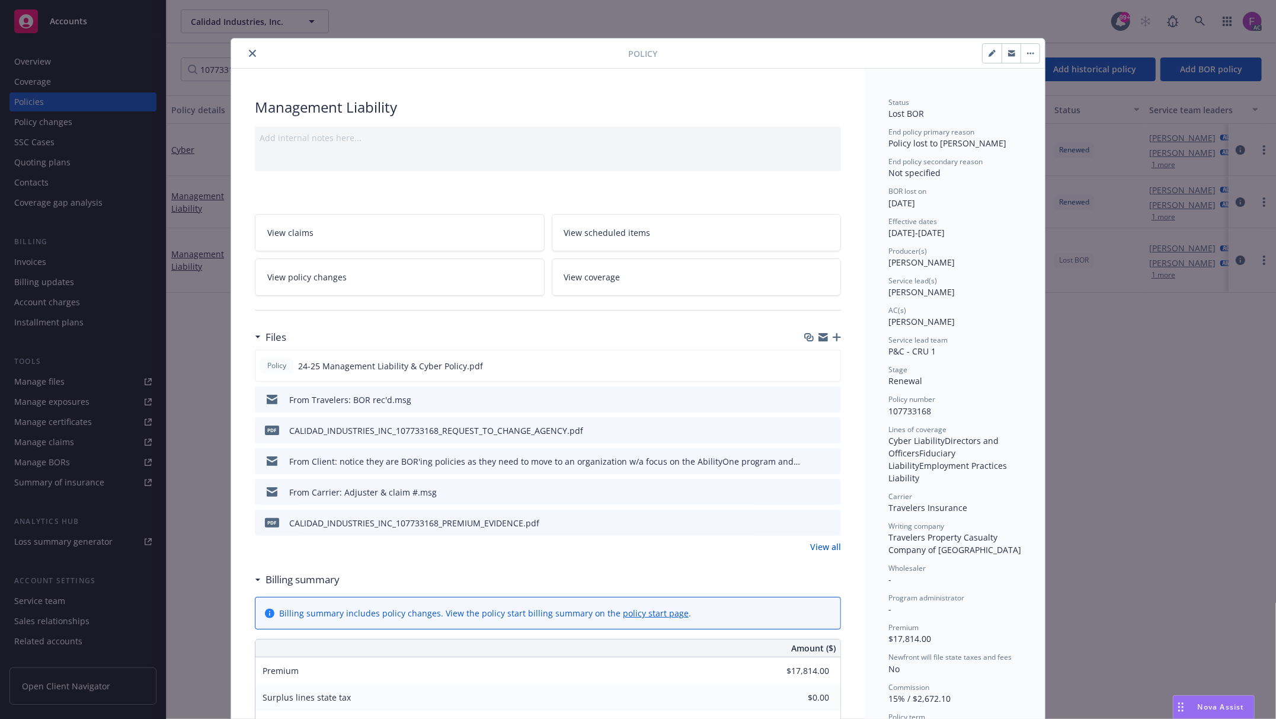
click at [825, 397] on icon "preview file" at bounding box center [829, 399] width 11 height 8
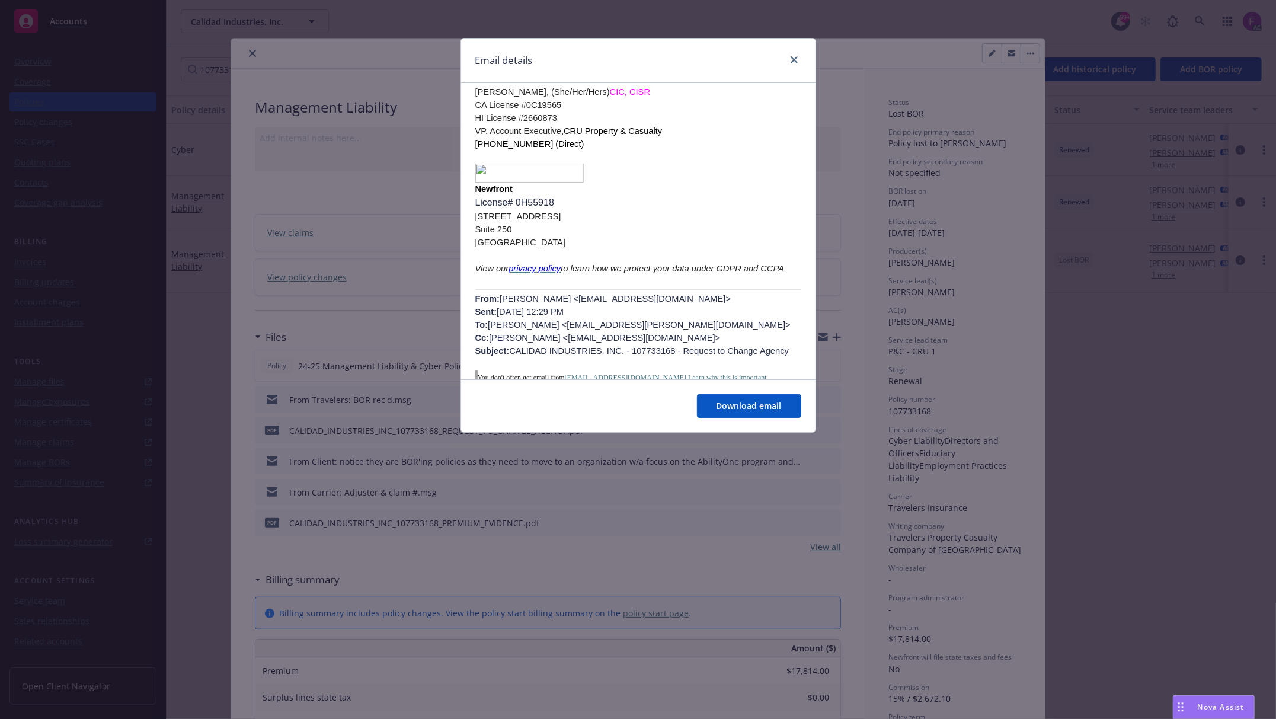
scroll to position [238, 0]
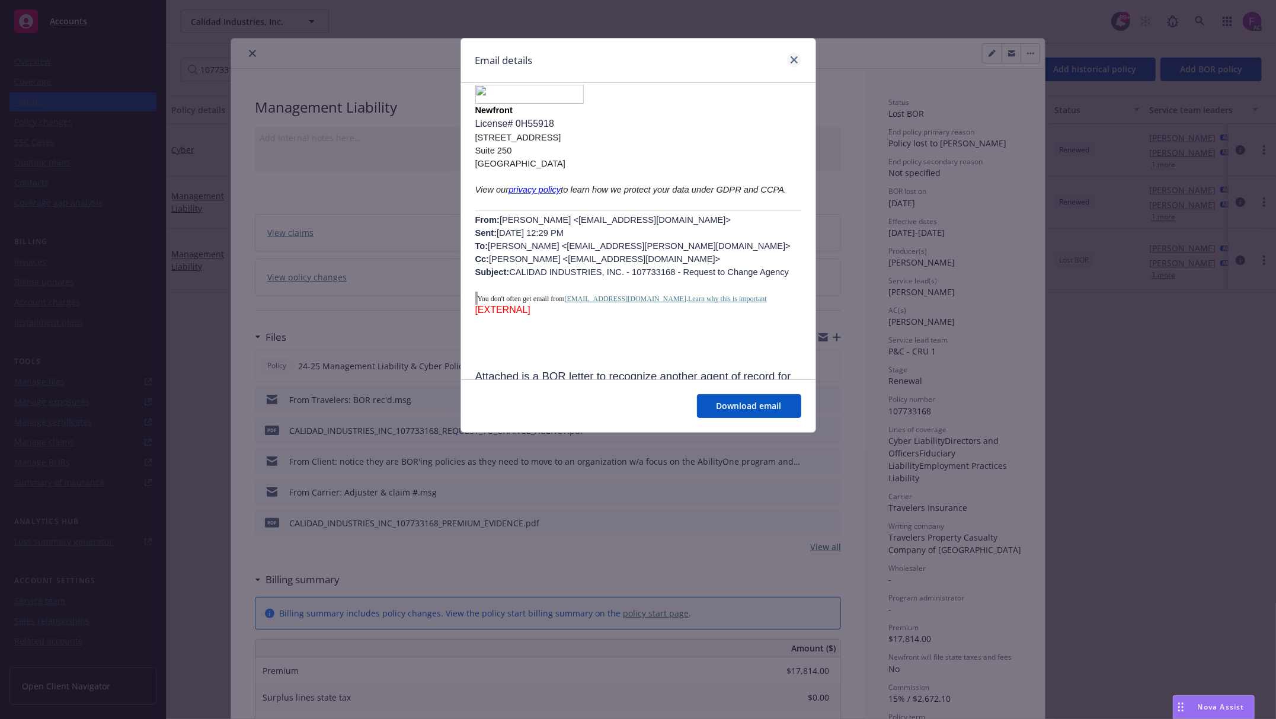
drag, startPoint x: 801, startPoint y: 58, endPoint x: 795, endPoint y: 57, distance: 6.0
click at [798, 57] on div "Email details" at bounding box center [638, 61] width 354 height 44
click at [792, 56] on icon "close" at bounding box center [794, 59] width 7 height 7
